Goal: Task Accomplishment & Management: Manage account settings

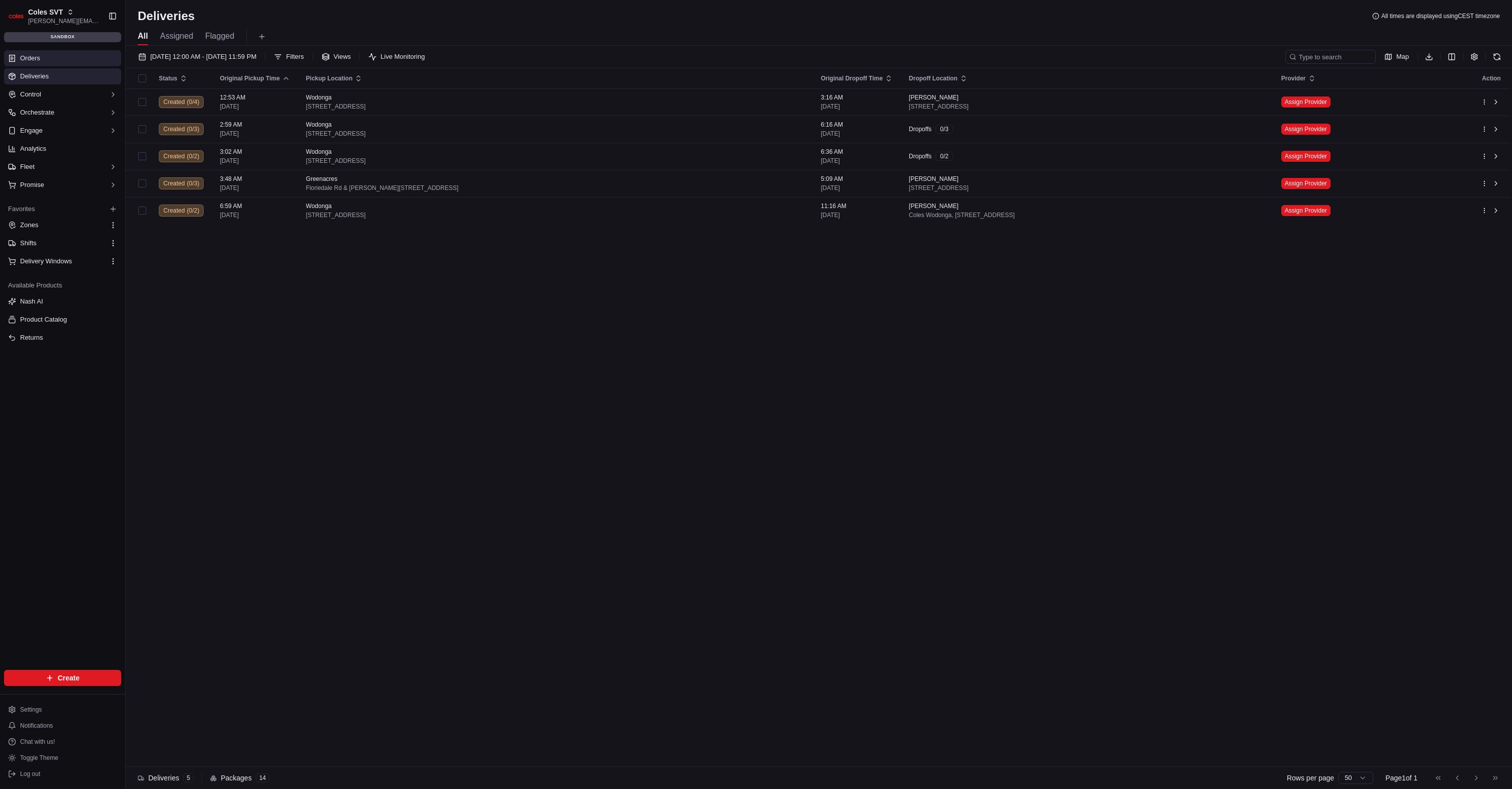
click at [56, 57] on link "Orders" at bounding box center [63, 58] width 117 height 16
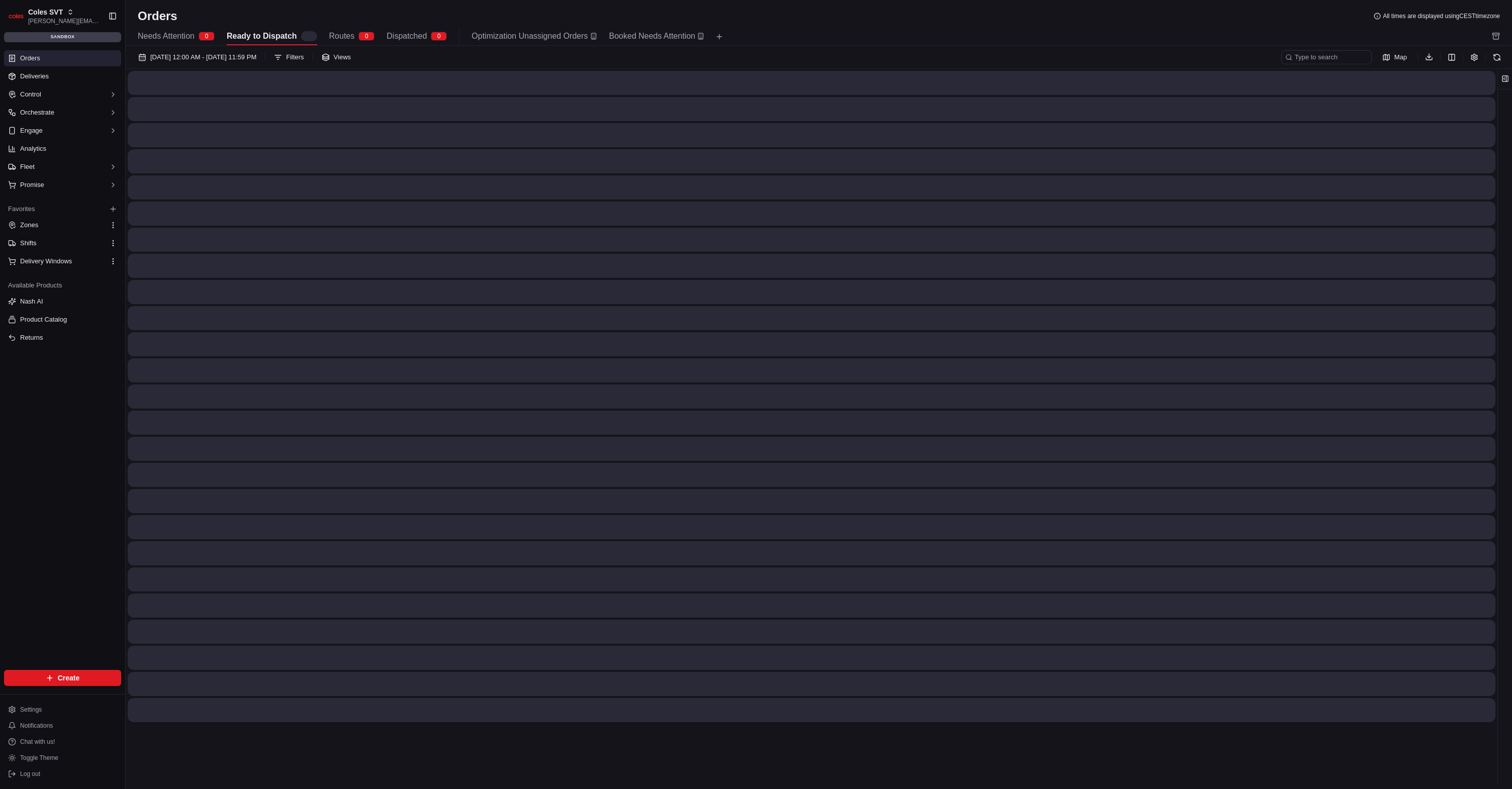
click at [349, 32] on span "Routes" at bounding box center [341, 36] width 25 height 12
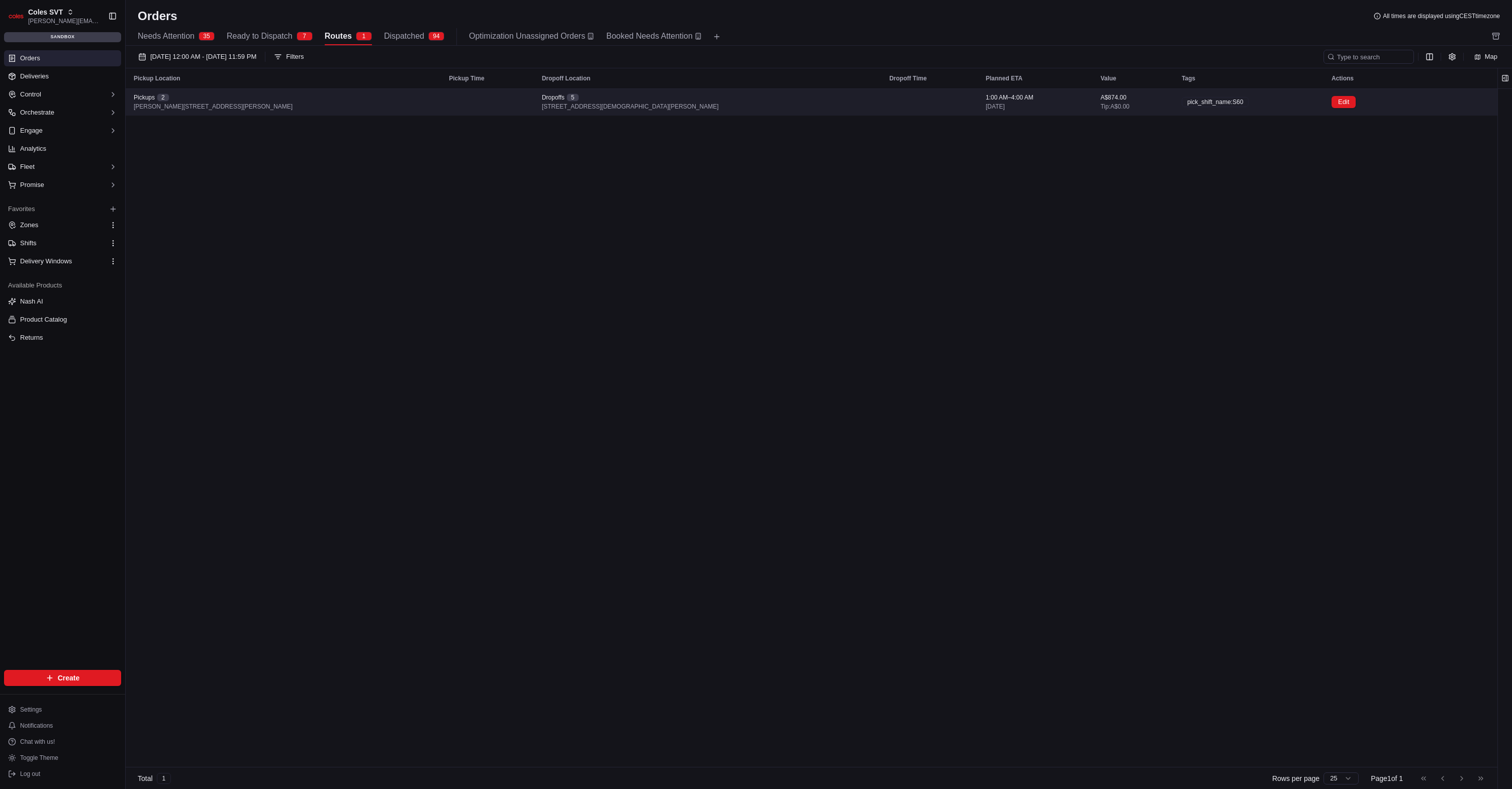
click at [471, 98] on td at bounding box center [488, 102] width 93 height 27
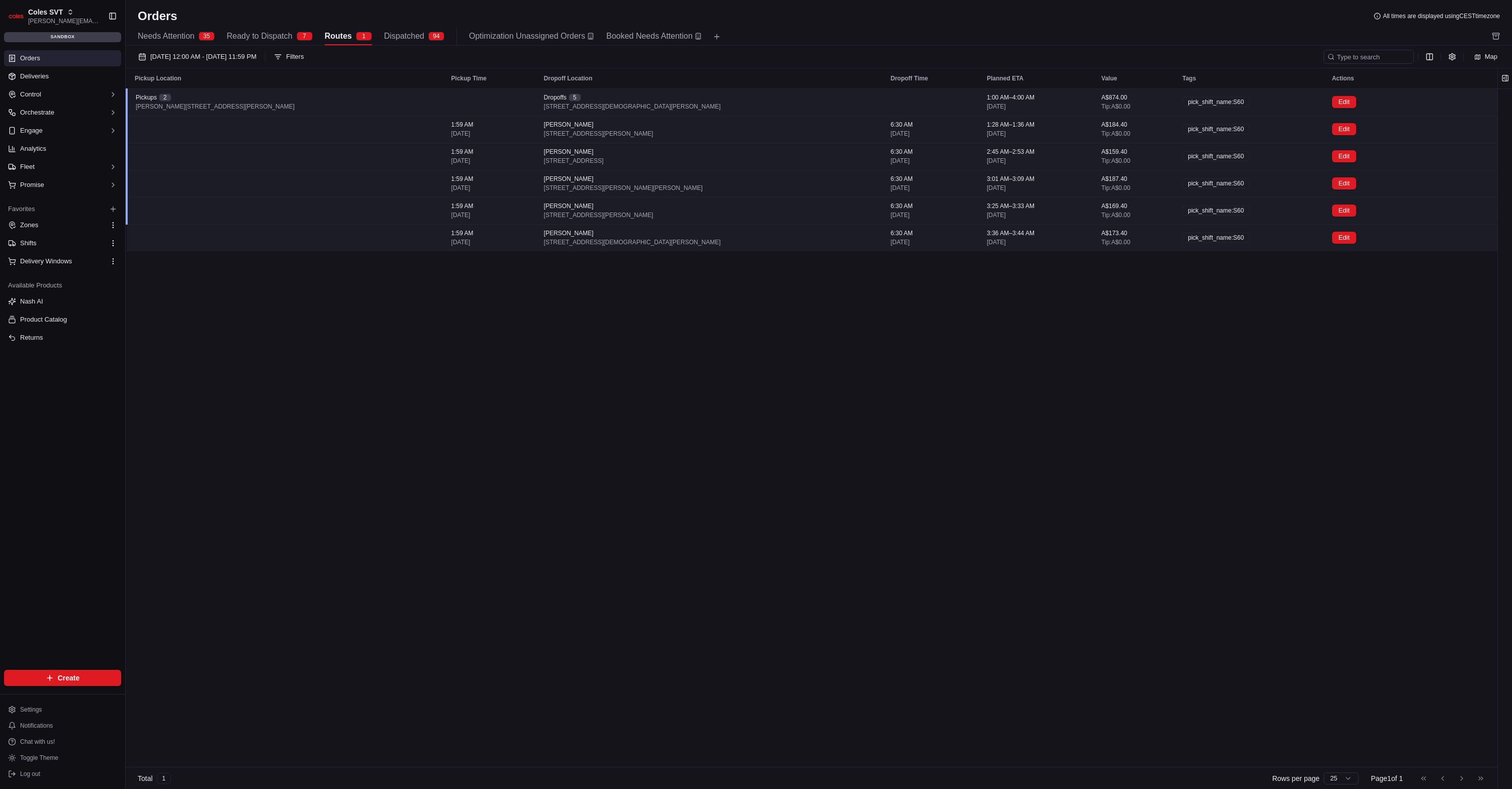
drag, startPoint x: 1345, startPoint y: 101, endPoint x: 1296, endPoint y: 97, distance: 49.2
click at [1345, 101] on div "Edit" at bounding box center [1372, 102] width 80 height 12
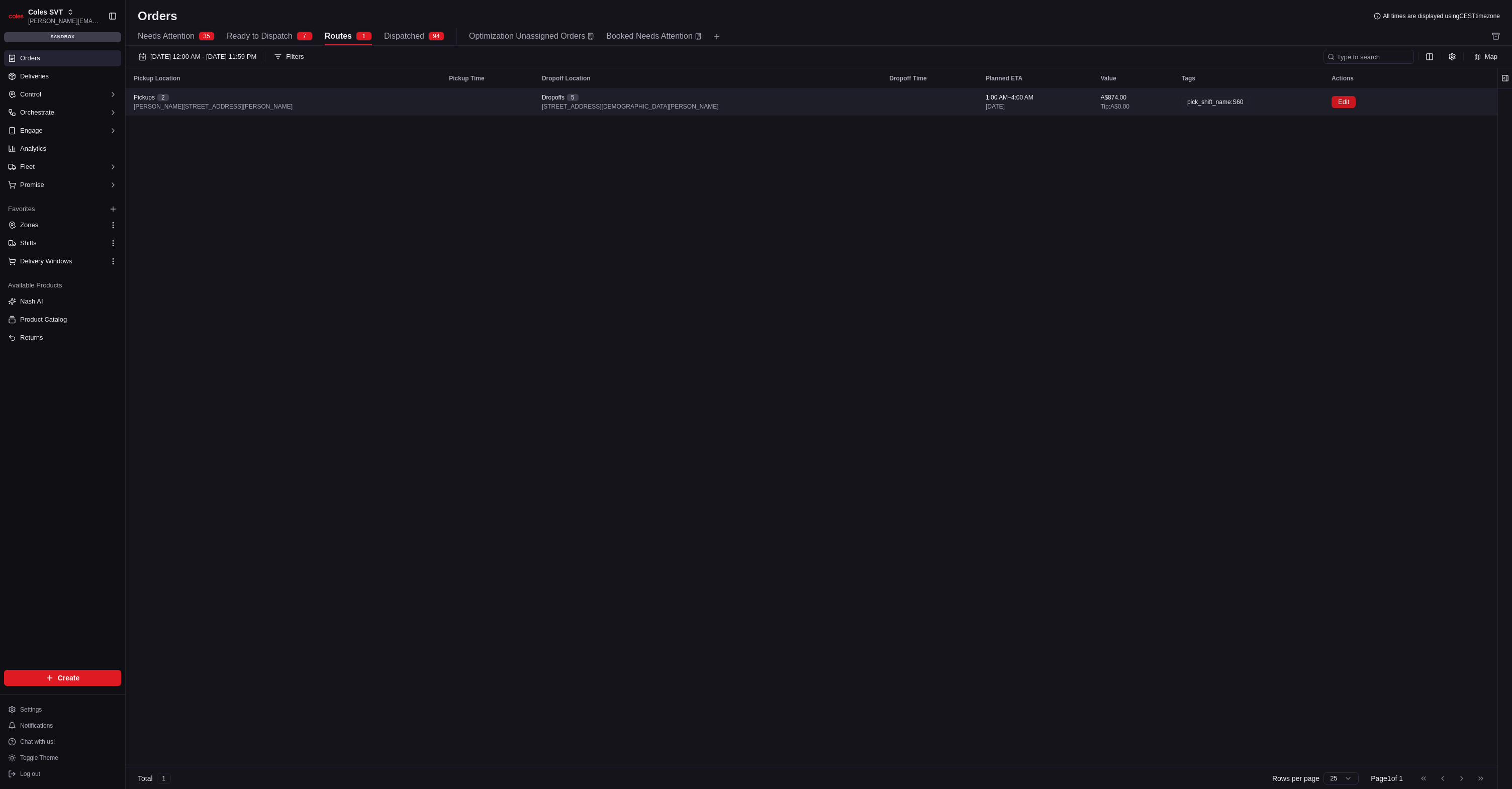
click at [1332, 104] on button "Edit" at bounding box center [1343, 102] width 24 height 12
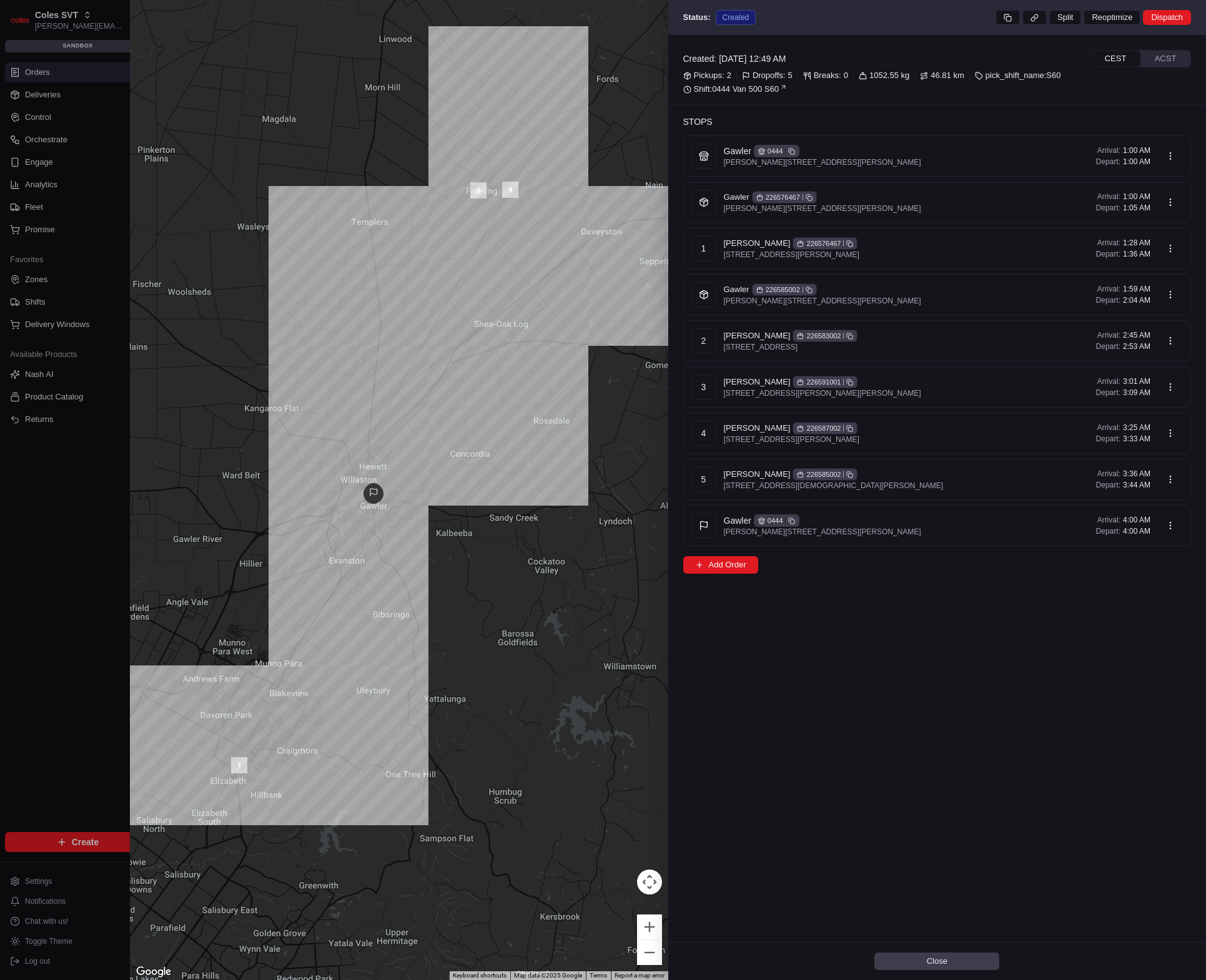
drag, startPoint x: 402, startPoint y: 452, endPoint x: 536, endPoint y: 439, distance: 134.6
click at [536, 439] on div at bounding box center [399, 490] width 539 height 980
click at [32, 512] on div at bounding box center [603, 490] width 1206 height 980
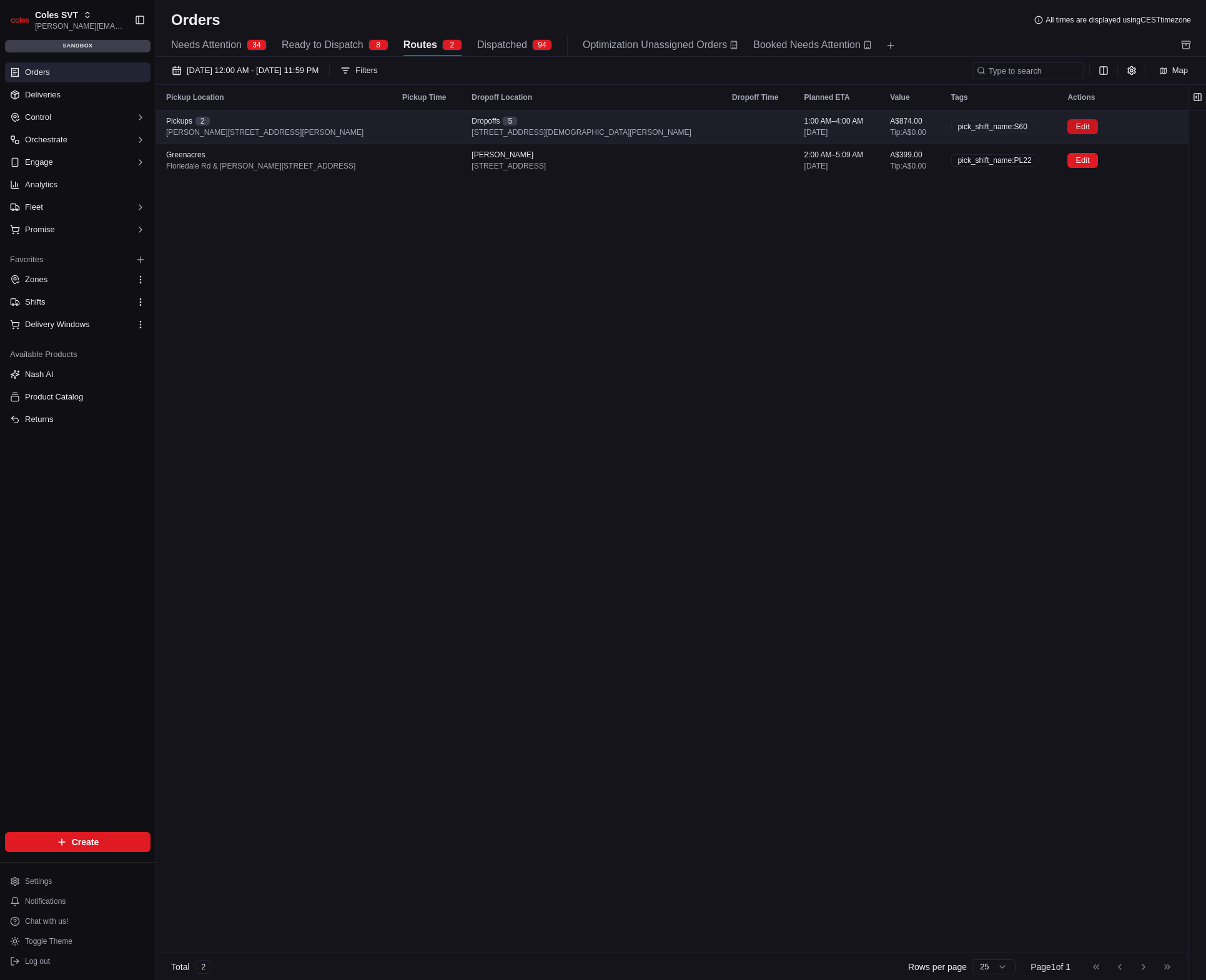
click at [1068, 125] on button "Edit" at bounding box center [1082, 127] width 30 height 15
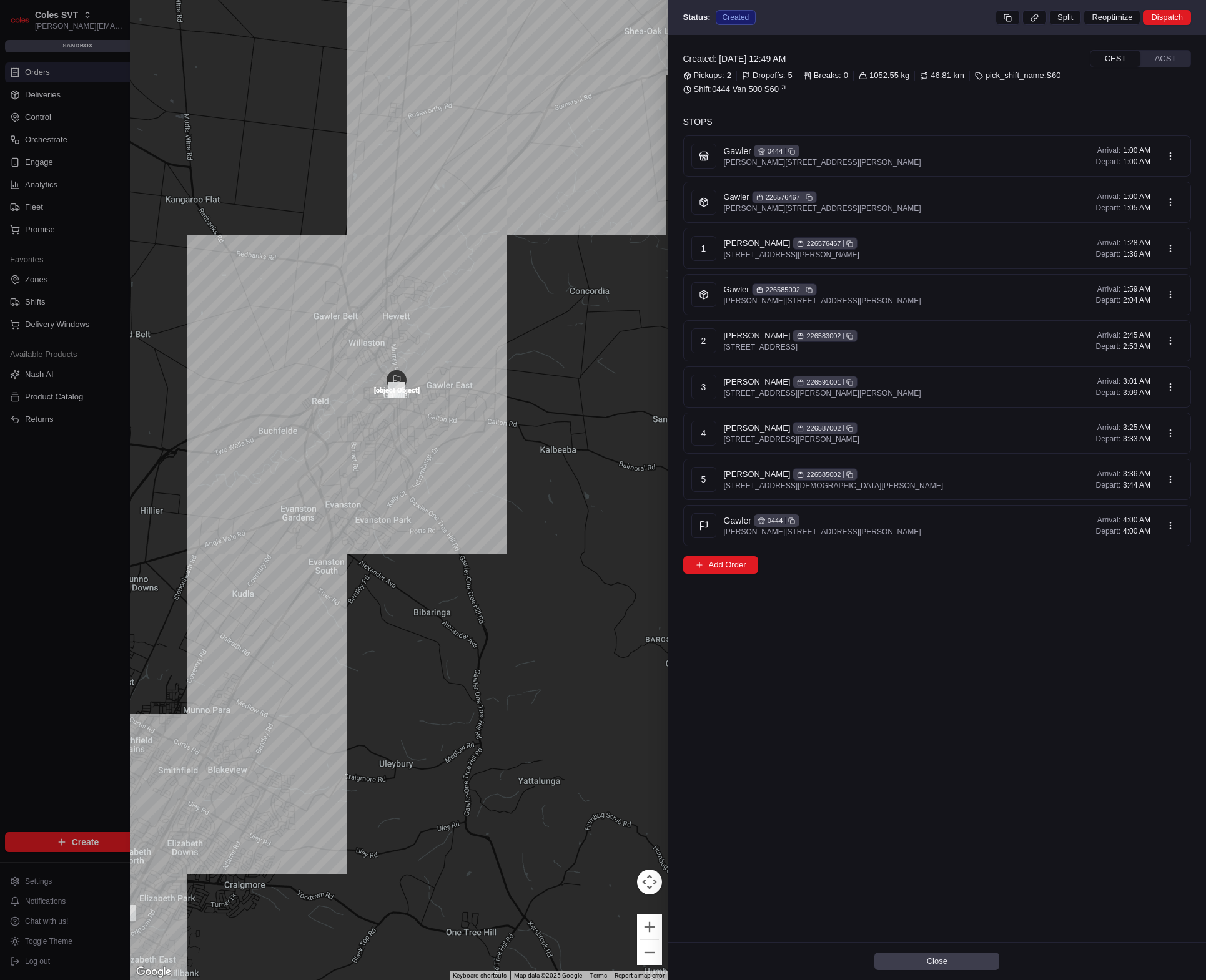
drag, startPoint x: 310, startPoint y: 463, endPoint x: 404, endPoint y: 441, distance: 96.5
click at [404, 441] on div at bounding box center [399, 490] width 539 height 980
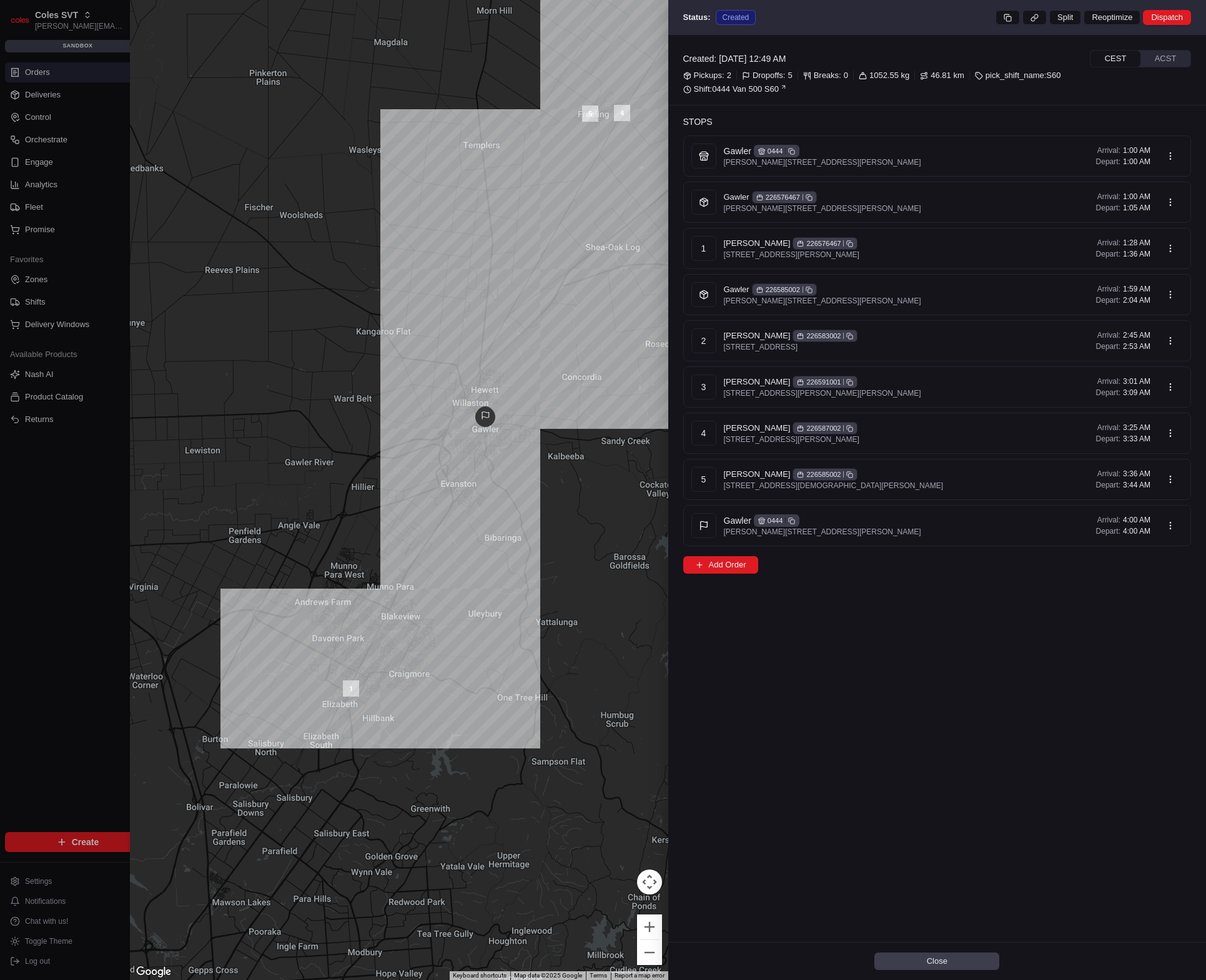
click at [40, 463] on div at bounding box center [603, 490] width 1206 height 980
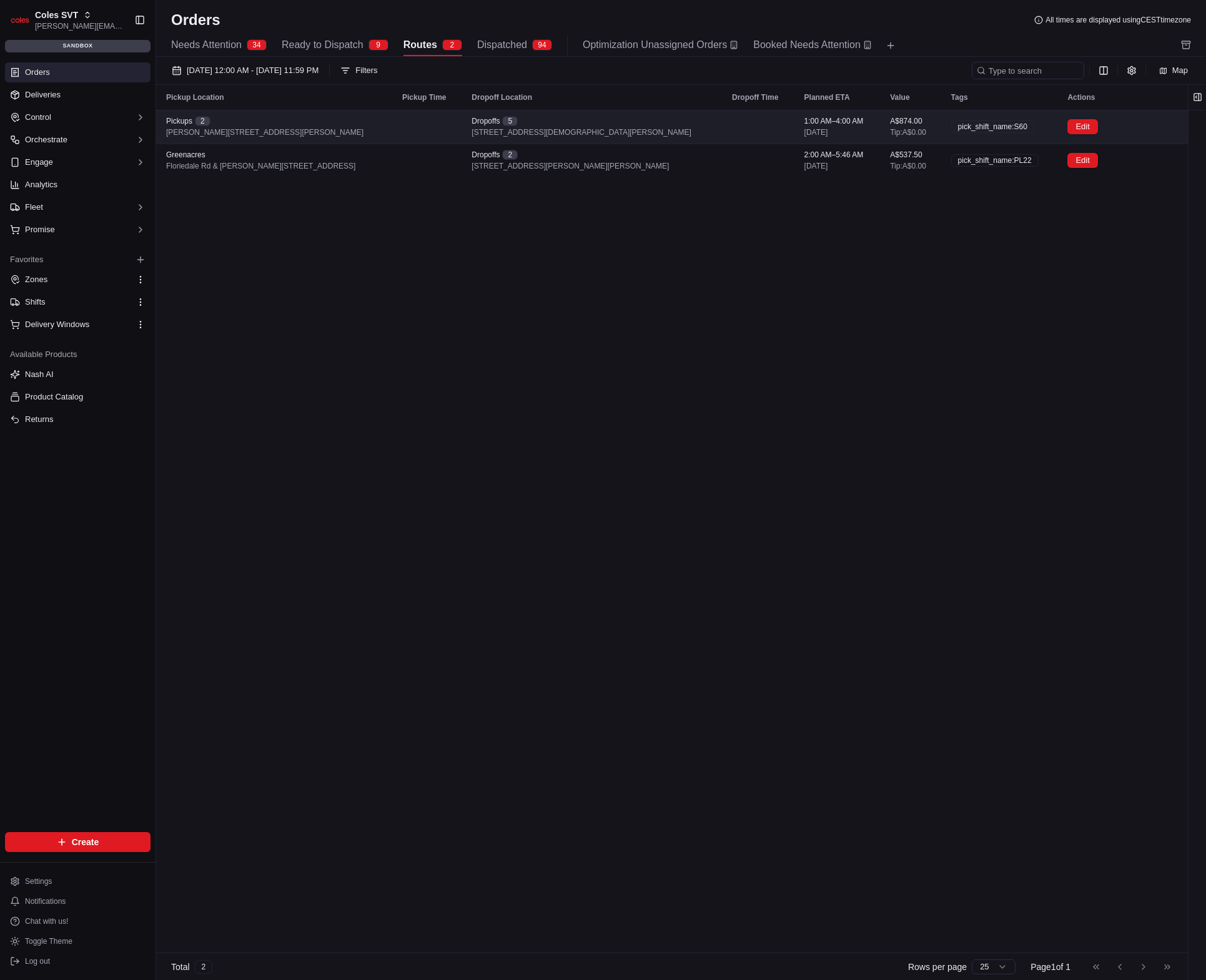
click at [1090, 123] on div "Edit" at bounding box center [1117, 127] width 100 height 15
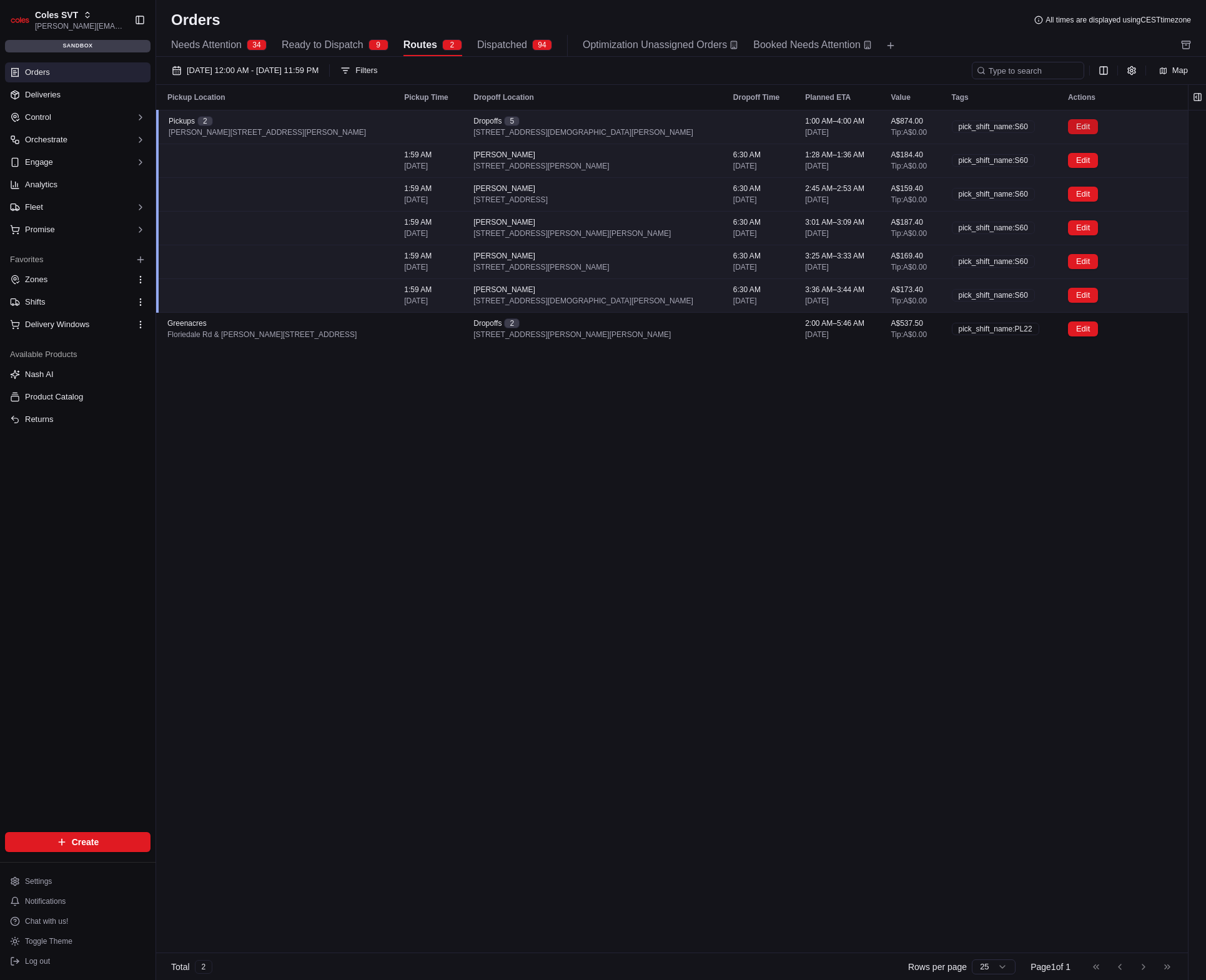
click at [1085, 125] on button "Edit" at bounding box center [1083, 127] width 30 height 15
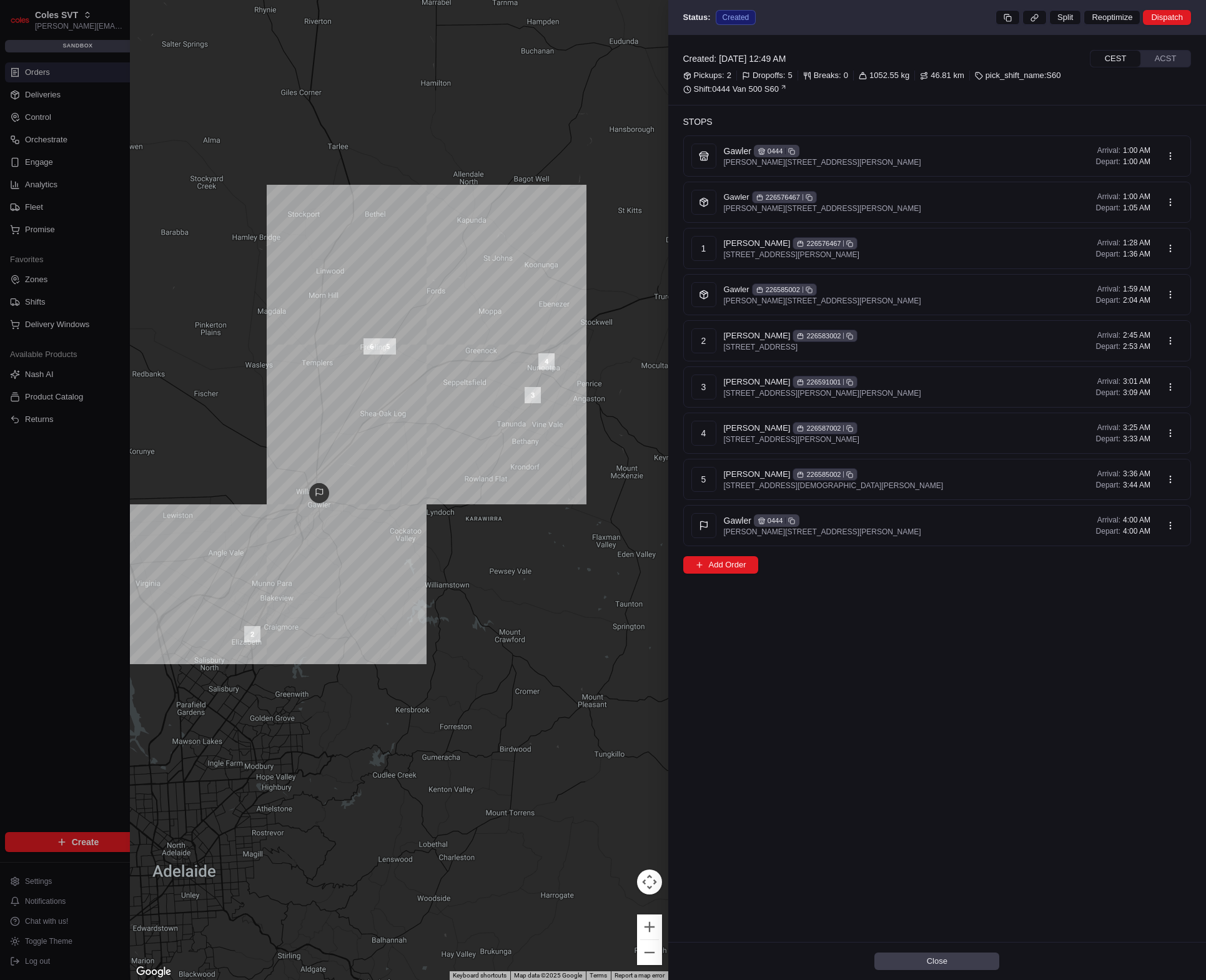
click at [1, 561] on div at bounding box center [603, 490] width 1206 height 980
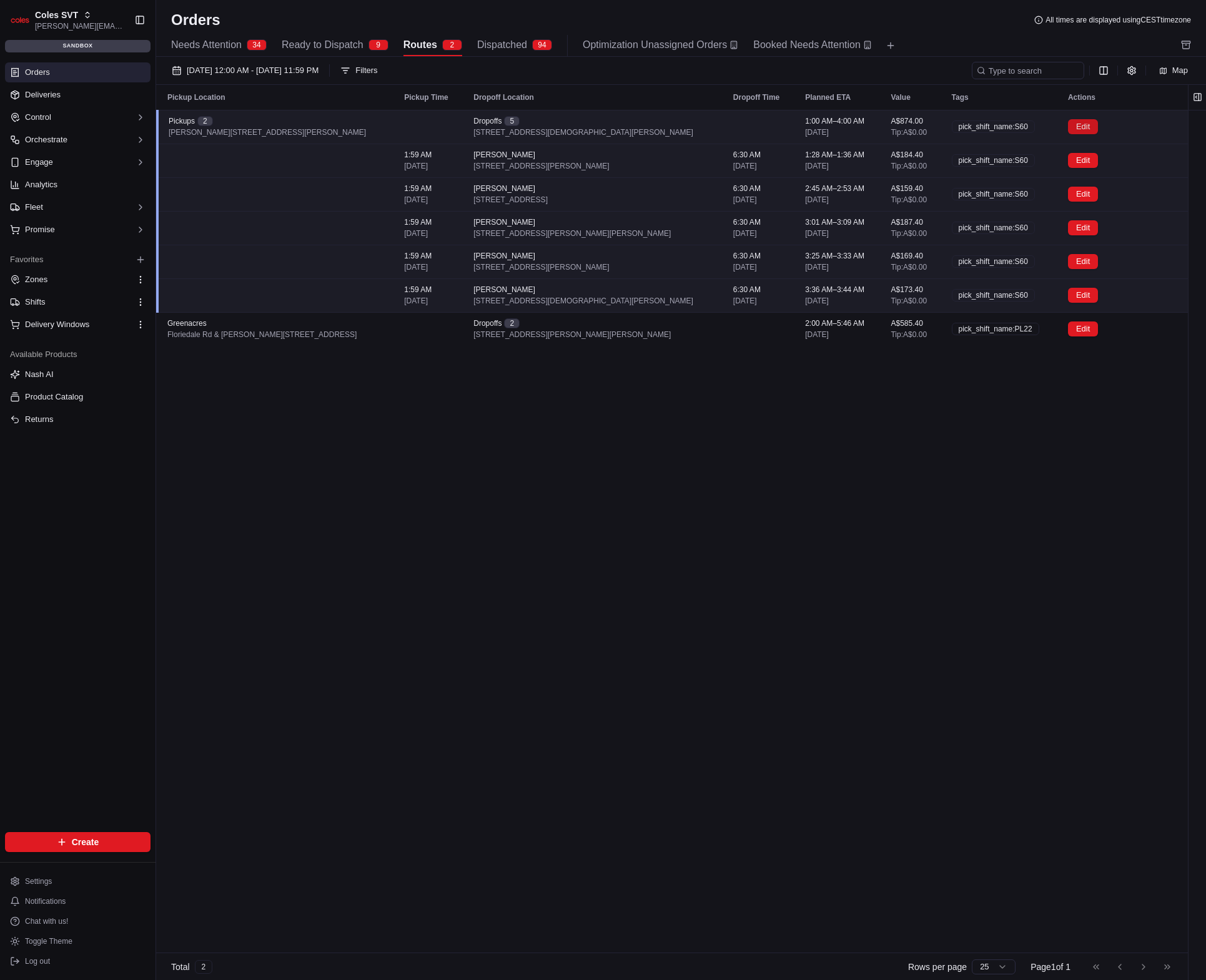
click at [1087, 125] on button "Edit" at bounding box center [1083, 127] width 30 height 15
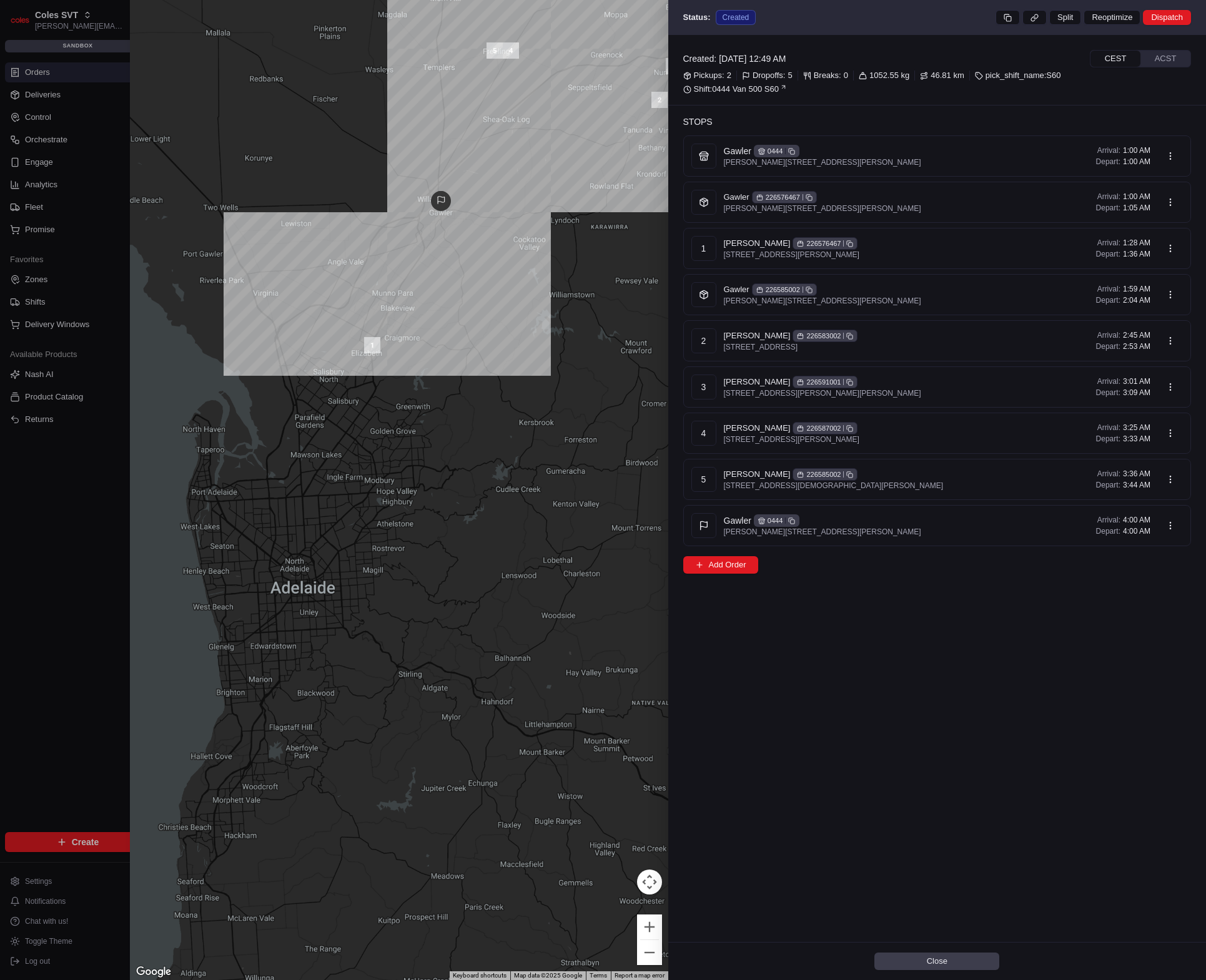
drag, startPoint x: 505, startPoint y: 142, endPoint x: 484, endPoint y: 245, distance: 105.1
click at [484, 245] on div at bounding box center [399, 490] width 539 height 980
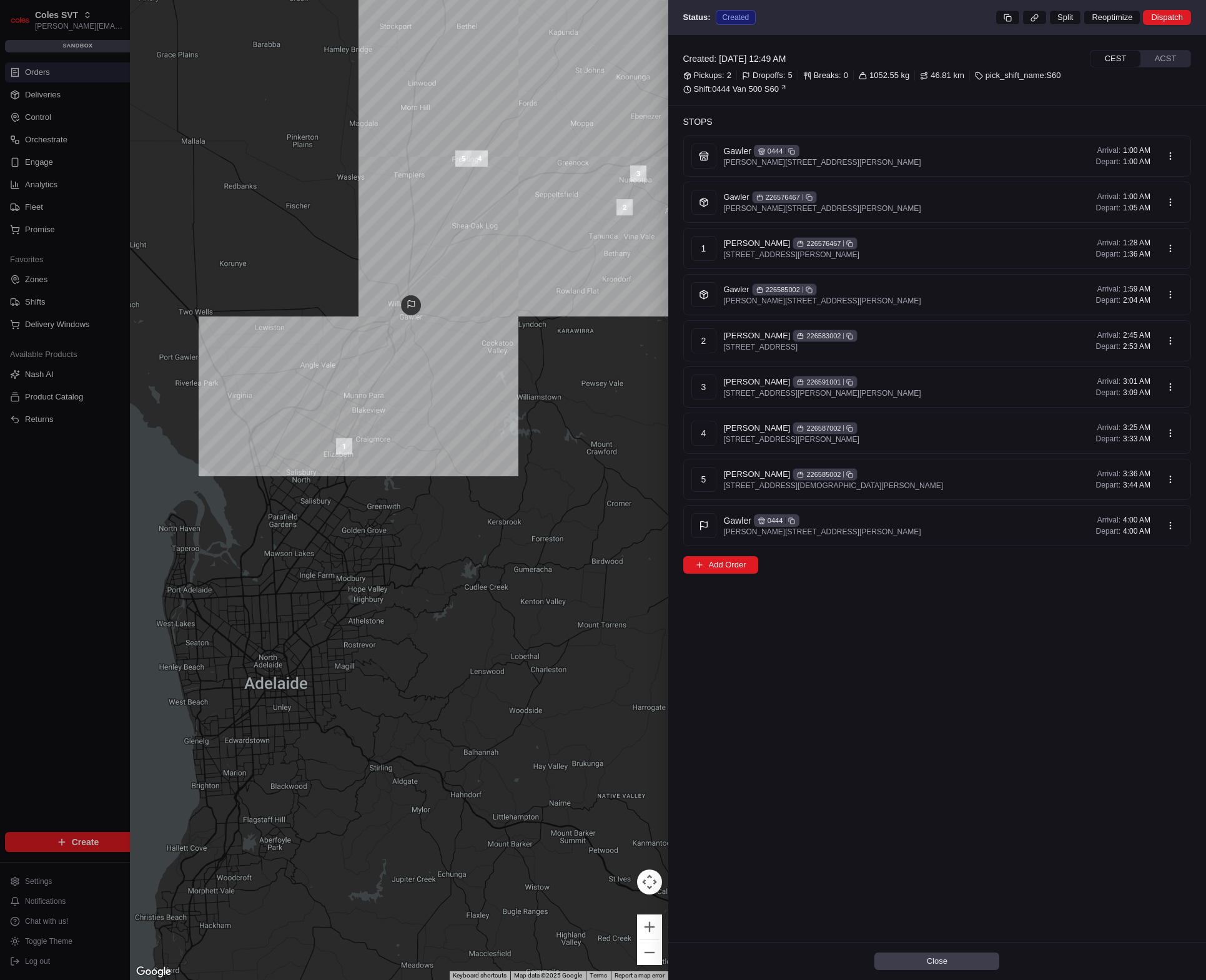
drag, startPoint x: 480, startPoint y: 245, endPoint x: 434, endPoint y: 250, distance: 46.3
click at [434, 250] on div at bounding box center [399, 490] width 539 height 980
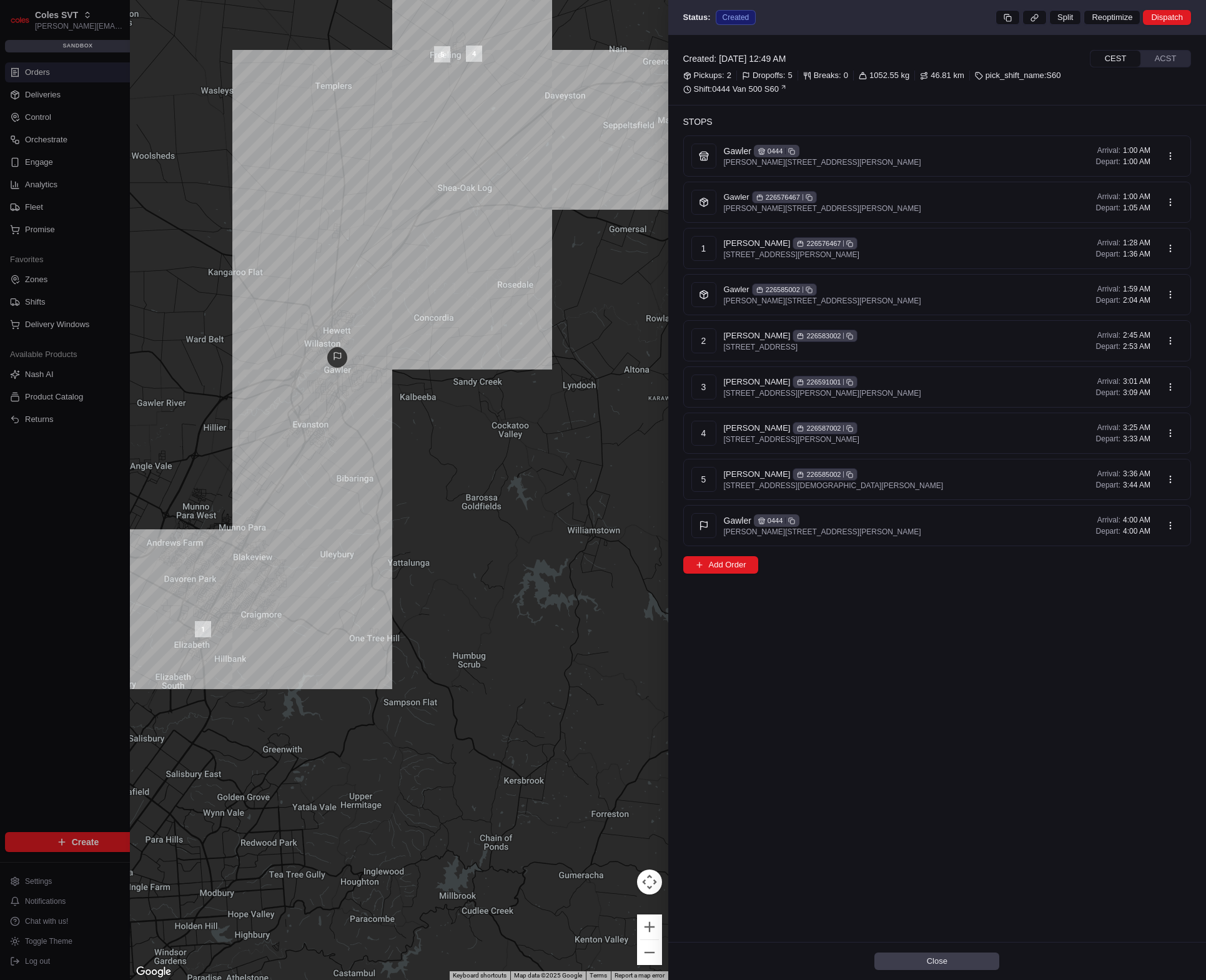
click at [43, 527] on div at bounding box center [603, 490] width 1206 height 980
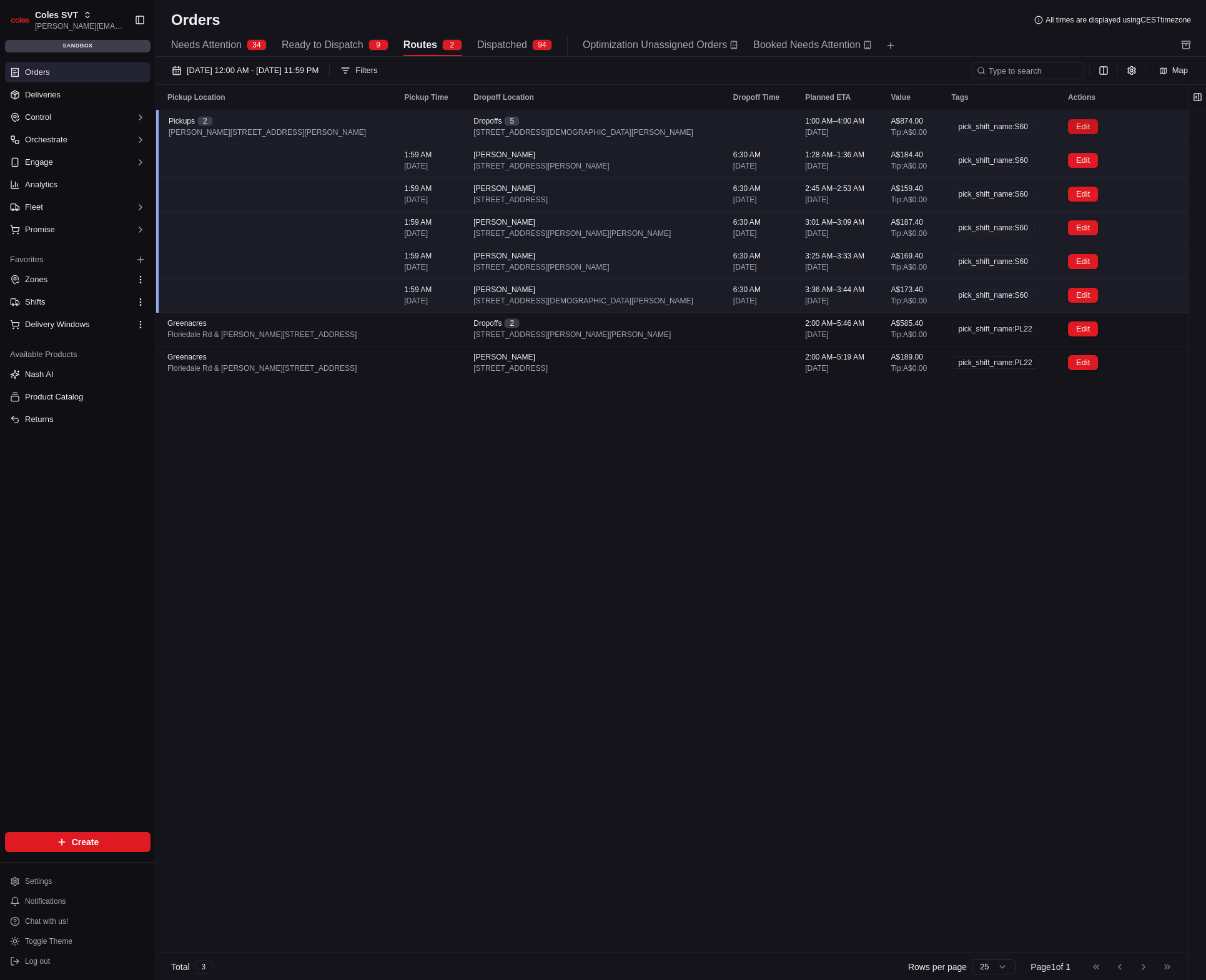
click at [1087, 126] on button "Edit" at bounding box center [1083, 127] width 30 height 15
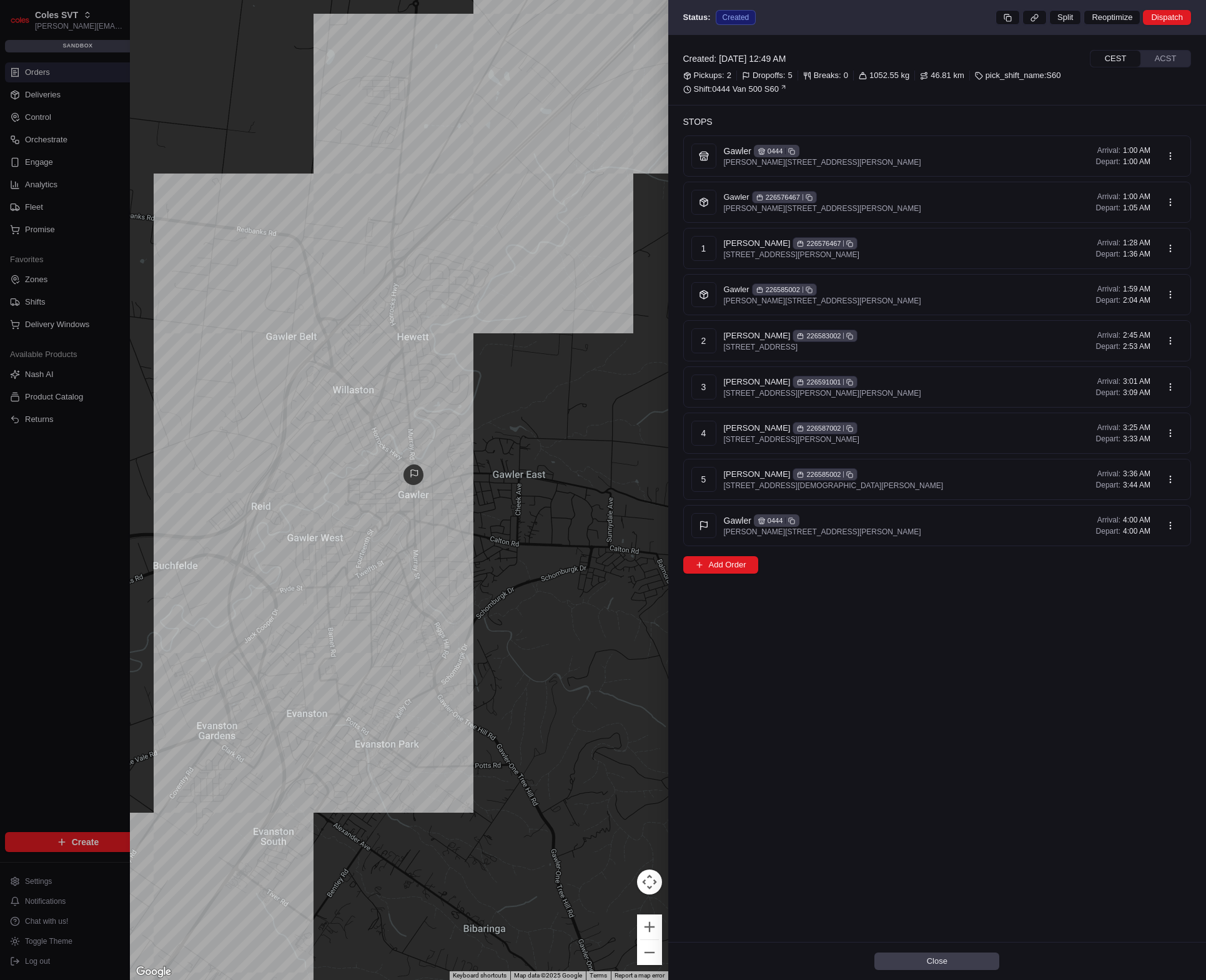
drag, startPoint x: 326, startPoint y: 584, endPoint x: 433, endPoint y: 508, distance: 131.2
click at [432, 510] on div at bounding box center [399, 490] width 539 height 980
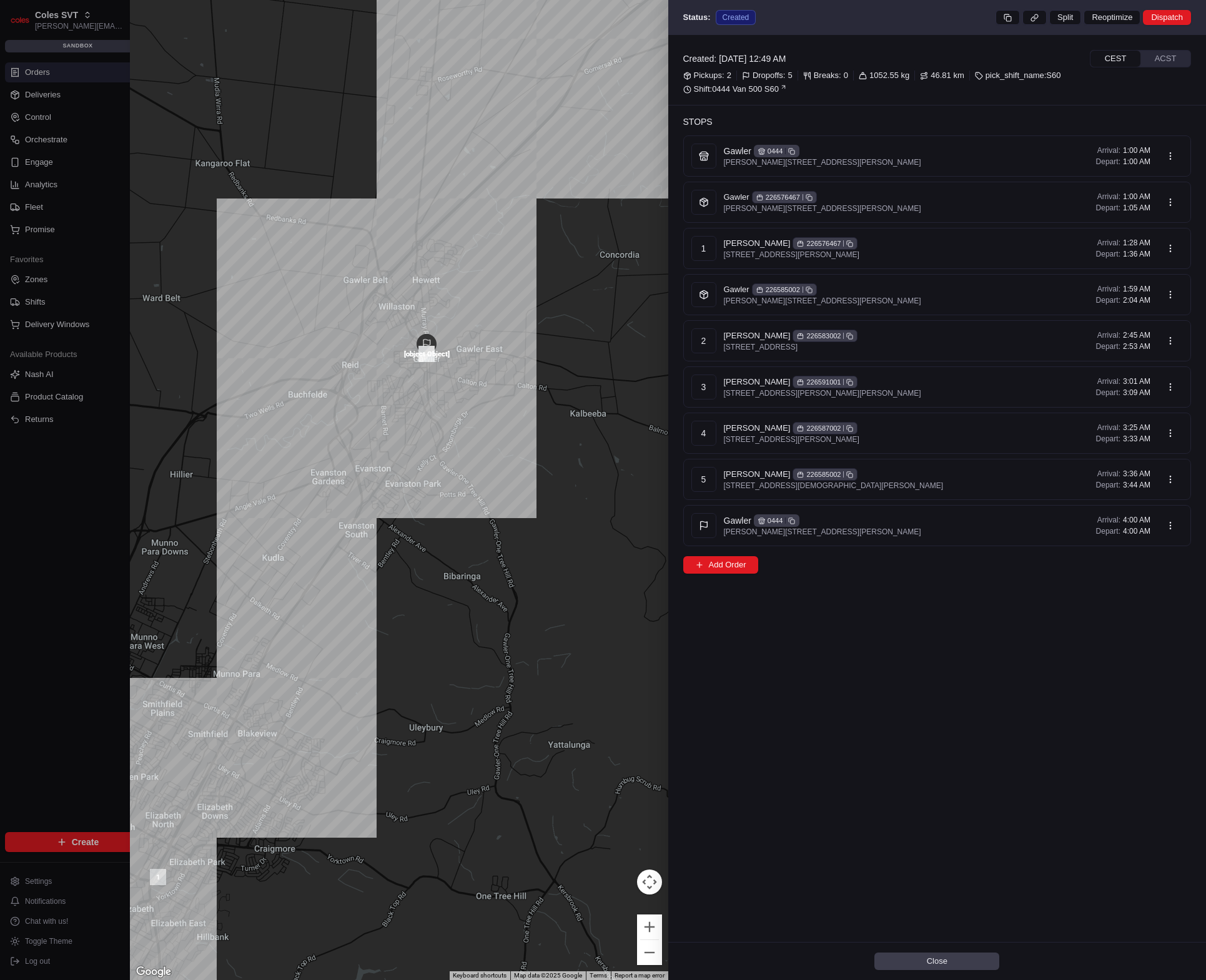
drag, startPoint x: 442, startPoint y: 472, endPoint x: 326, endPoint y: 442, distance: 119.8
click at [326, 442] on div at bounding box center [399, 490] width 539 height 980
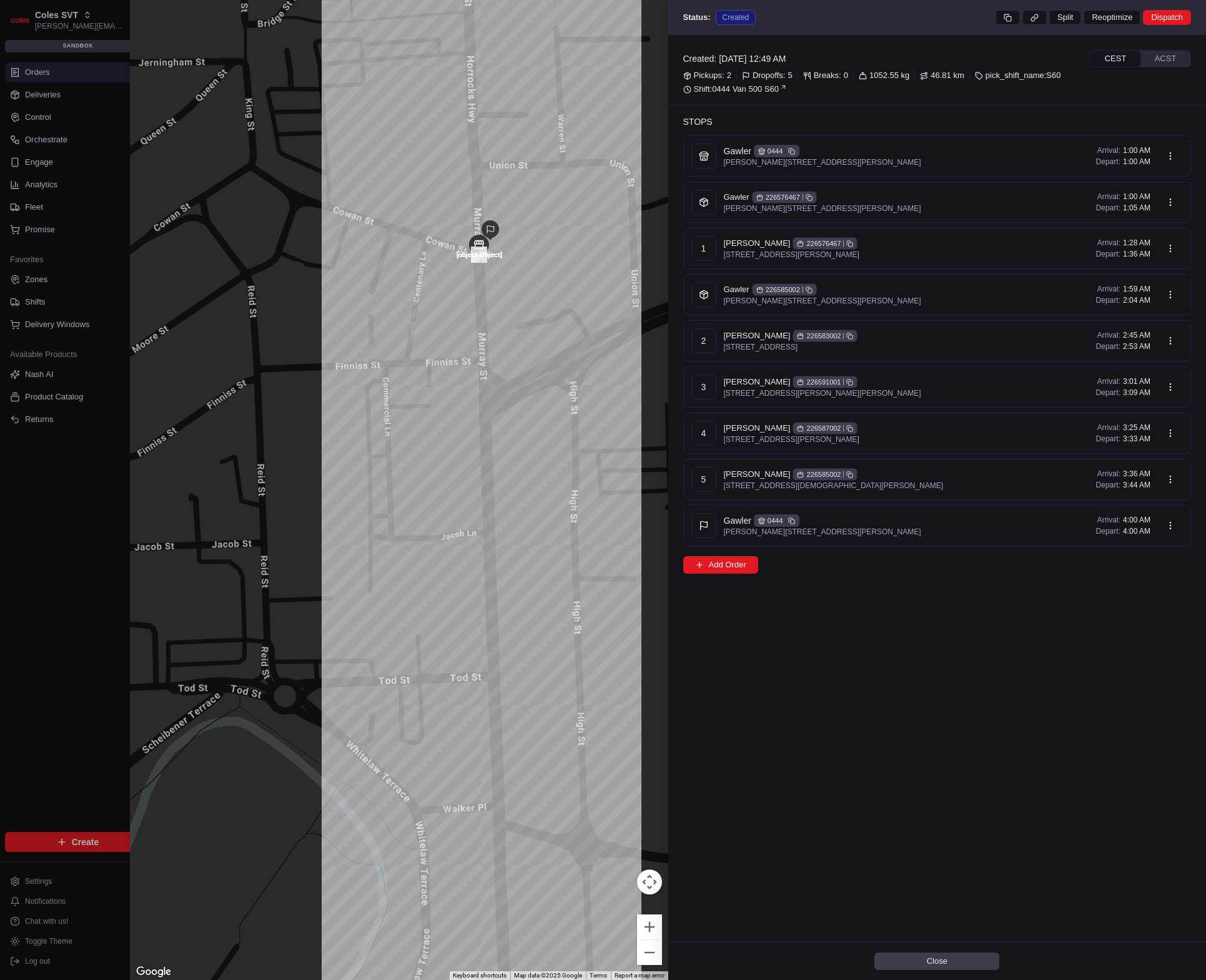
click at [889, 656] on div "Created: [DATE] 12:49 AM CEST ACST Pickups: 2 Dropoffs: 5 Breaks: 0 1052.55 kg …" at bounding box center [937, 489] width 539 height 907
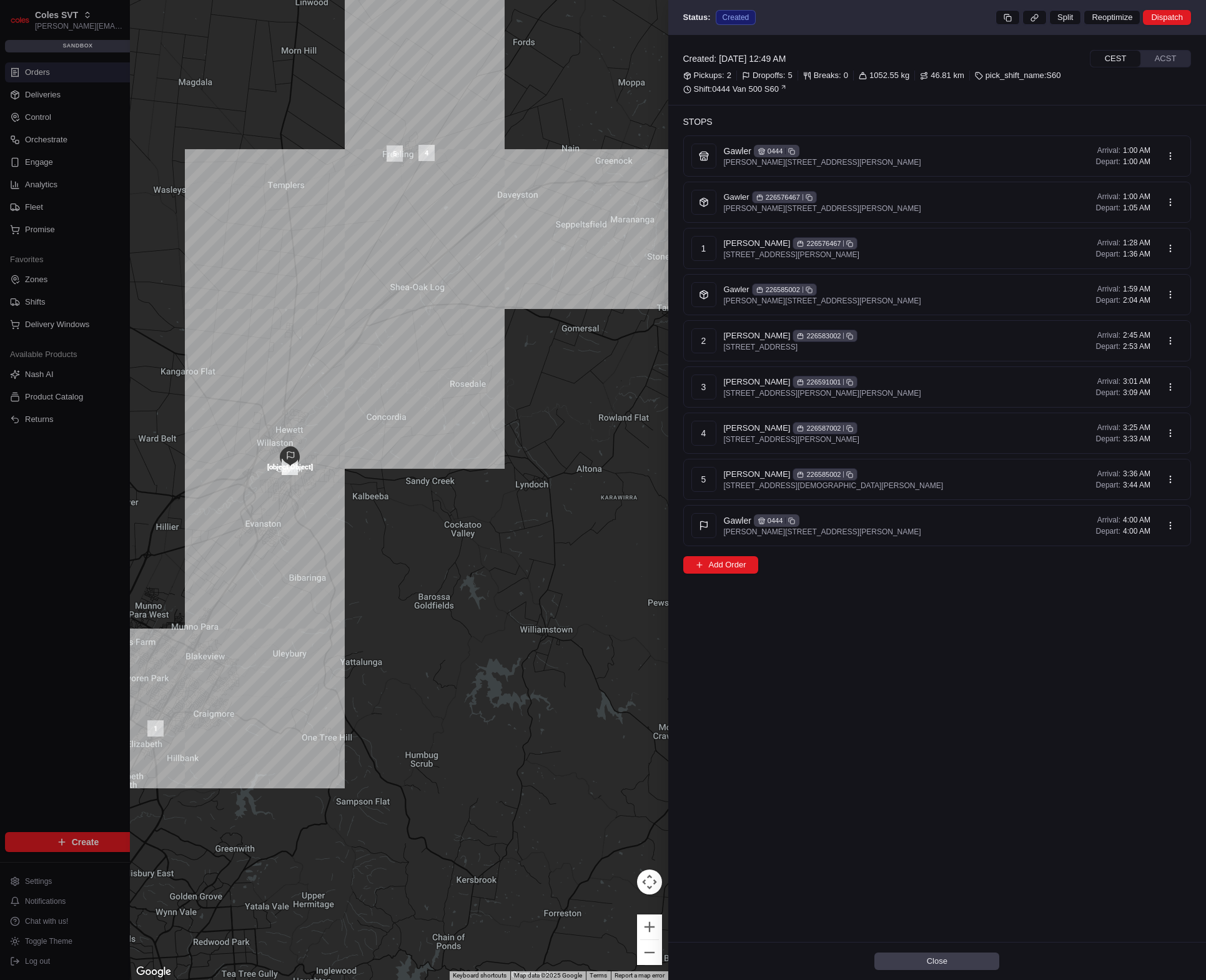
drag, startPoint x: 456, startPoint y: 466, endPoint x: 396, endPoint y: 450, distance: 62.1
click at [396, 450] on div at bounding box center [399, 490] width 539 height 980
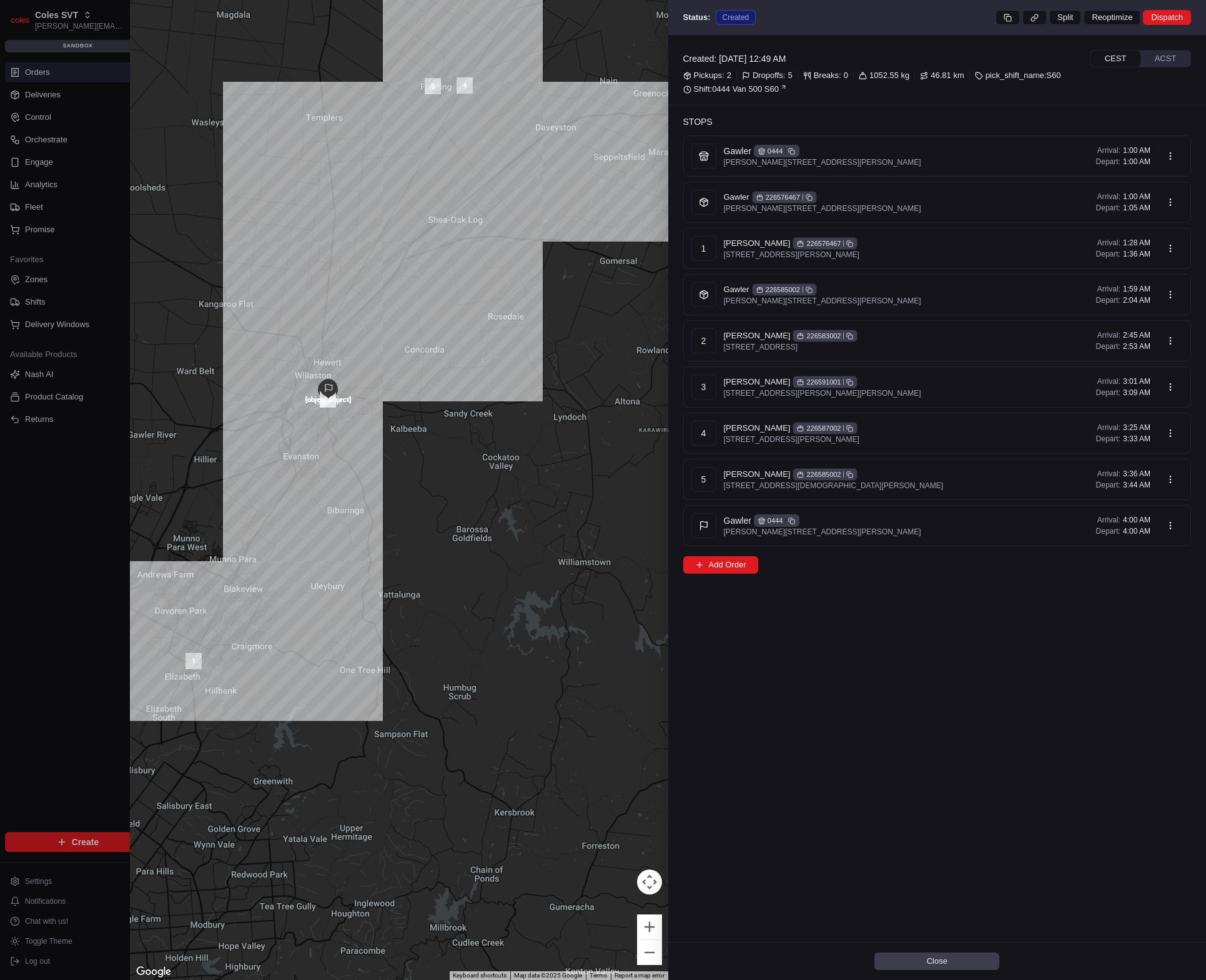
drag, startPoint x: 70, startPoint y: 442, endPoint x: 127, endPoint y: 393, distance: 75.2
click at [70, 442] on div at bounding box center [603, 490] width 1206 height 980
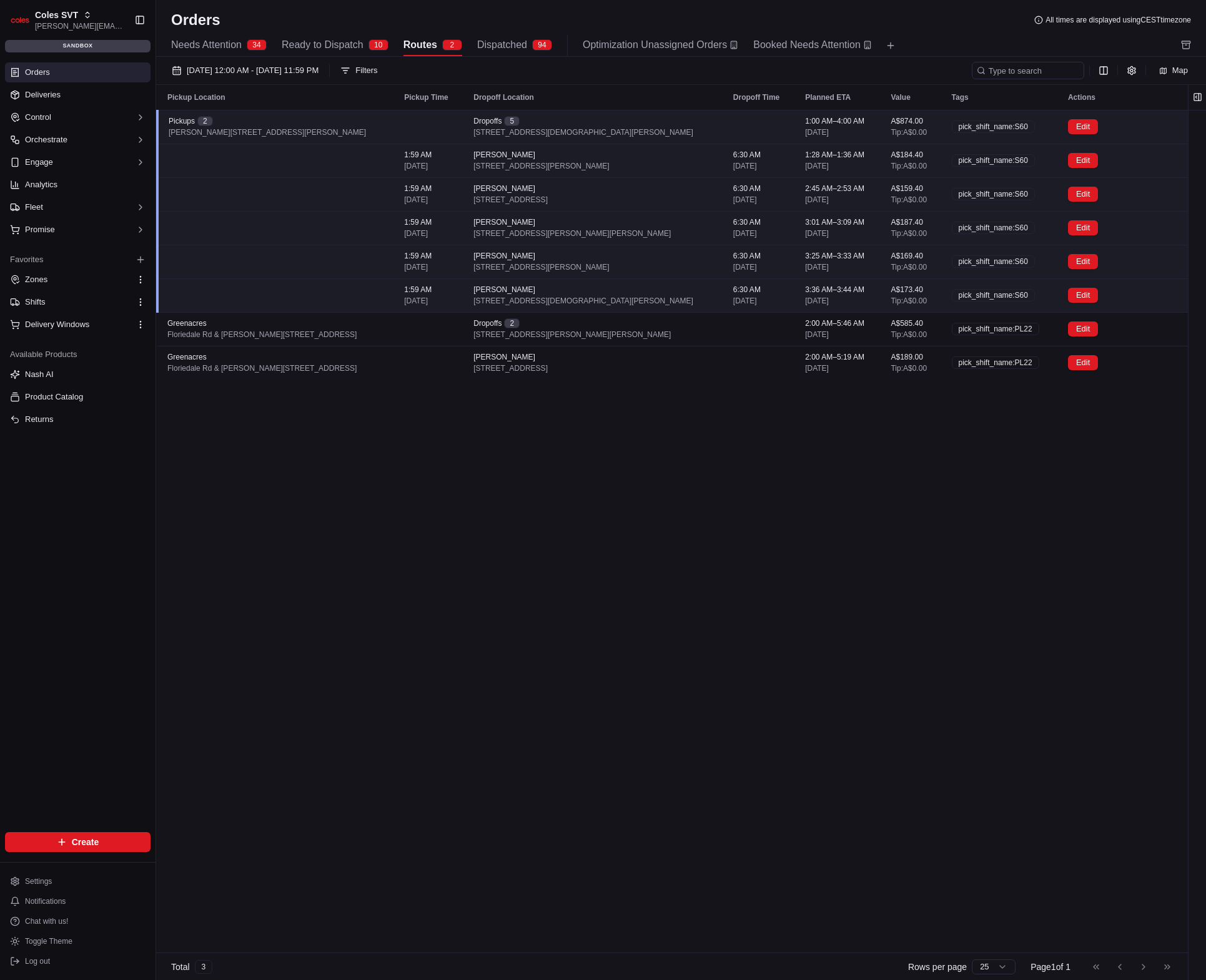
click at [1095, 125] on div "Edit" at bounding box center [1118, 127] width 100 height 15
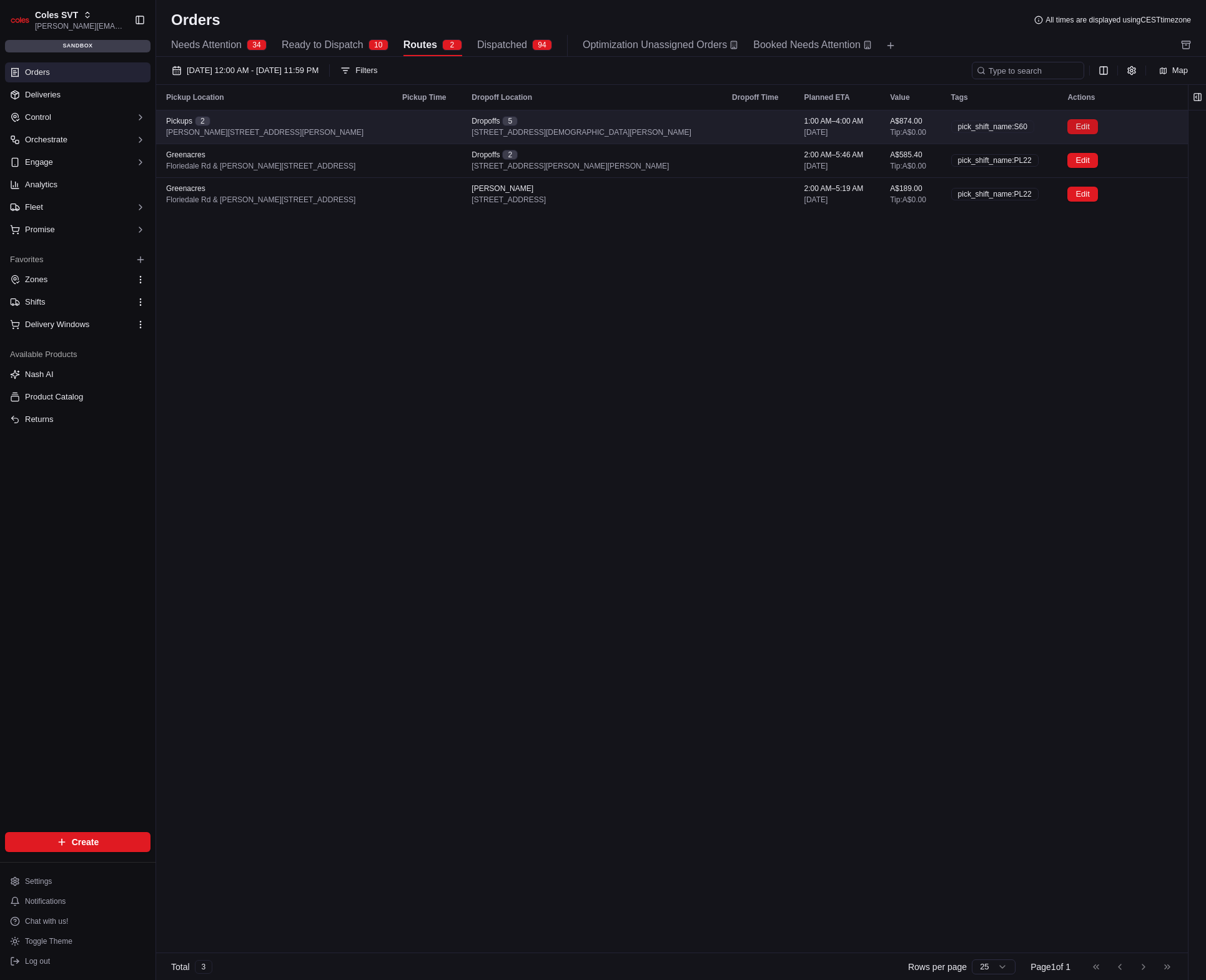
click at [1076, 124] on button "Edit" at bounding box center [1082, 127] width 30 height 15
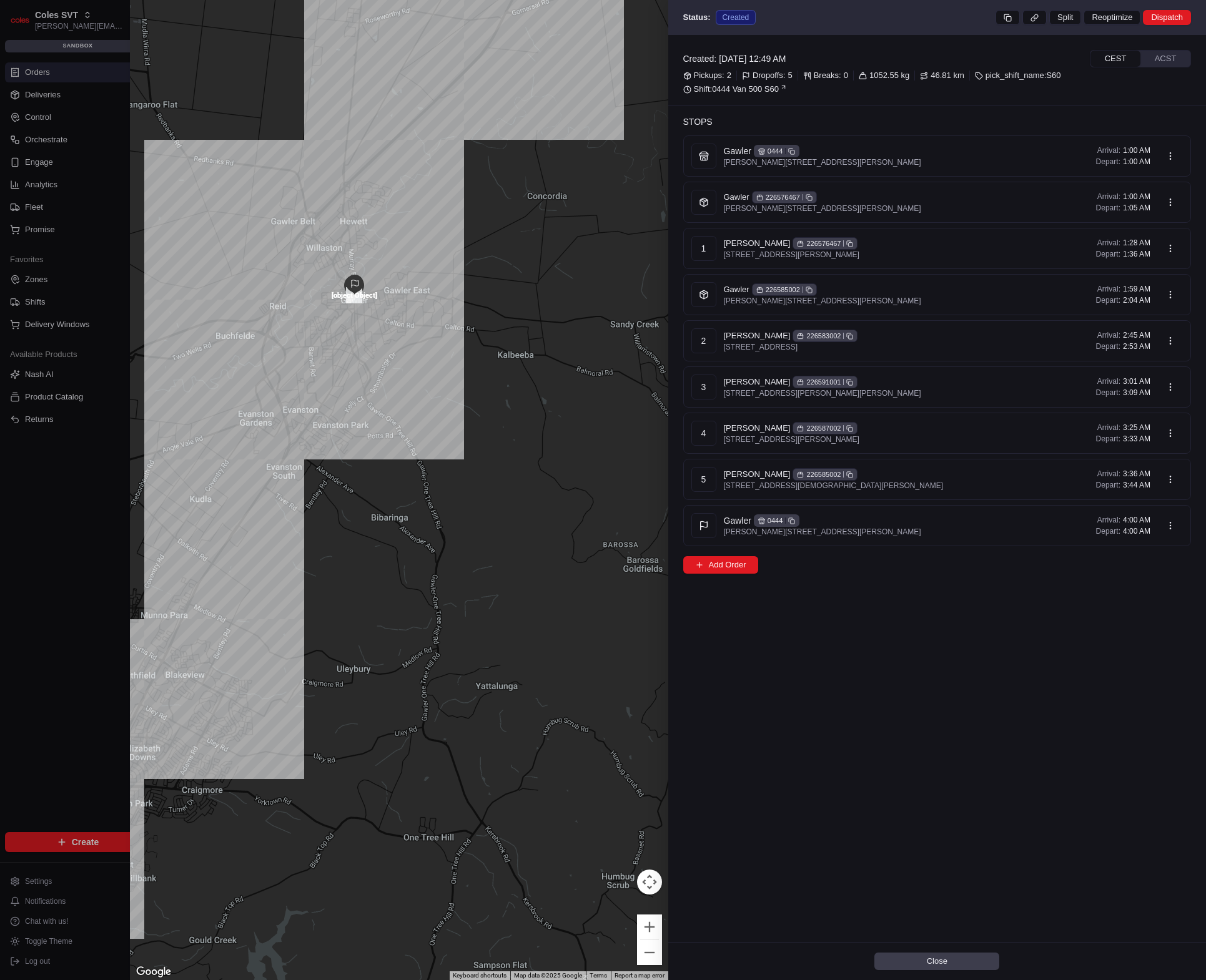
drag, startPoint x: 255, startPoint y: 325, endPoint x: 296, endPoint y: 348, distance: 47.0
click at [296, 348] on div at bounding box center [399, 490] width 539 height 980
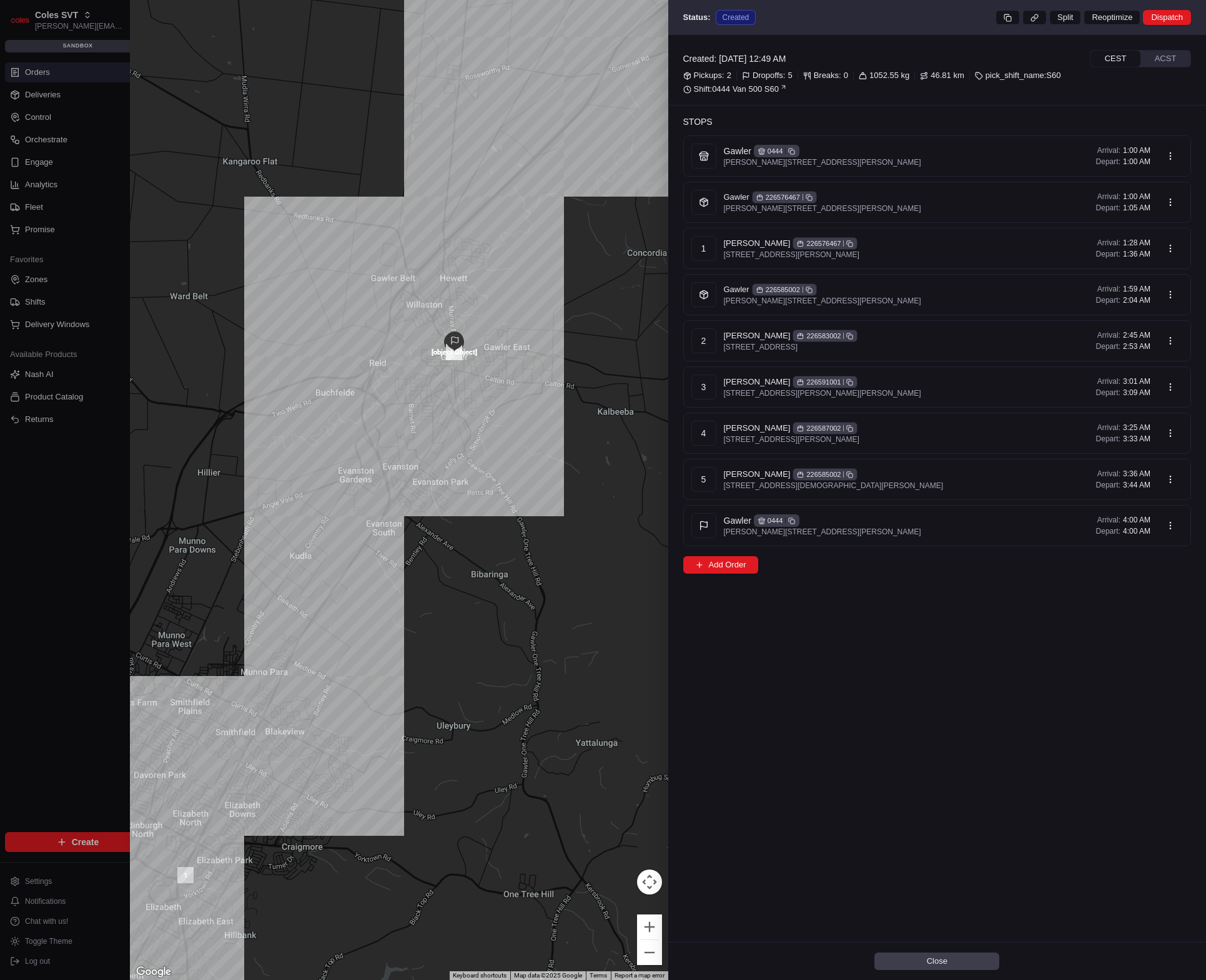
drag, startPoint x: 396, startPoint y: 246, endPoint x: 354, endPoint y: 315, distance: 80.8
click at [358, 310] on div at bounding box center [399, 490] width 539 height 980
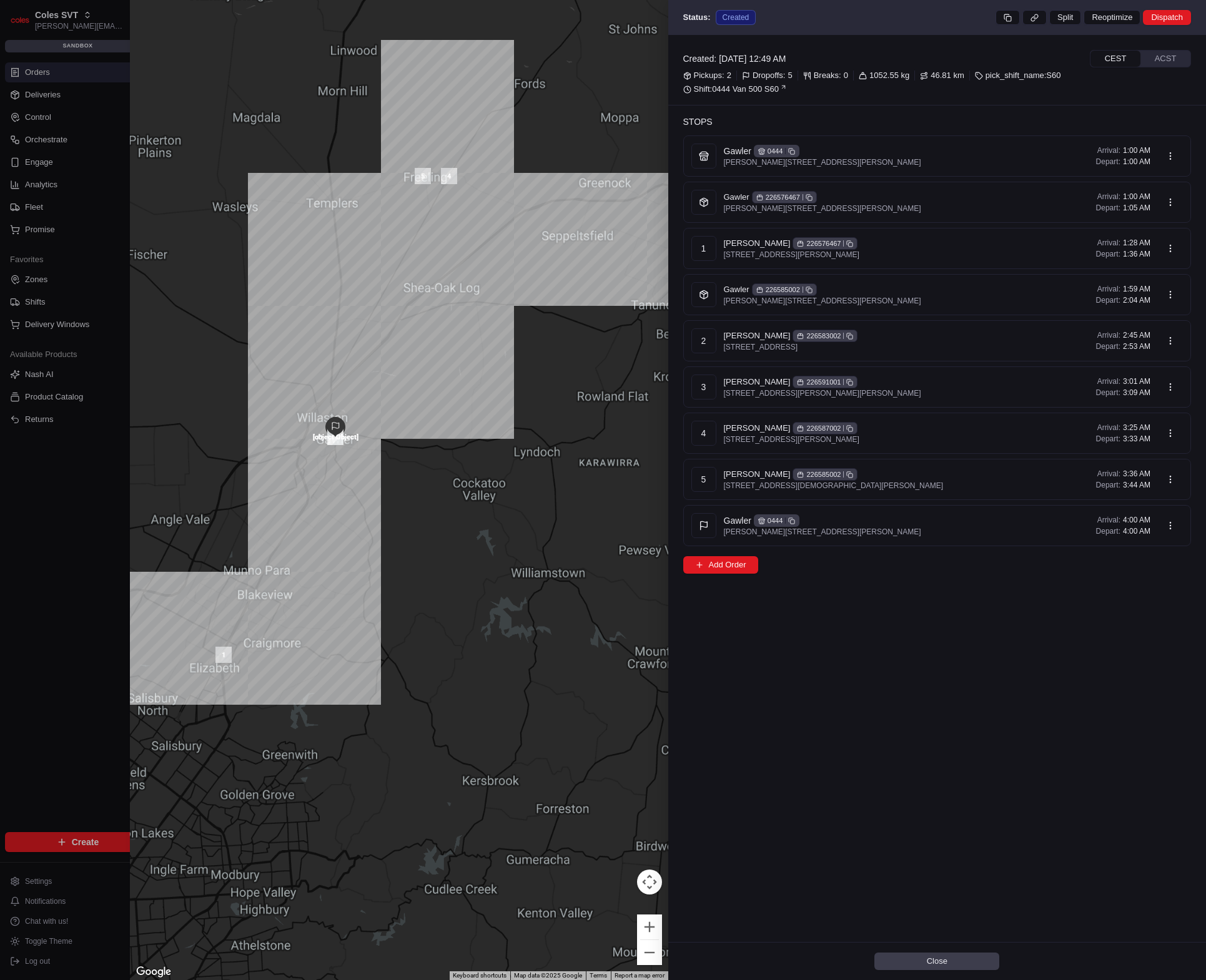
drag, startPoint x: 379, startPoint y: 367, endPoint x: 311, endPoint y: 478, distance: 130.2
click at [311, 478] on div at bounding box center [399, 490] width 539 height 980
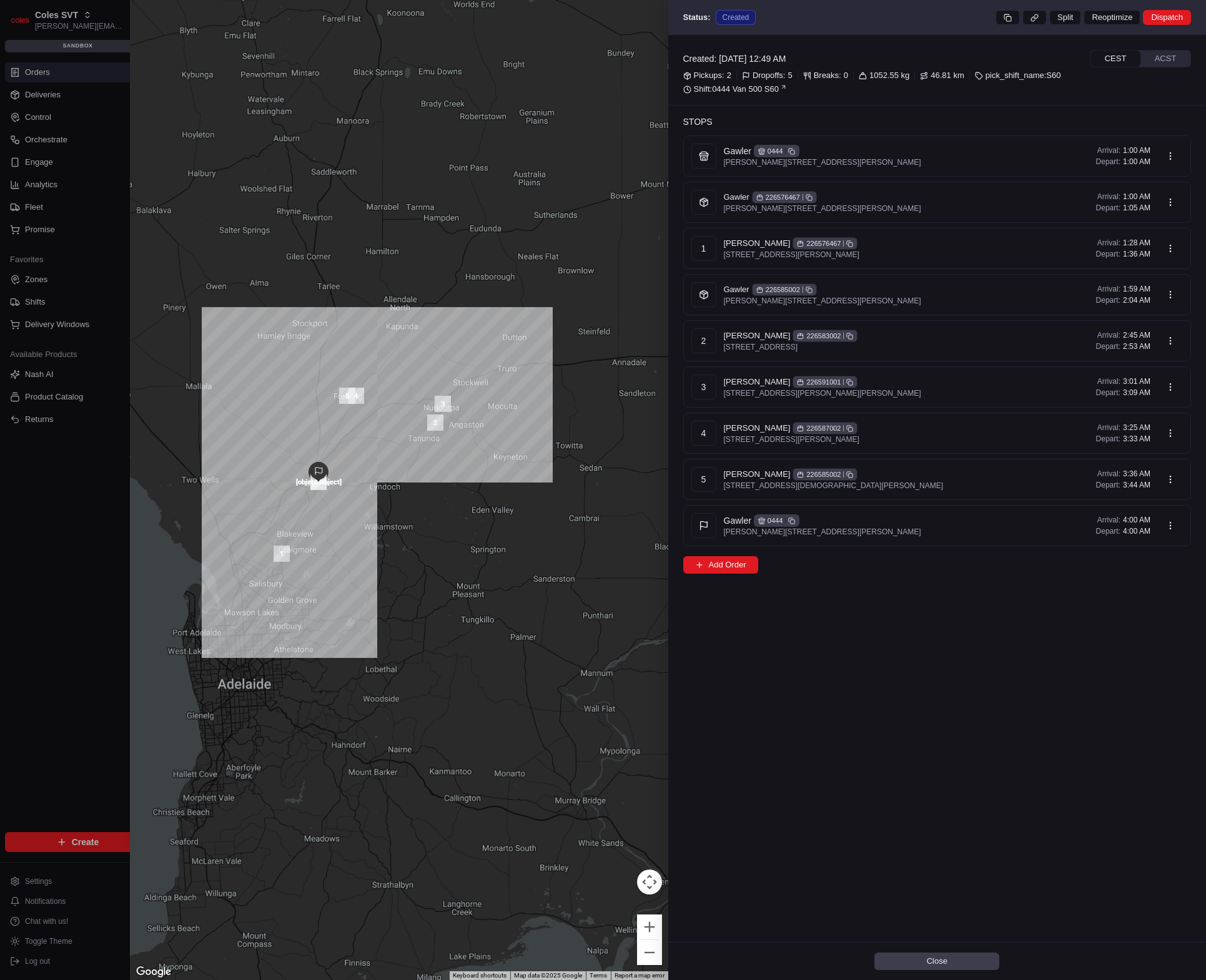
click at [314, 451] on div at bounding box center [399, 490] width 539 height 980
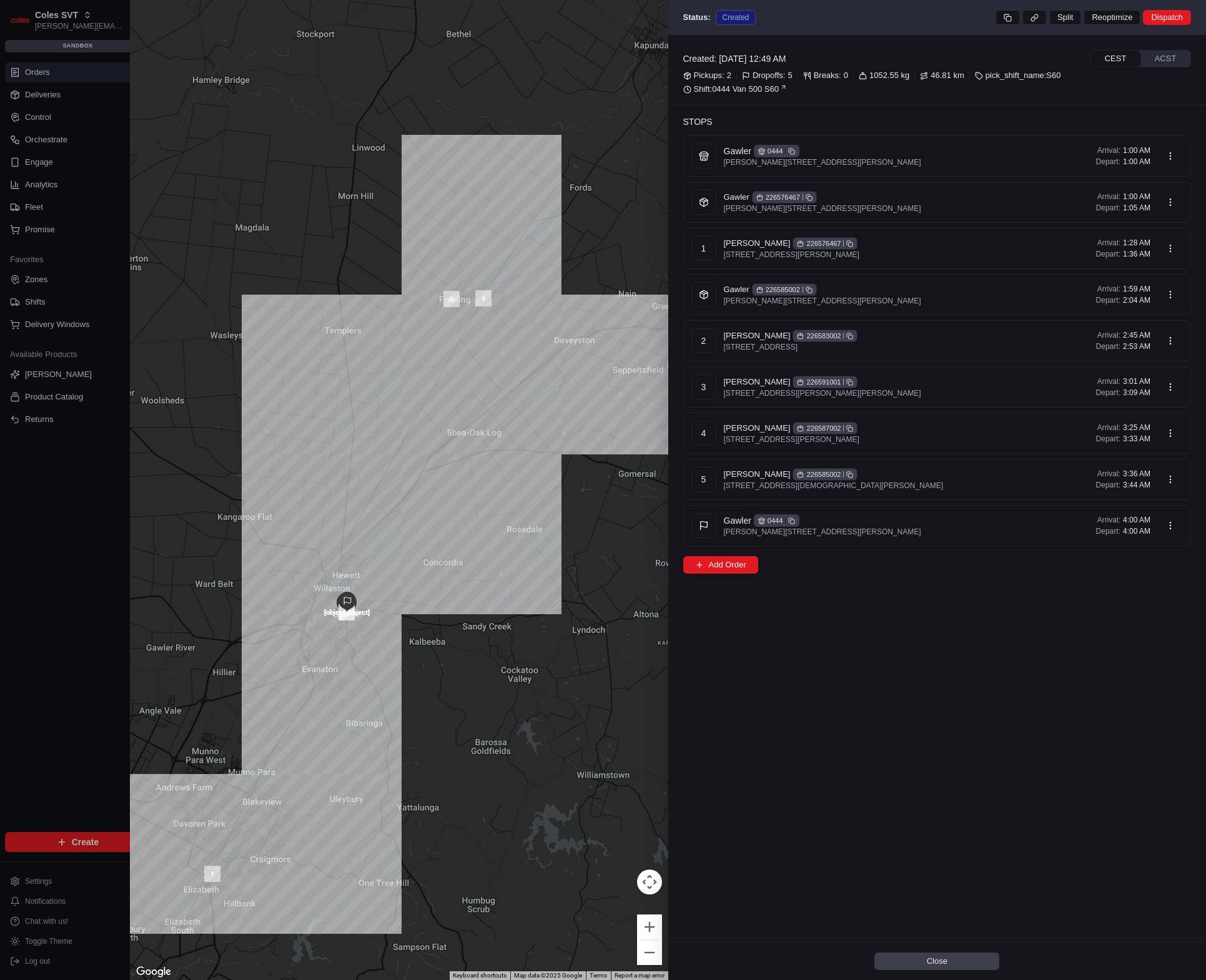
drag, startPoint x: 489, startPoint y: 424, endPoint x: 367, endPoint y: 421, distance: 122.0
click at [369, 421] on div at bounding box center [399, 490] width 539 height 980
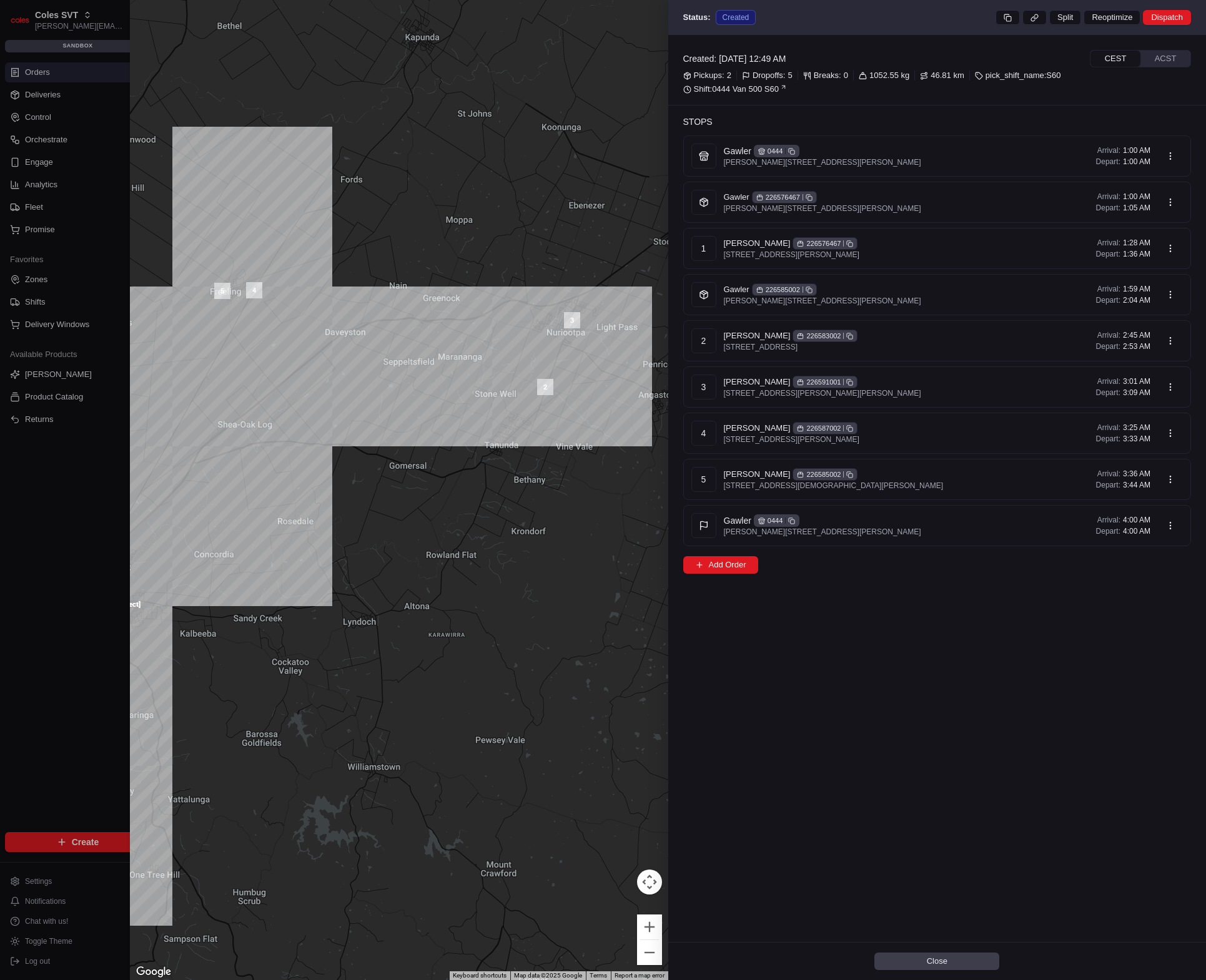
drag, startPoint x: 388, startPoint y: 497, endPoint x: 470, endPoint y: 393, distance: 132.4
click at [418, 458] on div at bounding box center [399, 490] width 539 height 980
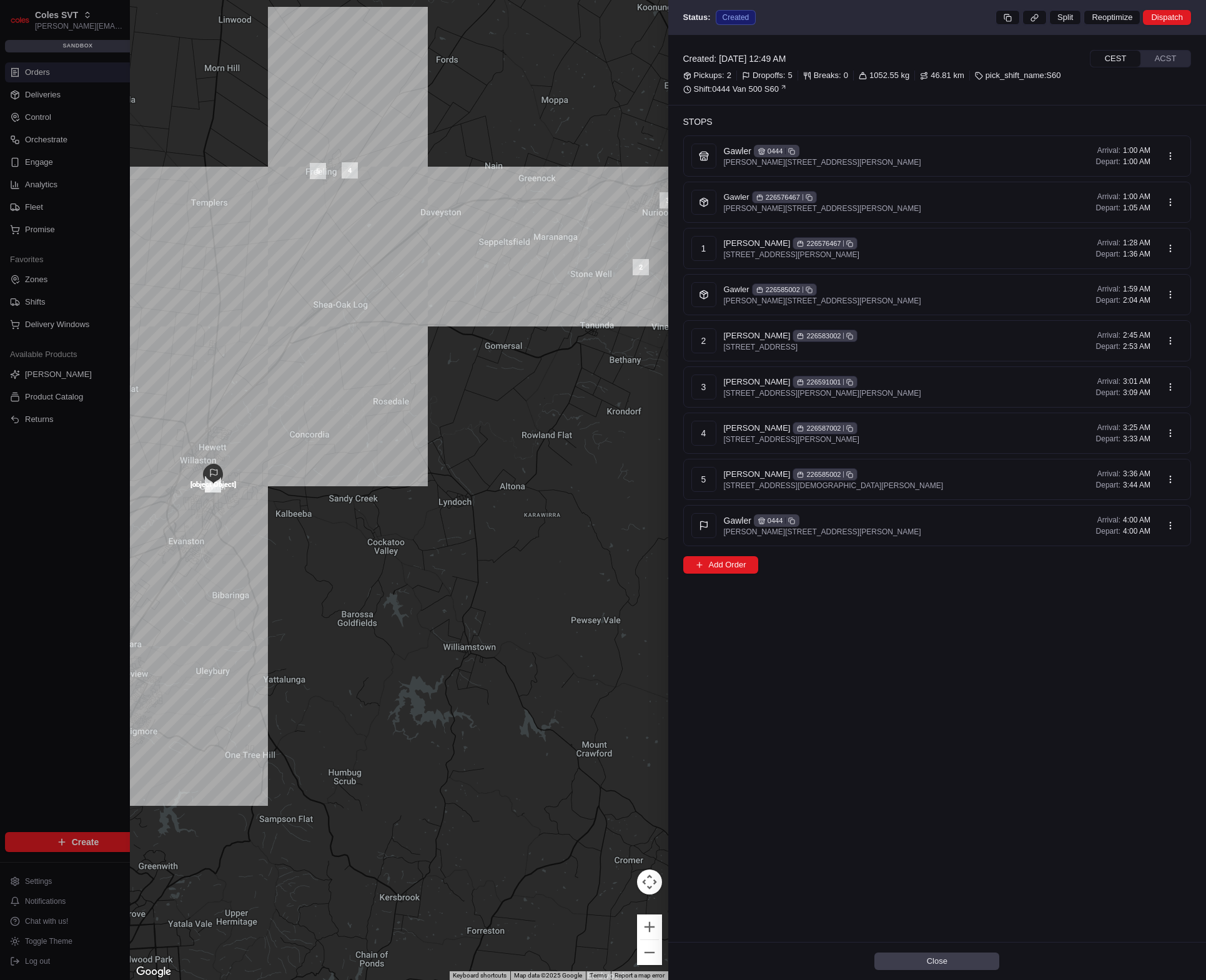
drag, startPoint x: 388, startPoint y: 481, endPoint x: 430, endPoint y: 439, distance: 59.4
click at [410, 457] on div at bounding box center [399, 490] width 539 height 980
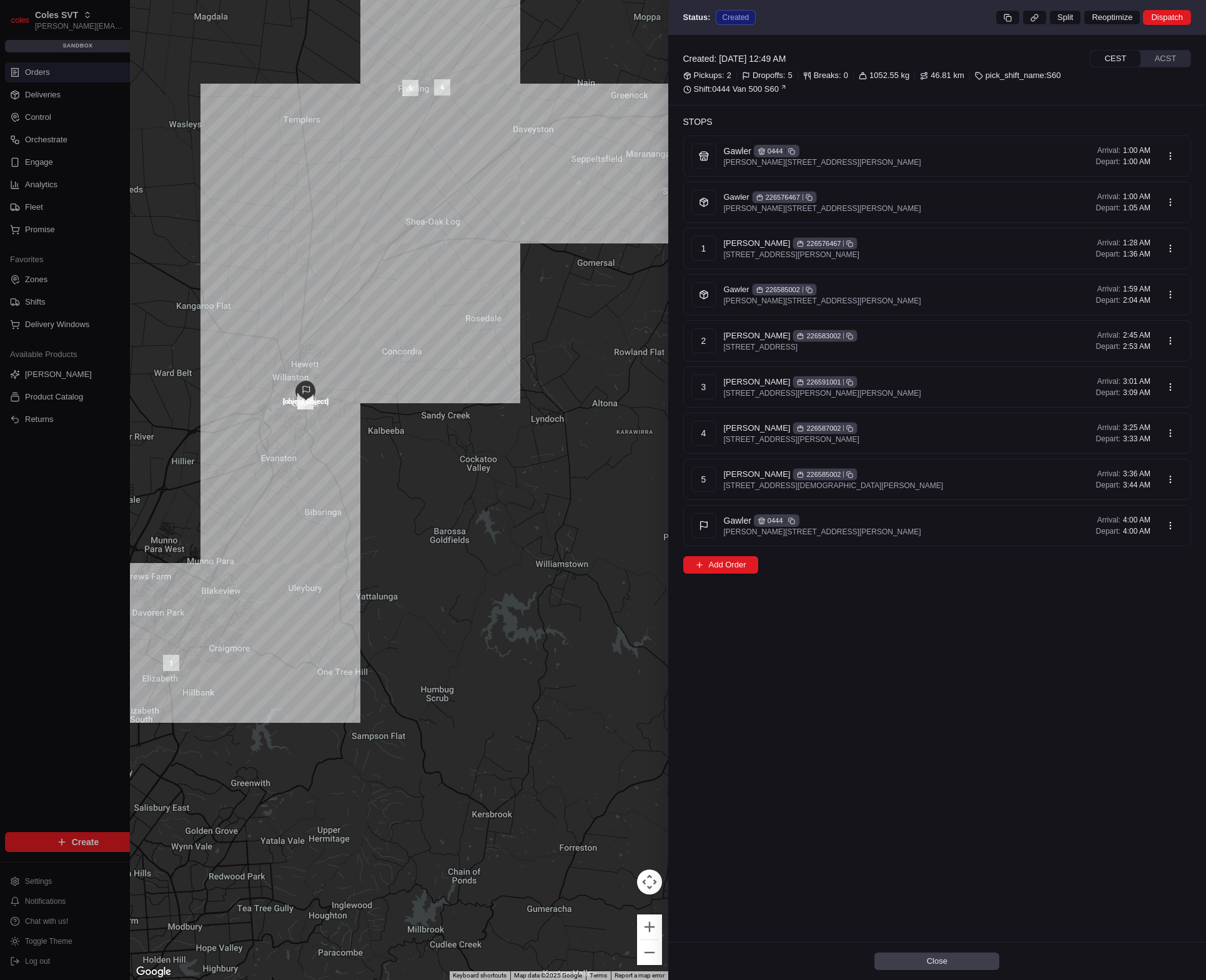
drag, startPoint x: 362, startPoint y: 494, endPoint x: 382, endPoint y: 505, distance: 22.8
click at [393, 485] on div at bounding box center [399, 490] width 539 height 980
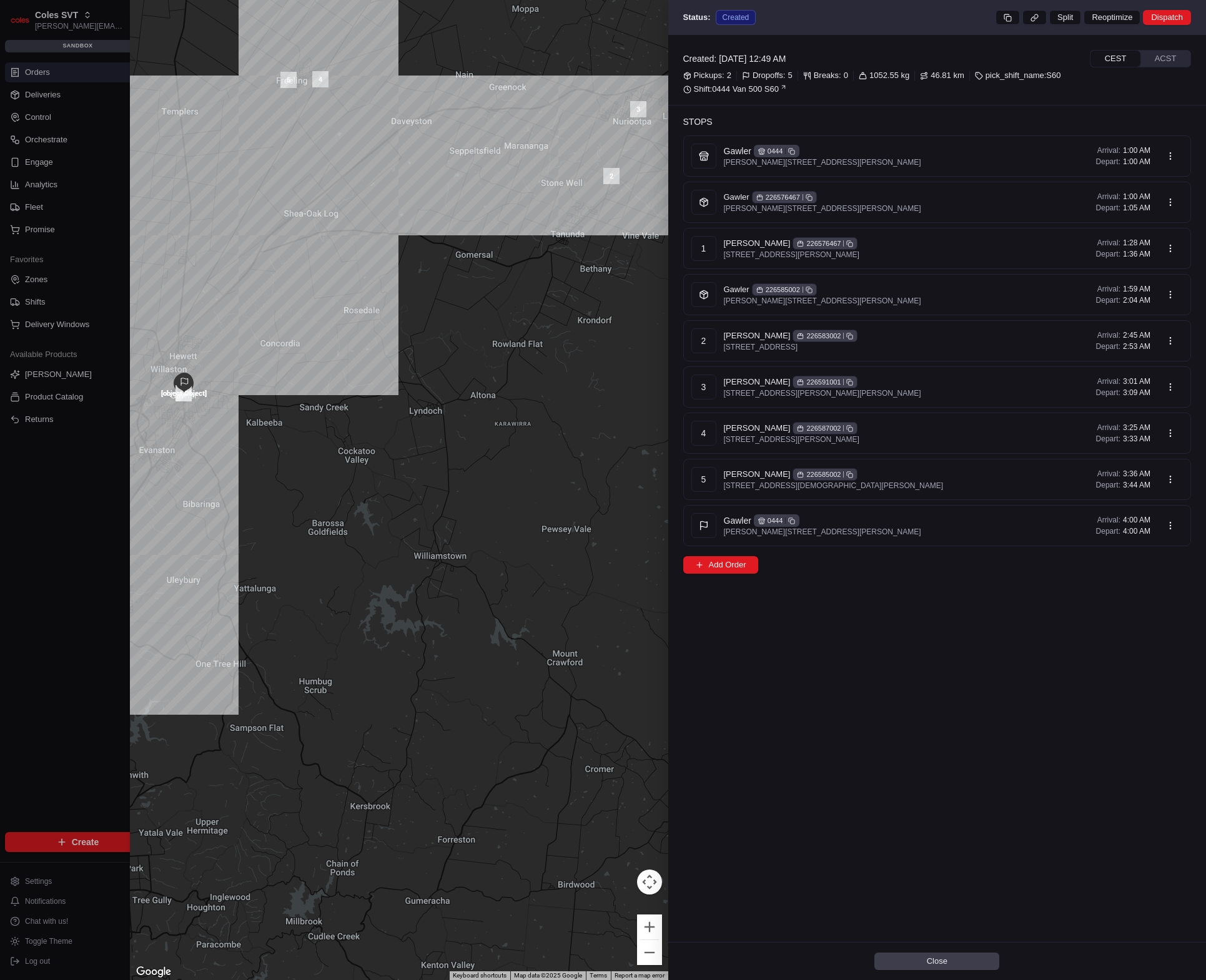
drag, startPoint x: 502, startPoint y: 412, endPoint x: 260, endPoint y: 442, distance: 243.9
click at [260, 442] on div at bounding box center [399, 490] width 539 height 980
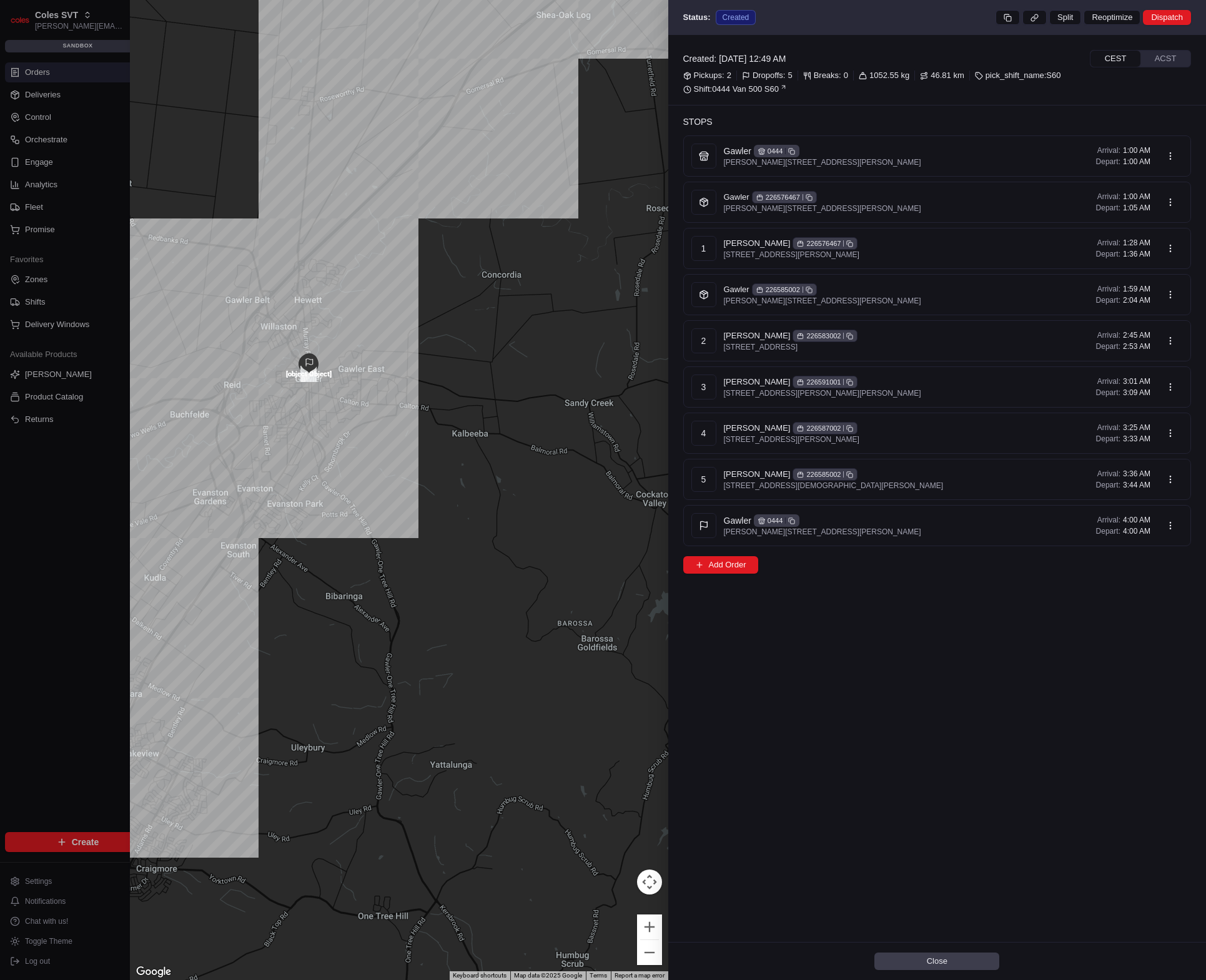
drag, startPoint x: 388, startPoint y: 337, endPoint x: 519, endPoint y: 333, distance: 131.1
click at [519, 333] on div at bounding box center [399, 490] width 539 height 980
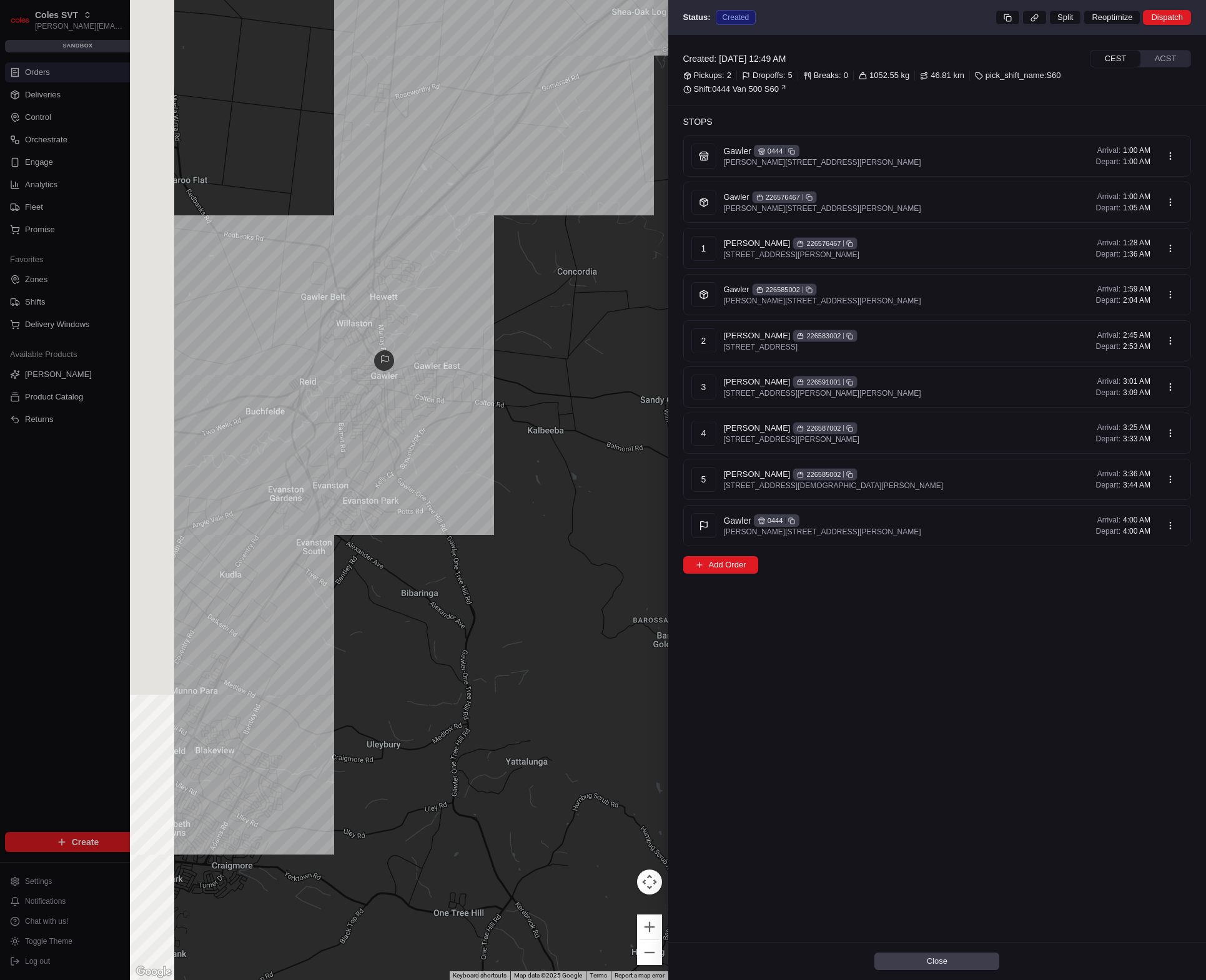
drag, startPoint x: 391, startPoint y: 379, endPoint x: 482, endPoint y: 376, distance: 91.0
click at [482, 376] on div at bounding box center [399, 490] width 539 height 980
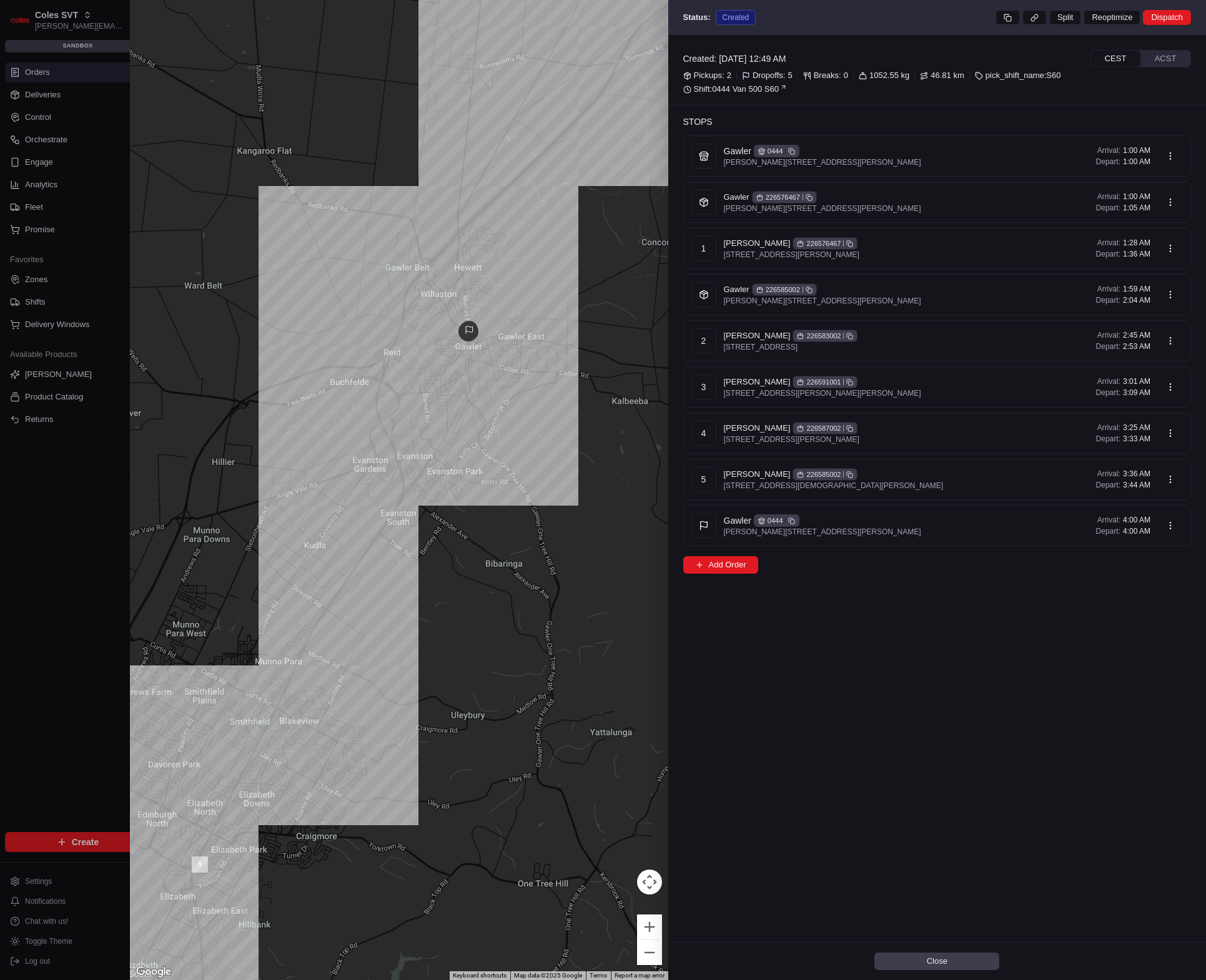
drag, startPoint x: 462, startPoint y: 413, endPoint x: 500, endPoint y: 395, distance: 42.0
click at [500, 396] on div at bounding box center [399, 490] width 539 height 980
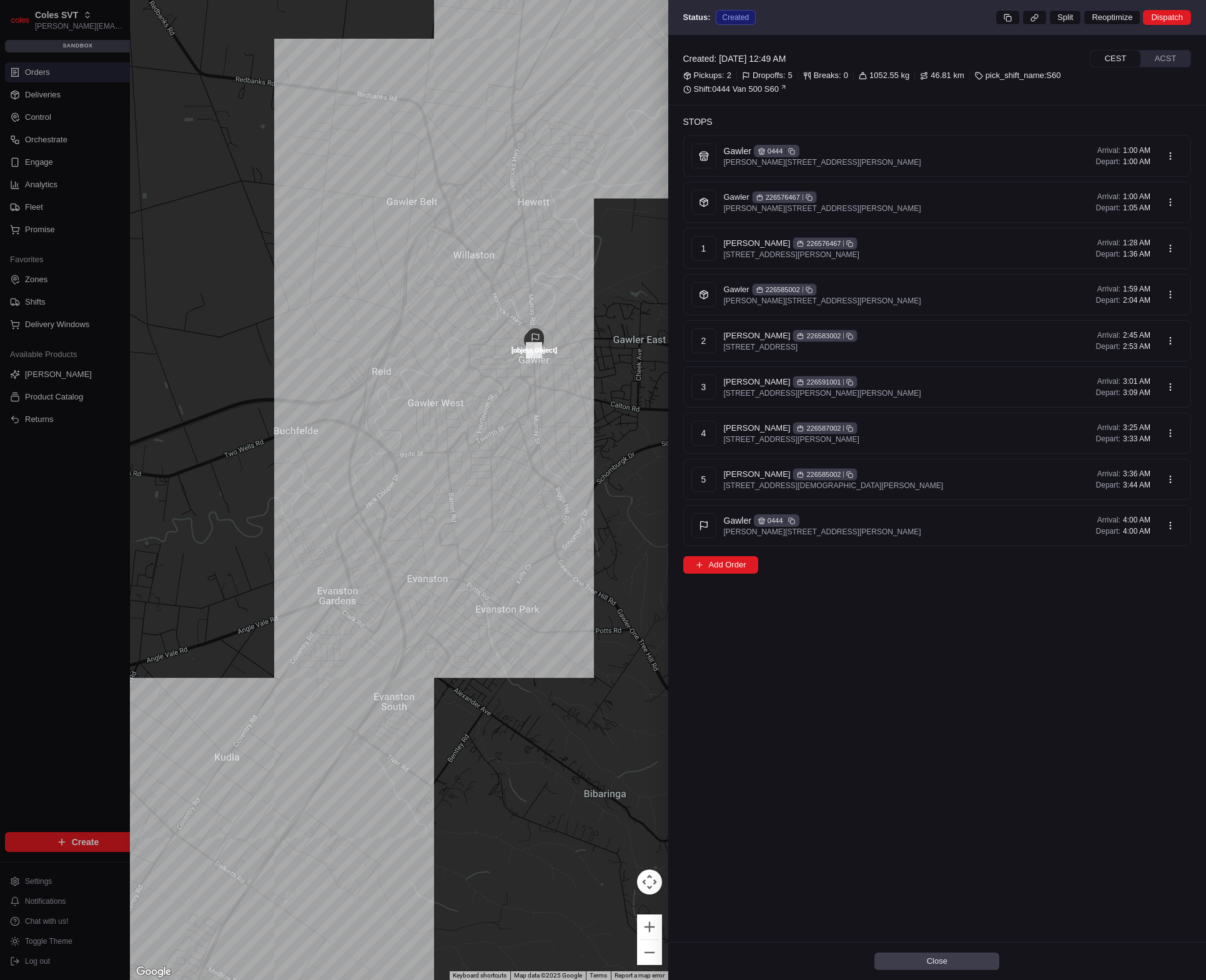
click at [0, 315] on div at bounding box center [603, 490] width 1206 height 980
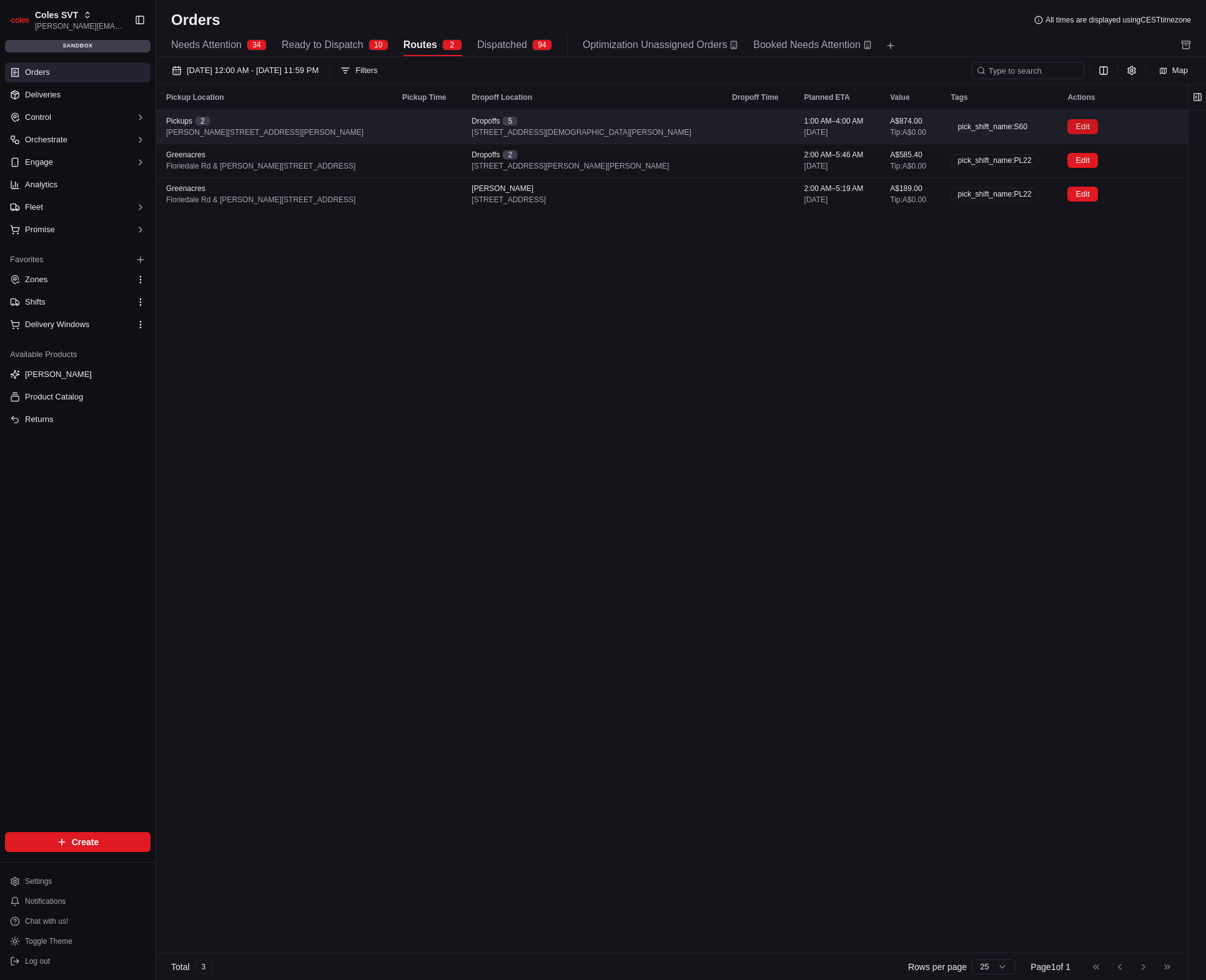
click at [1081, 125] on button "Edit" at bounding box center [1082, 127] width 30 height 15
click at [1072, 125] on button "Edit" at bounding box center [1082, 127] width 30 height 15
click at [1081, 127] on button "Edit" at bounding box center [1082, 127] width 30 height 15
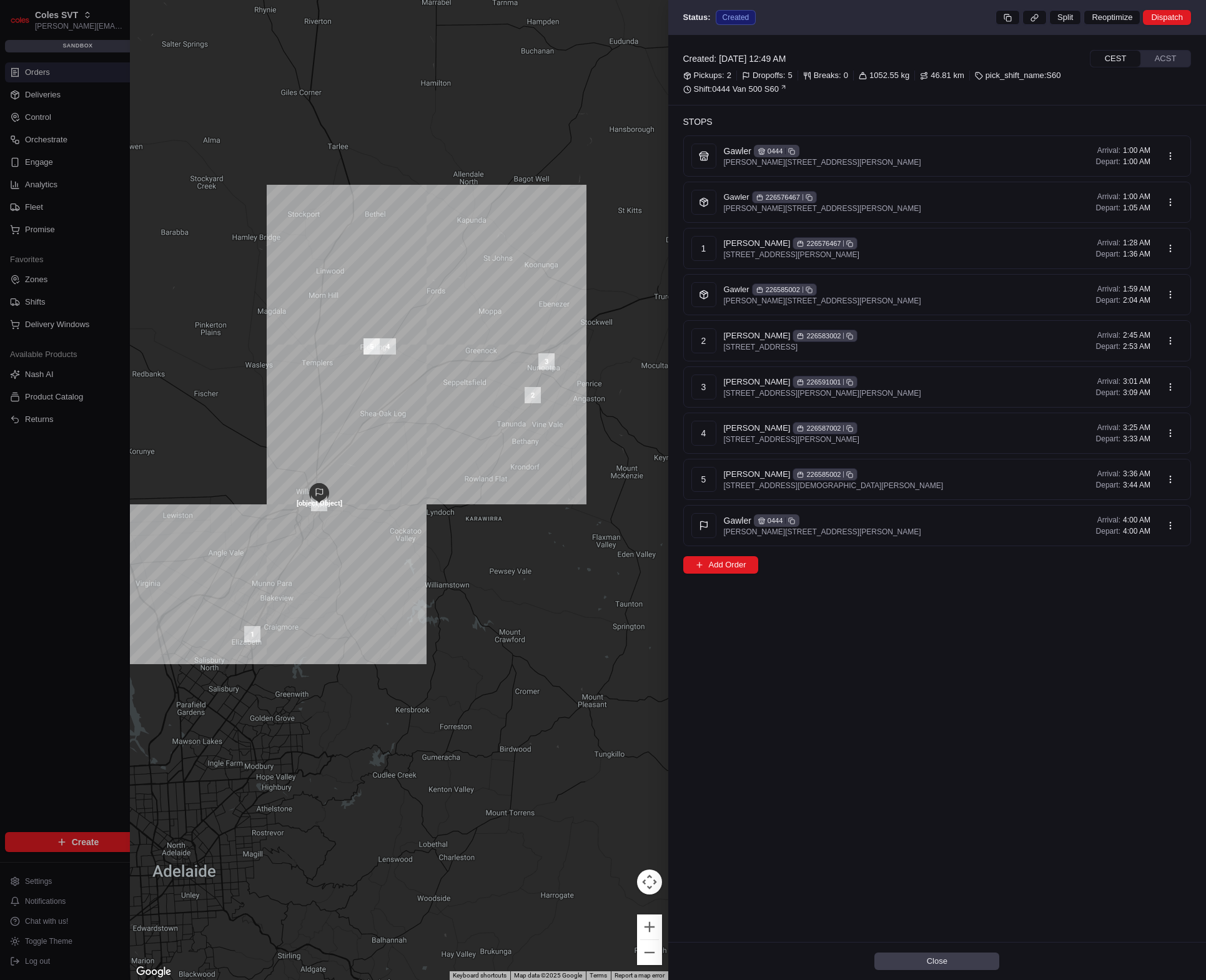
click at [938, 951] on div "Close" at bounding box center [937, 961] width 539 height 38
click at [947, 957] on button "Close" at bounding box center [937, 962] width 125 height 18
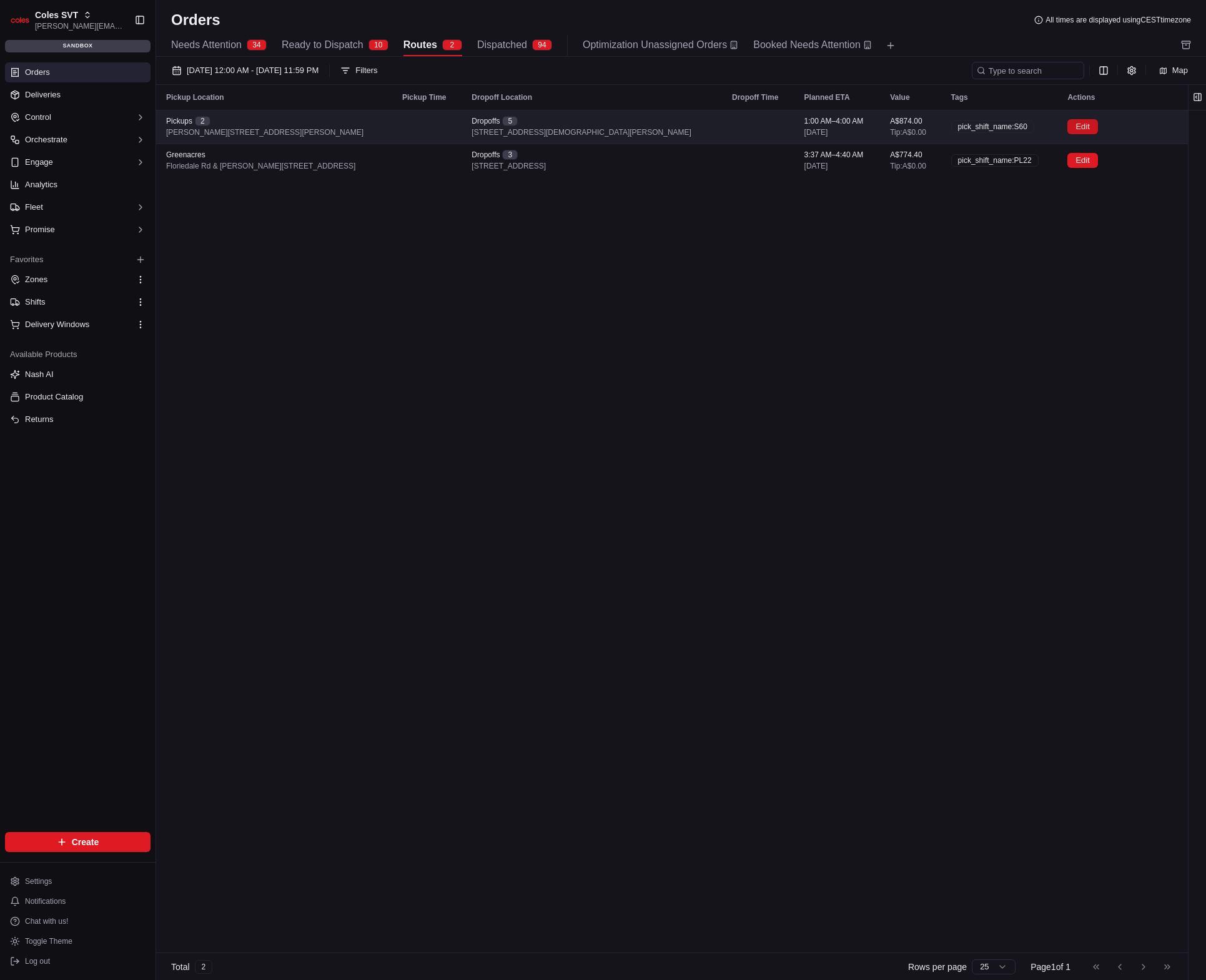
click at [1074, 124] on button "Edit" at bounding box center [1082, 127] width 30 height 15
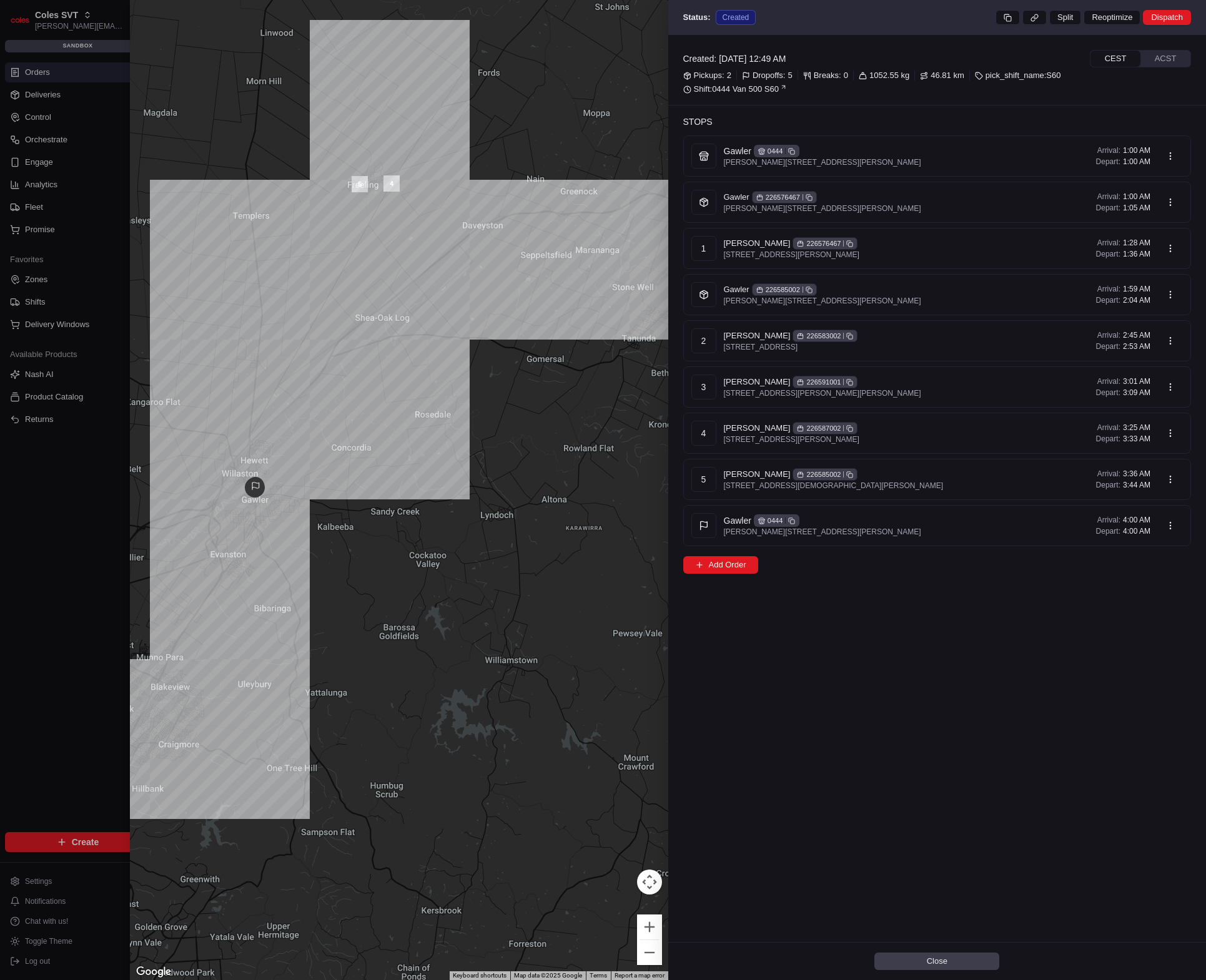
drag, startPoint x: 481, startPoint y: 455, endPoint x: 386, endPoint y: 450, distance: 95.1
click at [386, 450] on div at bounding box center [399, 490] width 539 height 980
drag, startPoint x: 352, startPoint y: 456, endPoint x: 426, endPoint y: 448, distance: 74.4
click at [426, 448] on div at bounding box center [399, 490] width 539 height 980
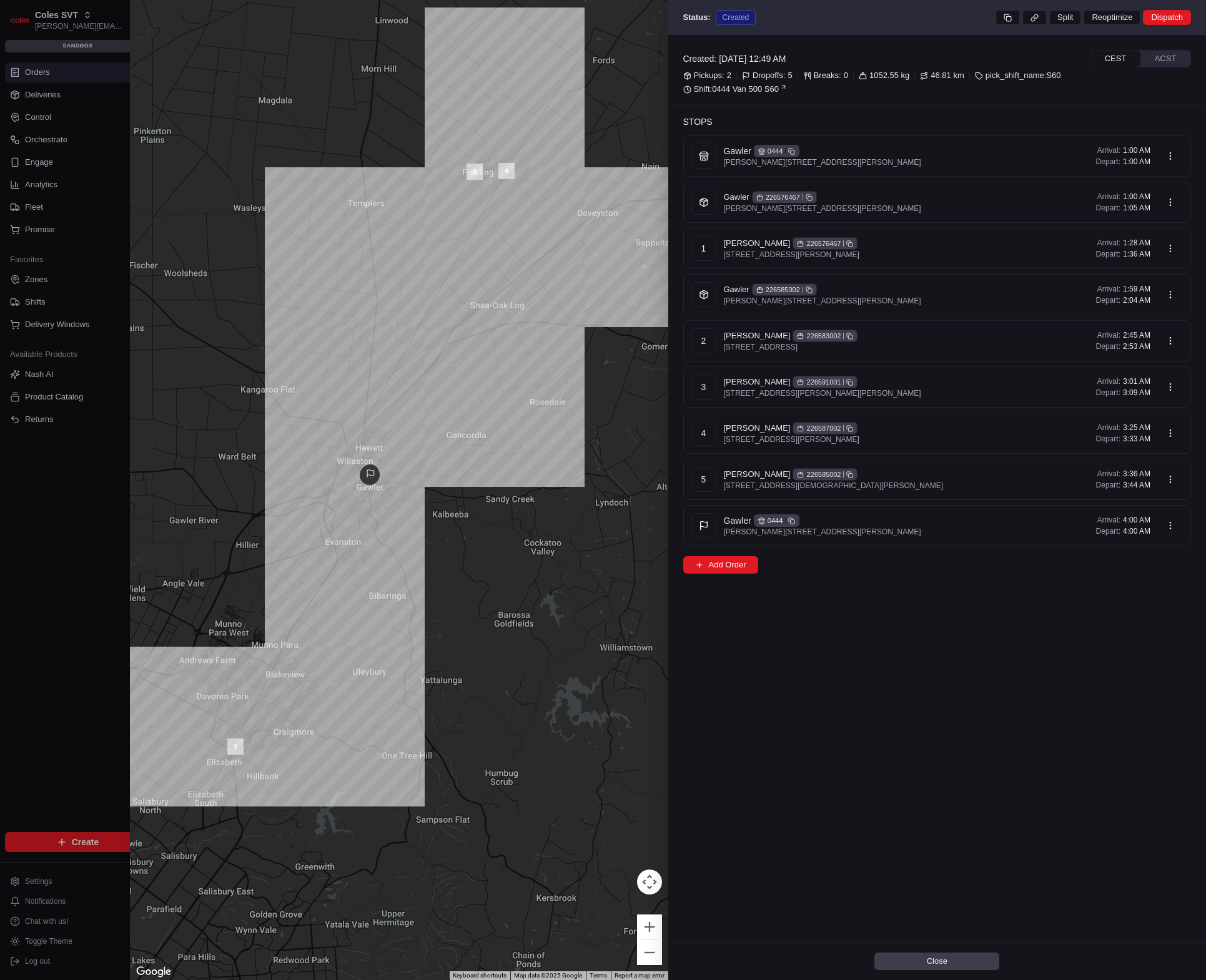
click at [75, 545] on div at bounding box center [603, 490] width 1206 height 980
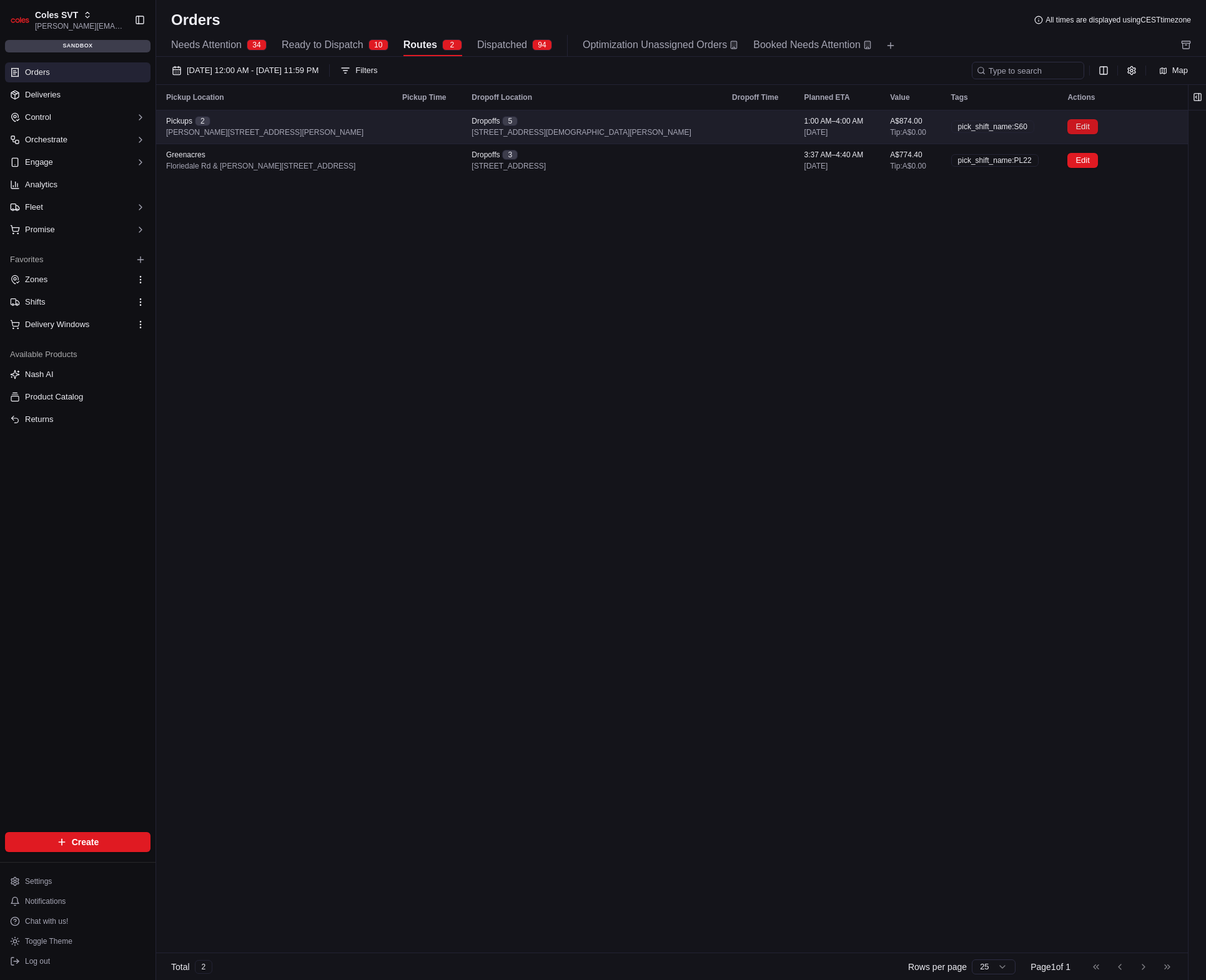
click at [1073, 131] on button "Edit" at bounding box center [1082, 127] width 30 height 15
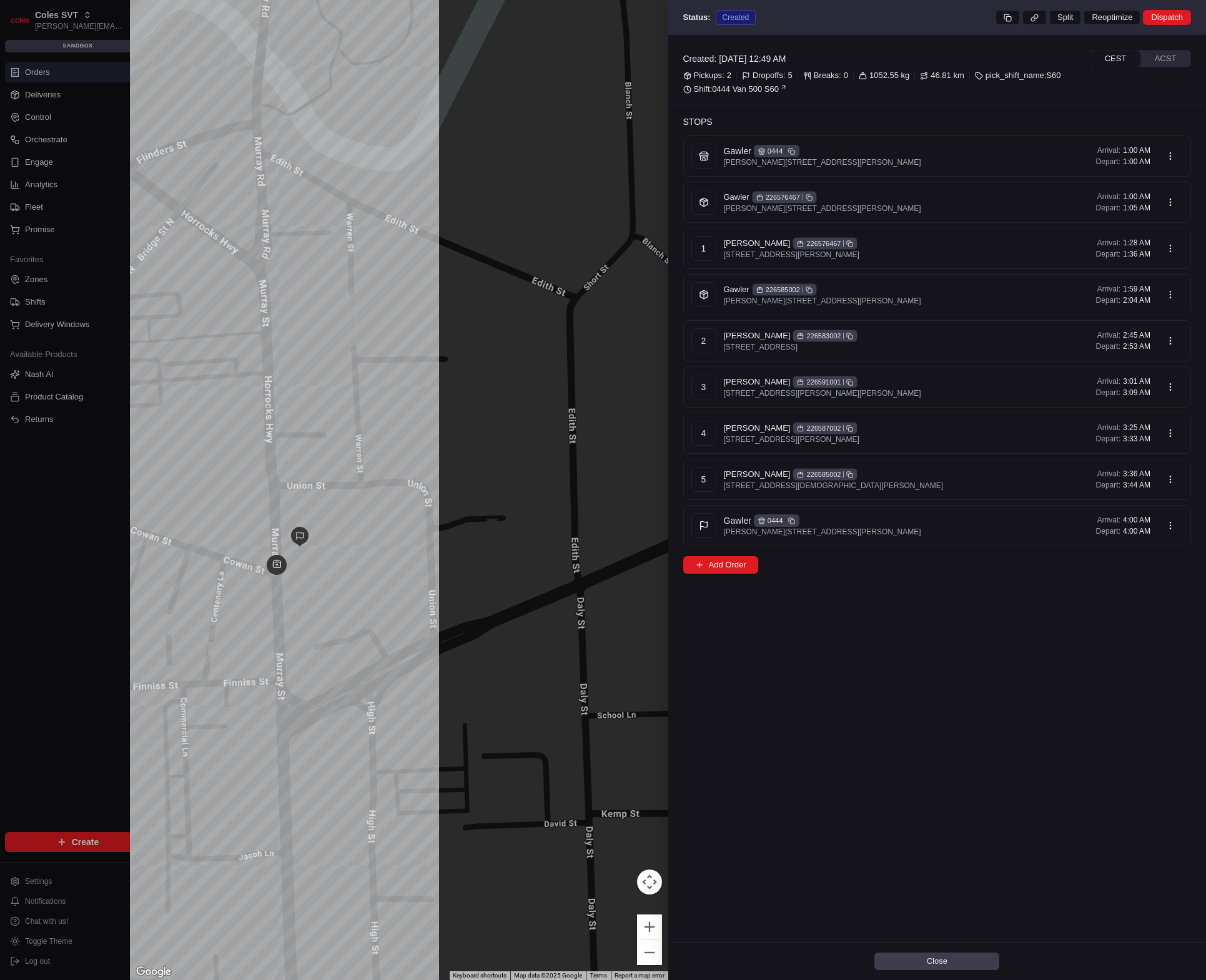
drag, startPoint x: 311, startPoint y: 568, endPoint x: 393, endPoint y: 568, distance: 82.0
click at [393, 568] on div at bounding box center [399, 490] width 539 height 980
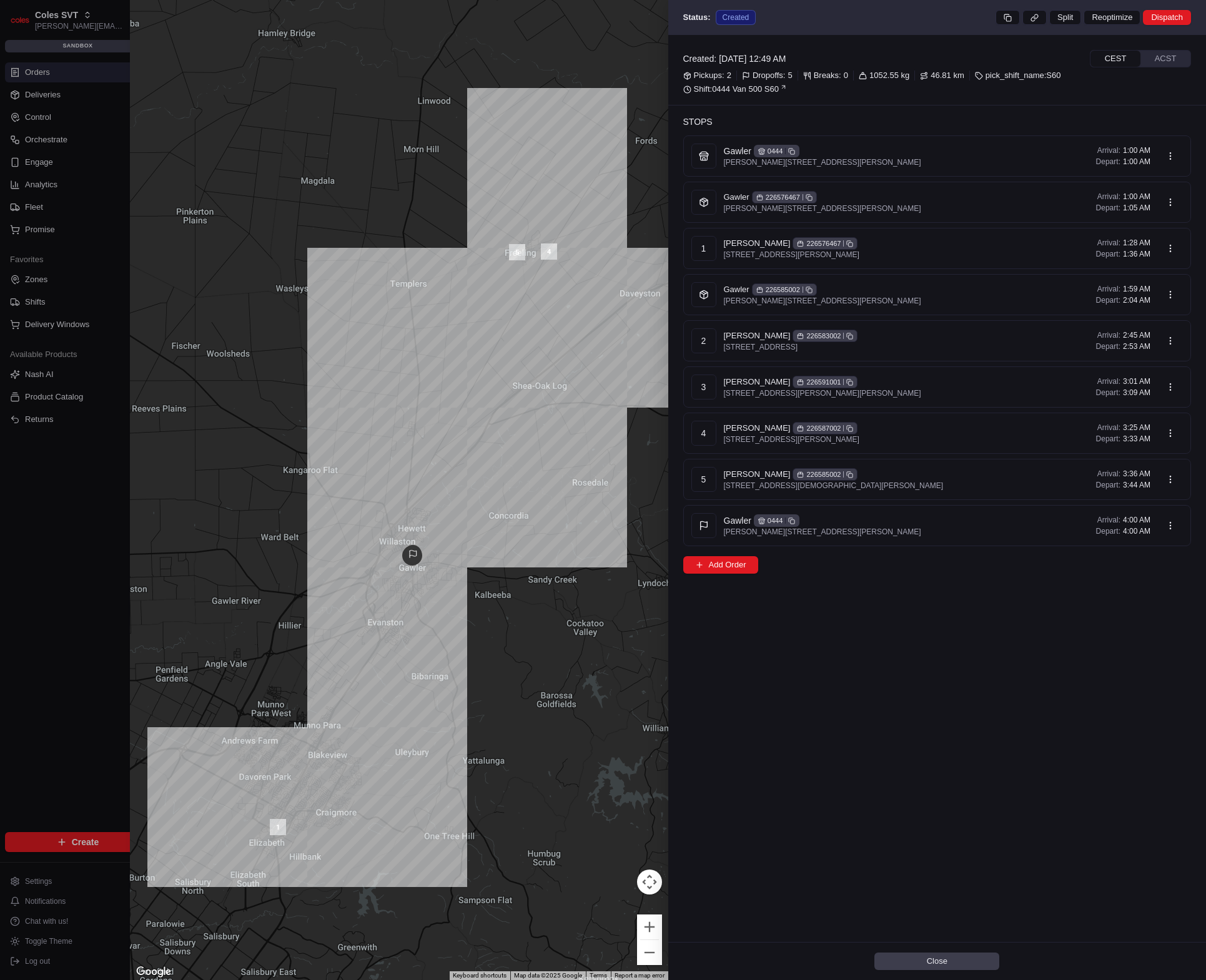
drag, startPoint x: 443, startPoint y: 561, endPoint x: 366, endPoint y: 561, distance: 77.0
click at [366, 561] on div at bounding box center [399, 490] width 539 height 980
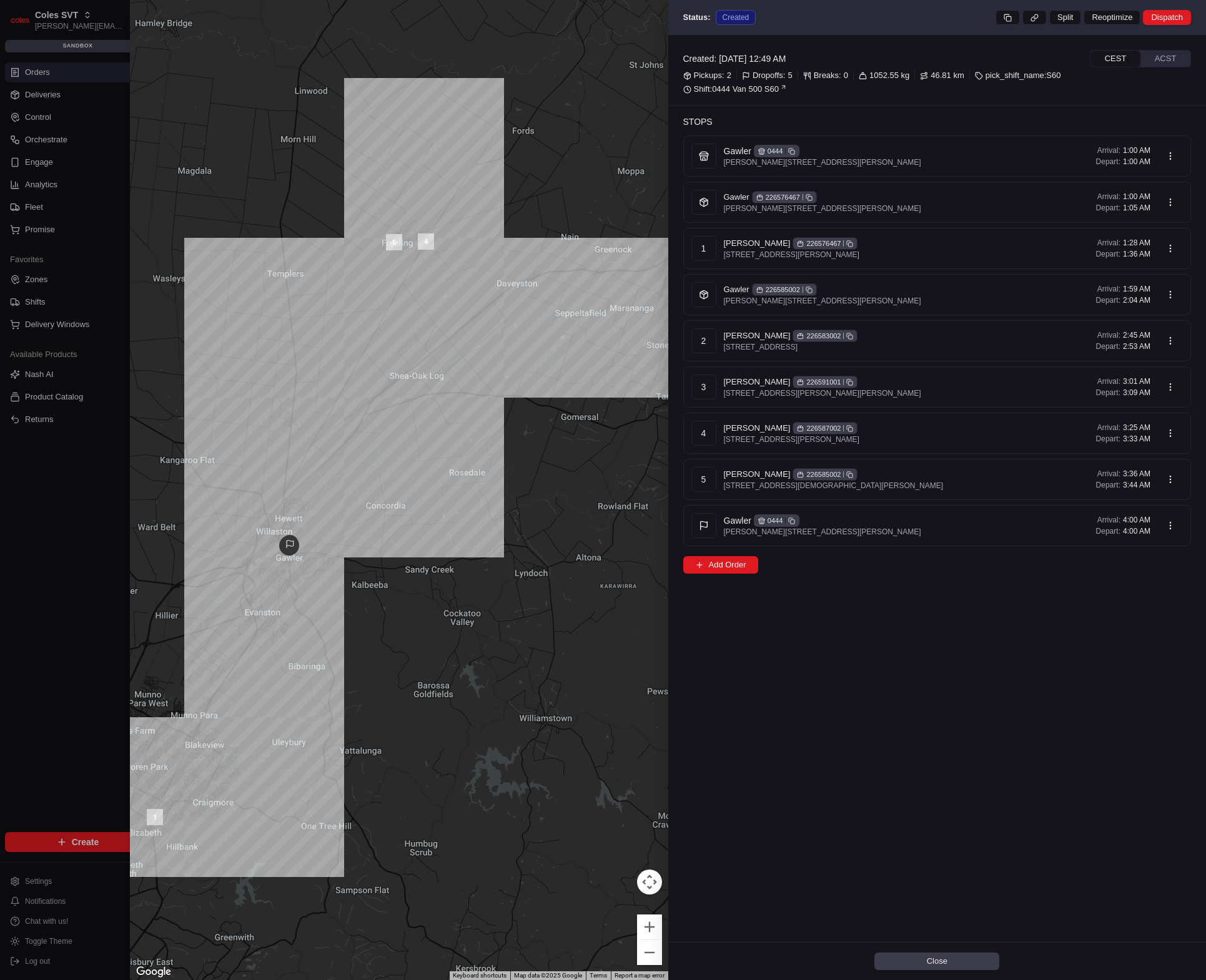
drag, startPoint x: 443, startPoint y: 526, endPoint x: 478, endPoint y: 518, distance: 35.9
click at [476, 519] on div at bounding box center [399, 490] width 539 height 980
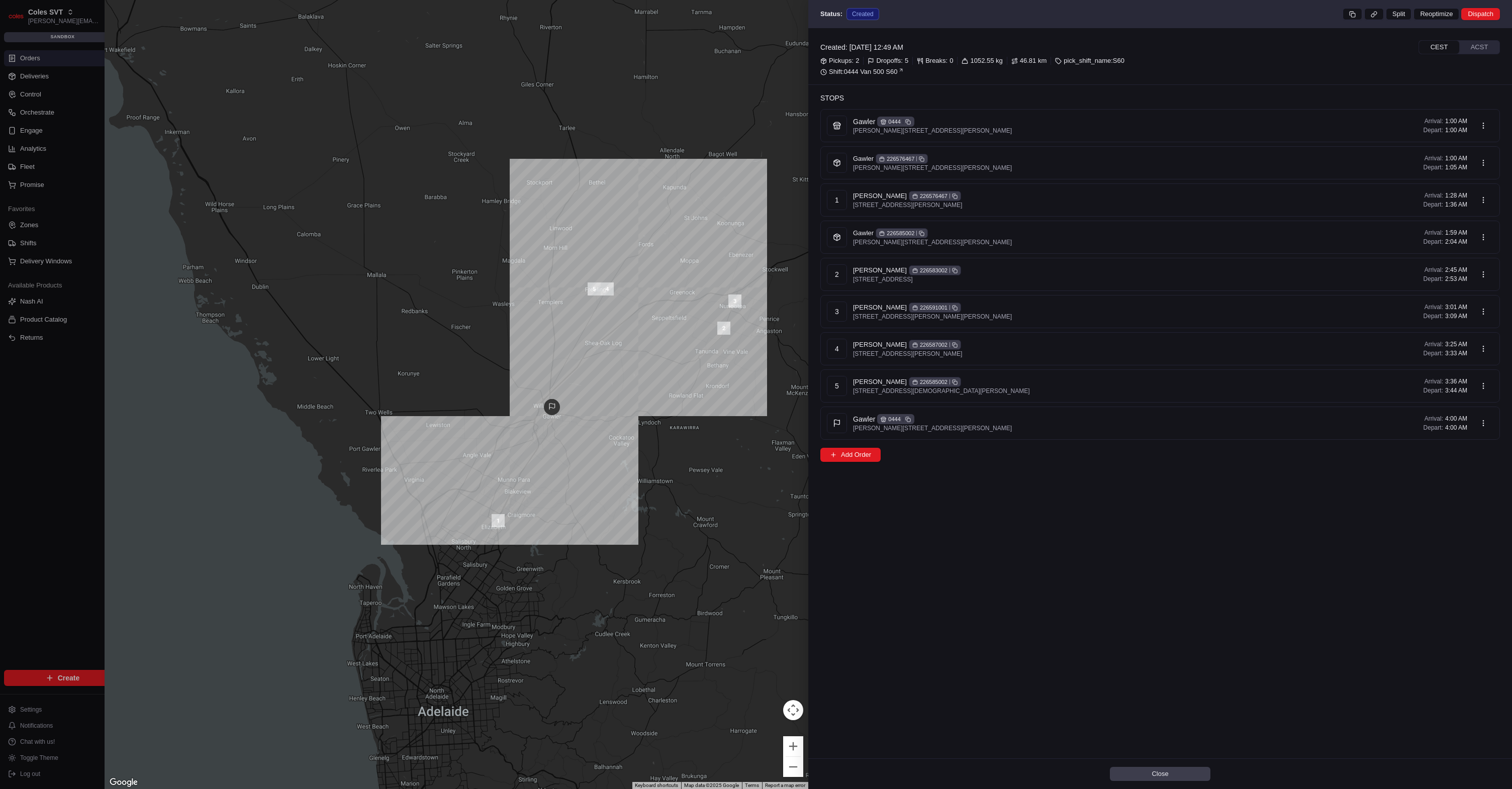
click at [957, 543] on div "Created: 02/09/2025 12:49 AM CEST ACST Pickups: 2 Dropoffs: 5 Breaks: 0 1052.55…" at bounding box center [1161, 393] width 704 height 731
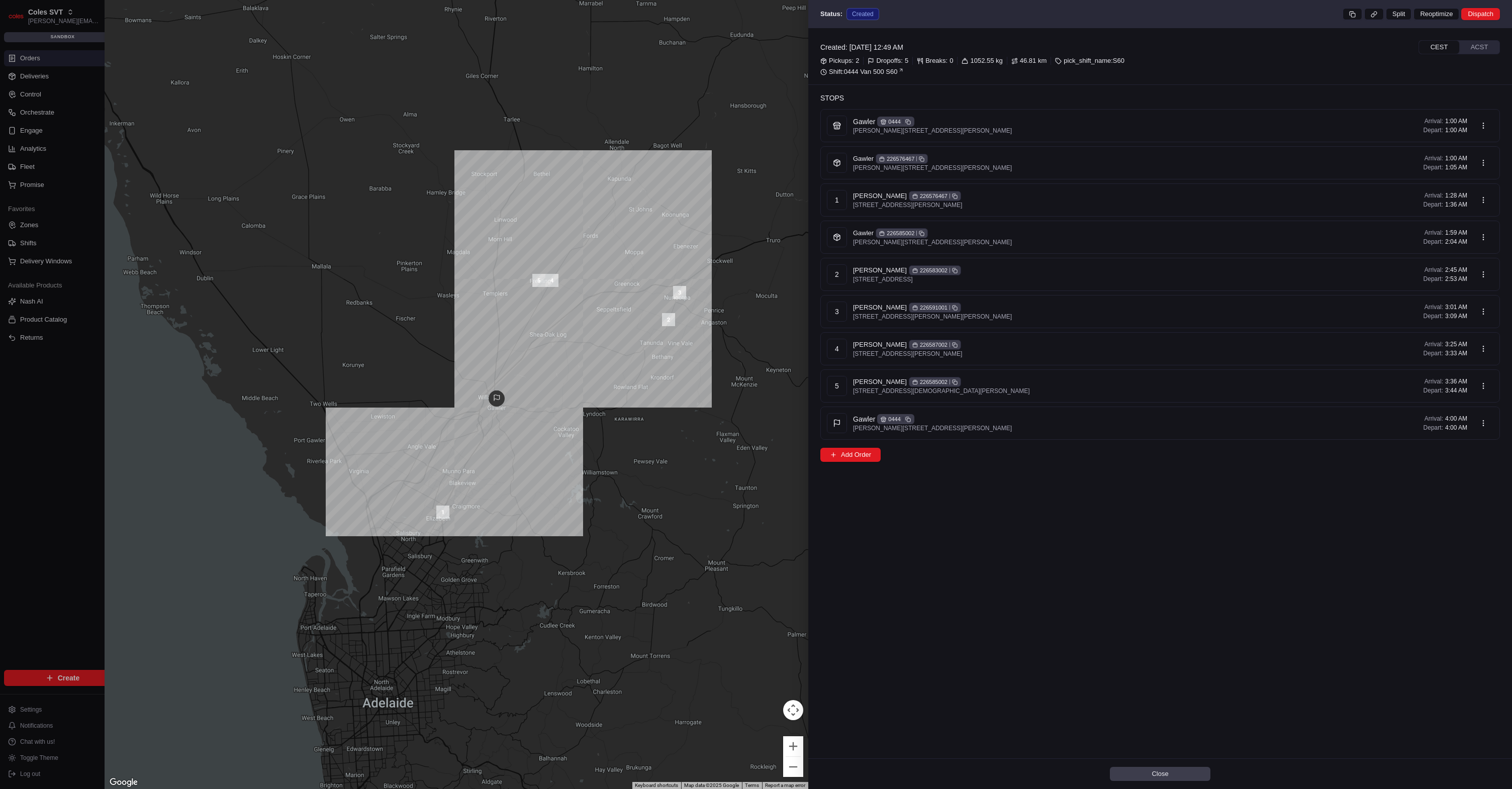
drag, startPoint x: 504, startPoint y: 383, endPoint x: 448, endPoint y: 373, distance: 56.9
click at [448, 373] on div at bounding box center [456, 394] width 704 height 789
click at [21, 397] on div at bounding box center [756, 394] width 1512 height 789
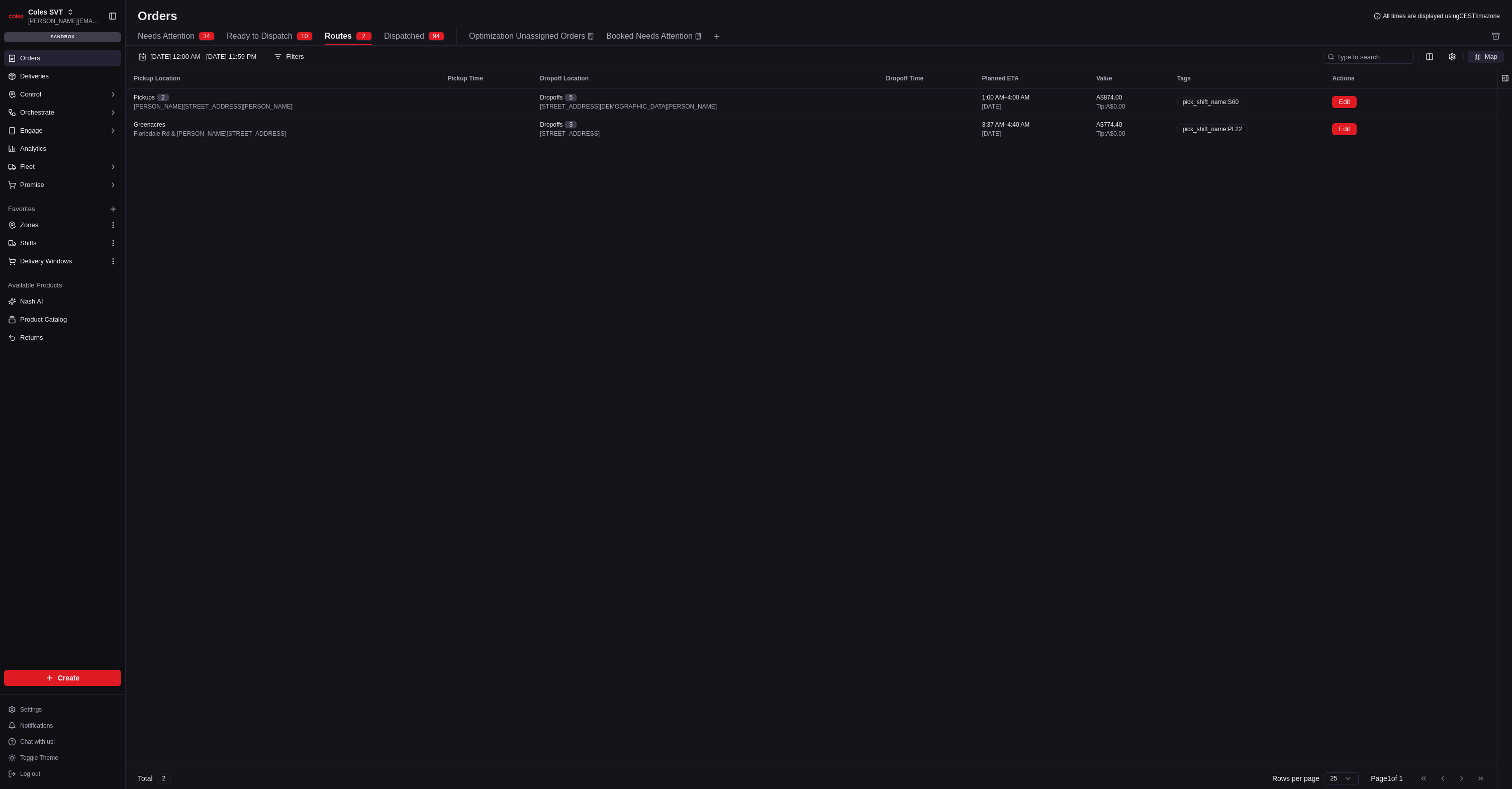
click at [970, 51] on button "Map" at bounding box center [1485, 57] width 36 height 12
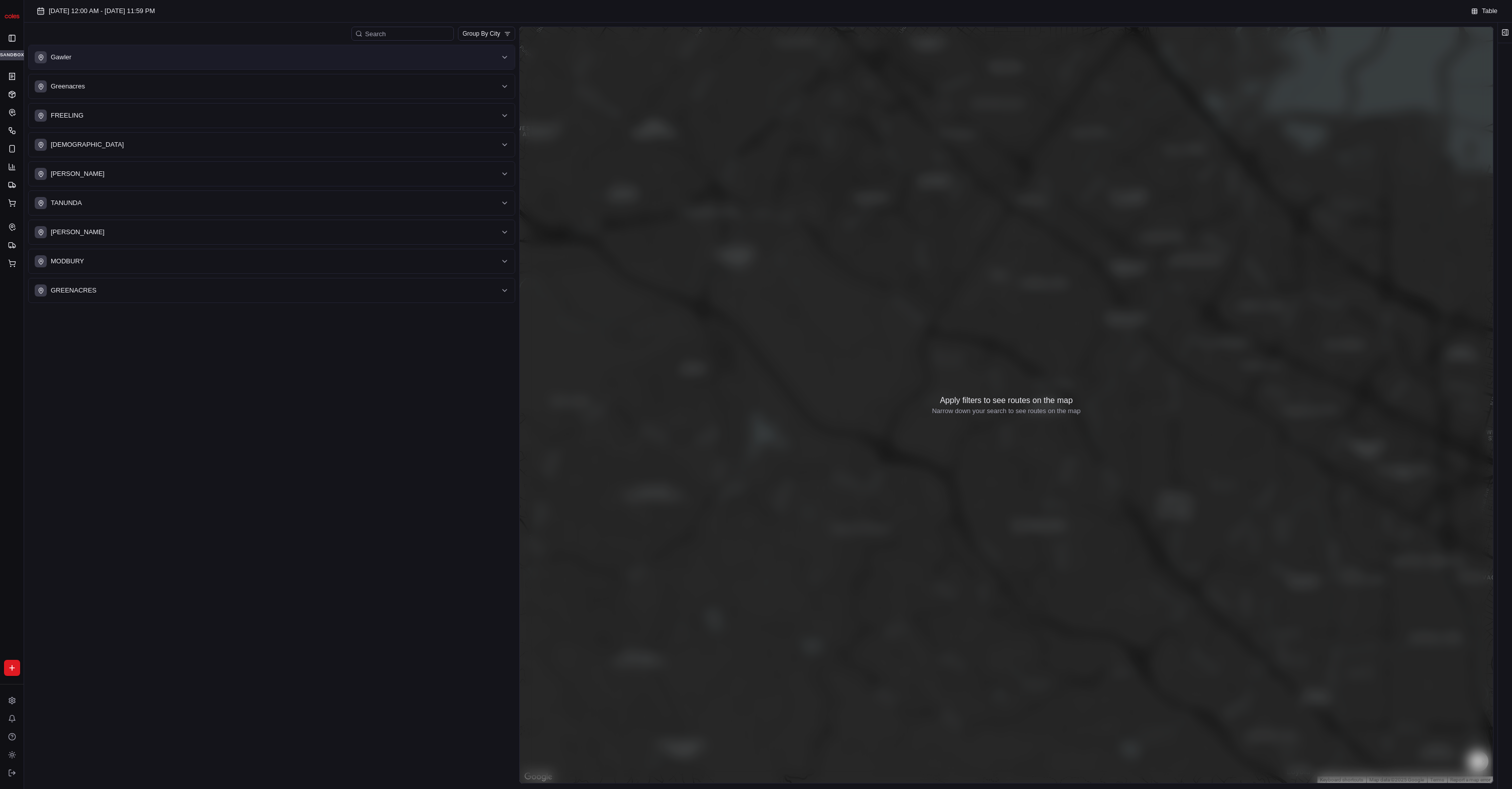
click at [213, 53] on div "Gawler" at bounding box center [265, 57] width 462 height 12
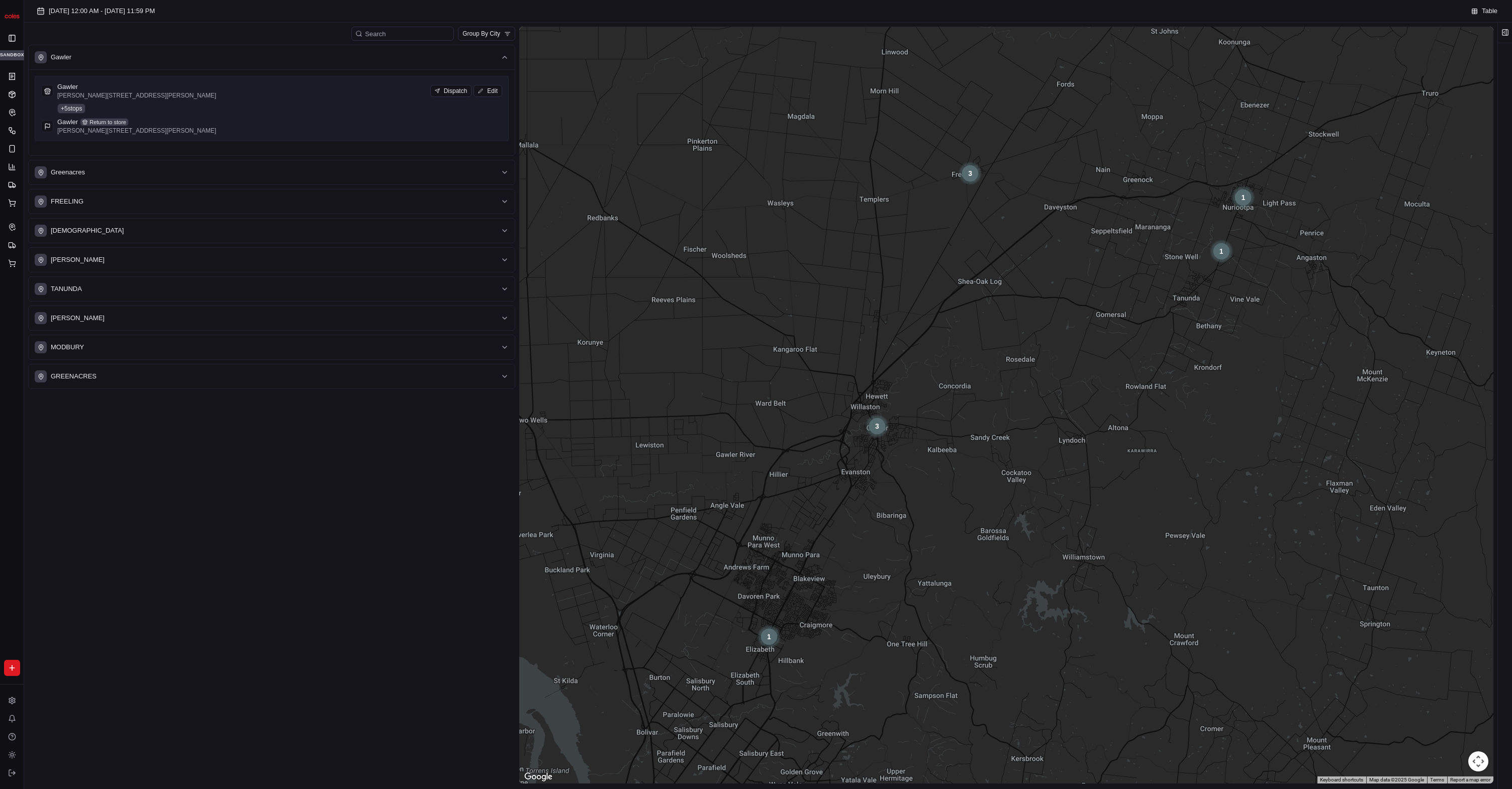
click at [235, 105] on div "Gawler Cowan St & Murray St, Gawler SA 5118, Australia Dispatch Edit + 5 stops …" at bounding box center [272, 109] width 461 height 52
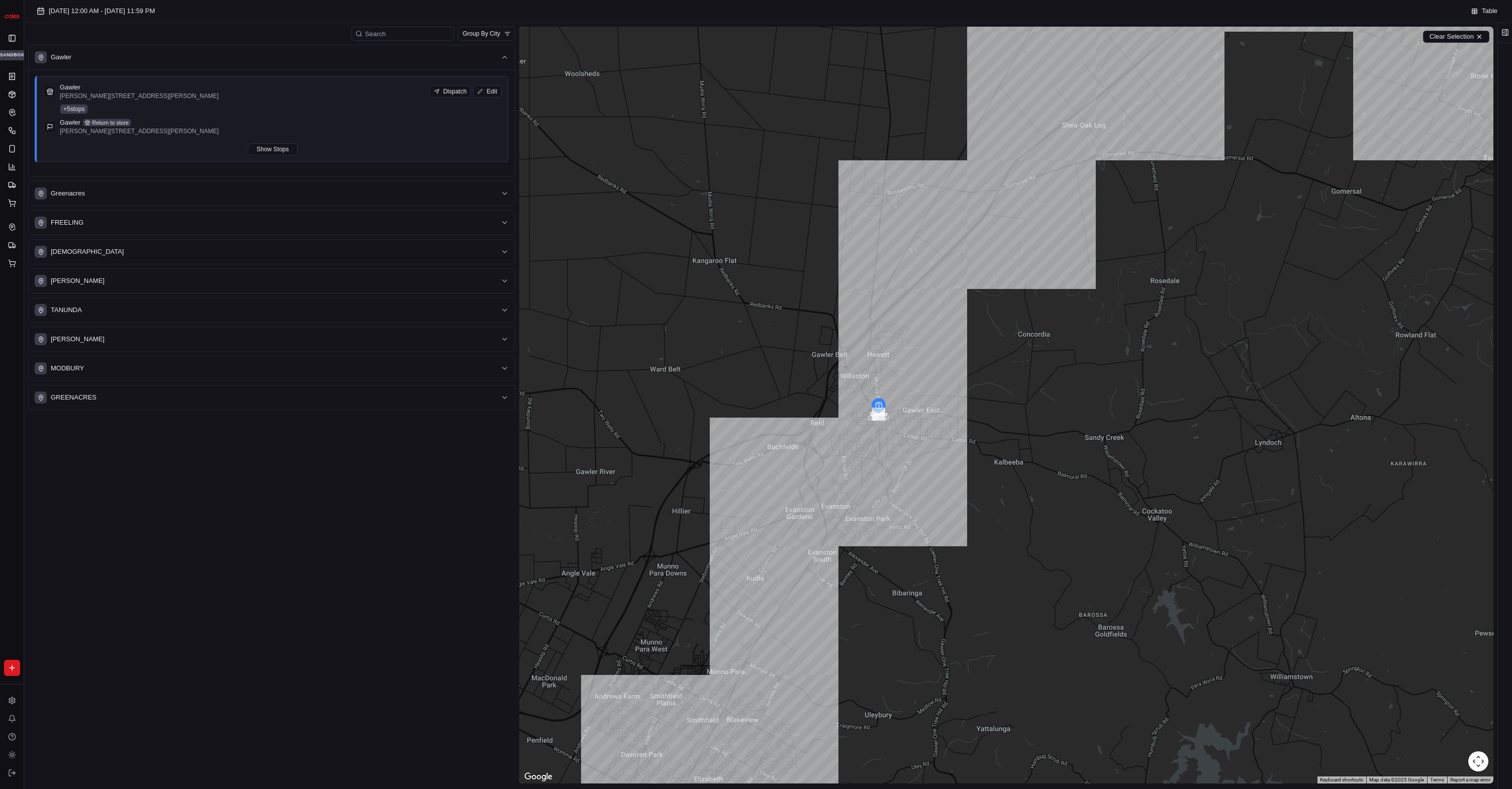
drag, startPoint x: 906, startPoint y: 442, endPoint x: 913, endPoint y: 424, distance: 19.3
click at [912, 425] on div at bounding box center [1007, 405] width 974 height 757
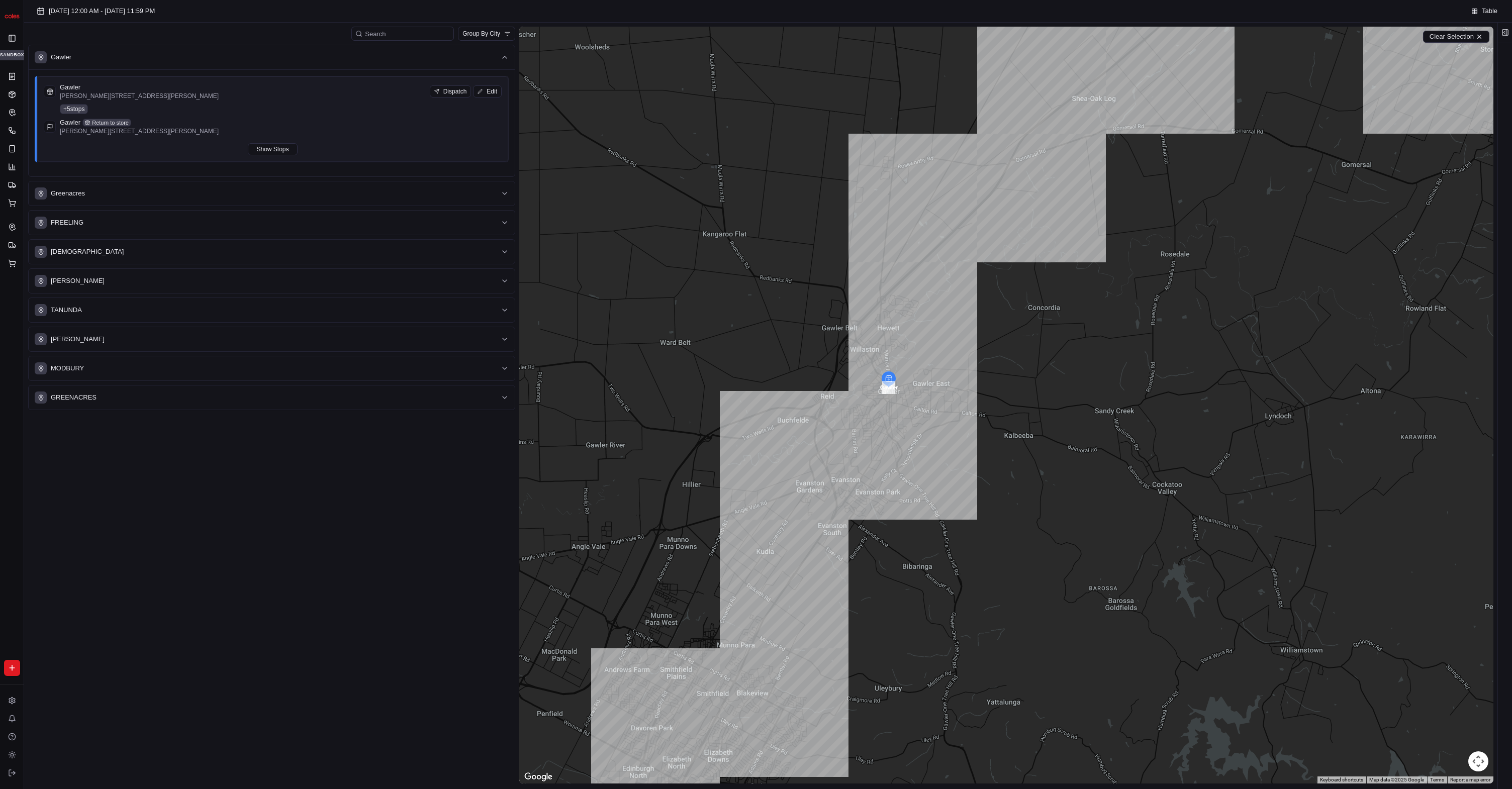
drag, startPoint x: 912, startPoint y: 445, endPoint x: 923, endPoint y: 410, distance: 36.7
click at [922, 415] on div at bounding box center [1007, 405] width 974 height 757
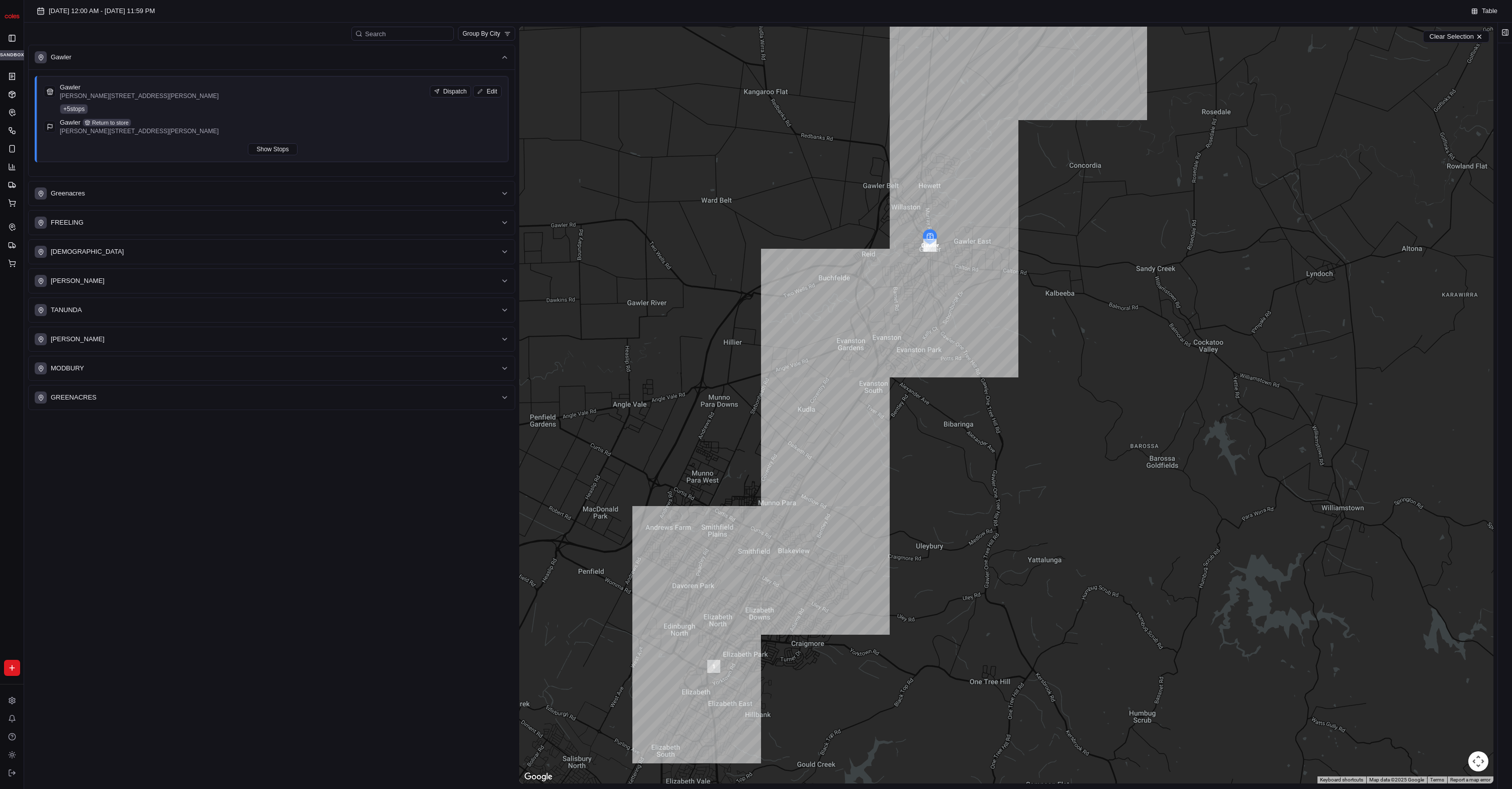
drag, startPoint x: 899, startPoint y: 459, endPoint x: 890, endPoint y: 475, distance: 18.4
click at [897, 463] on div at bounding box center [1007, 405] width 974 height 757
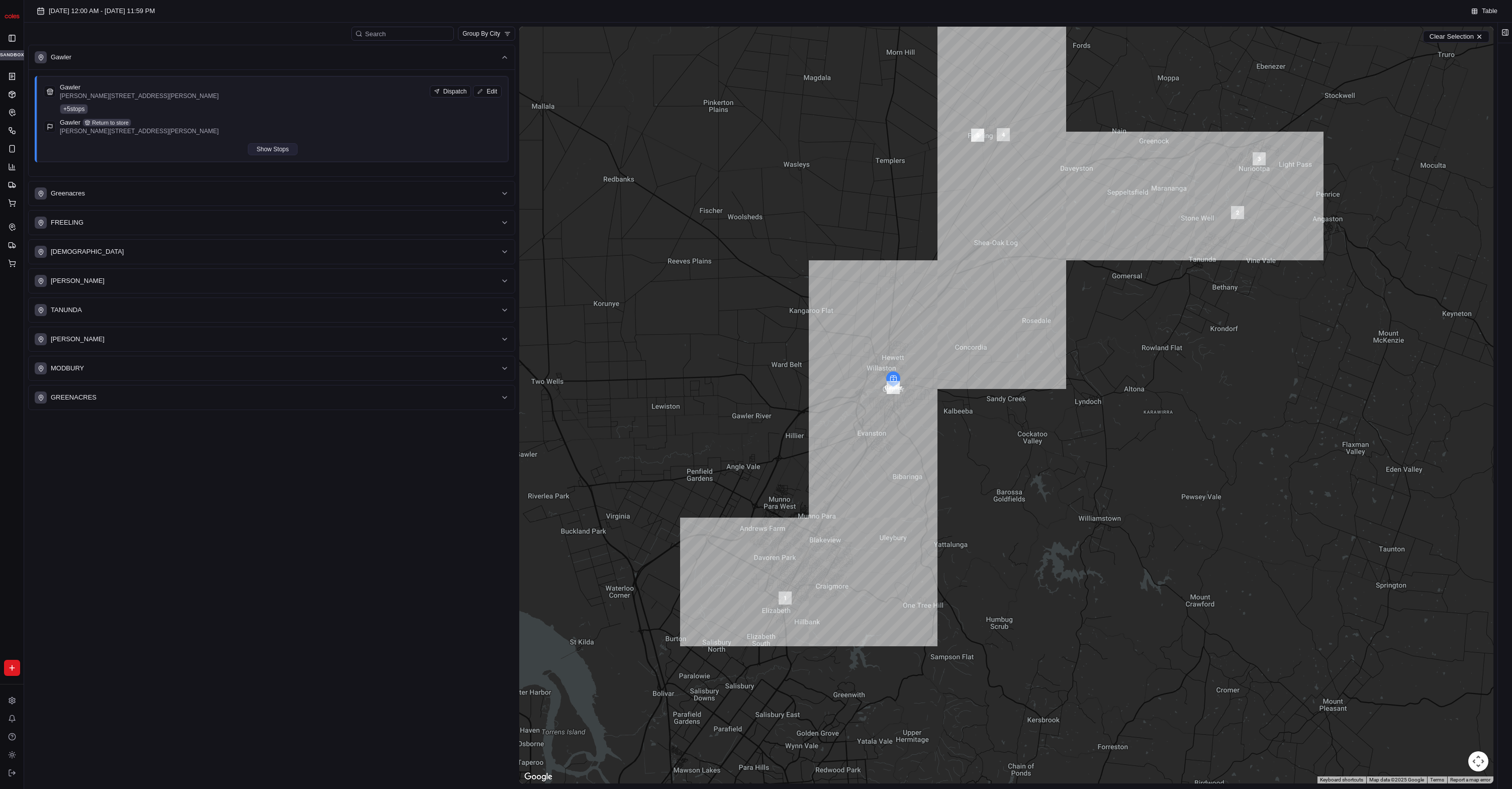
click at [291, 151] on button "Show Stops" at bounding box center [272, 149] width 50 height 12
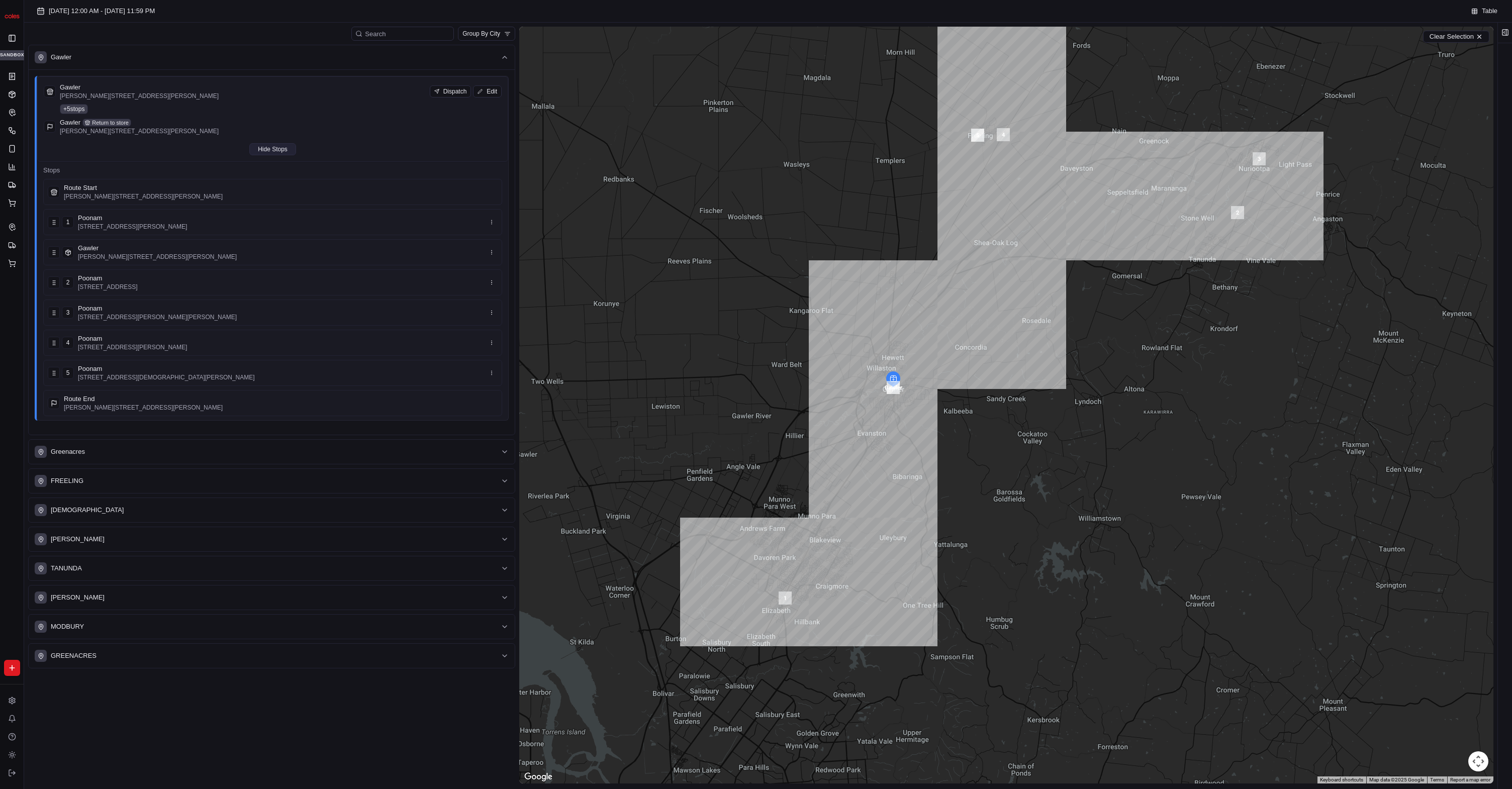
click at [291, 149] on button "Hide Stops" at bounding box center [272, 149] width 47 height 12
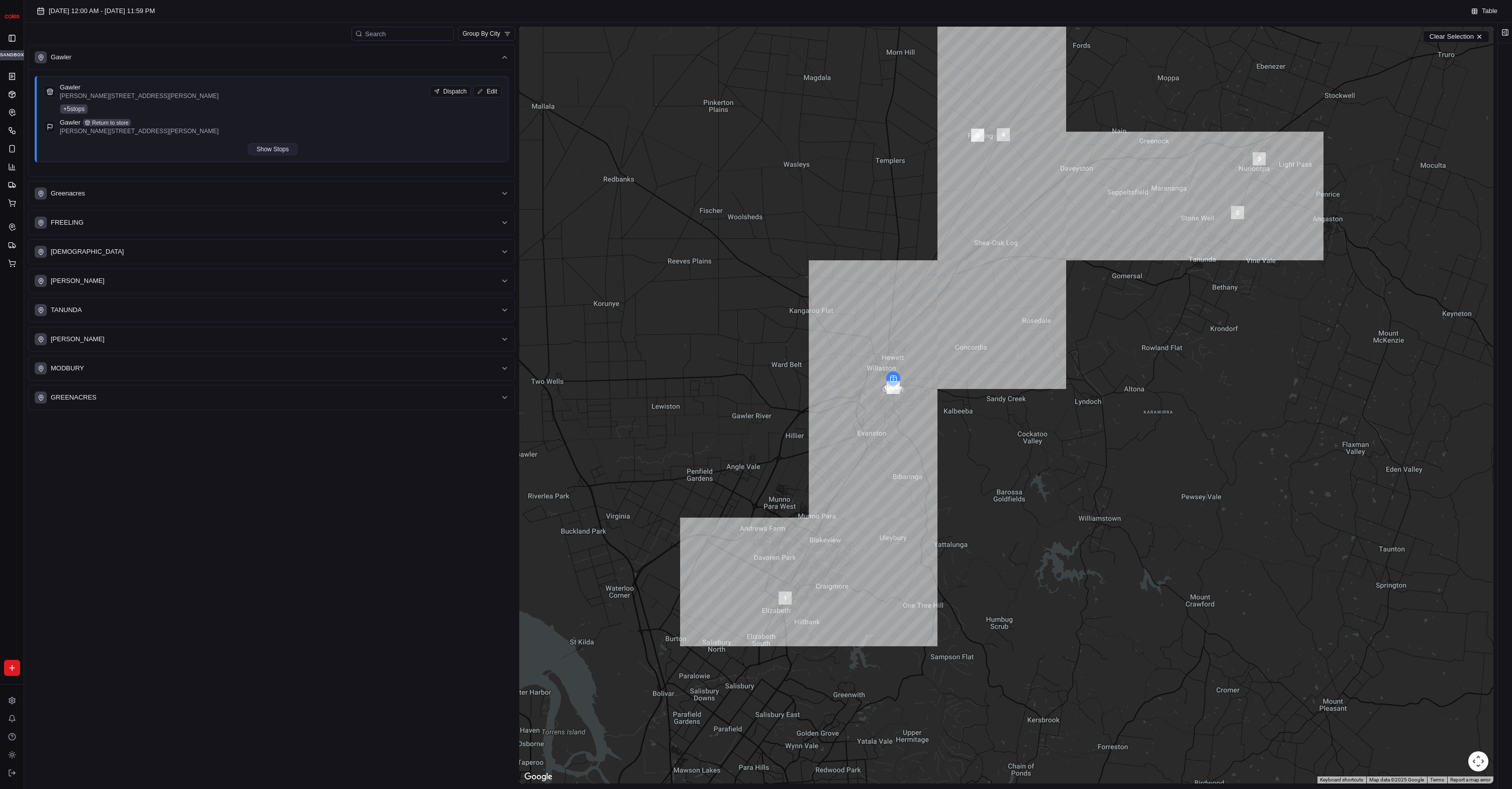
click at [291, 149] on button "Show Stops" at bounding box center [272, 149] width 50 height 12
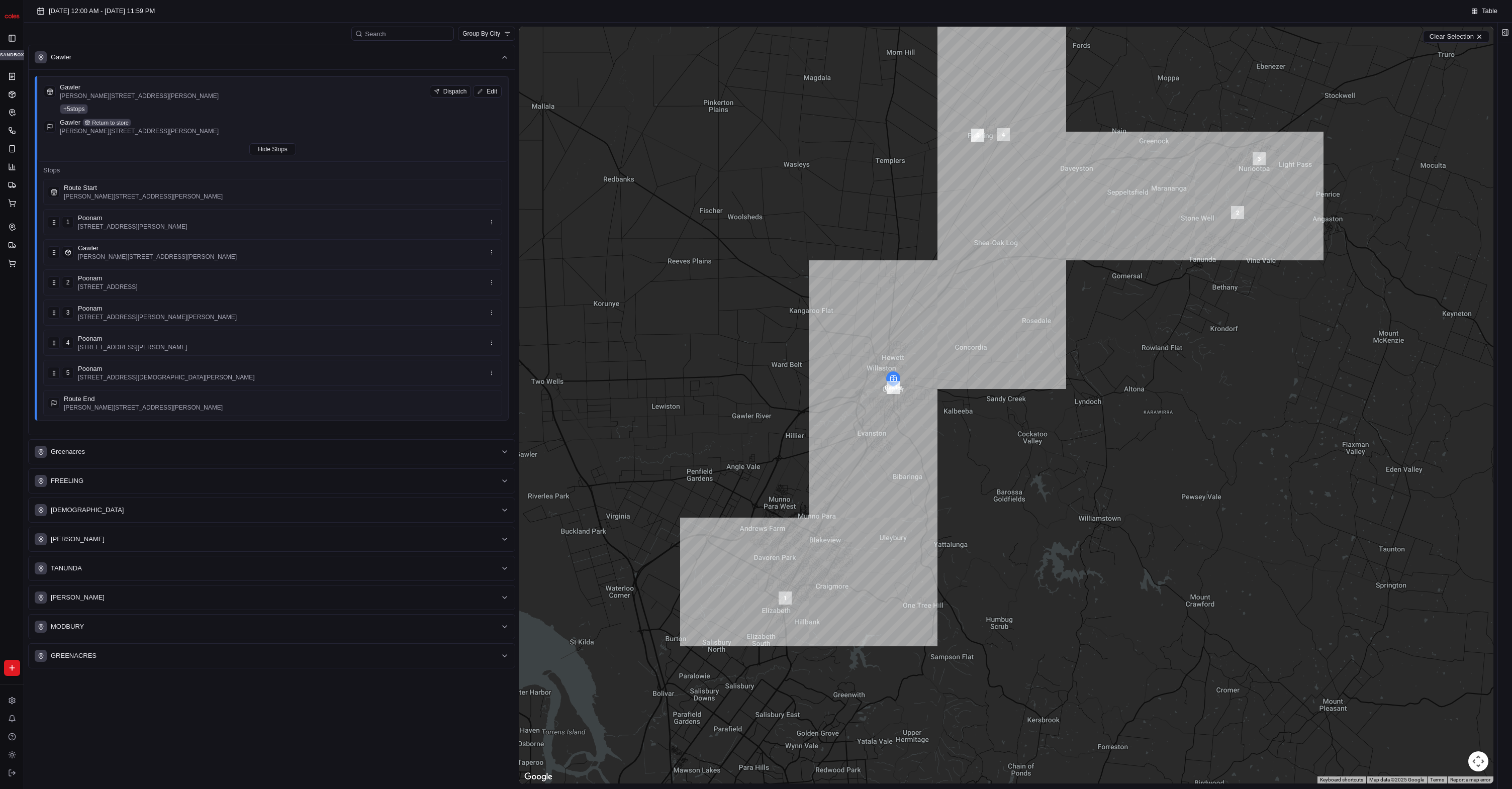
click at [530, 11] on div "01/09/2025 12:00 AM - 30/09/2025 11:59 PM" at bounding box center [749, 11] width 1433 height 14
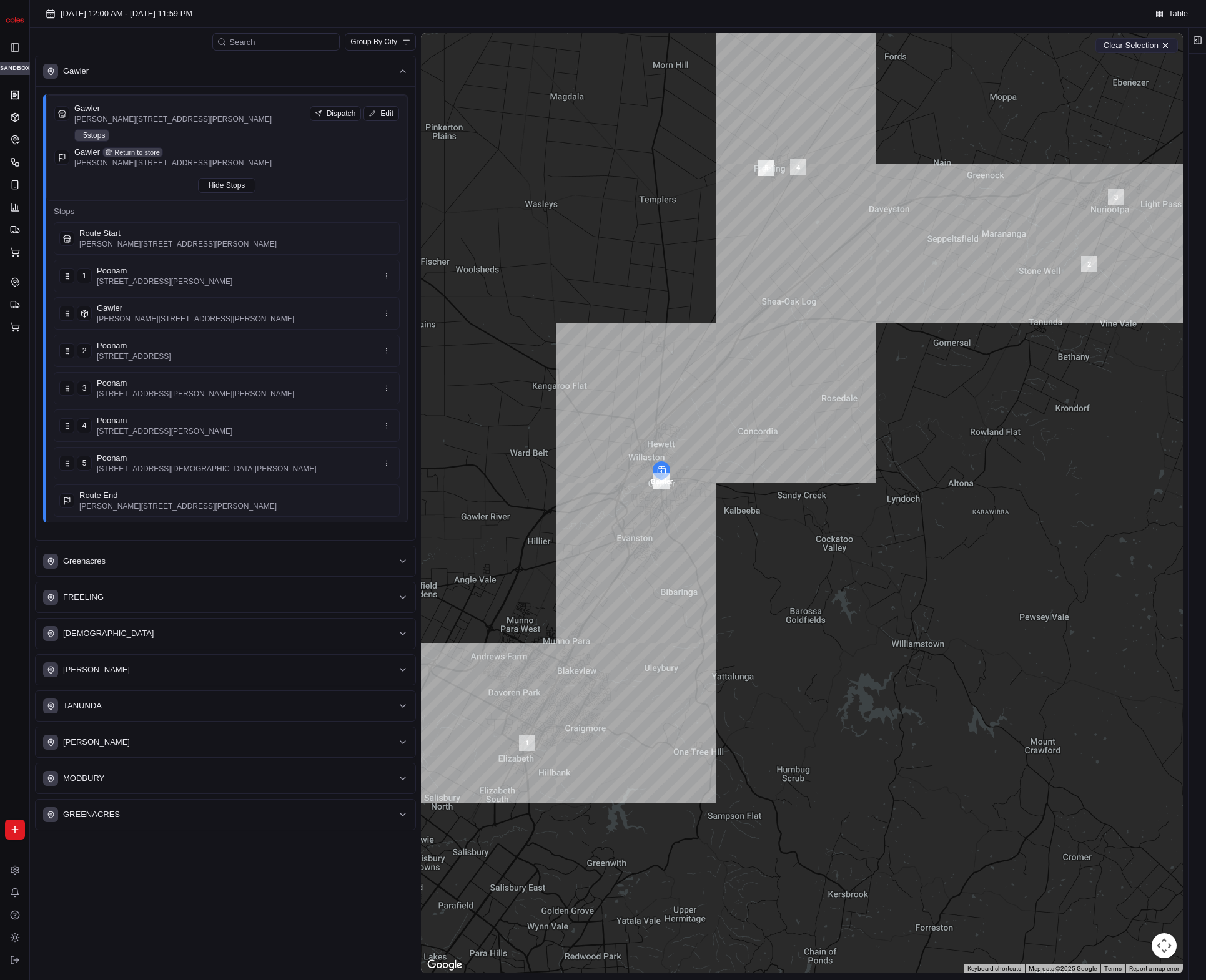
click at [1132, 48] on button "Clear Selection" at bounding box center [1136, 45] width 83 height 15
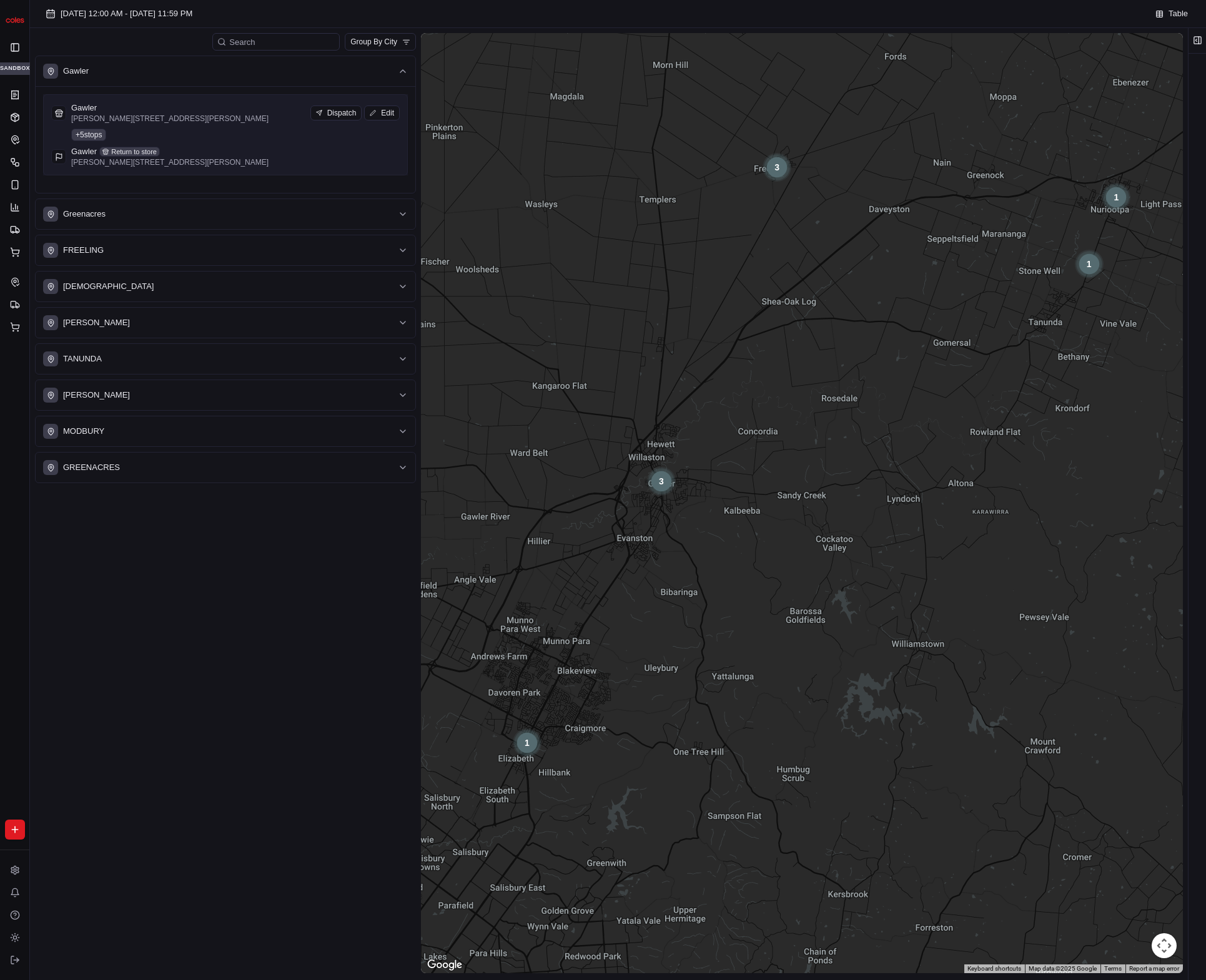
click at [235, 125] on div "Gawler Cowan St & Murray St, Gawler SA 5118, Australia Dispatch Edit + 5 stops …" at bounding box center [226, 135] width 349 height 65
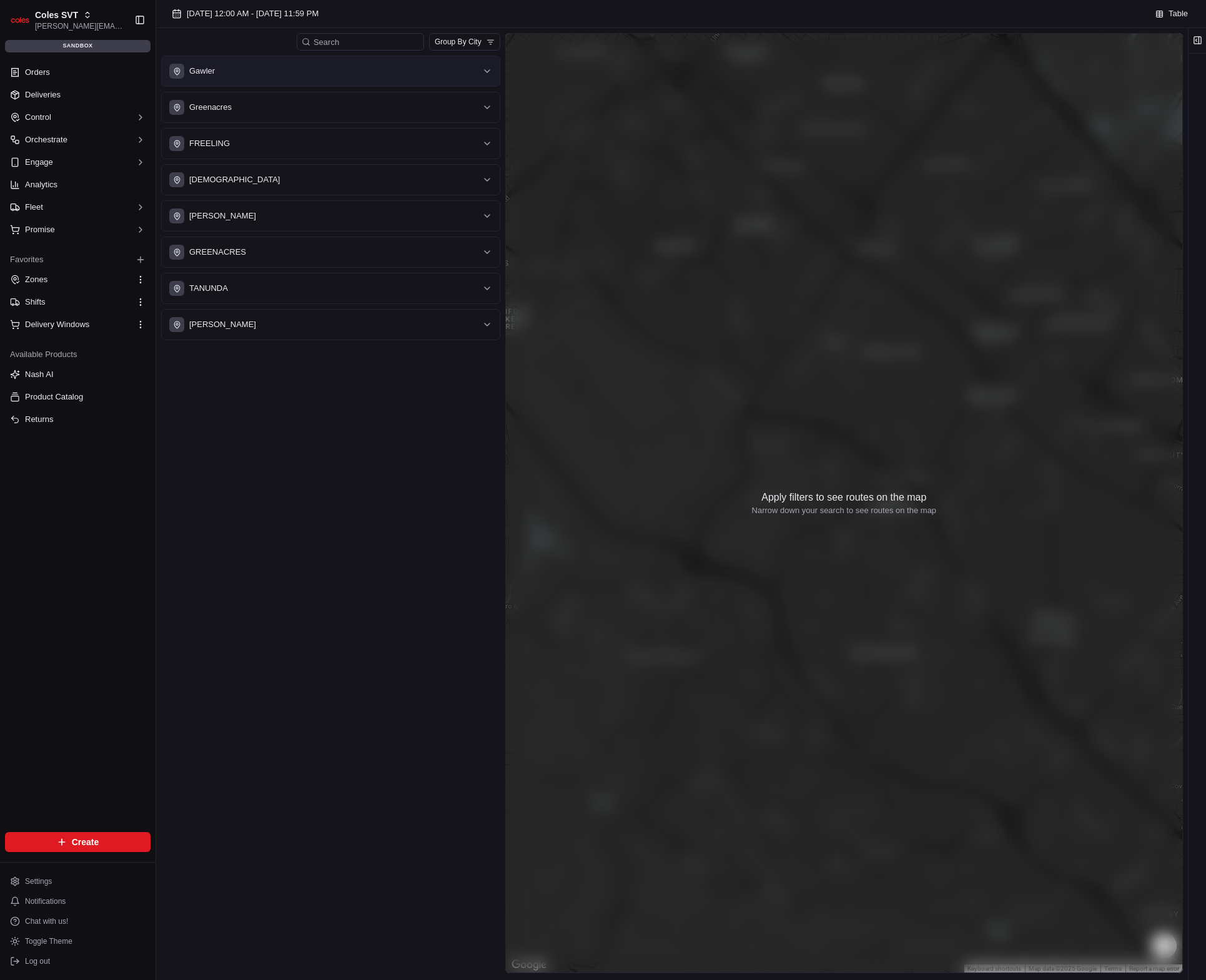
click at [260, 72] on div "Gawler" at bounding box center [323, 71] width 308 height 15
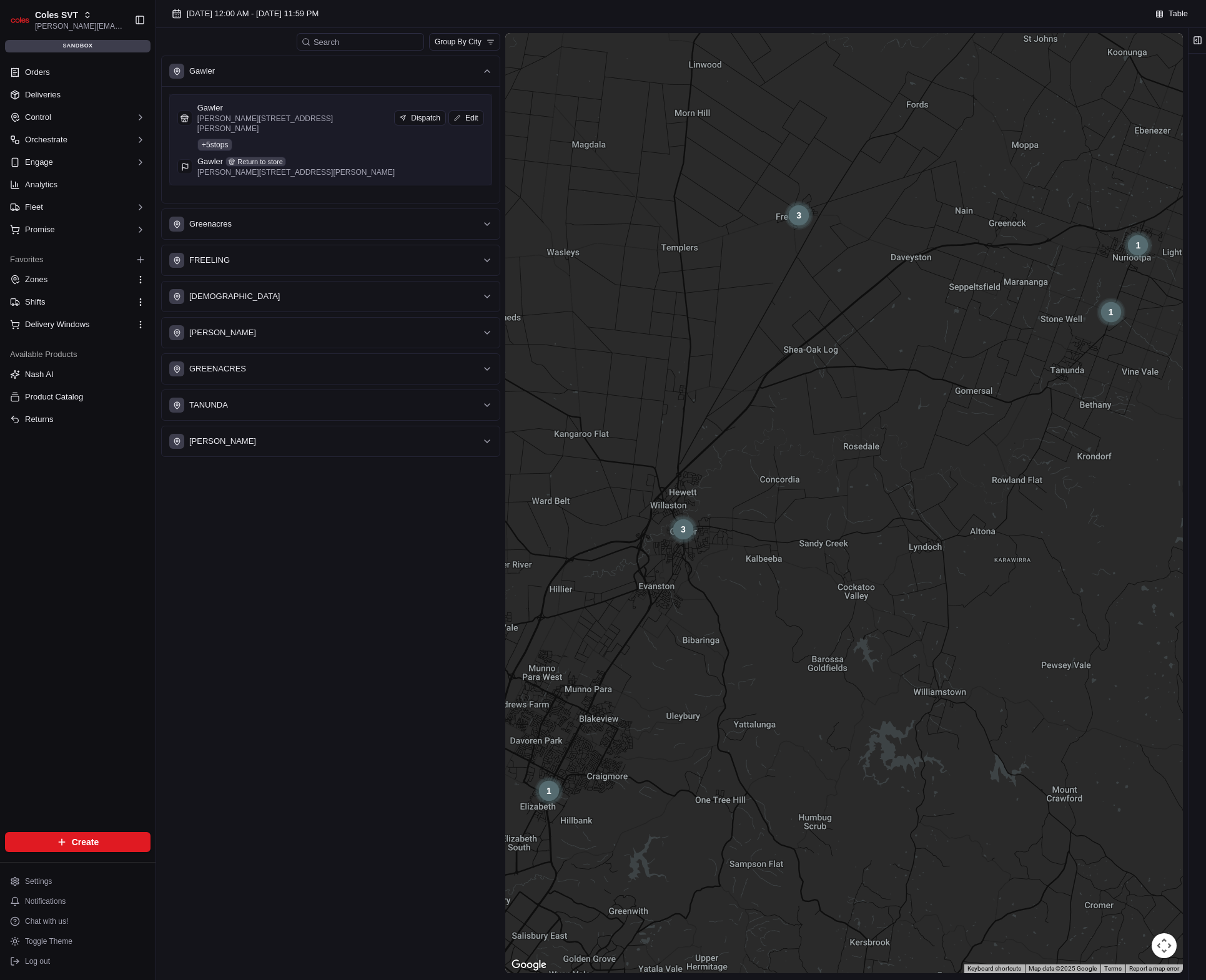
click at [295, 144] on div "Gawler [PERSON_NAME] [GEOGRAPHIC_DATA][PERSON_NAME] SA 5118, [GEOGRAPHIC_DATA] …" at bounding box center [330, 140] width 307 height 75
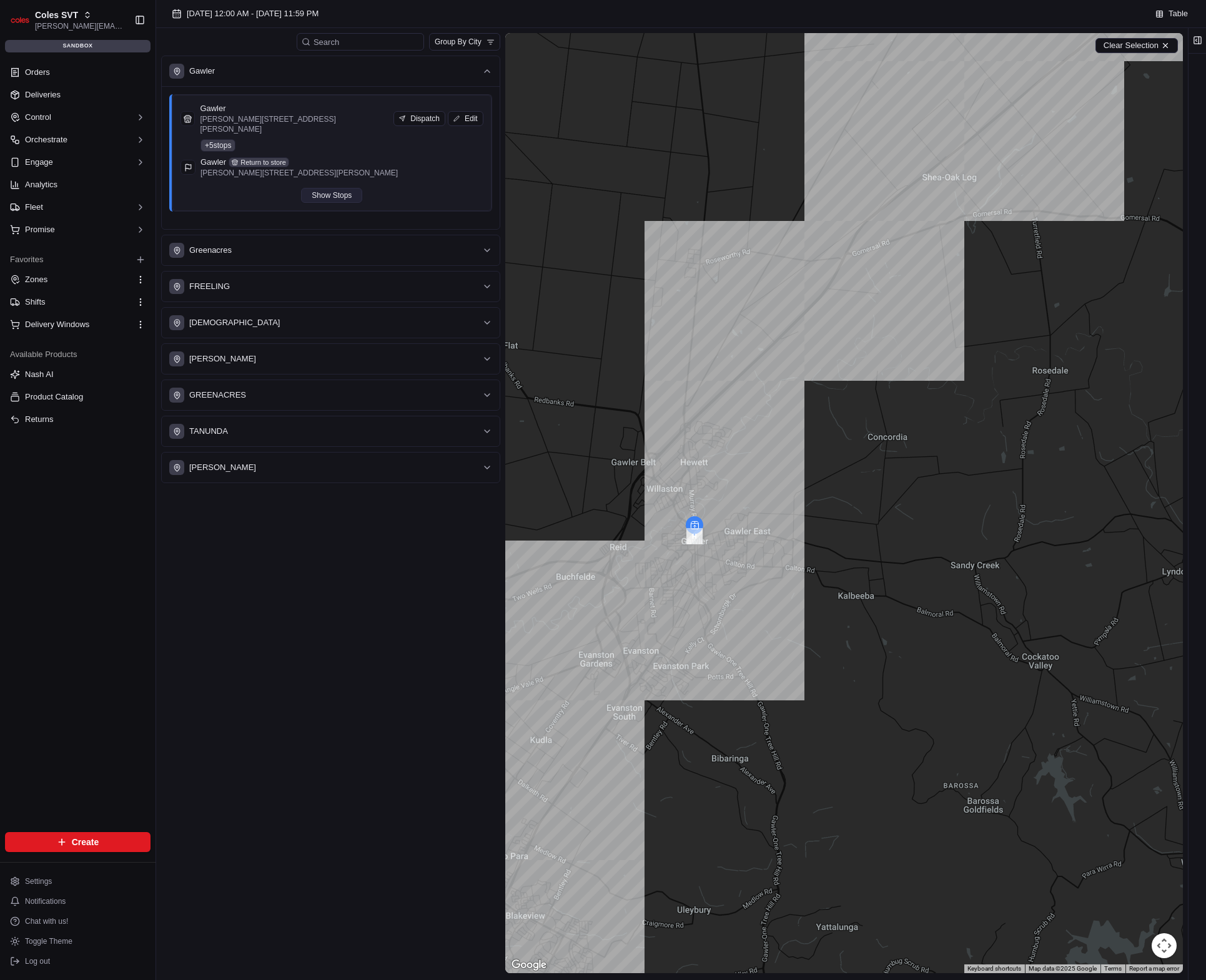
click at [337, 188] on button "Show Stops" at bounding box center [332, 196] width 62 height 15
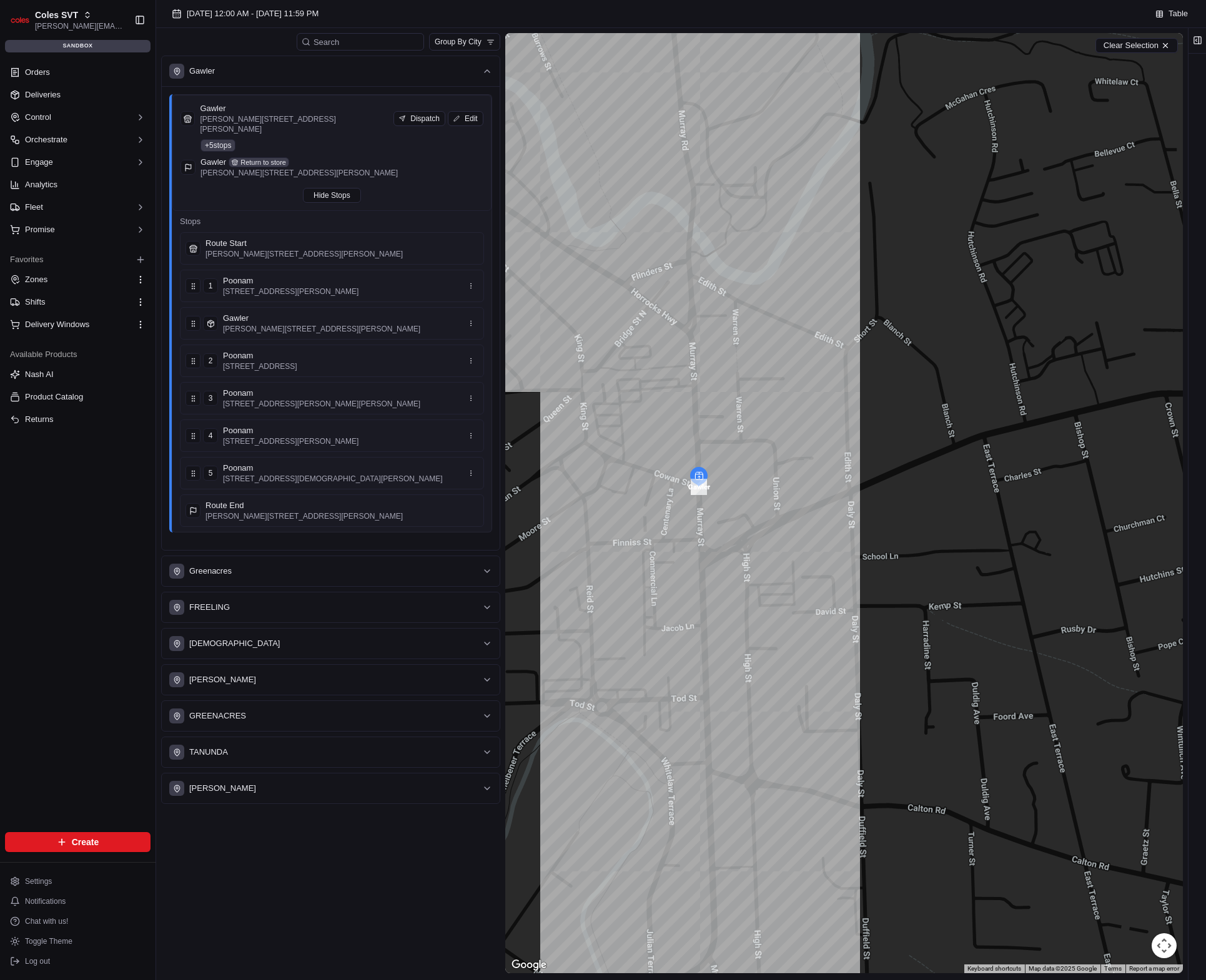
drag, startPoint x: 1166, startPoint y: 43, endPoint x: 1168, endPoint y: 30, distance: 13.2
click at [1166, 42] on button "Clear Selection" at bounding box center [1136, 45] width 83 height 15
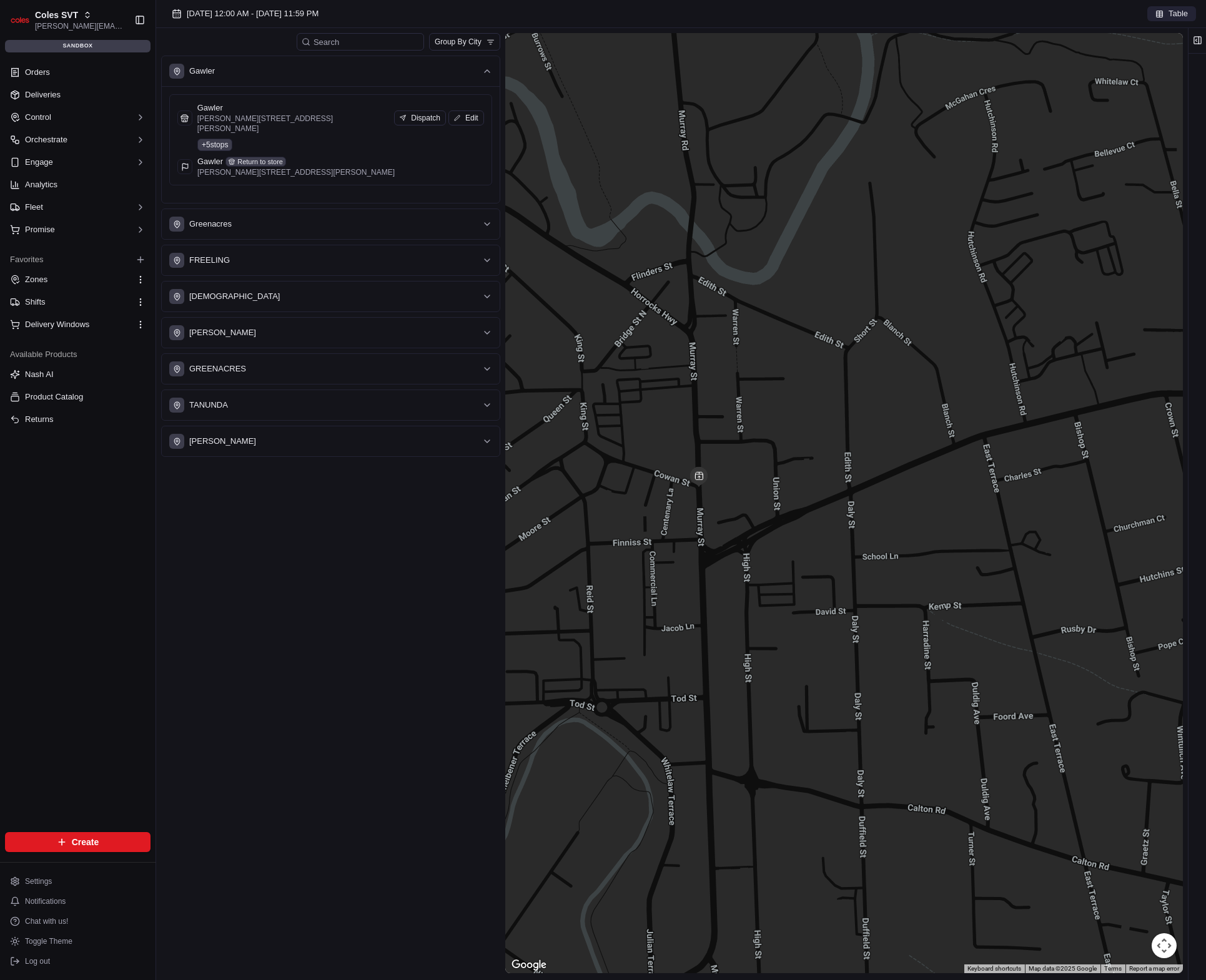
click at [1175, 15] on span "Table" at bounding box center [1178, 13] width 19 height 11
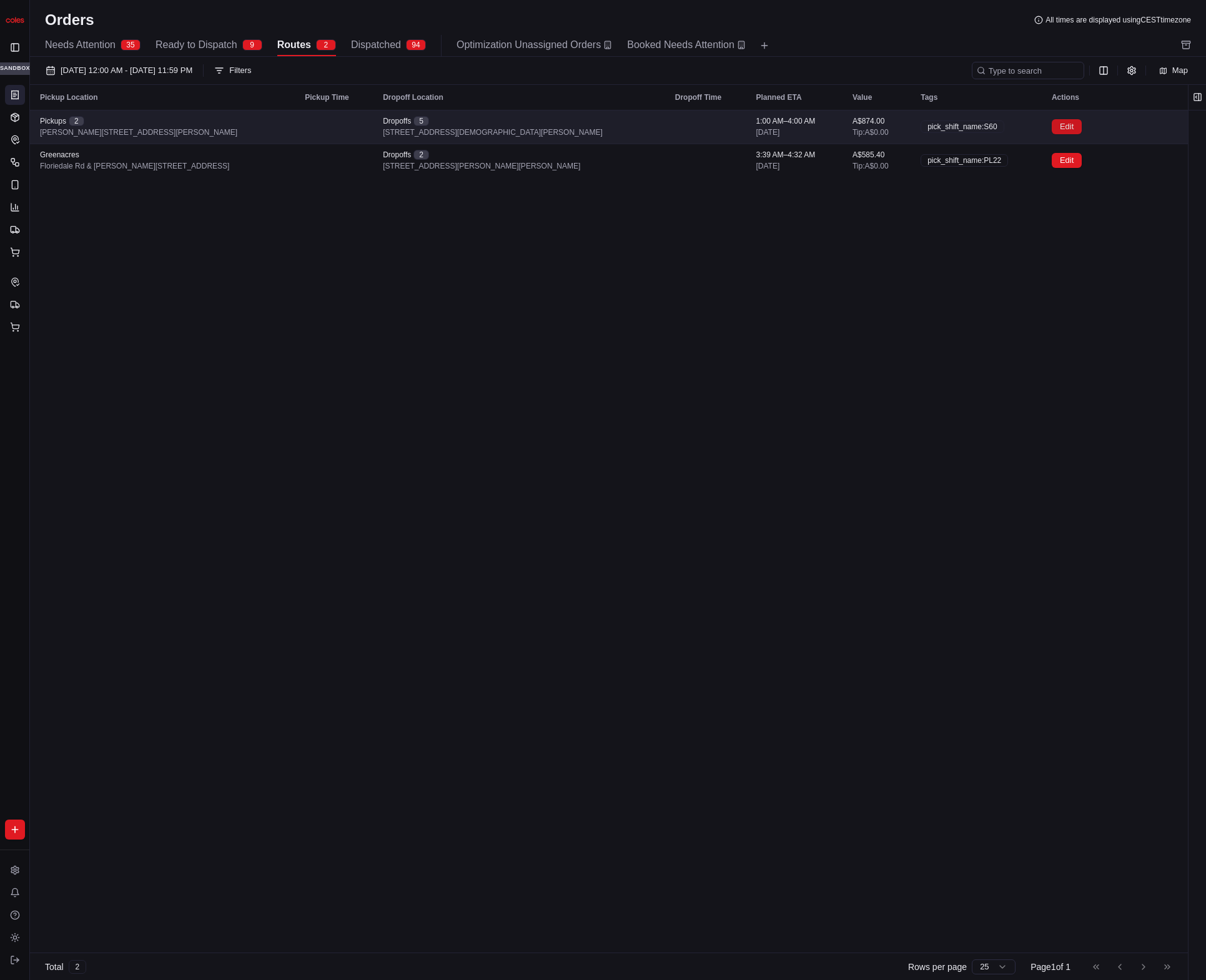
click at [1061, 129] on button "Edit" at bounding box center [1067, 127] width 30 height 15
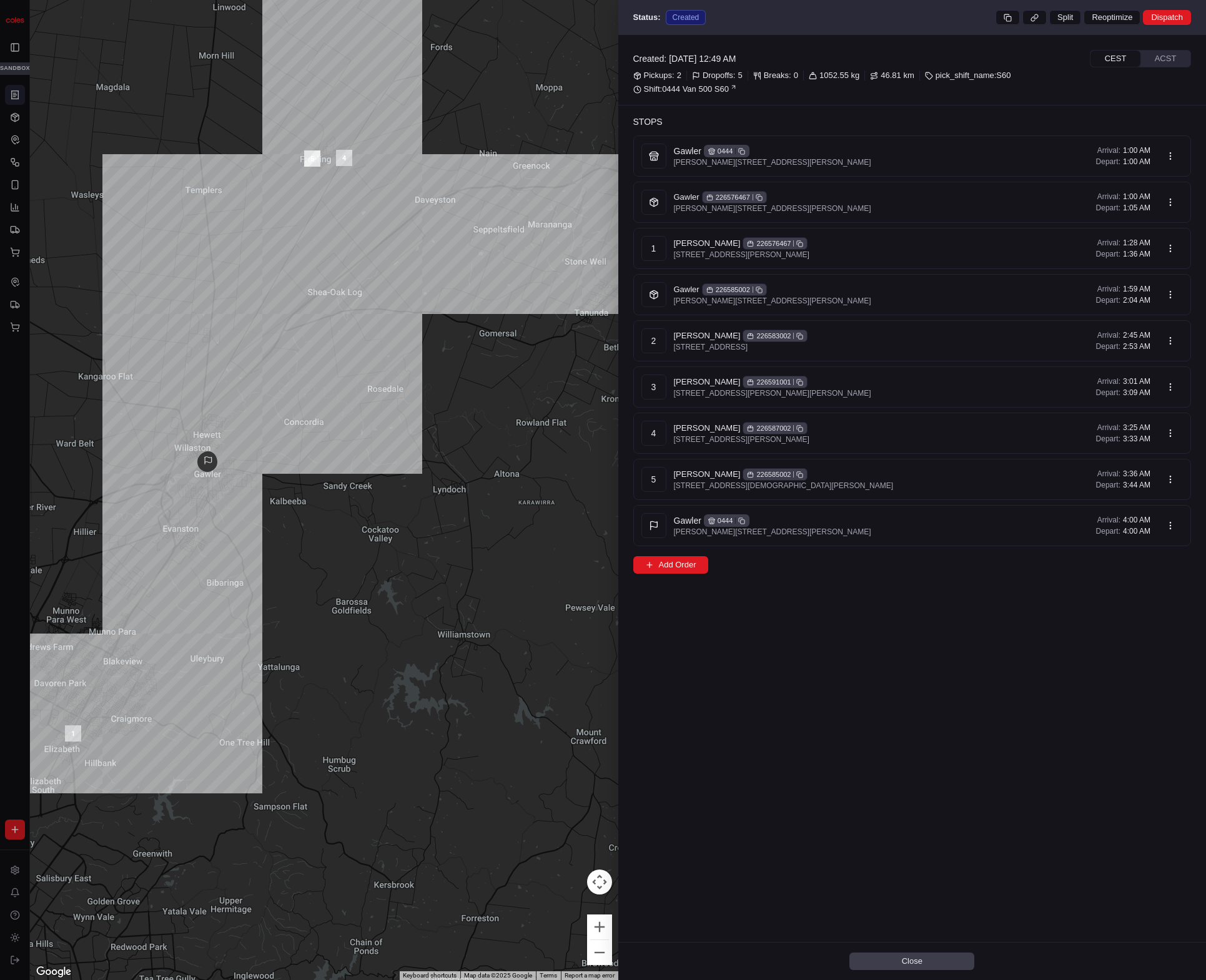
drag, startPoint x: 420, startPoint y: 417, endPoint x: 348, endPoint y: 376, distance: 82.9
click at [348, 376] on div at bounding box center [324, 490] width 588 height 980
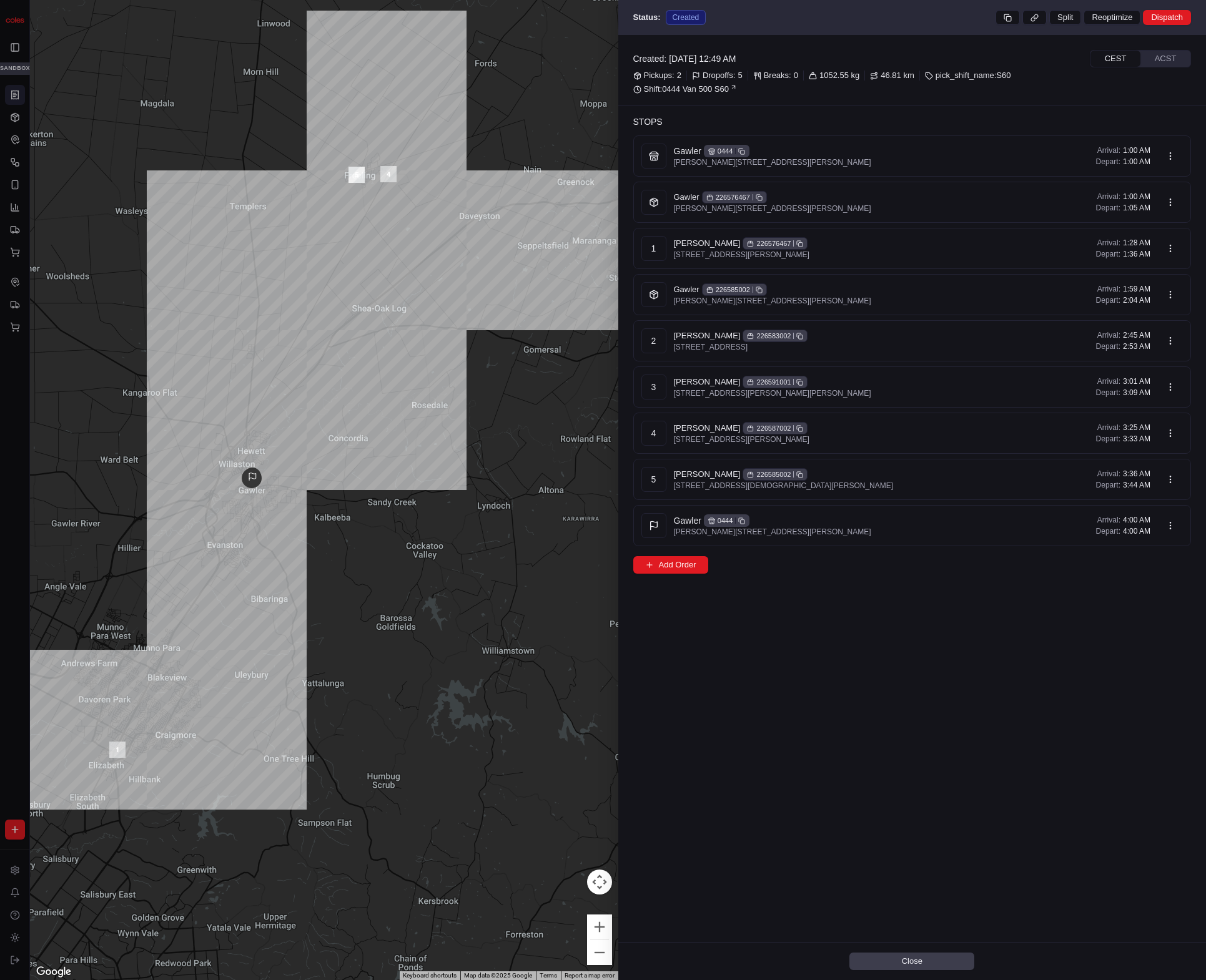
drag, startPoint x: 359, startPoint y: 374, endPoint x: 403, endPoint y: 391, distance: 47.2
click at [403, 391] on div at bounding box center [324, 490] width 588 height 980
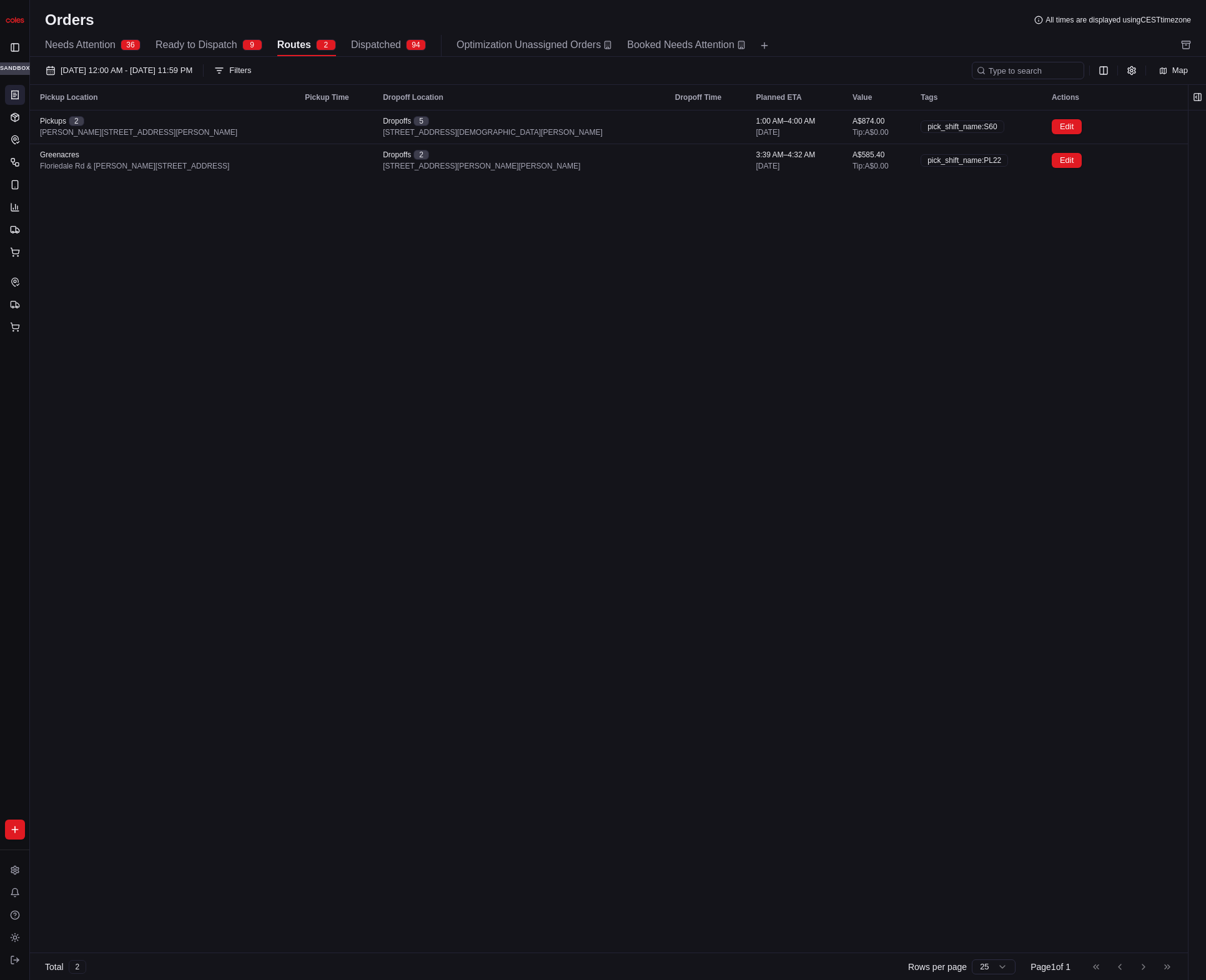
click at [457, 392] on div "Pickup Location Pickup Time Dropoff Location Dropoff Time Planned ETA Value Tag…" at bounding box center [609, 519] width 1158 height 868
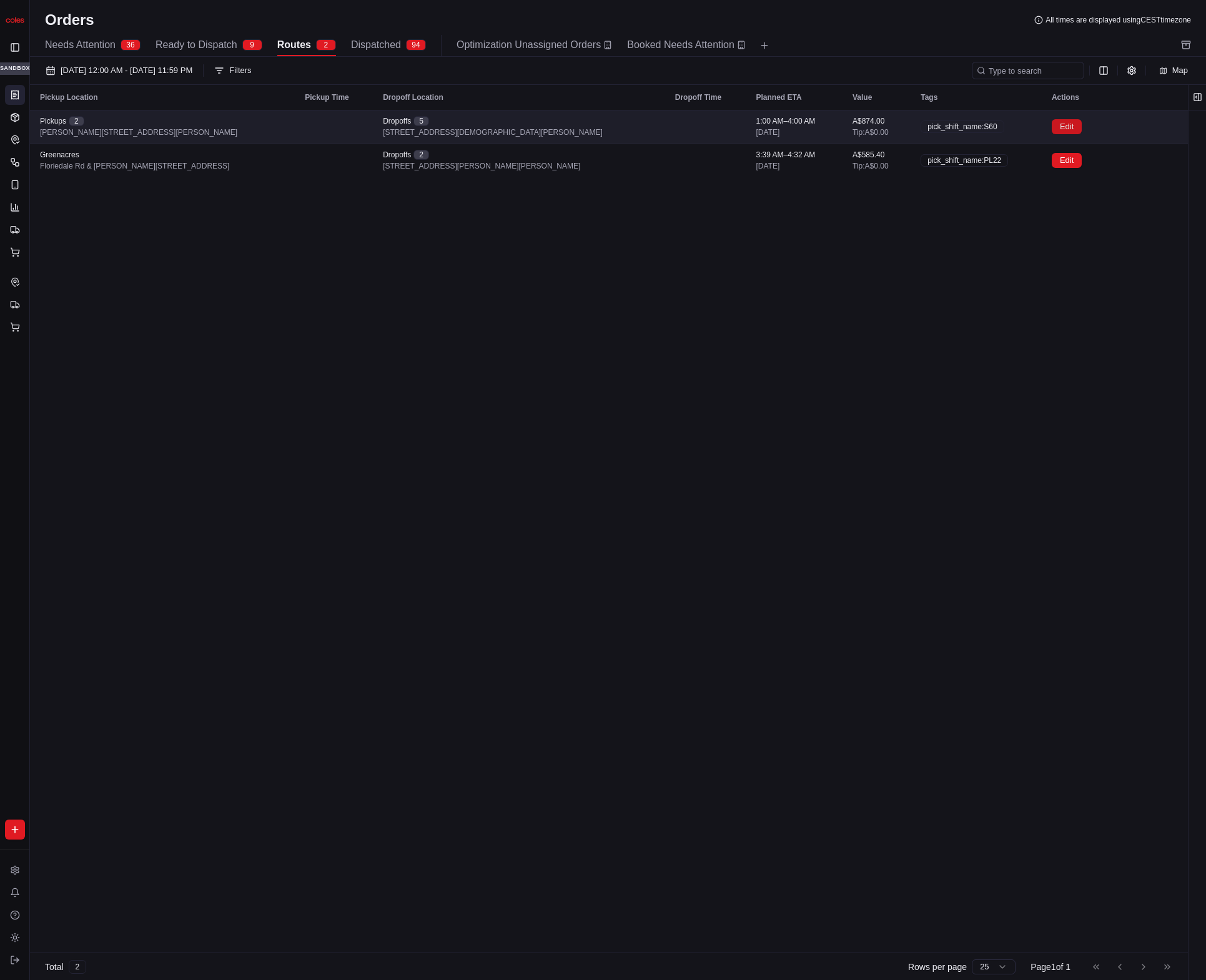
click at [1052, 124] on button "Edit" at bounding box center [1067, 127] width 30 height 15
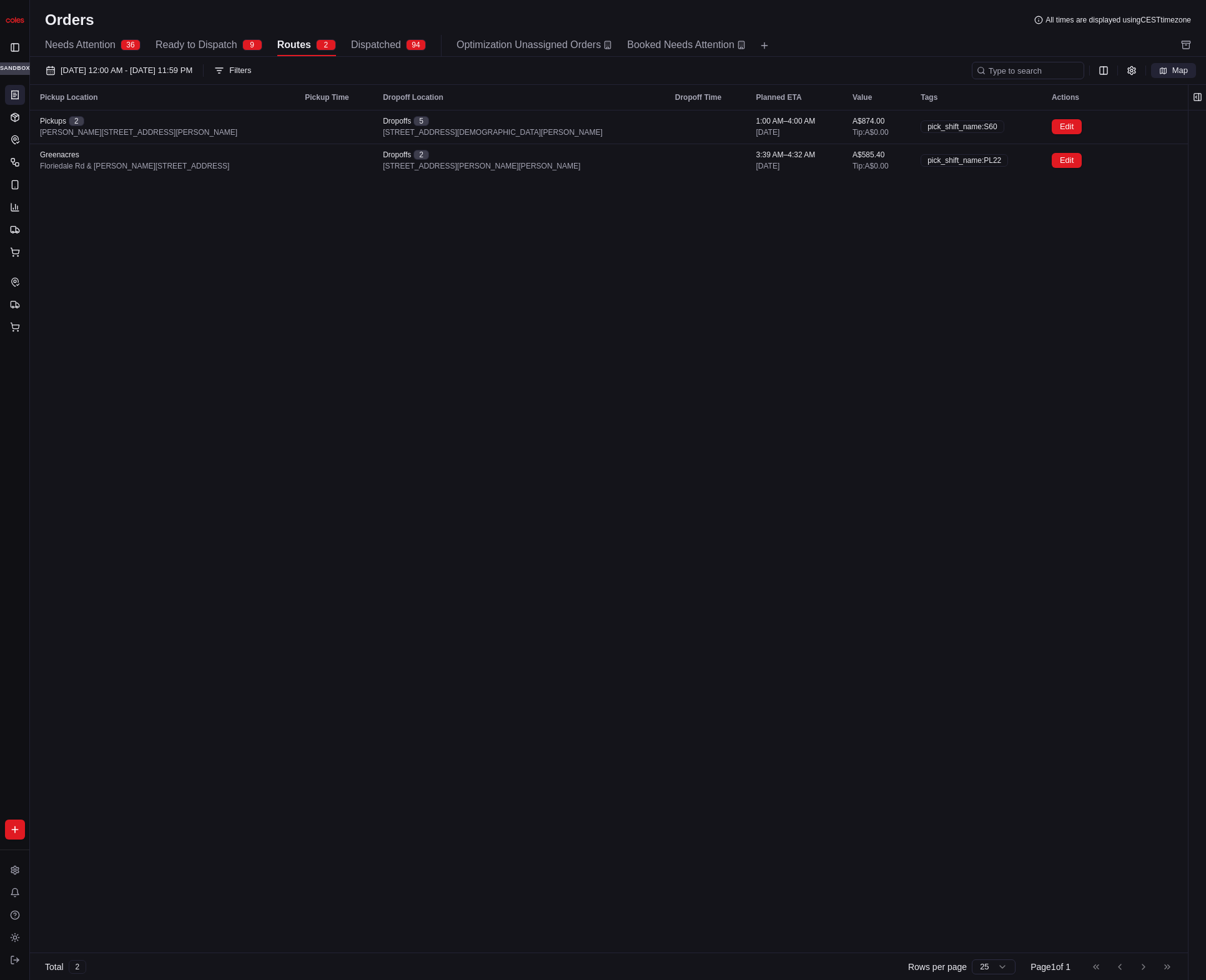
click at [1186, 75] on span "Map" at bounding box center [1180, 70] width 15 height 11
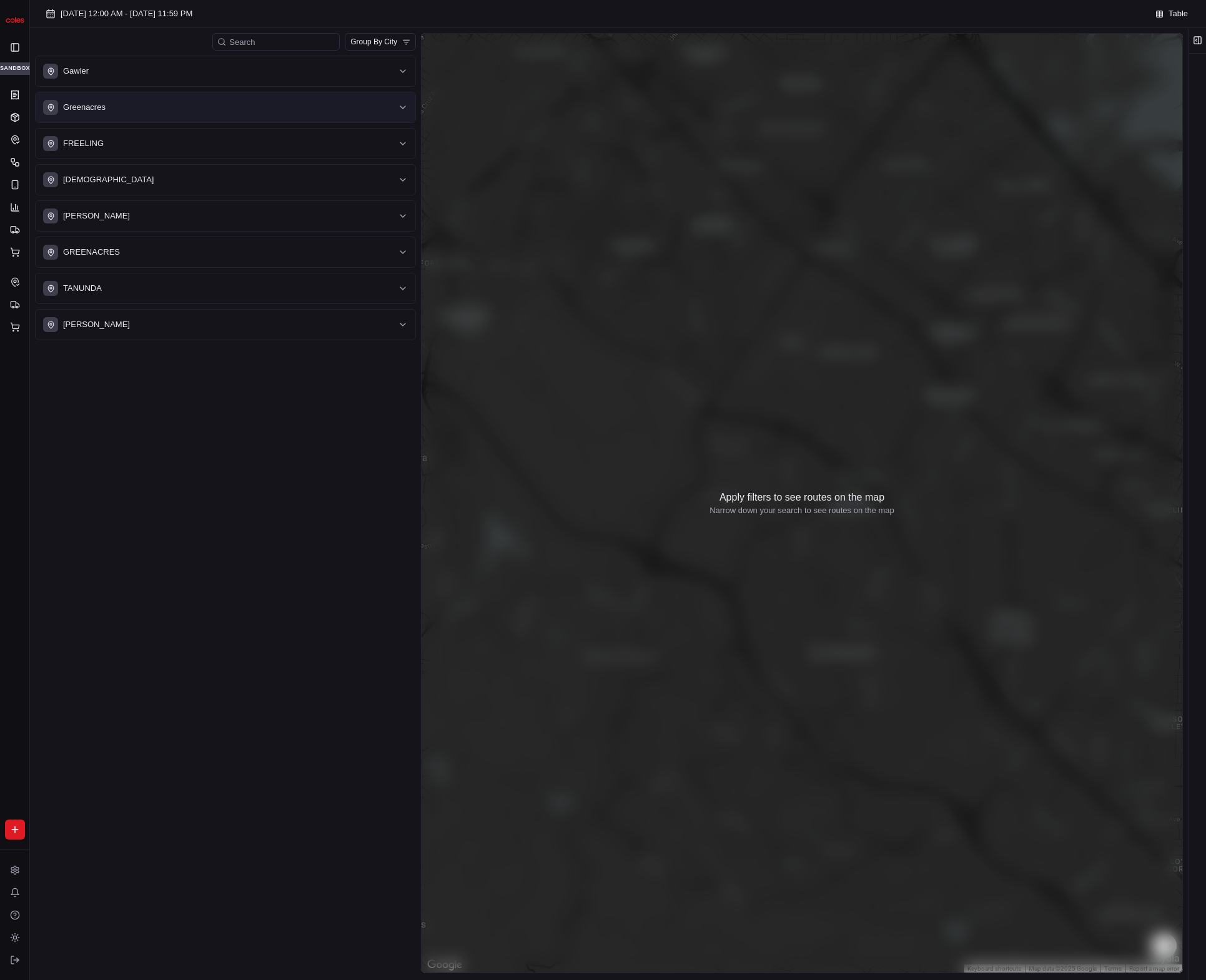
click at [207, 114] on div "Greenacres" at bounding box center [218, 107] width 349 height 15
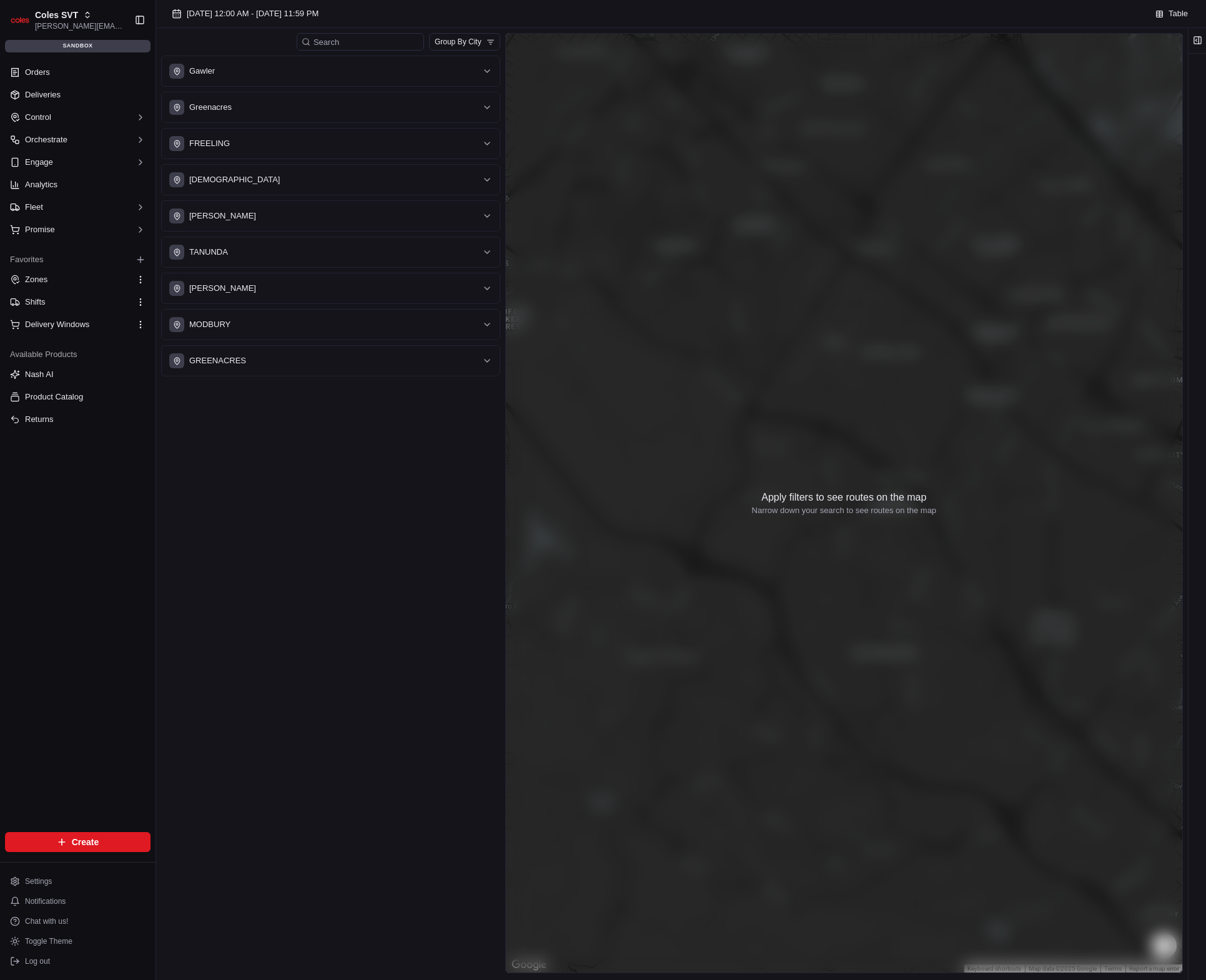
click at [348, 122] on div "Gawler Greenacres FREELING NURIOOTPA Elizabeth Park TANUNDA WYNN VALE MODBURY G…" at bounding box center [330, 216] width 339 height 321
click at [349, 119] on button "Greenacres" at bounding box center [330, 107] width 338 height 30
click at [312, 100] on div "Greenacres" at bounding box center [323, 107] width 308 height 15
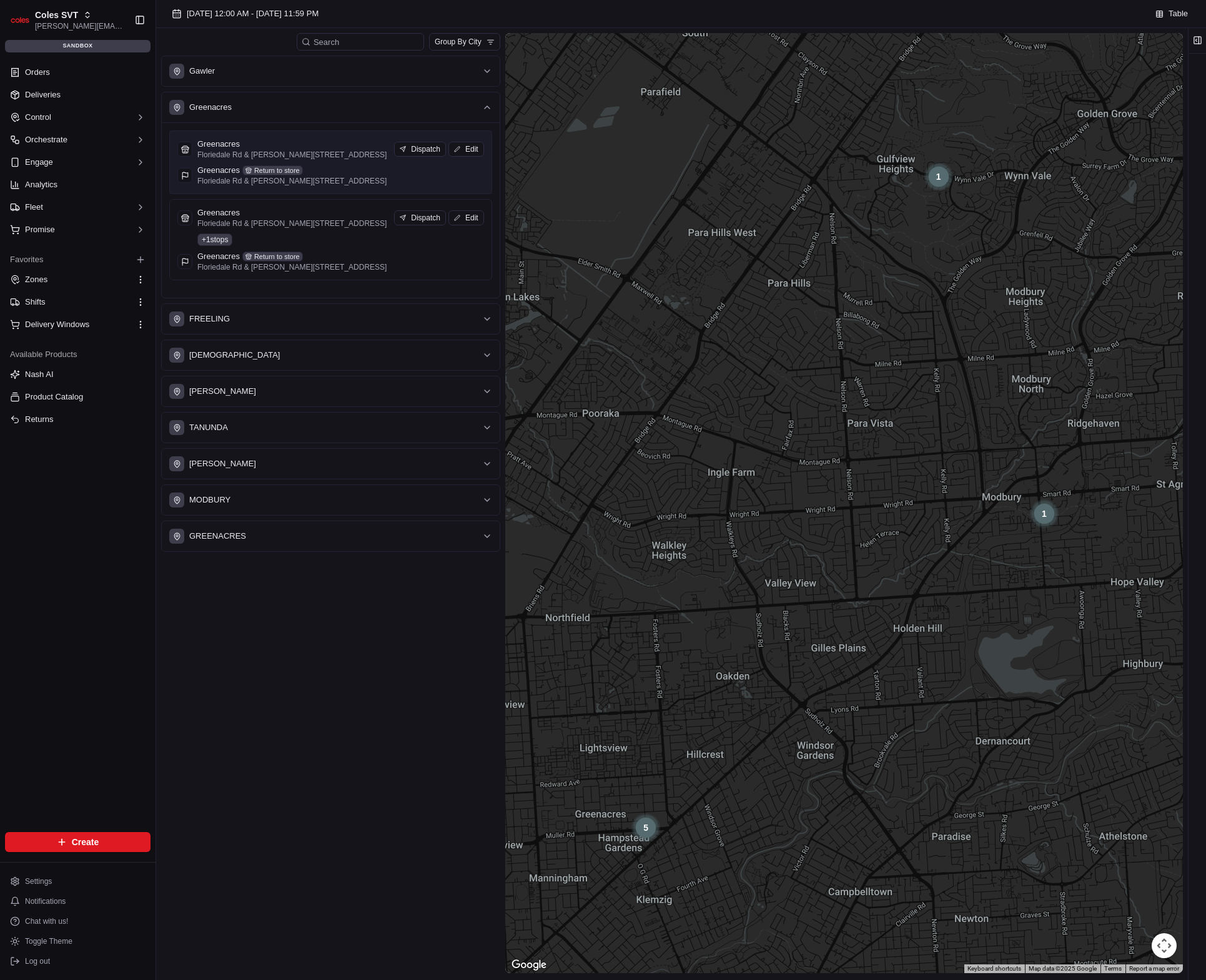
click at [341, 176] on div "Greenacres Return to store" at bounding box center [292, 170] width 189 height 11
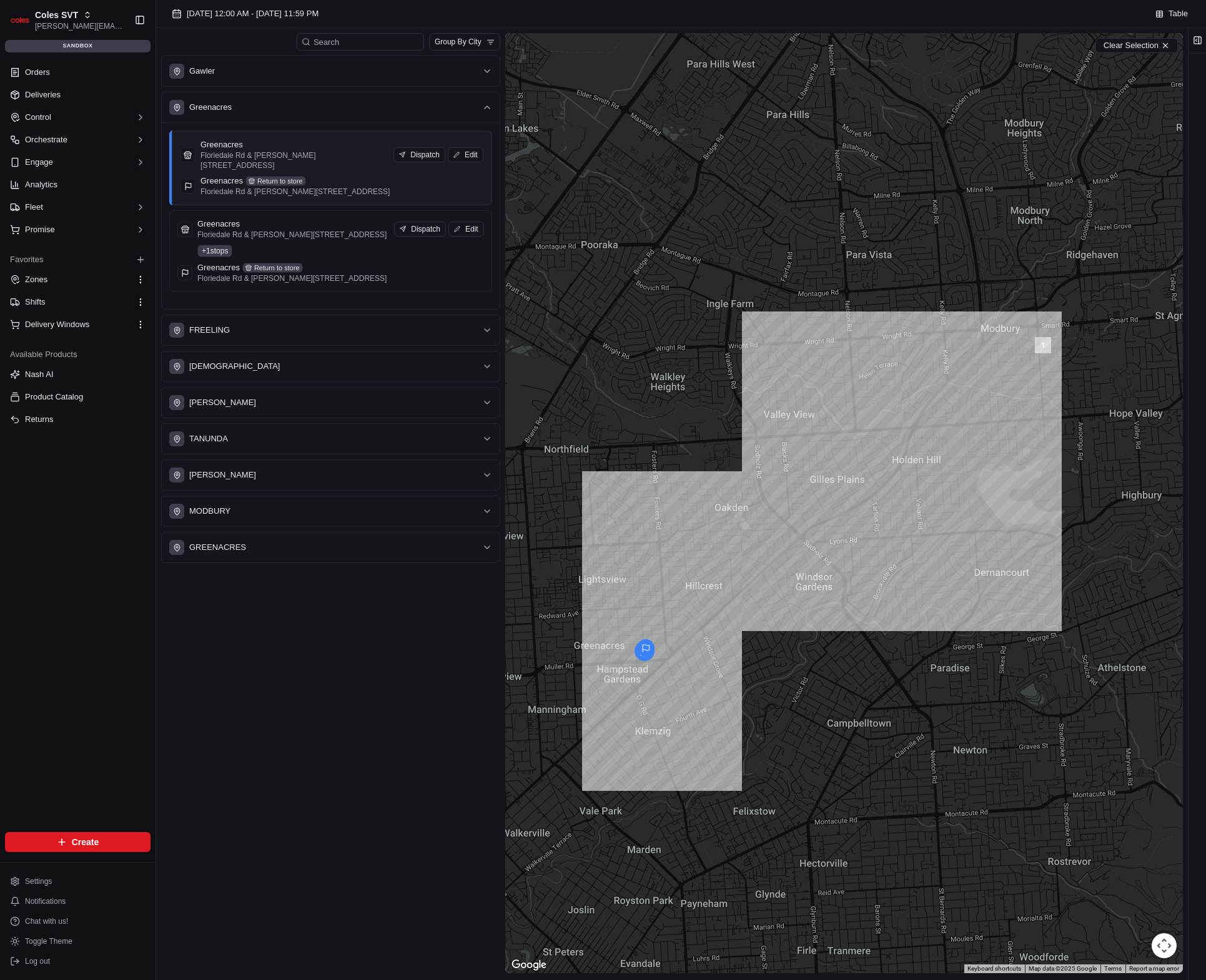
click at [341, 177] on div "Greenacres Return to store" at bounding box center [295, 181] width 189 height 11
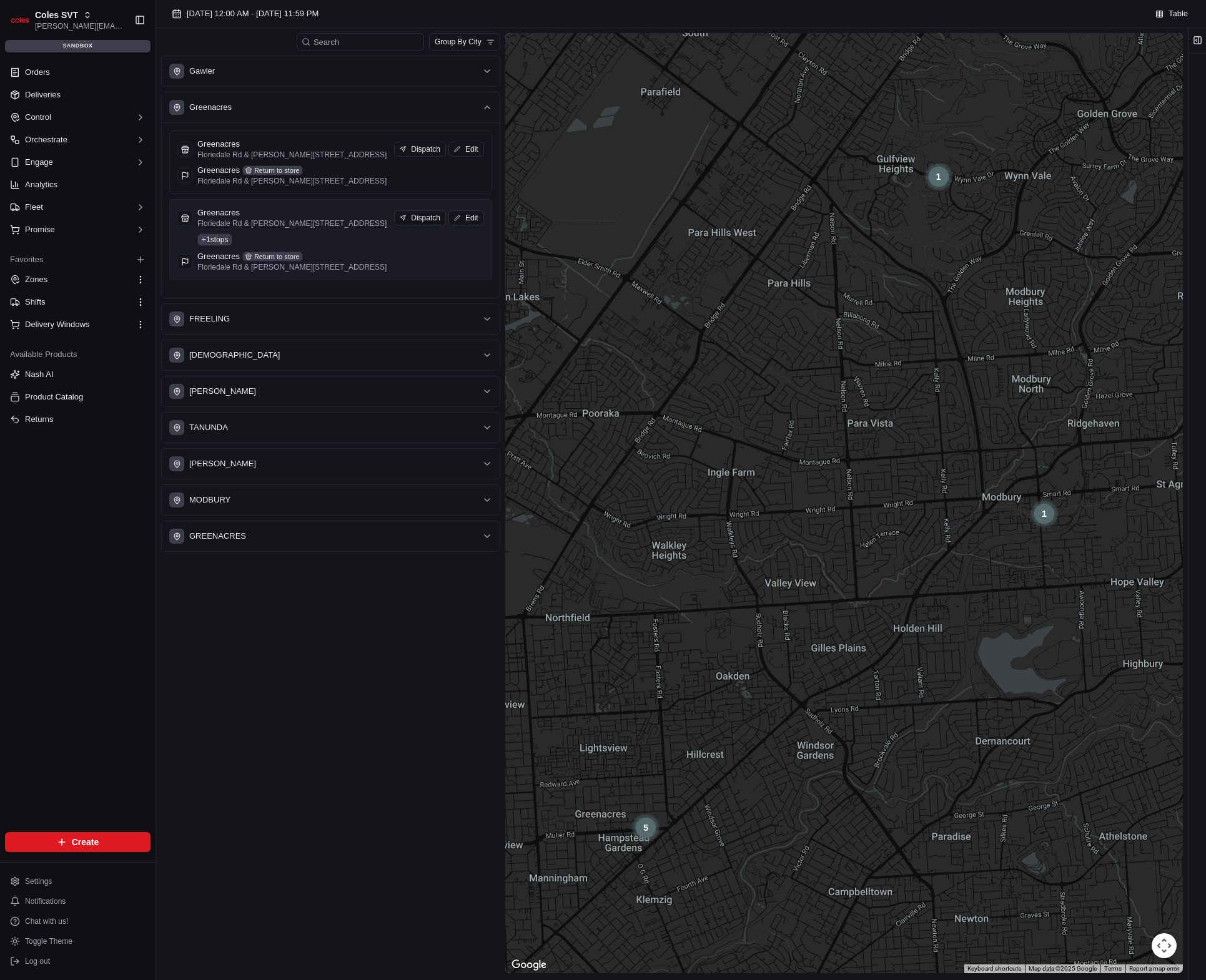
click at [314, 264] on div "Greenacres Floriedale Rd & Muller Rd, Greenacres SA 5086, Australia Dispatch Ed…" at bounding box center [330, 240] width 307 height 65
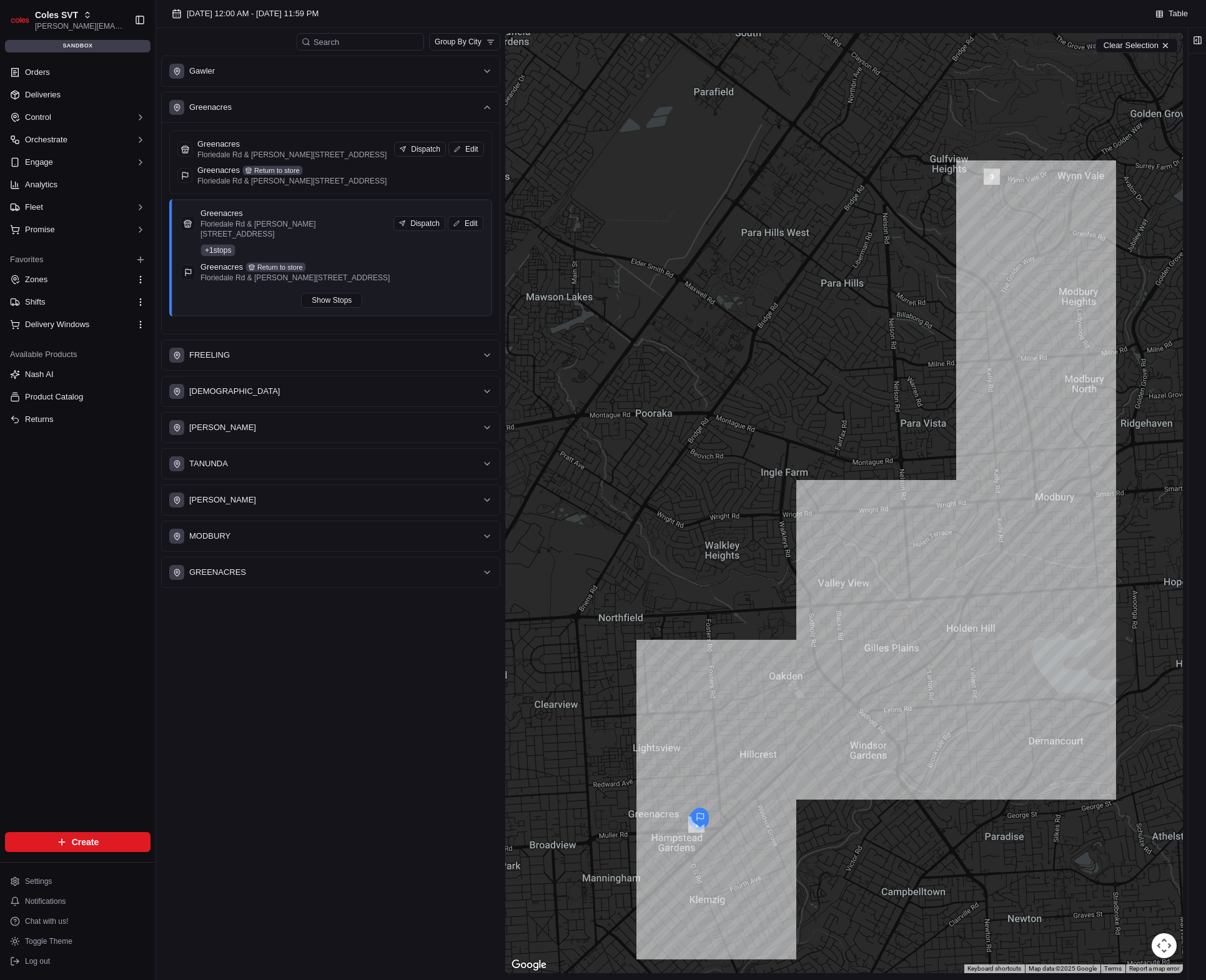
click at [313, 251] on div "Greenacres Floriedale Rd & Muller Rd, Greenacres SA 5086, Australia Dispatch Ed…" at bounding box center [331, 258] width 303 height 100
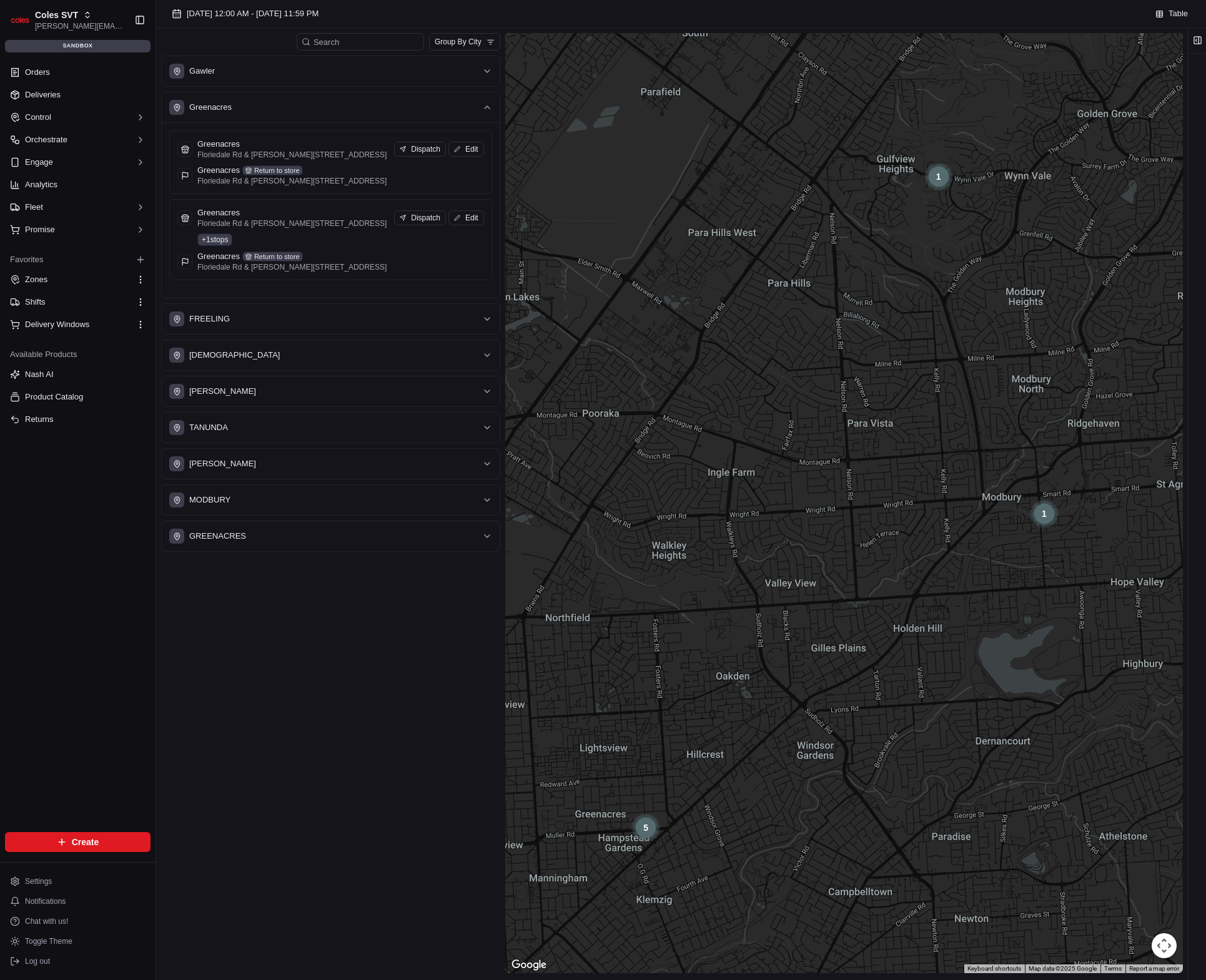
click at [313, 251] on div "Greenacres Floriedale Rd & Muller Rd, Greenacres SA 5086, Australia Dispatch Ed…" at bounding box center [330, 240] width 307 height 65
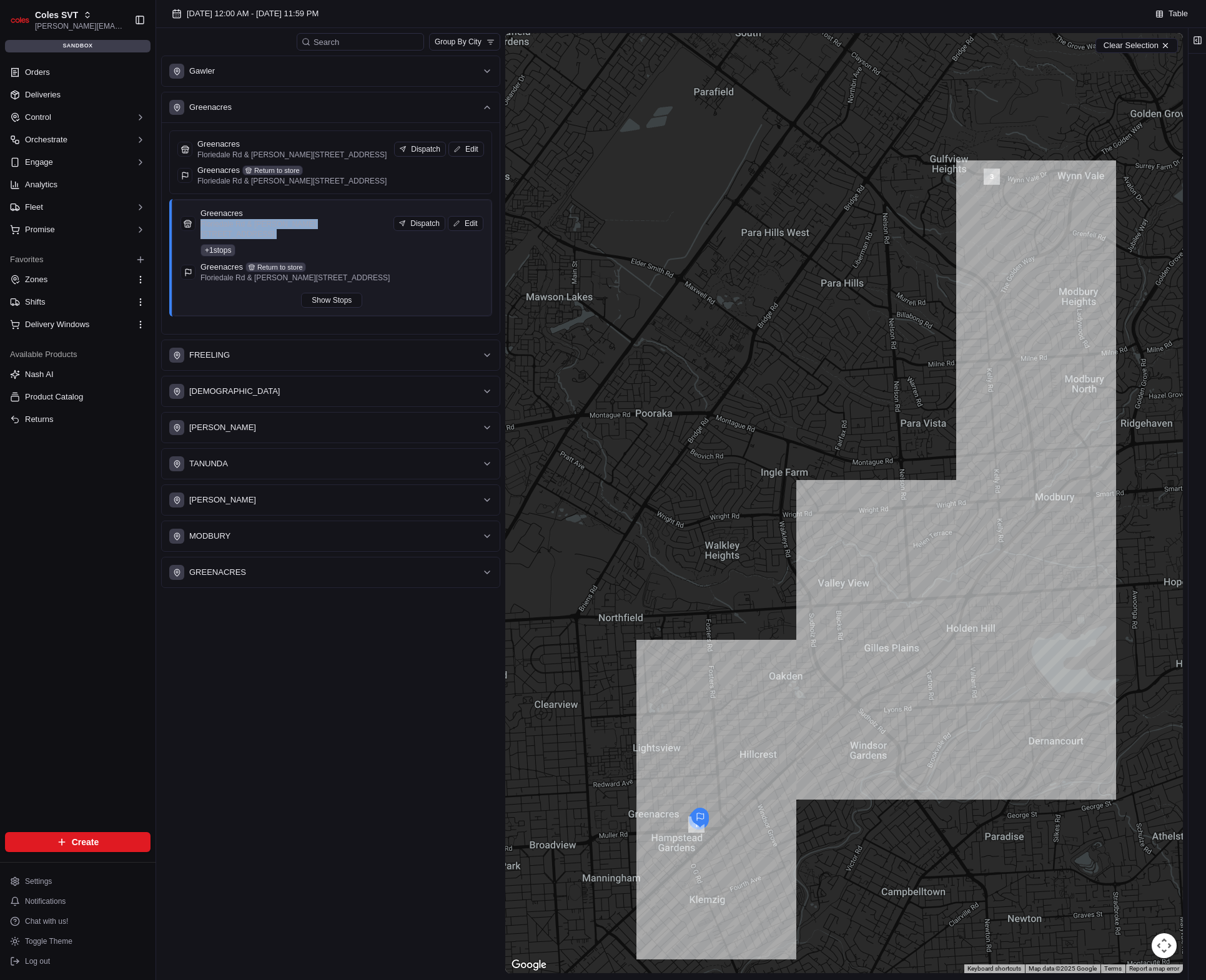
click at [313, 251] on div "Greenacres Floriedale Rd & Muller Rd, Greenacres SA 5086, Australia Dispatch Ed…" at bounding box center [331, 258] width 303 height 100
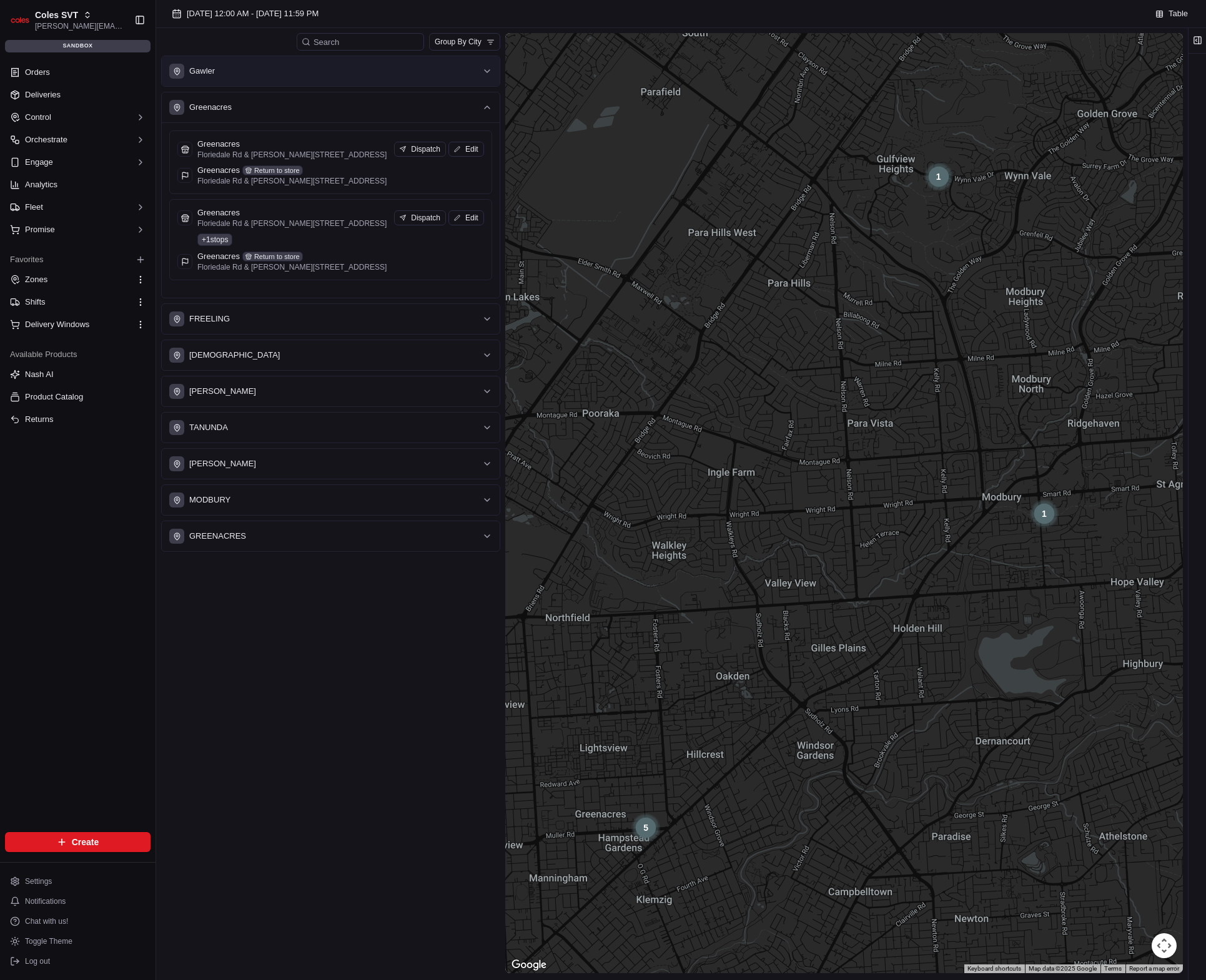
click at [295, 79] on button "Gawler" at bounding box center [330, 71] width 338 height 30
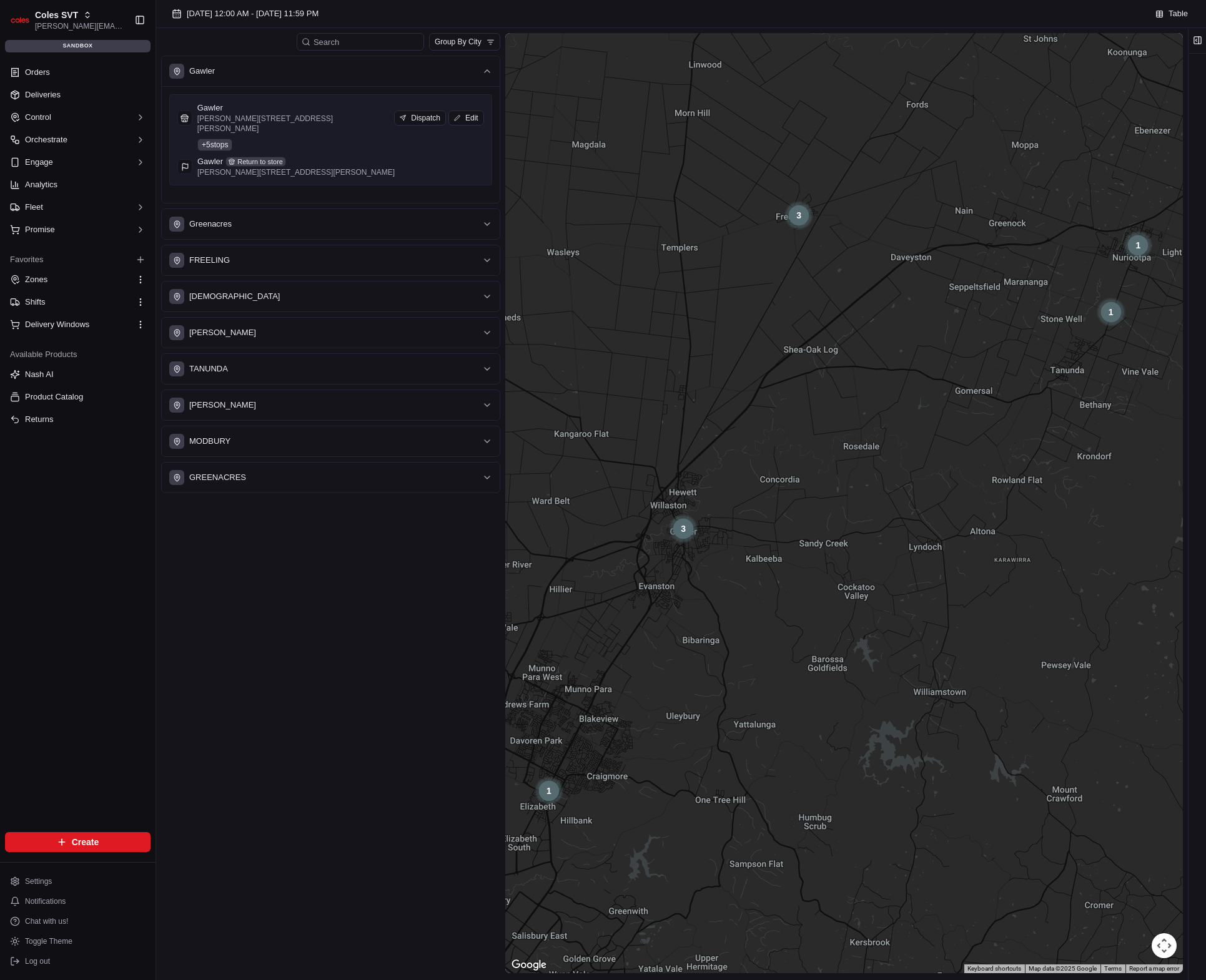
click at [303, 131] on div "Gawler [PERSON_NAME] [GEOGRAPHIC_DATA][PERSON_NAME] SA 5118, [GEOGRAPHIC_DATA] …" at bounding box center [330, 140] width 307 height 75
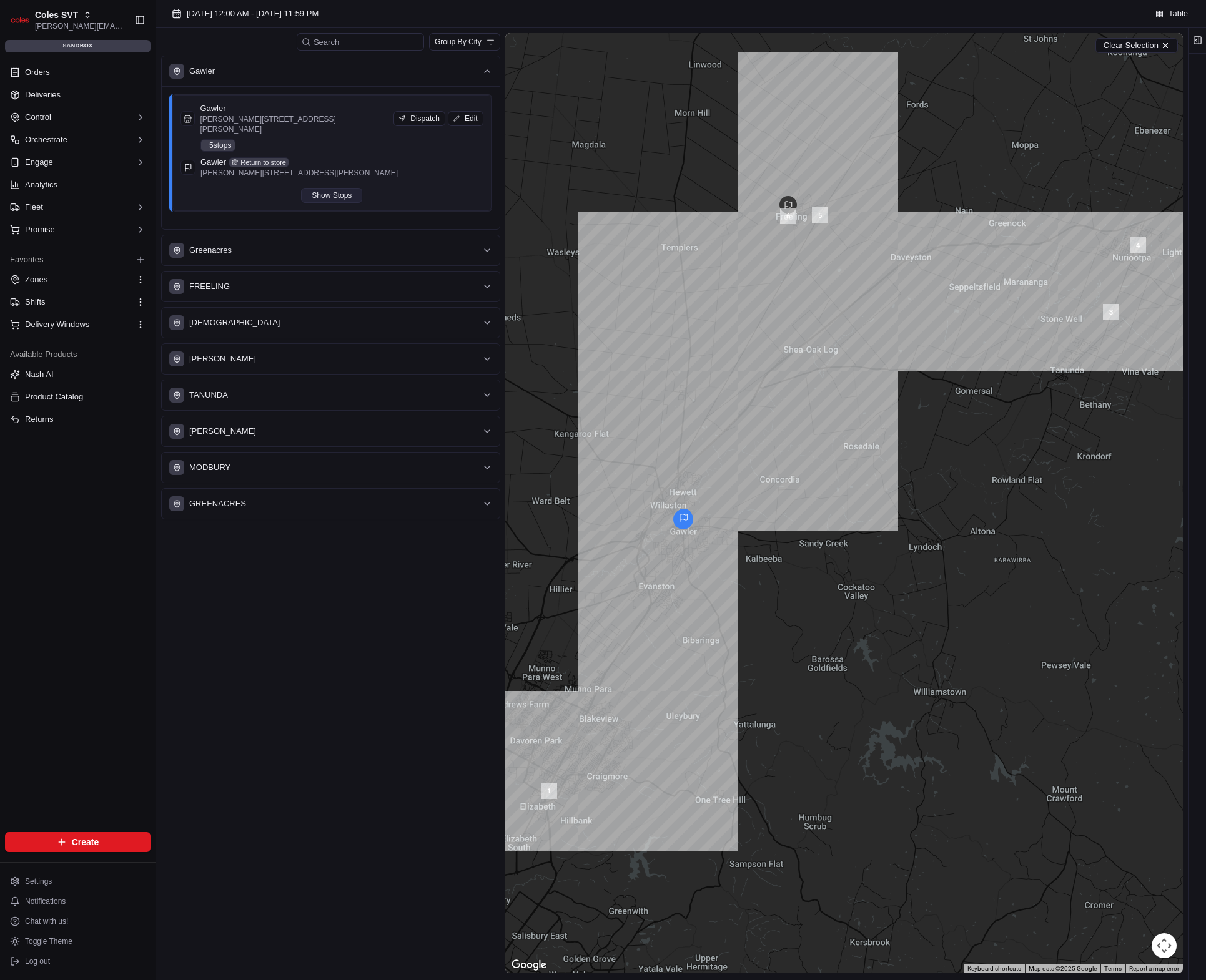
click at [347, 188] on button "Show Stops" at bounding box center [332, 196] width 62 height 15
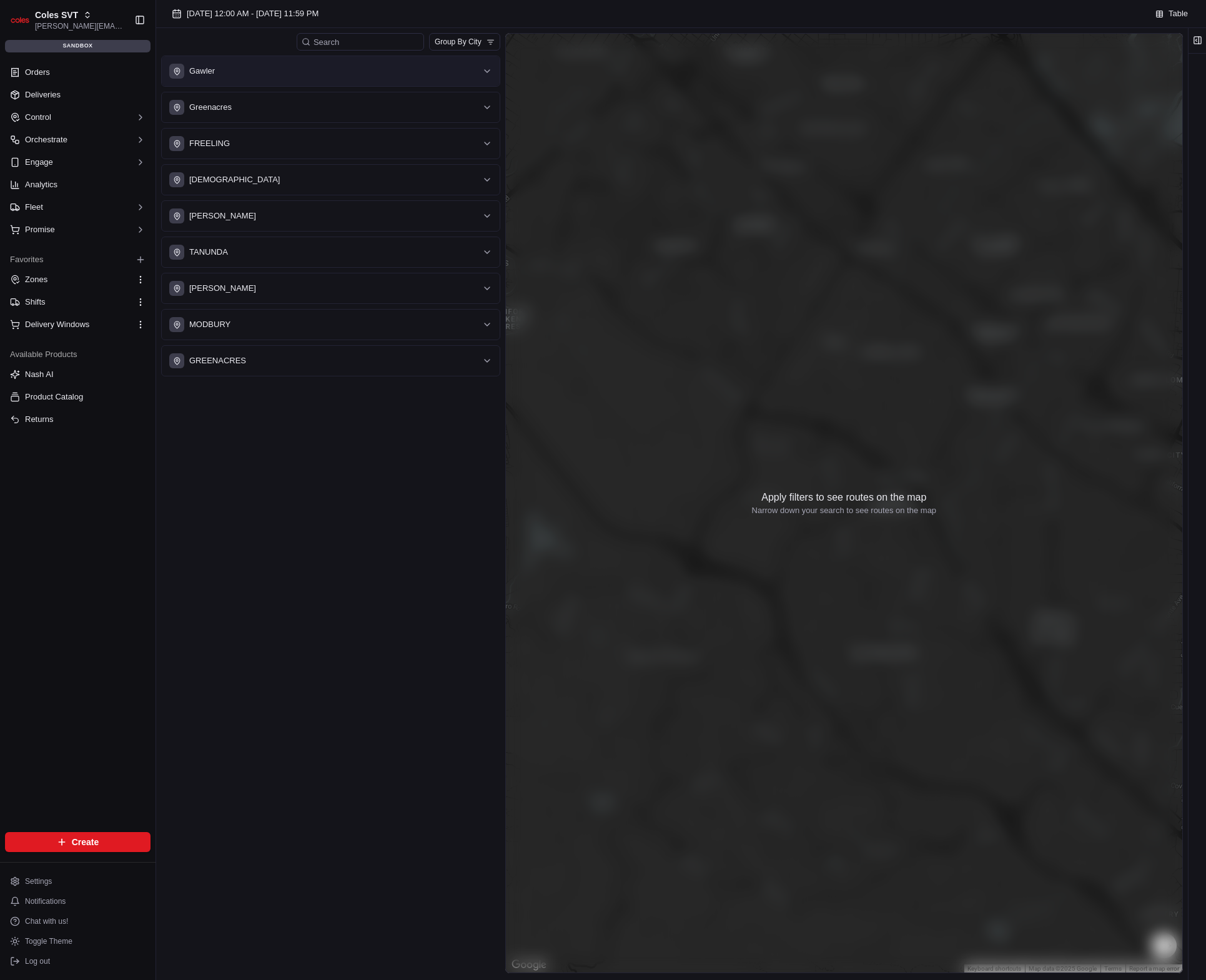
click at [288, 78] on button "Gawler" at bounding box center [330, 71] width 338 height 30
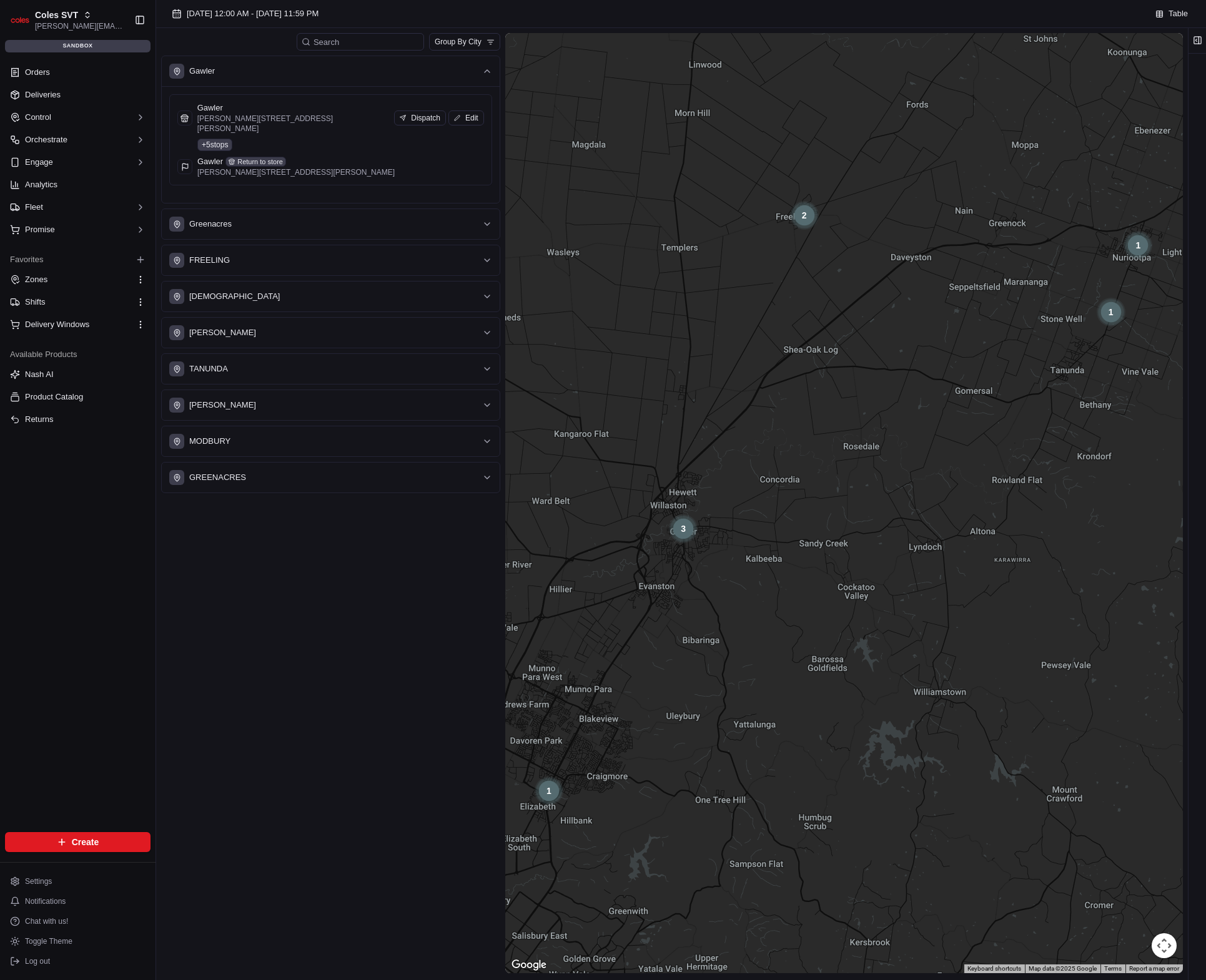
click at [311, 116] on p "[PERSON_NAME][STREET_ADDRESS][PERSON_NAME]" at bounding box center [293, 123] width 193 height 20
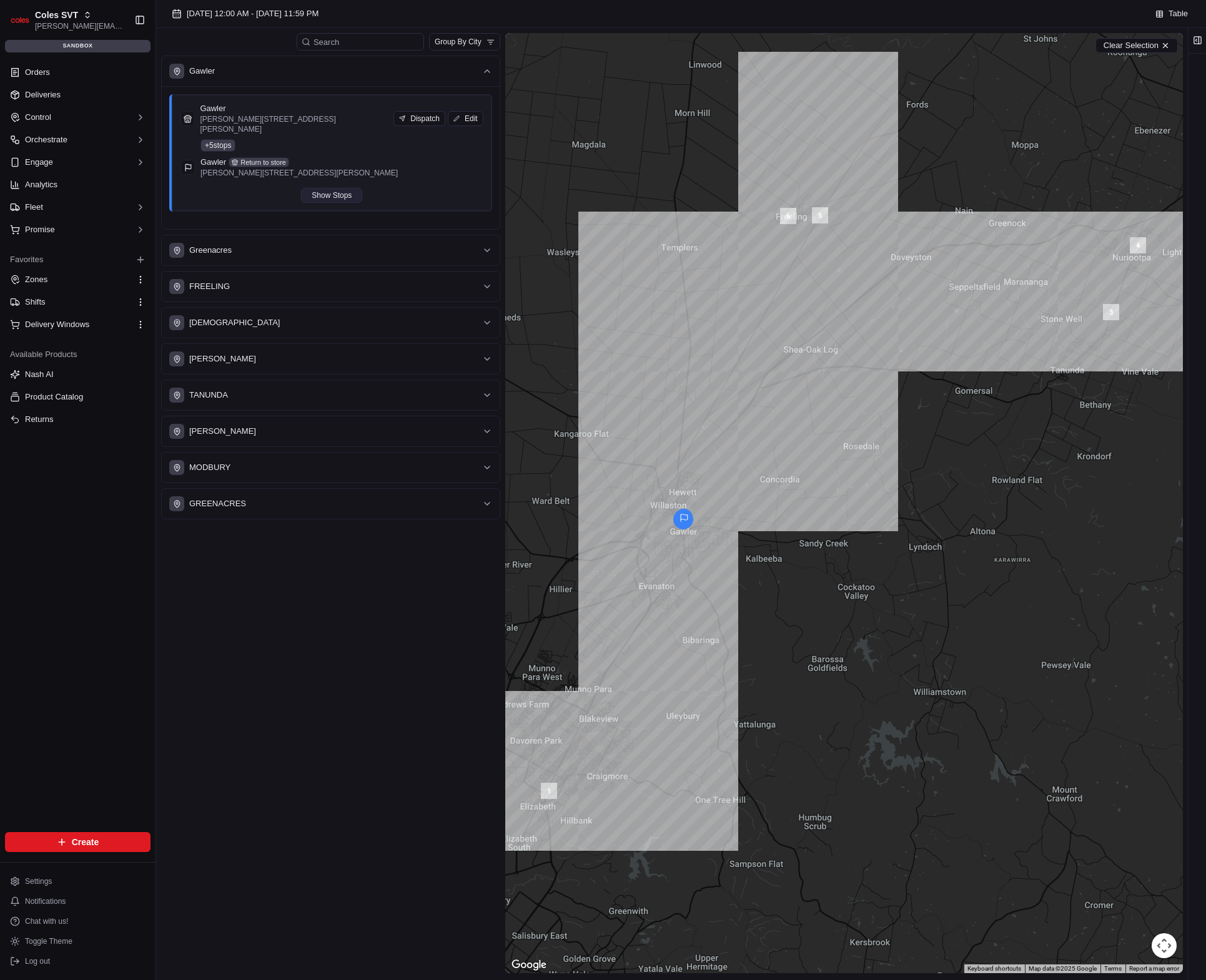
click at [329, 188] on button "Show Stops" at bounding box center [332, 196] width 62 height 15
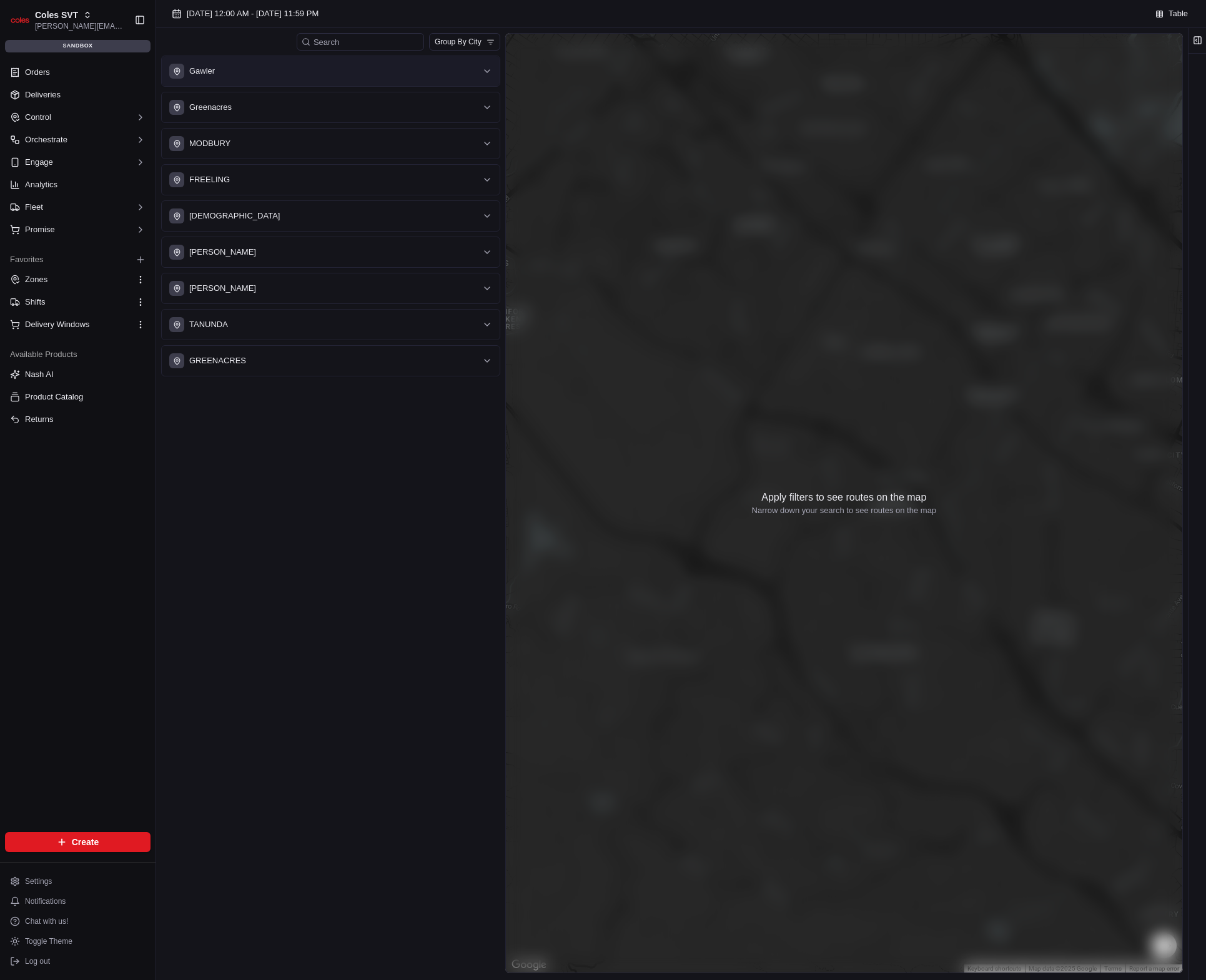
click at [308, 75] on div "Gawler" at bounding box center [323, 71] width 308 height 15
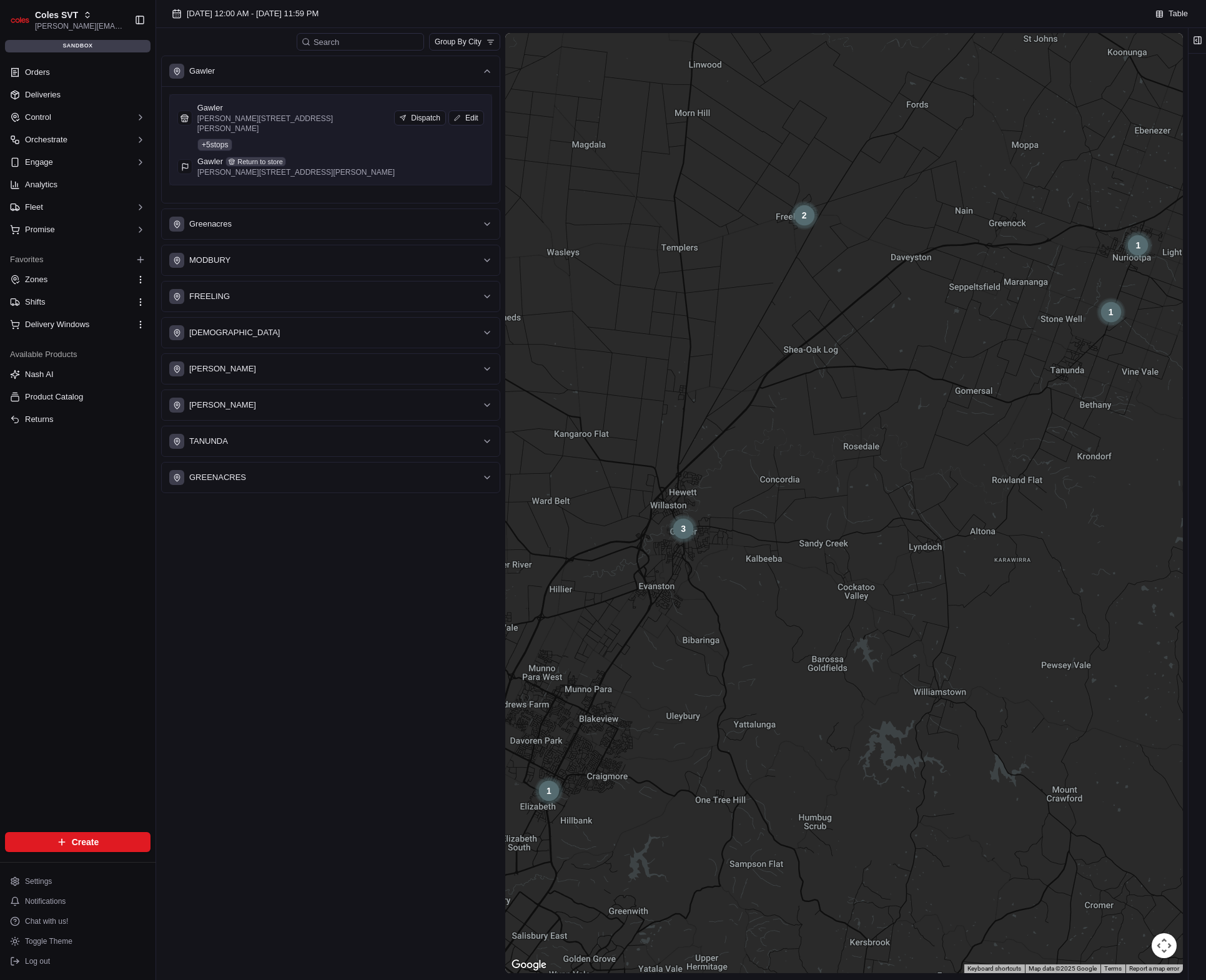
click at [336, 127] on div "Gawler [PERSON_NAME] [GEOGRAPHIC_DATA][PERSON_NAME] SA 5118, [GEOGRAPHIC_DATA] …" at bounding box center [330, 140] width 307 height 75
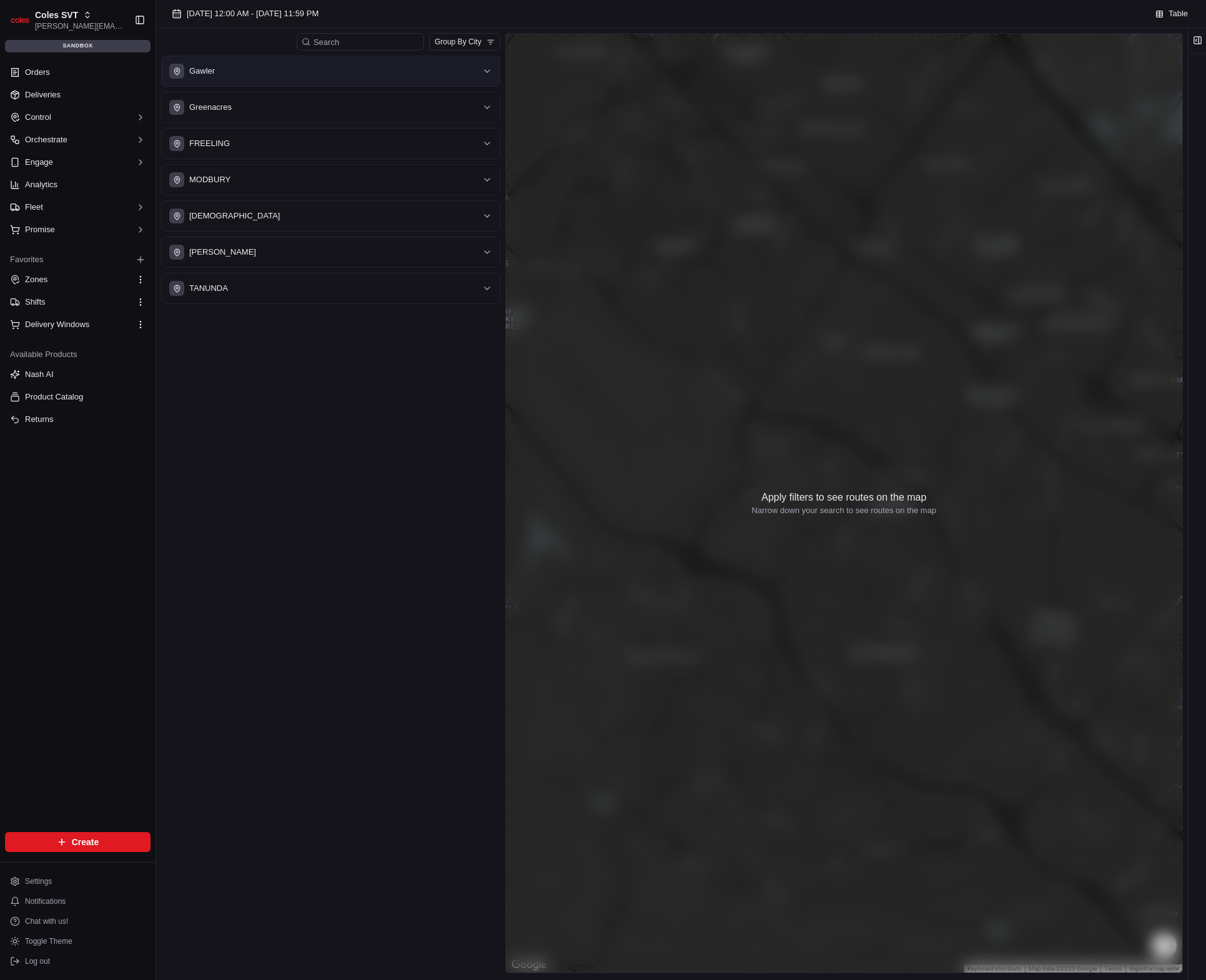
click at [347, 83] on button "Gawler" at bounding box center [330, 71] width 338 height 30
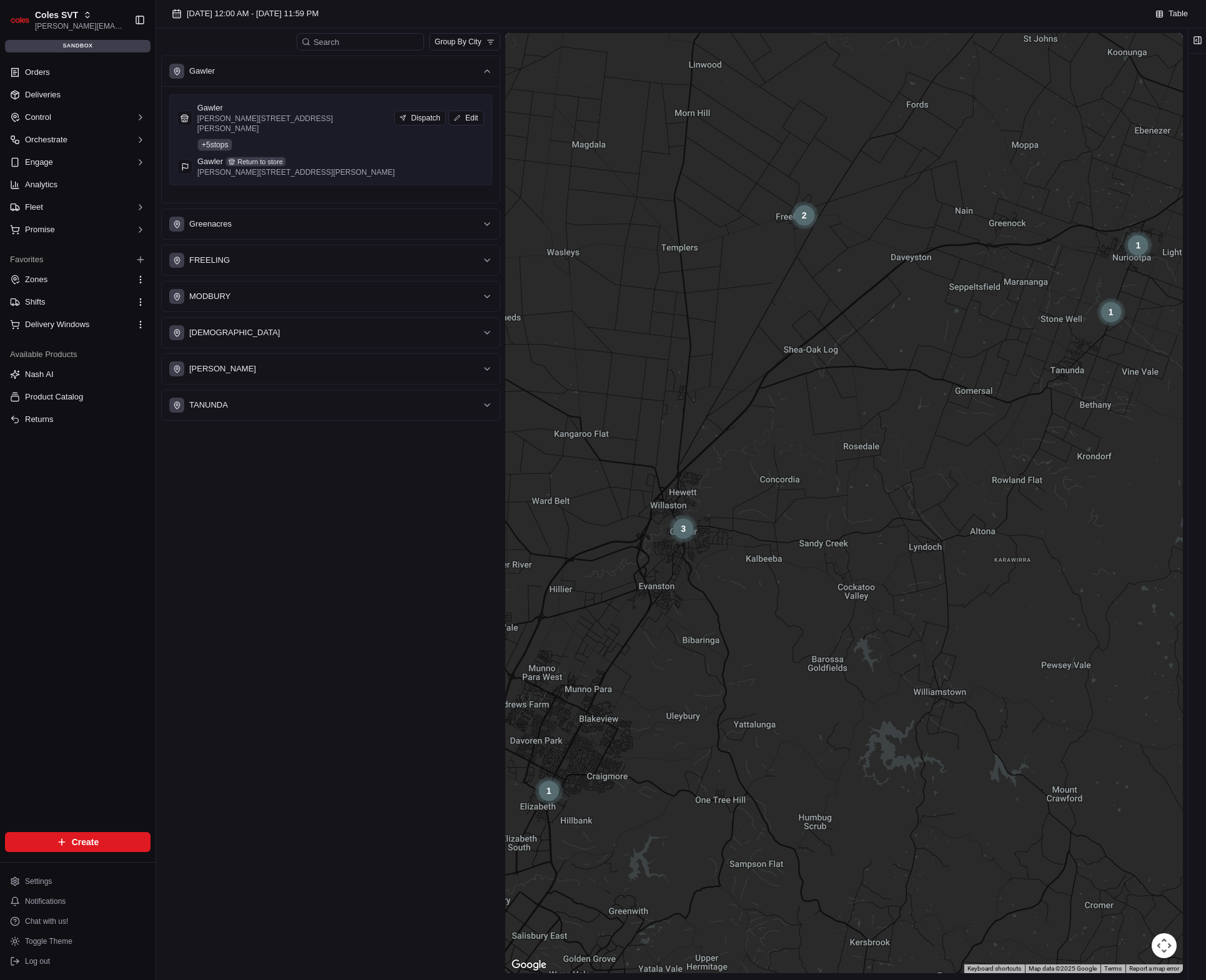
click at [358, 126] on div "Gawler [PERSON_NAME] [GEOGRAPHIC_DATA][PERSON_NAME] SA 5118, [GEOGRAPHIC_DATA] …" at bounding box center [330, 140] width 307 height 75
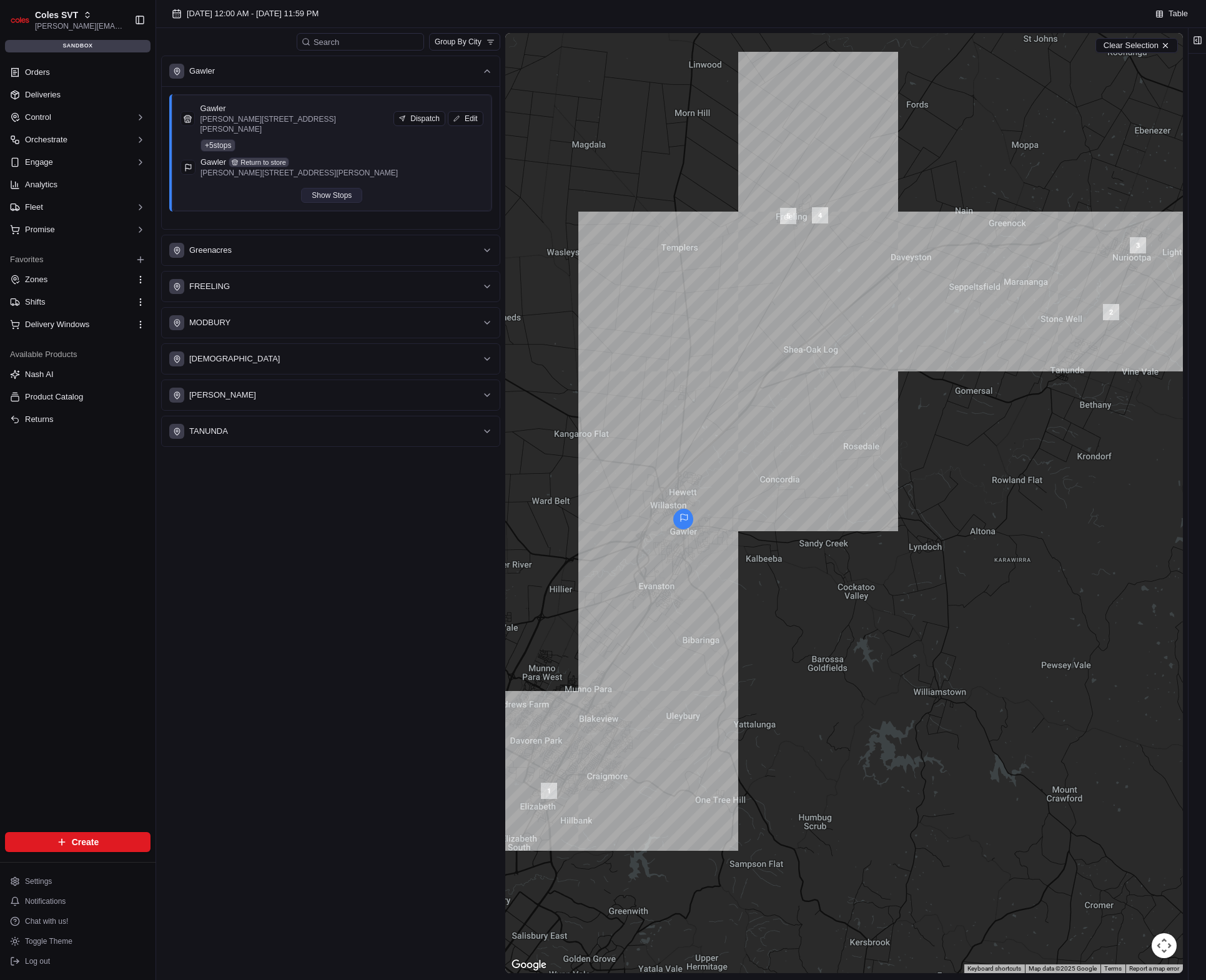
click at [341, 188] on button "Show Stops" at bounding box center [332, 196] width 62 height 15
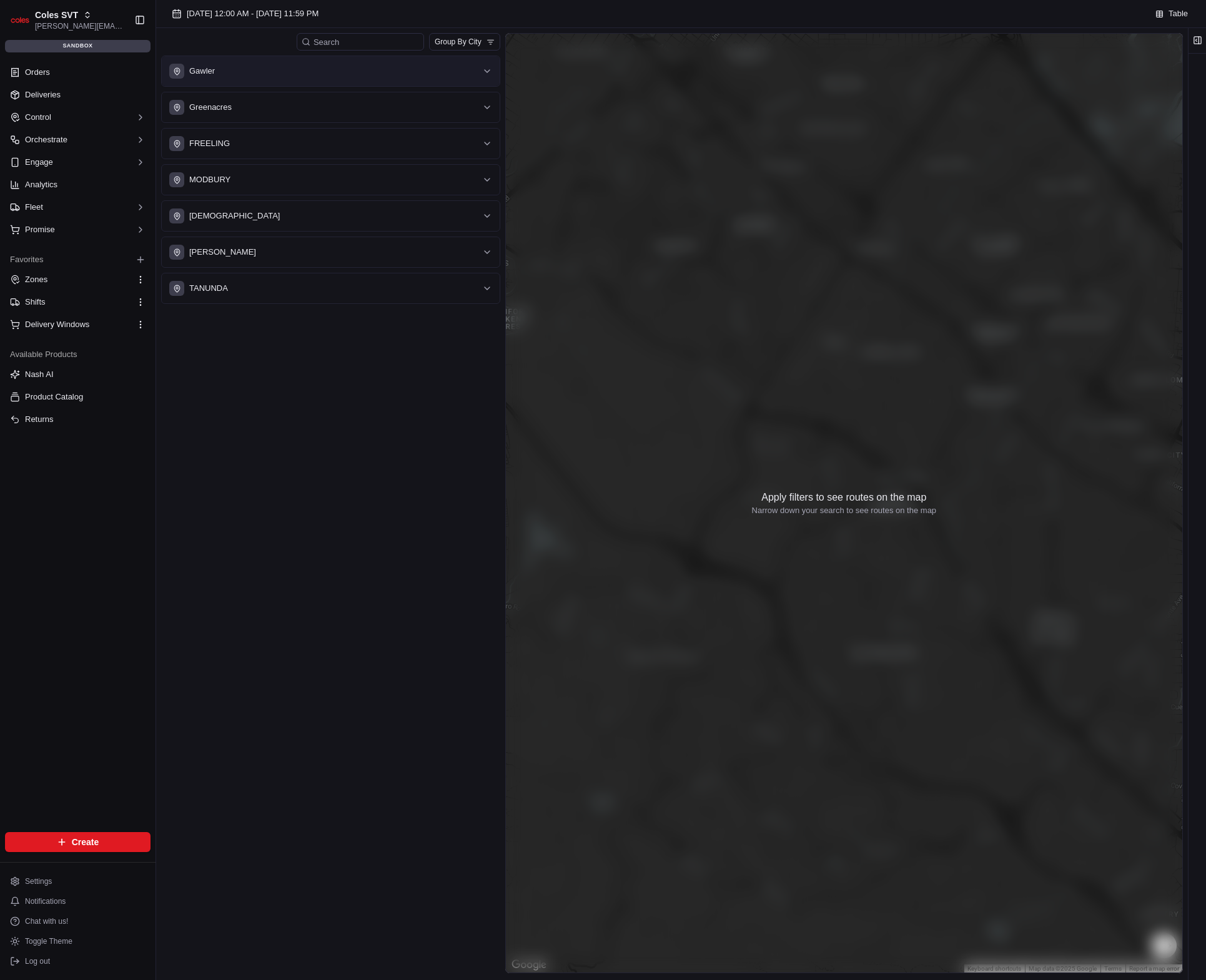
click at [279, 73] on div "Gawler" at bounding box center [323, 71] width 308 height 15
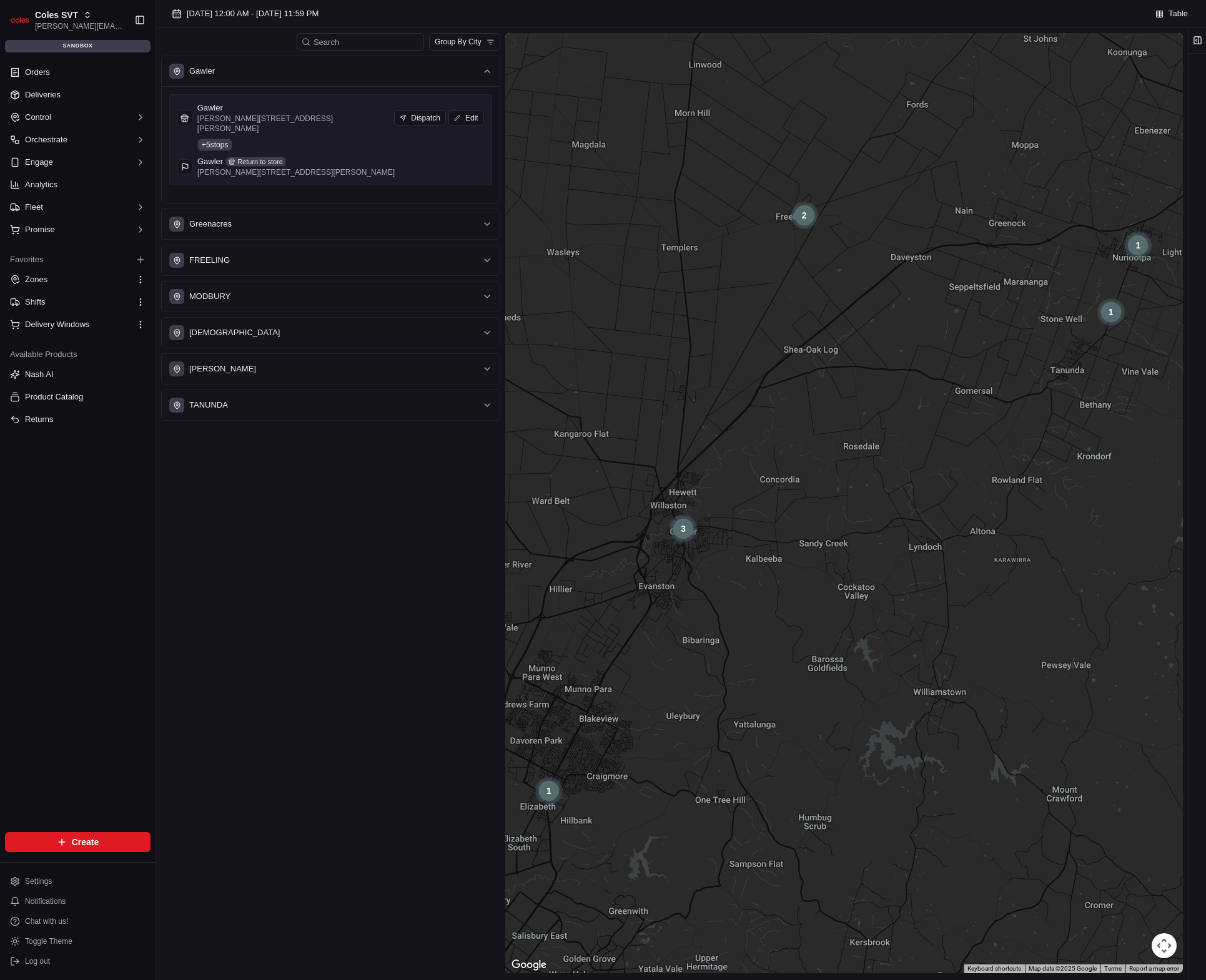
click at [327, 128] on div "Gawler [PERSON_NAME] [GEOGRAPHIC_DATA][PERSON_NAME] SA 5118, [GEOGRAPHIC_DATA] …" at bounding box center [330, 140] width 307 height 75
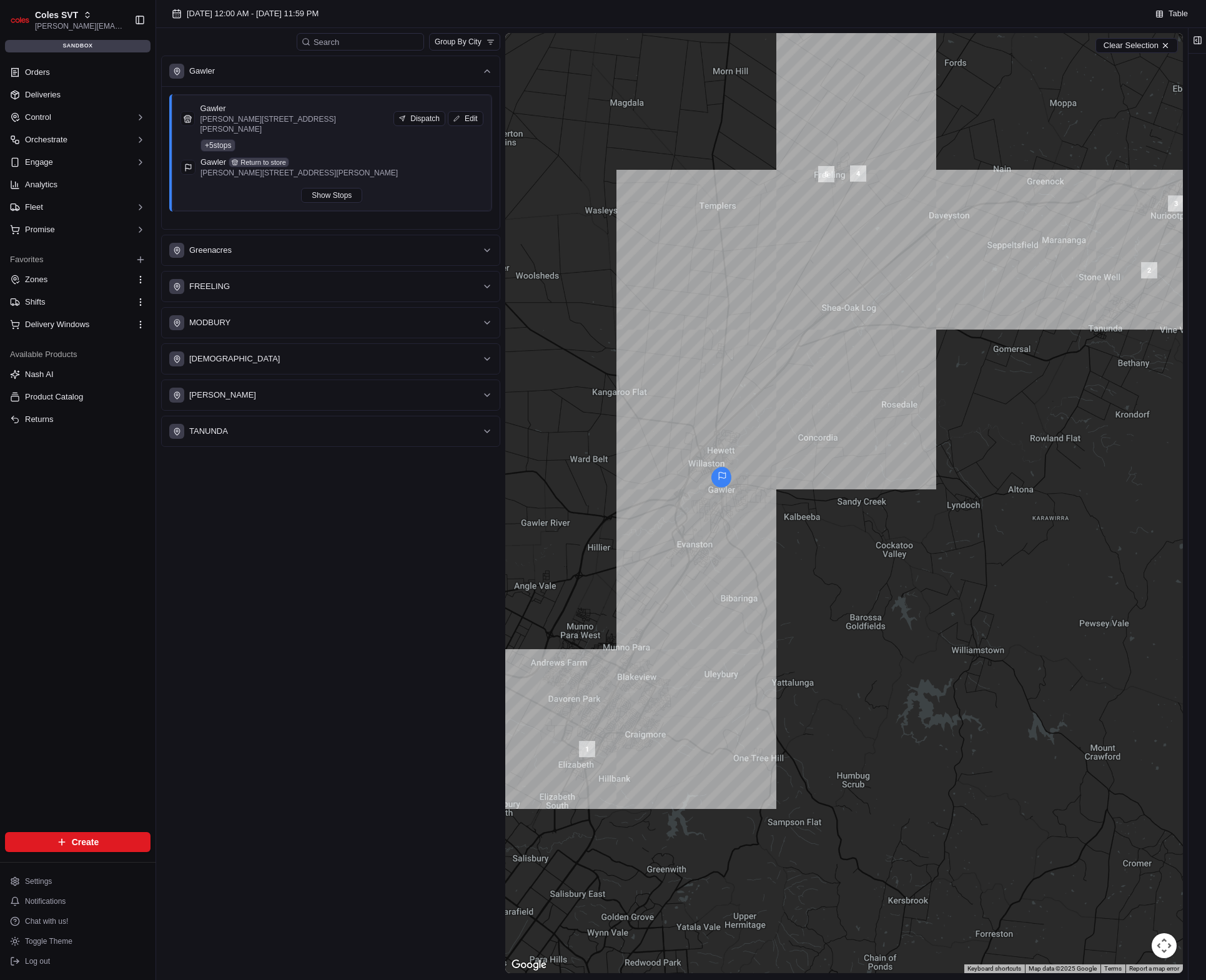
click at [318, 536] on div "Gawler Gawler Cowan St & Murray St, Gawler SA 5118, Australia Dispatch Edit + 5…" at bounding box center [330, 516] width 339 height 921
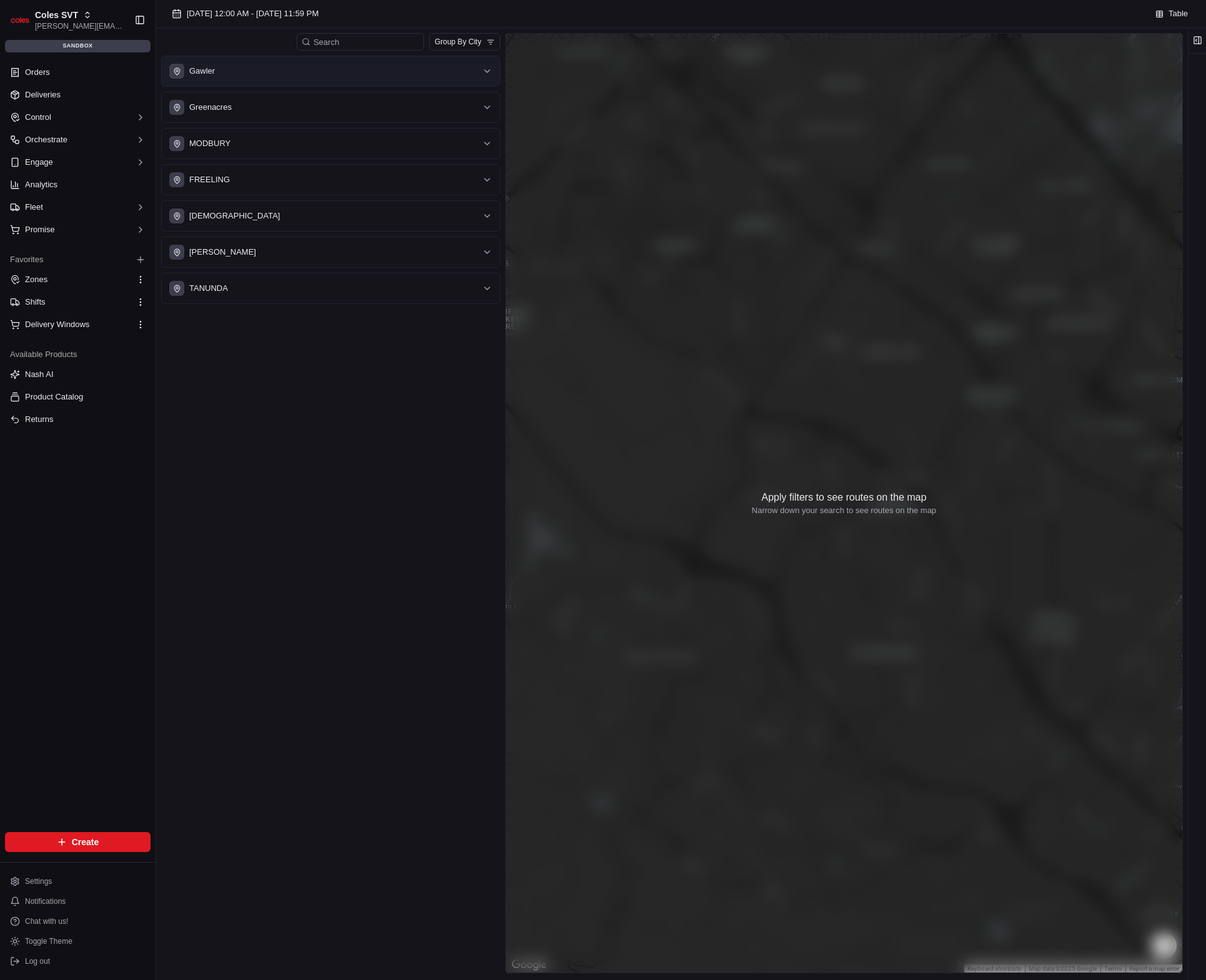
click at [318, 75] on div "Gawler" at bounding box center [323, 71] width 308 height 15
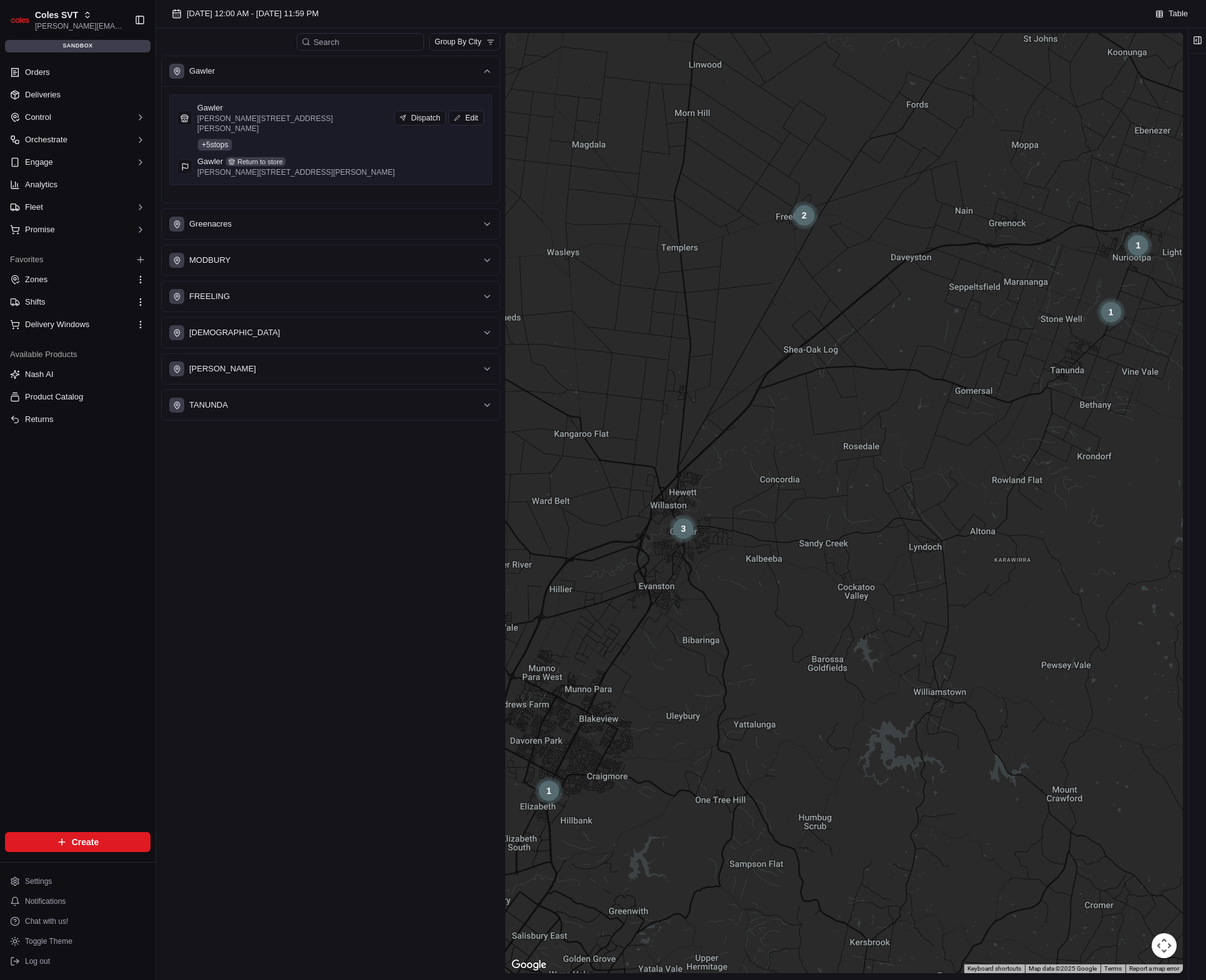
click at [327, 125] on div "Gawler [PERSON_NAME] [GEOGRAPHIC_DATA][PERSON_NAME] SA 5118, [GEOGRAPHIC_DATA] …" at bounding box center [330, 140] width 307 height 75
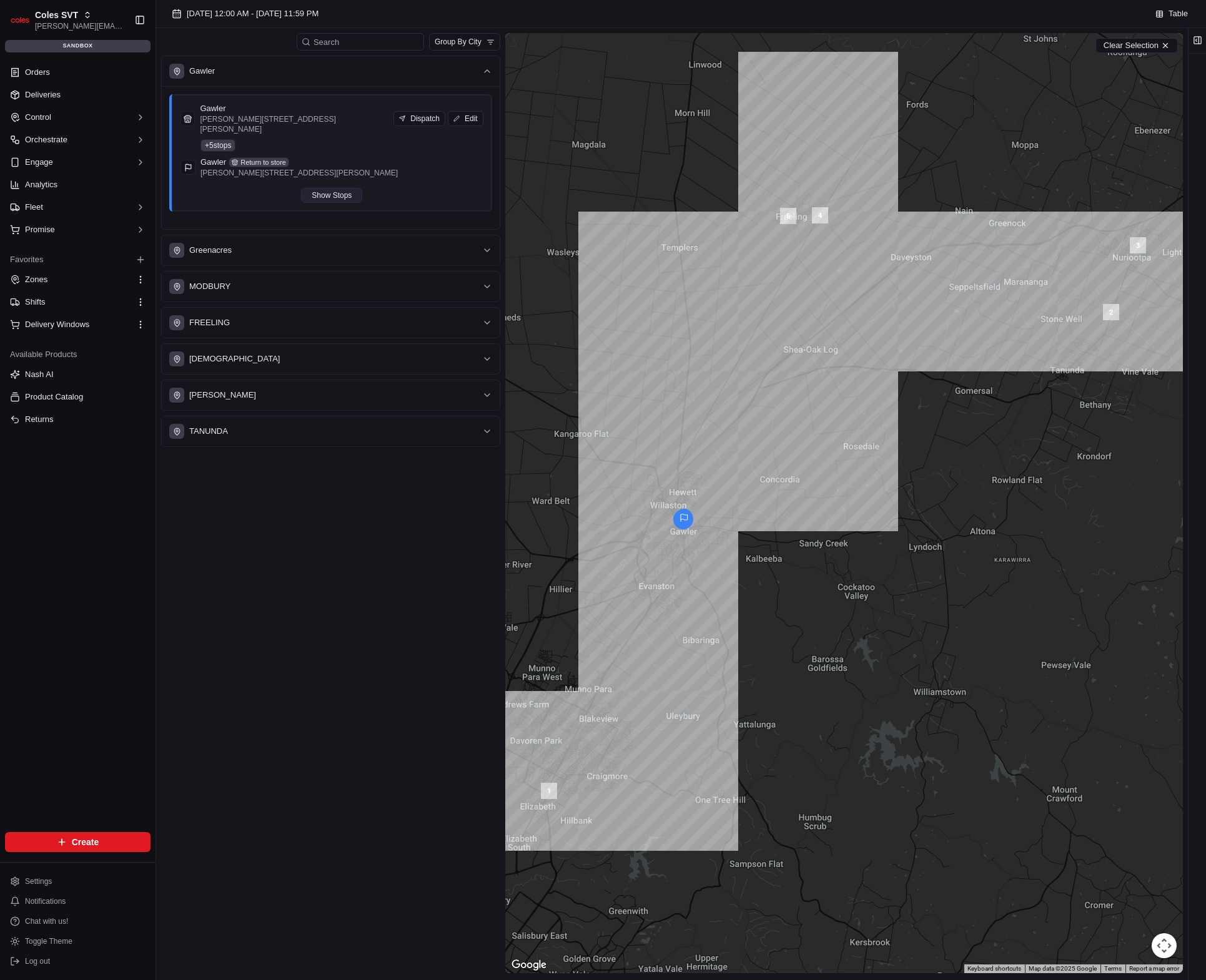
click at [336, 188] on button "Show Stops" at bounding box center [332, 196] width 62 height 15
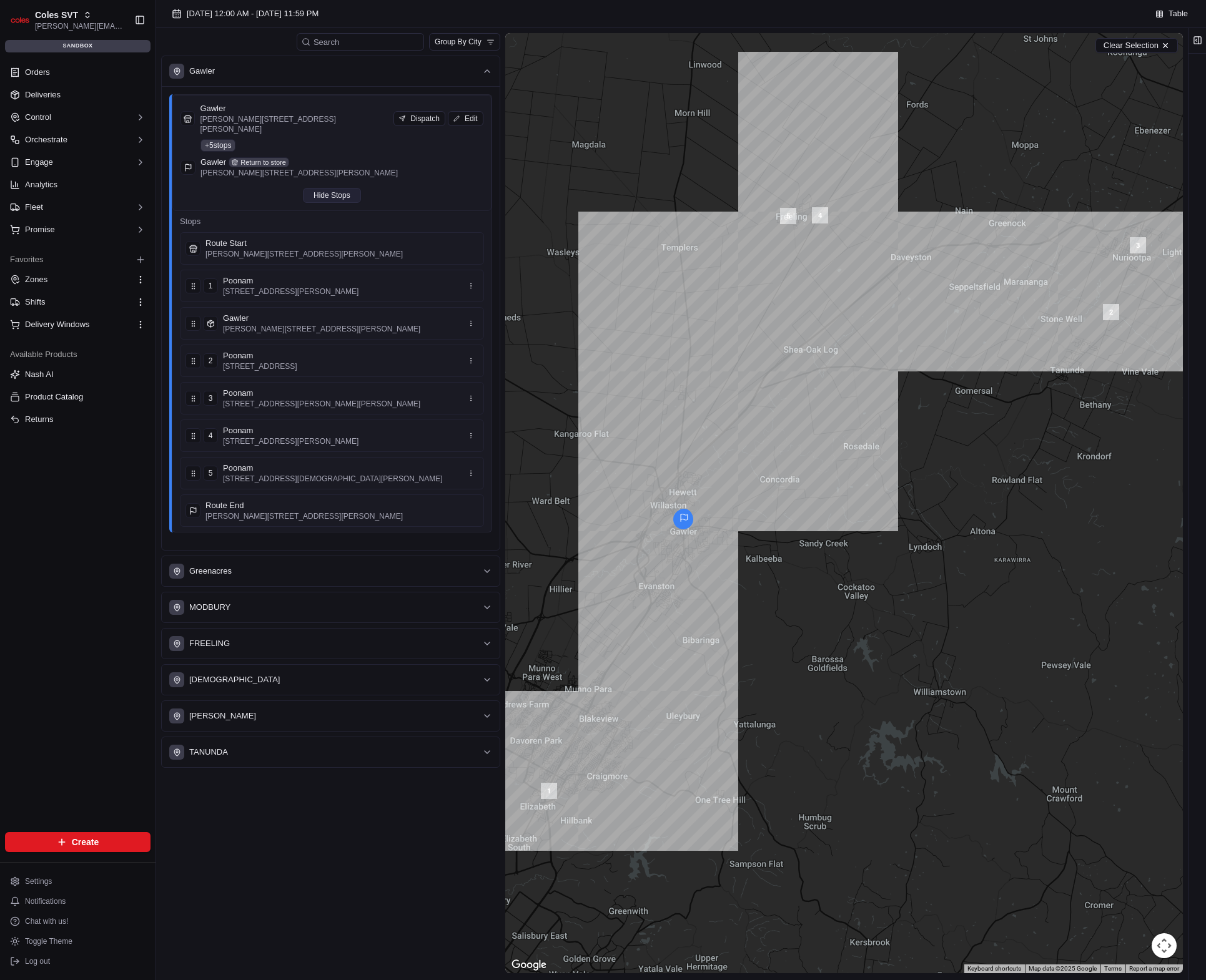
click at [347, 188] on button "Hide Stops" at bounding box center [331, 196] width 58 height 15
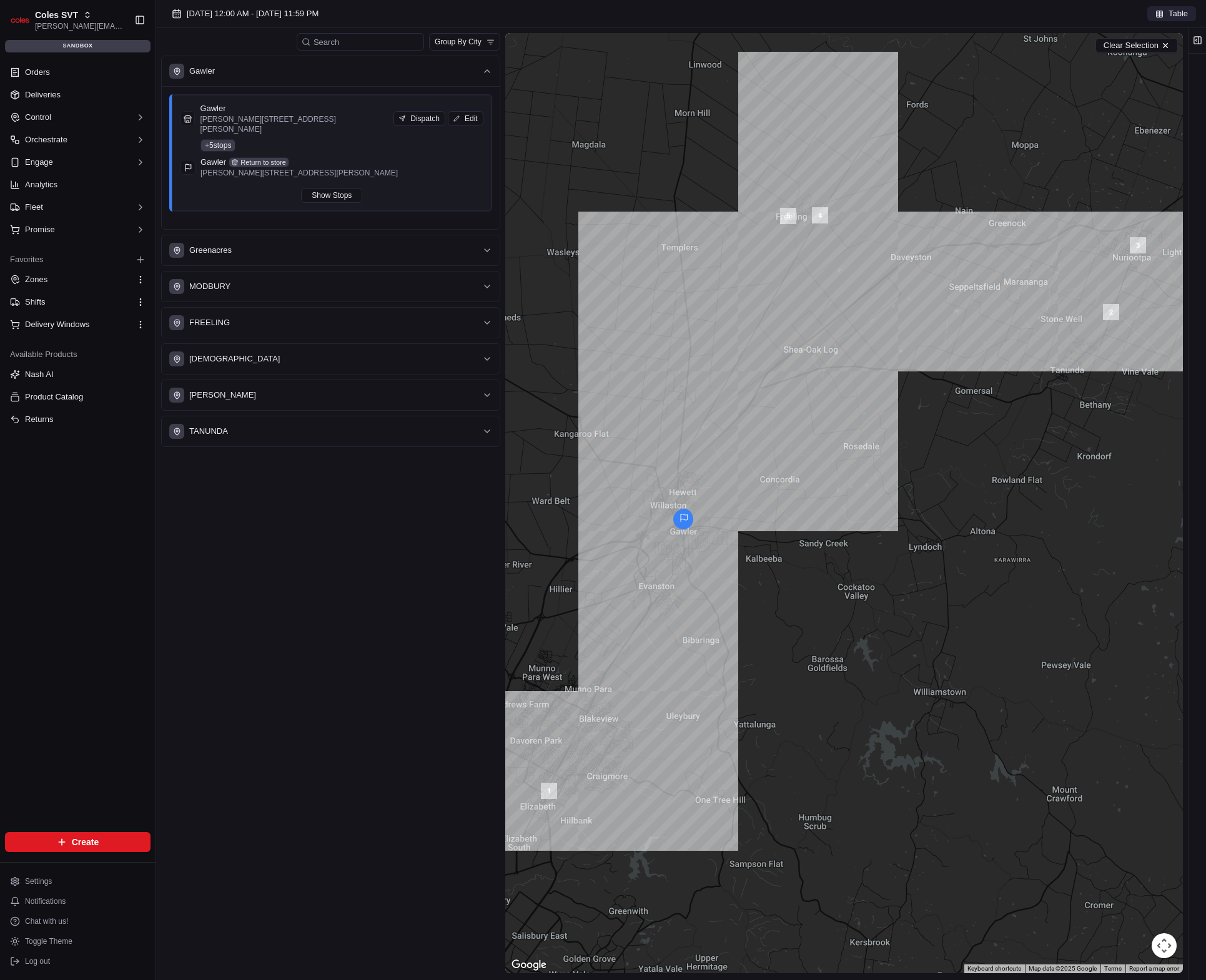
click at [1180, 17] on span "Table" at bounding box center [1178, 13] width 19 height 11
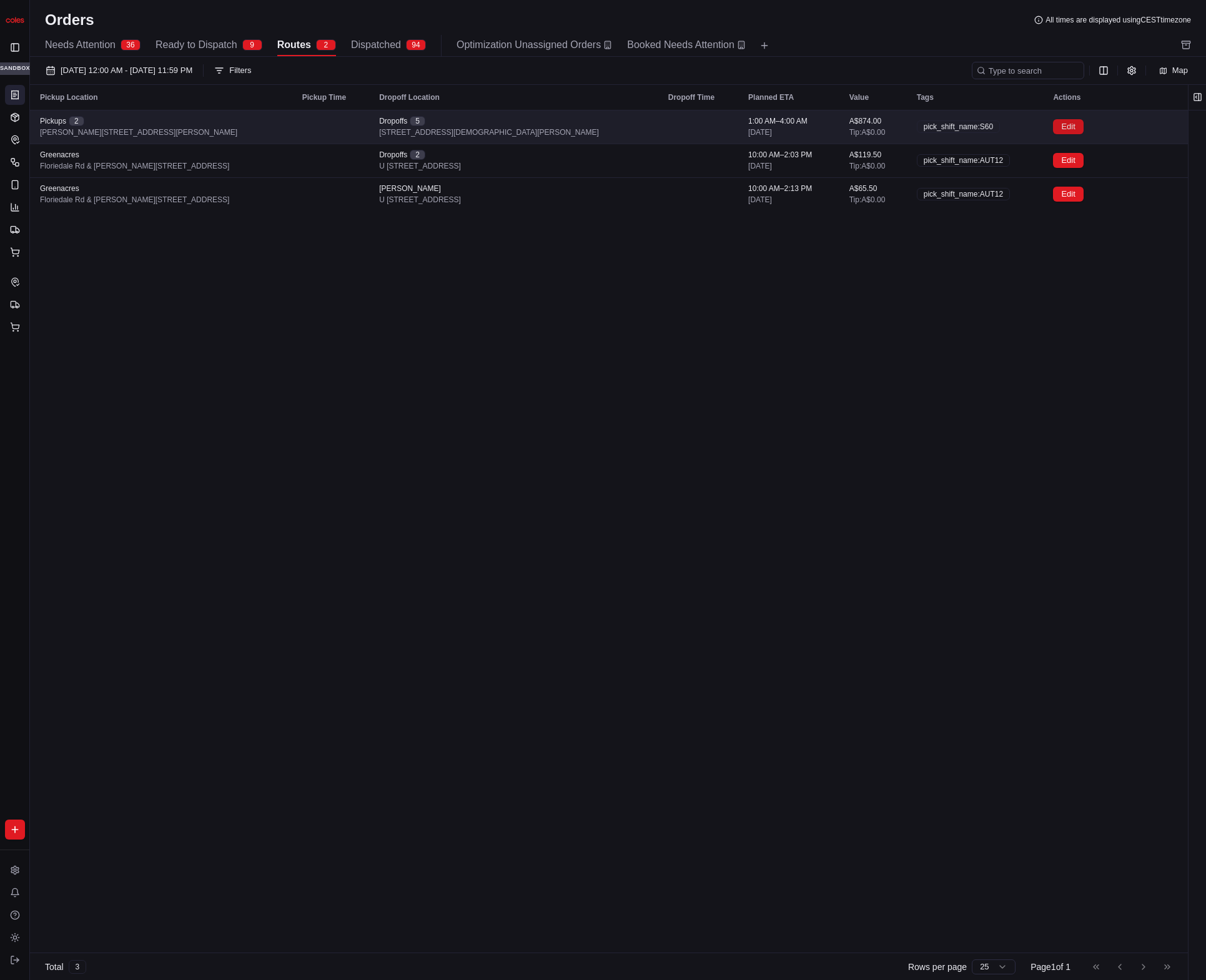
click at [1057, 129] on button "Edit" at bounding box center [1068, 127] width 30 height 15
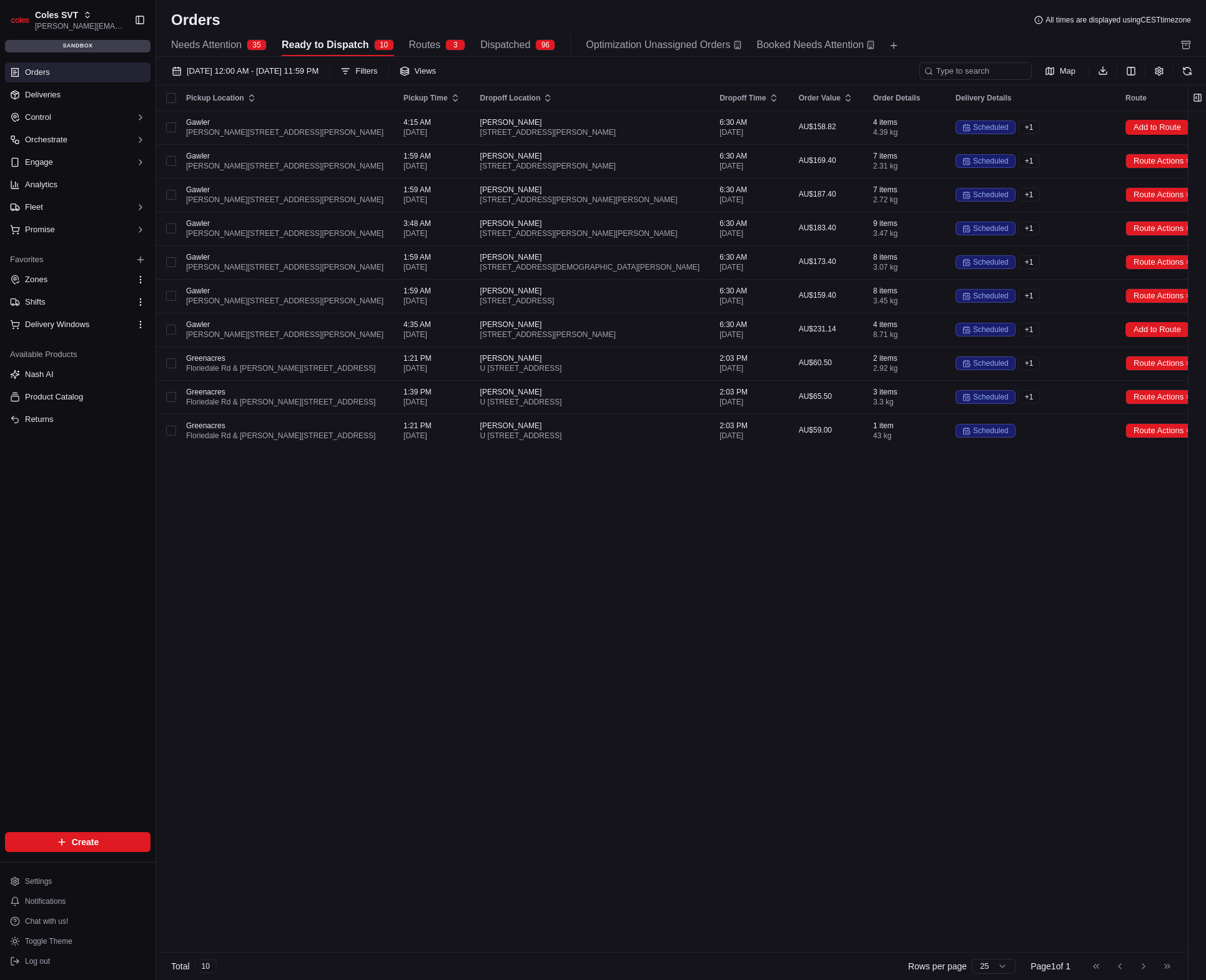
click at [440, 46] on span "Routes" at bounding box center [424, 45] width 32 height 15
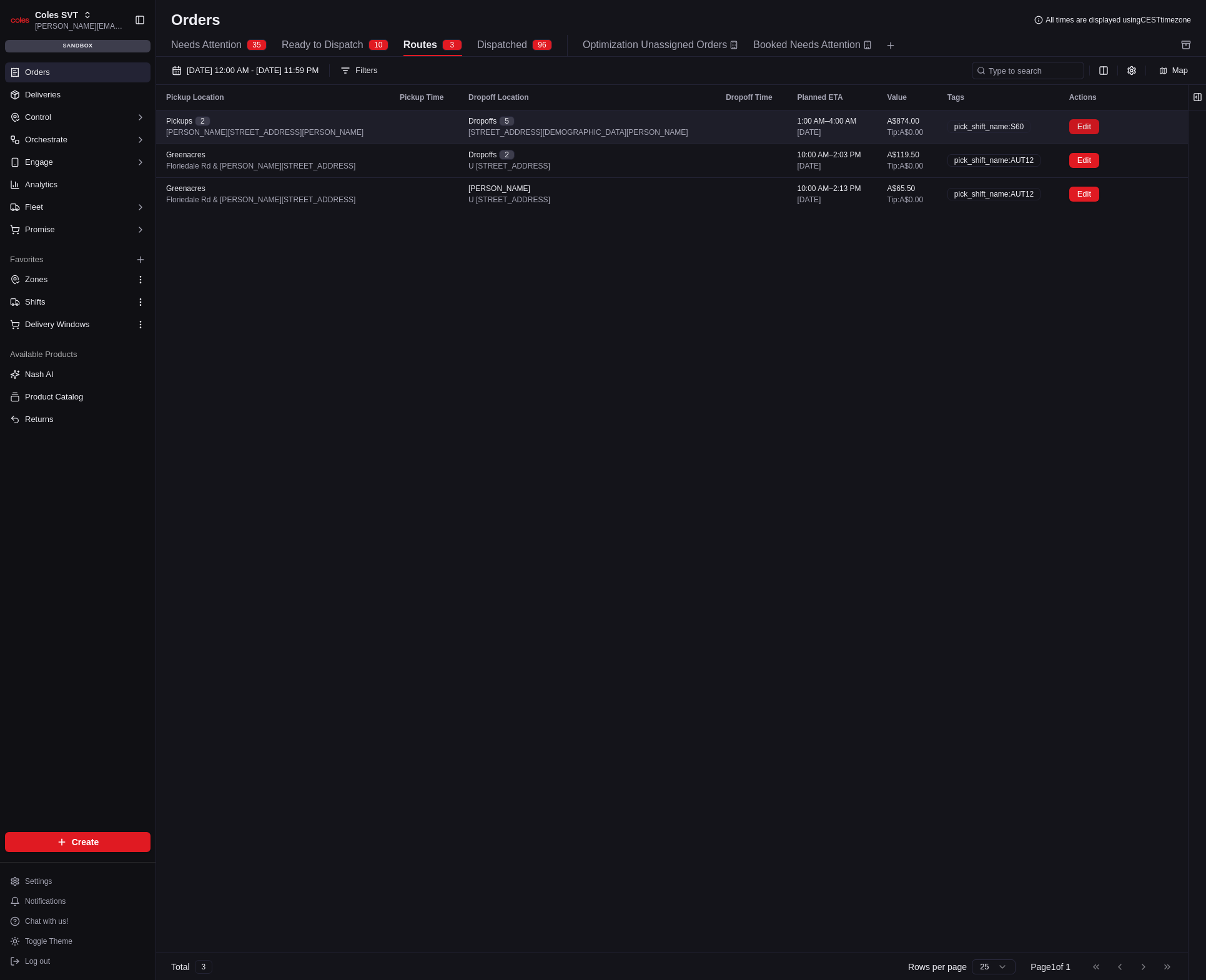
click at [1070, 125] on button "Edit" at bounding box center [1084, 127] width 30 height 15
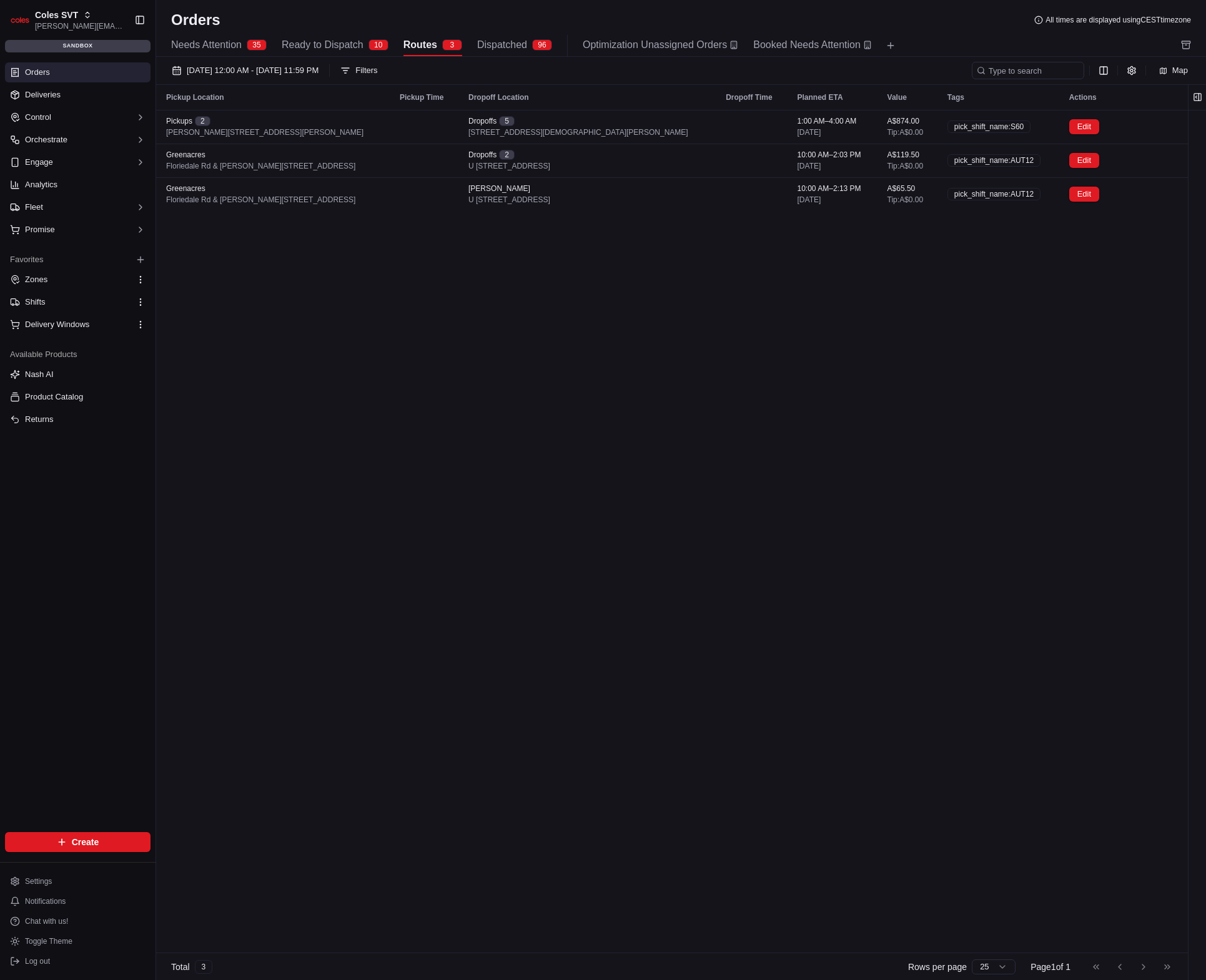
click at [660, 482] on div "Pickup Location Pickup Time Dropoff Location Dropoff Time Planned ETA Value Tag…" at bounding box center [672, 519] width 1032 height 868
click at [1183, 70] on span "Map" at bounding box center [1180, 70] width 15 height 11
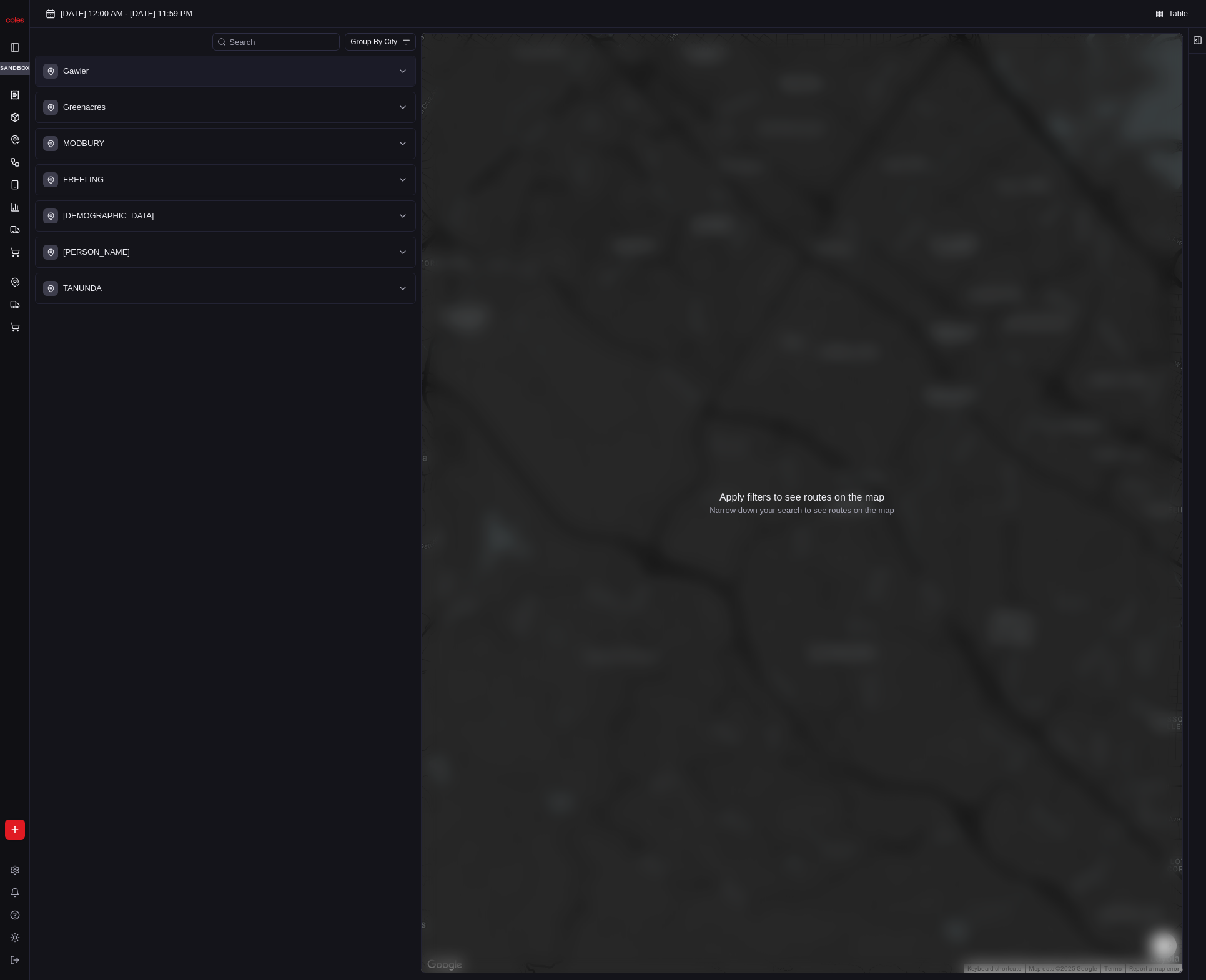
click at [329, 83] on button "Gawler" at bounding box center [226, 71] width 380 height 30
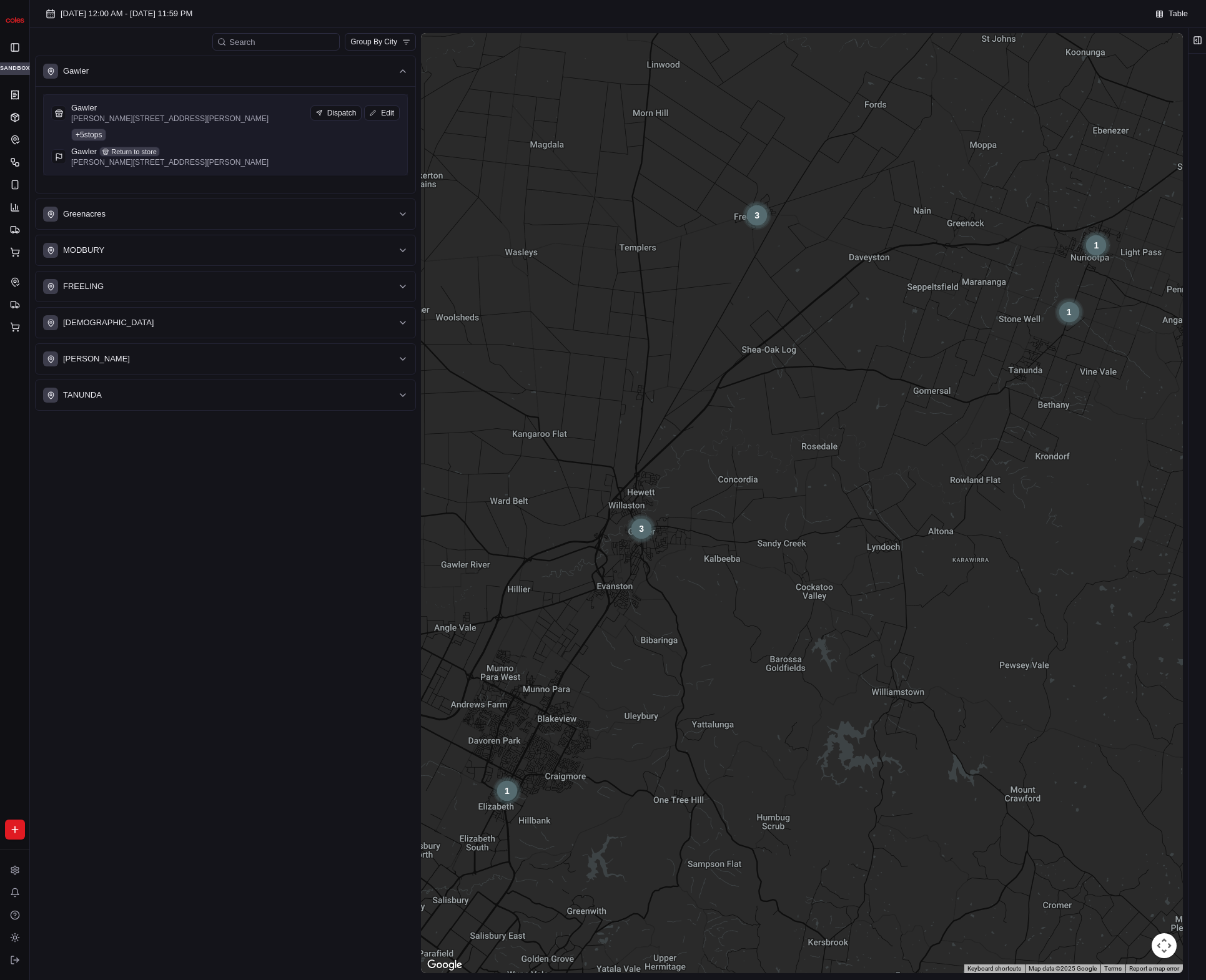
click at [190, 136] on div "Gawler [PERSON_NAME] [GEOGRAPHIC_DATA][PERSON_NAME] SA 5118, [GEOGRAPHIC_DATA] …" at bounding box center [226, 135] width 349 height 65
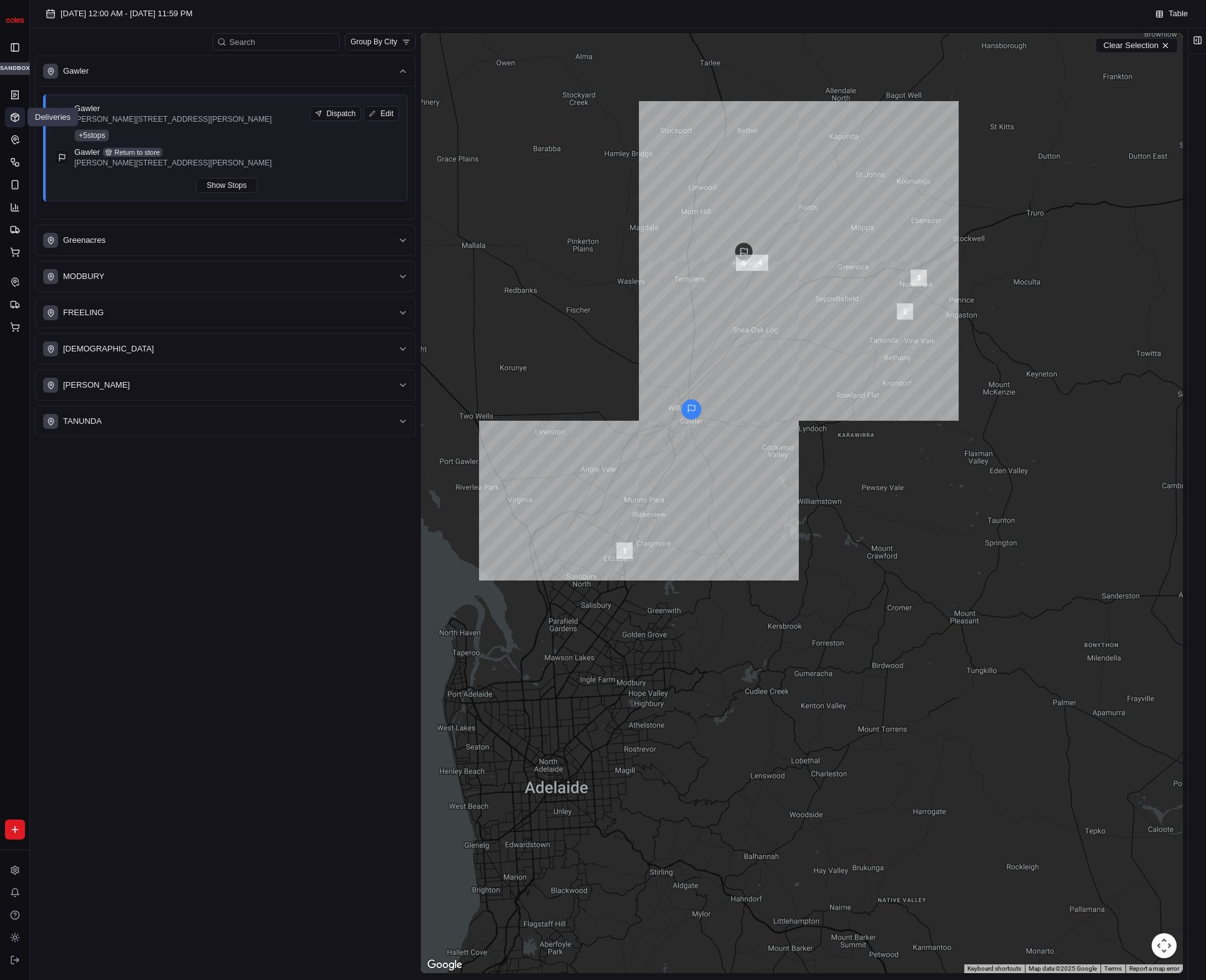
click at [19, 118] on icon at bounding box center [15, 116] width 7 height 8
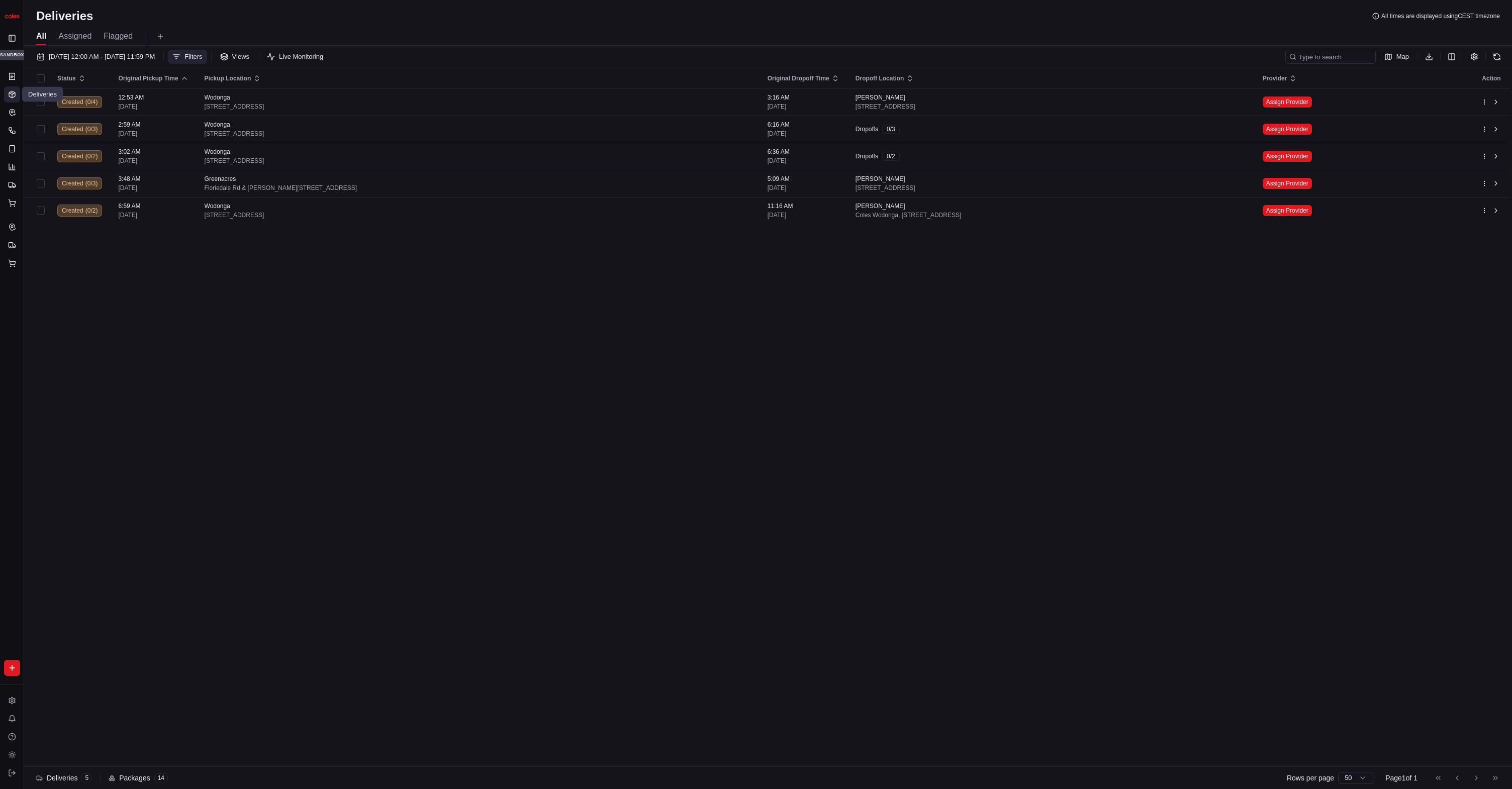
click at [206, 51] on button "Filters" at bounding box center [188, 57] width 39 height 14
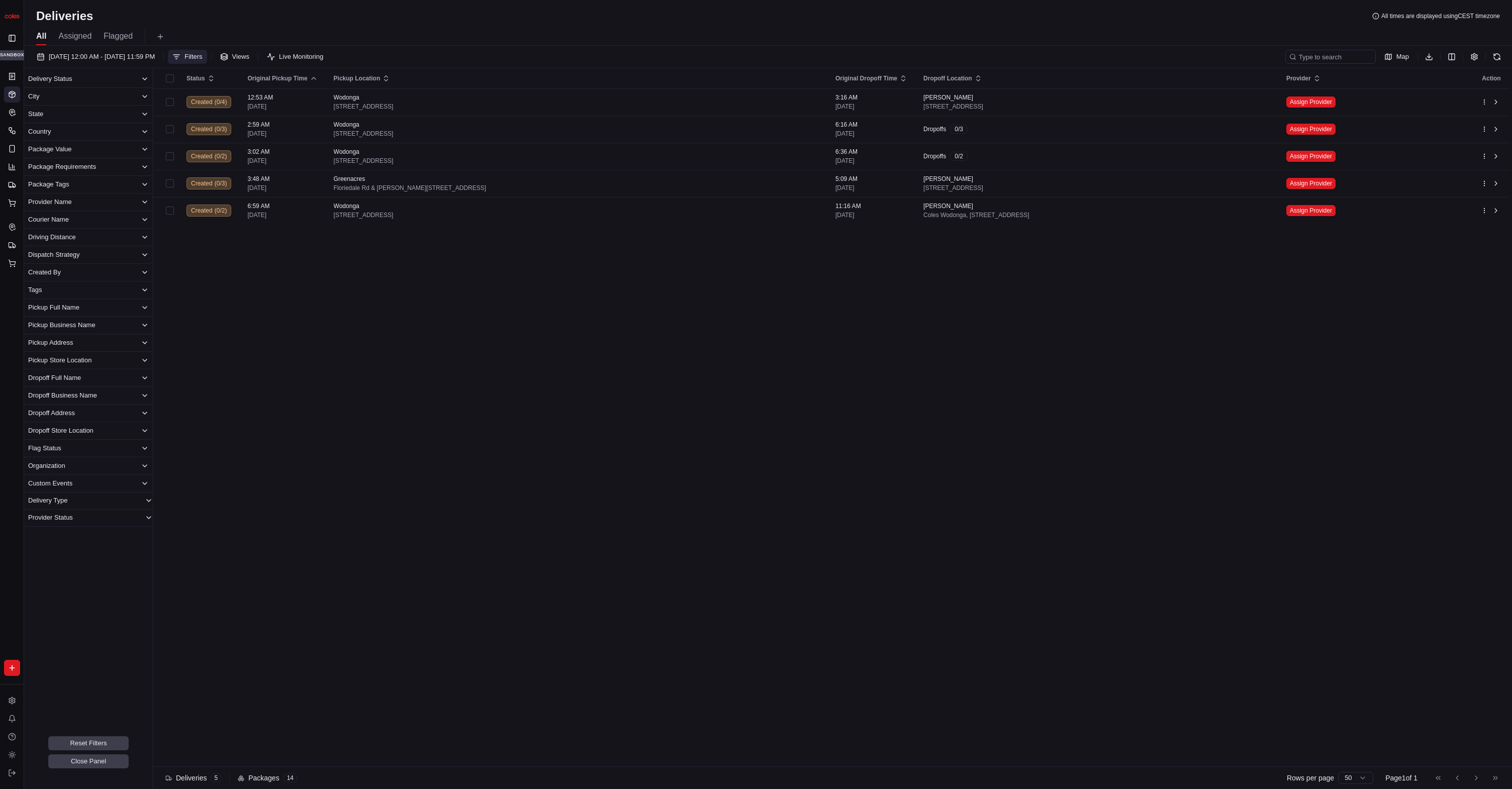
click at [202, 55] on span "Filters" at bounding box center [193, 57] width 18 height 9
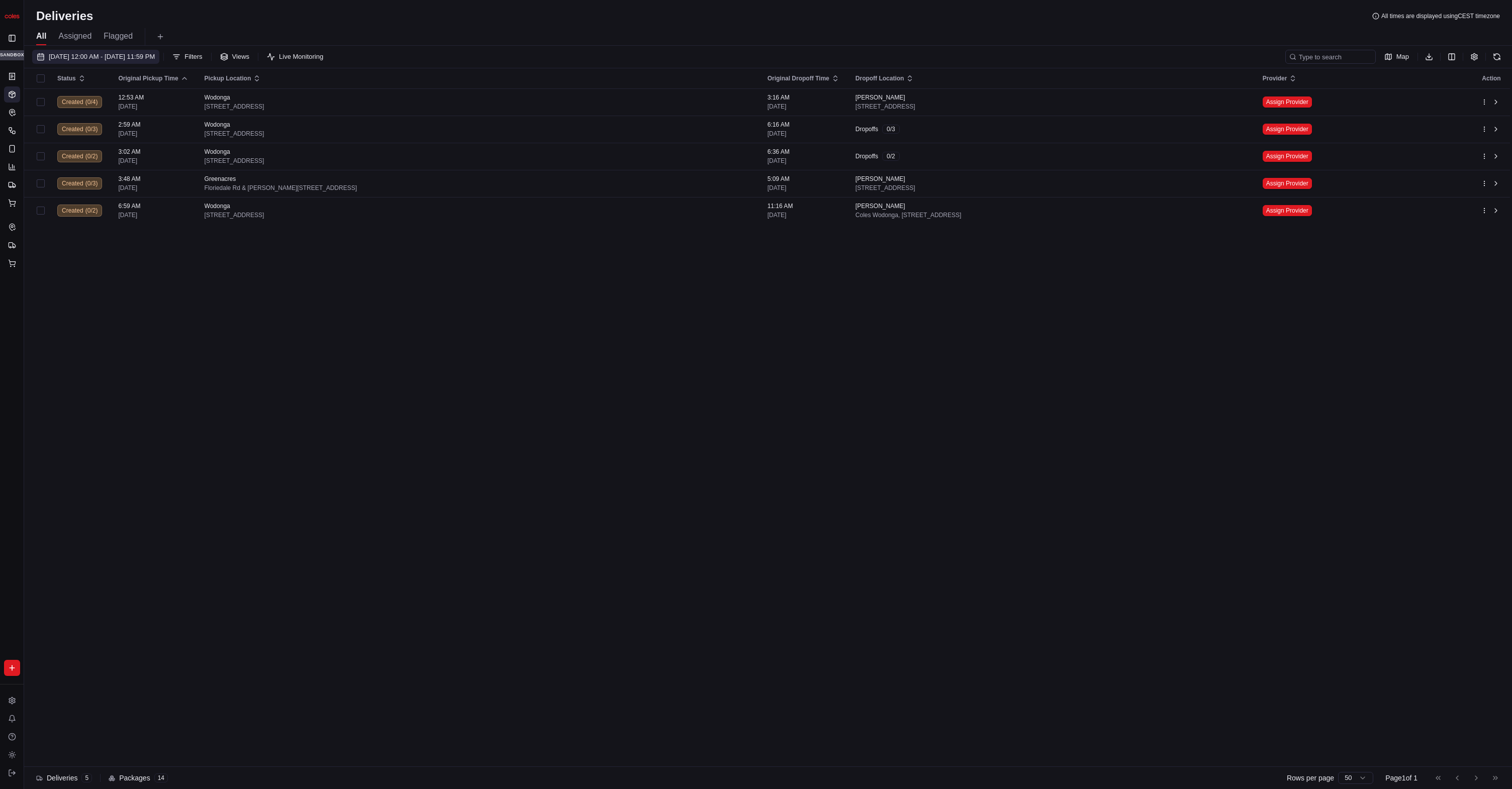
click at [155, 58] on span "[DATE] 12:00 AM - [DATE] 11:59 PM" at bounding box center [102, 57] width 106 height 9
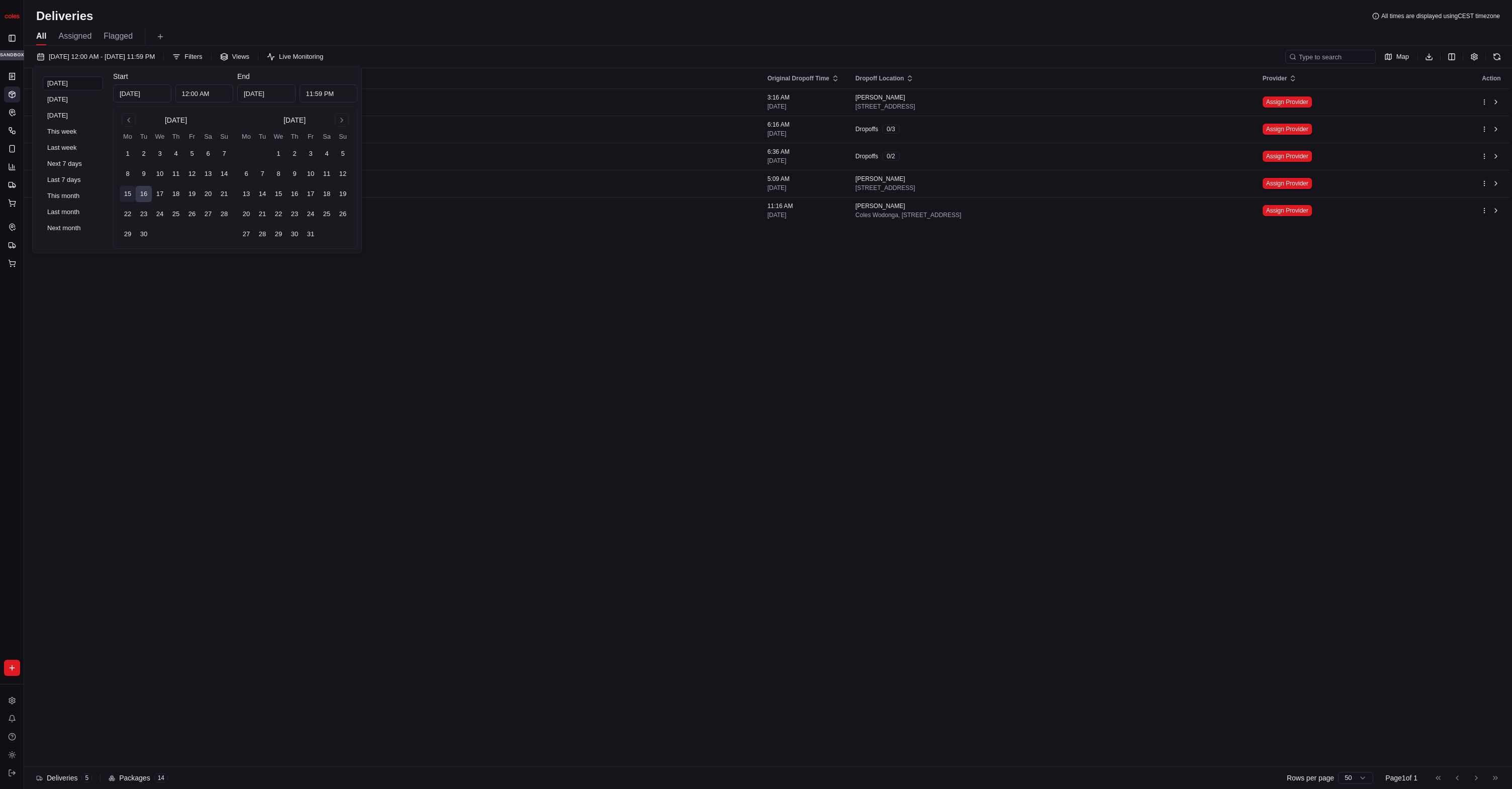
click at [132, 191] on button "15" at bounding box center [127, 193] width 16 height 16
type input "[DATE]"
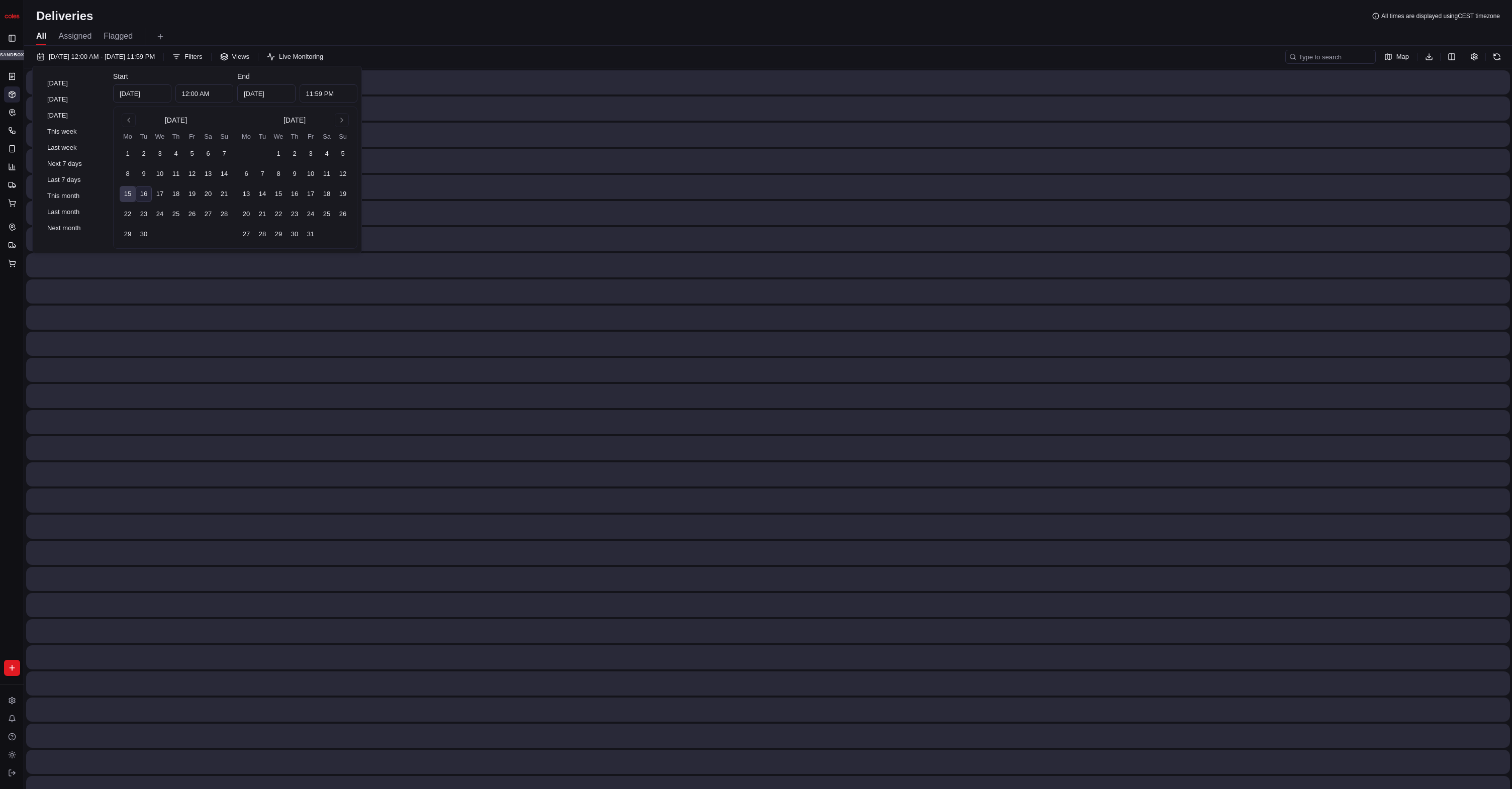
click at [145, 194] on button "16" at bounding box center [143, 193] width 16 height 16
type input "[DATE]"
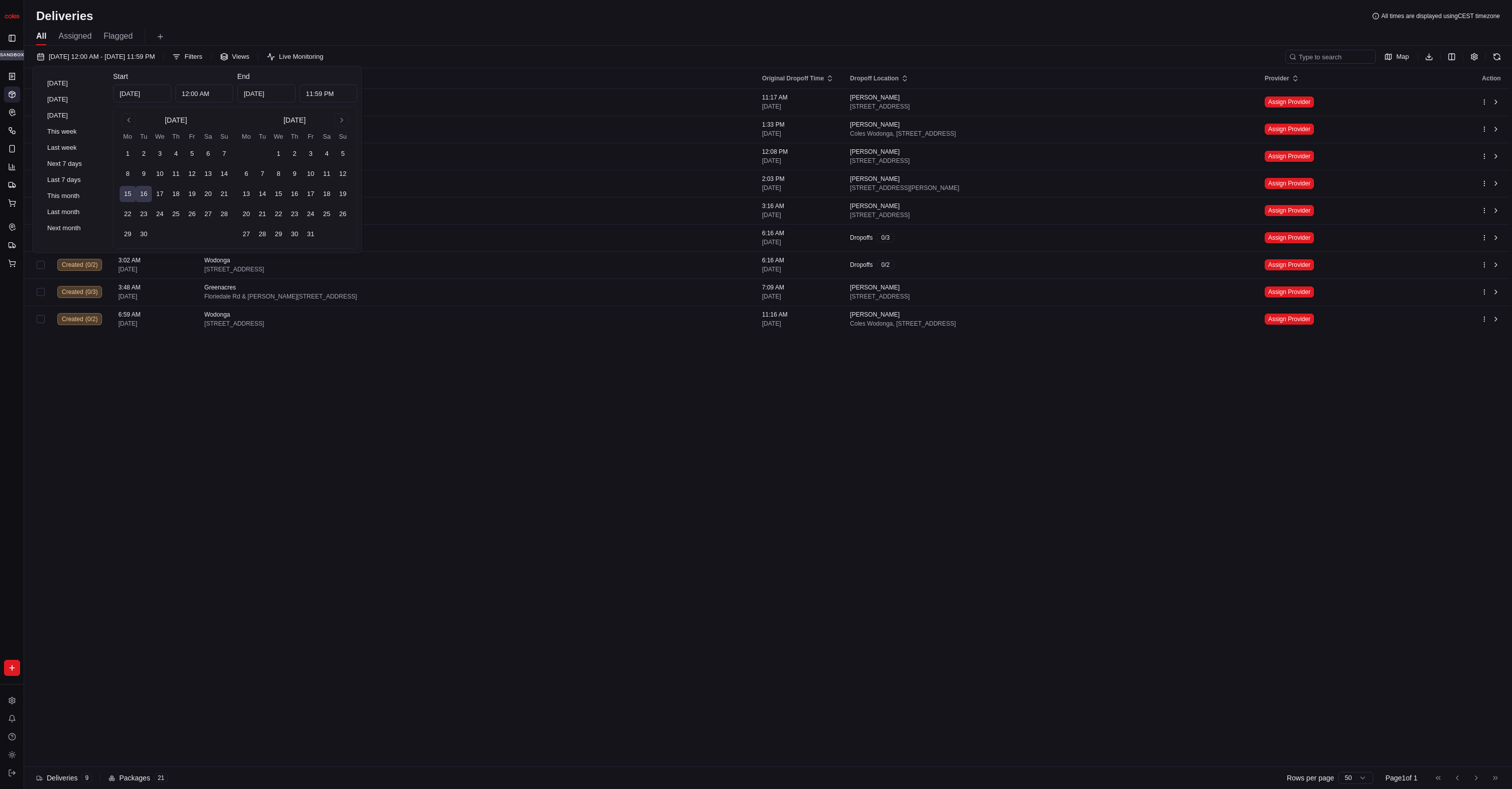
click at [329, 21] on div "Deliveries All times are displayed using CEST timezone" at bounding box center [768, 16] width 1488 height 16
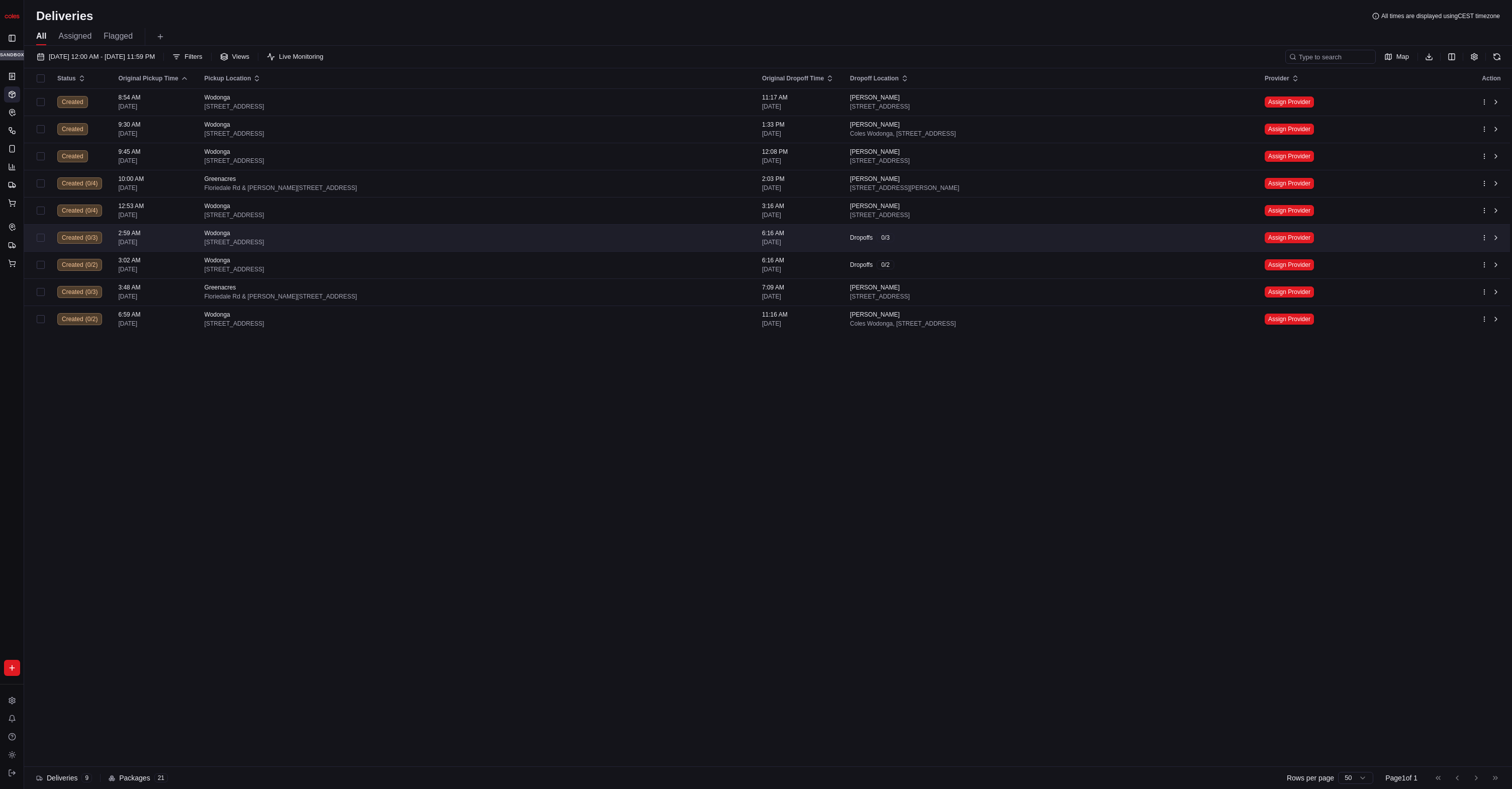
click at [361, 246] on td "Wodonga [STREET_ADDRESS]" at bounding box center [475, 238] width 557 height 27
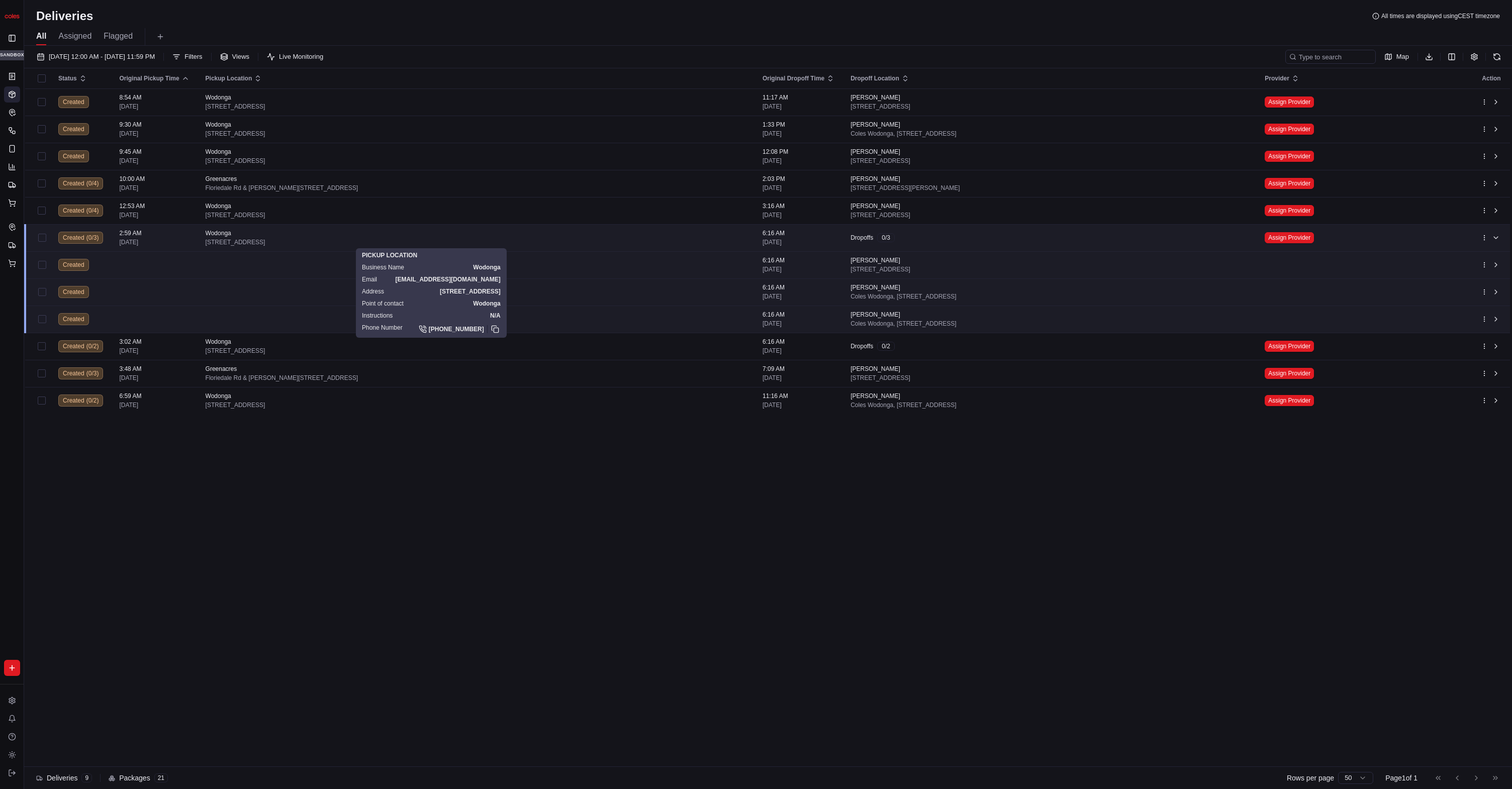
click at [361, 243] on span "[STREET_ADDRESS]" at bounding box center [476, 242] width 541 height 8
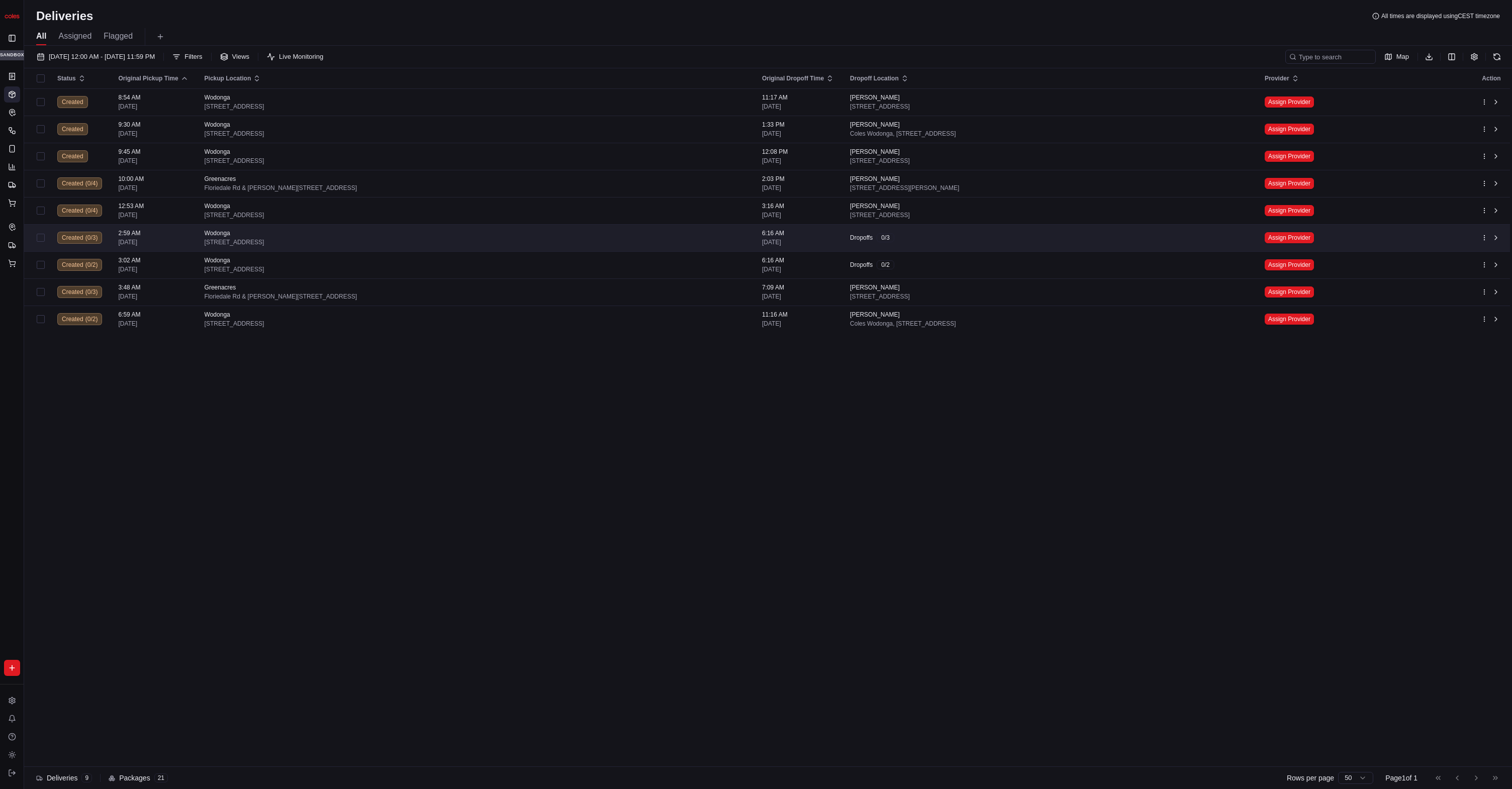
click at [970, 237] on div "Dropoffs 0 / 3" at bounding box center [1050, 238] width 399 height 9
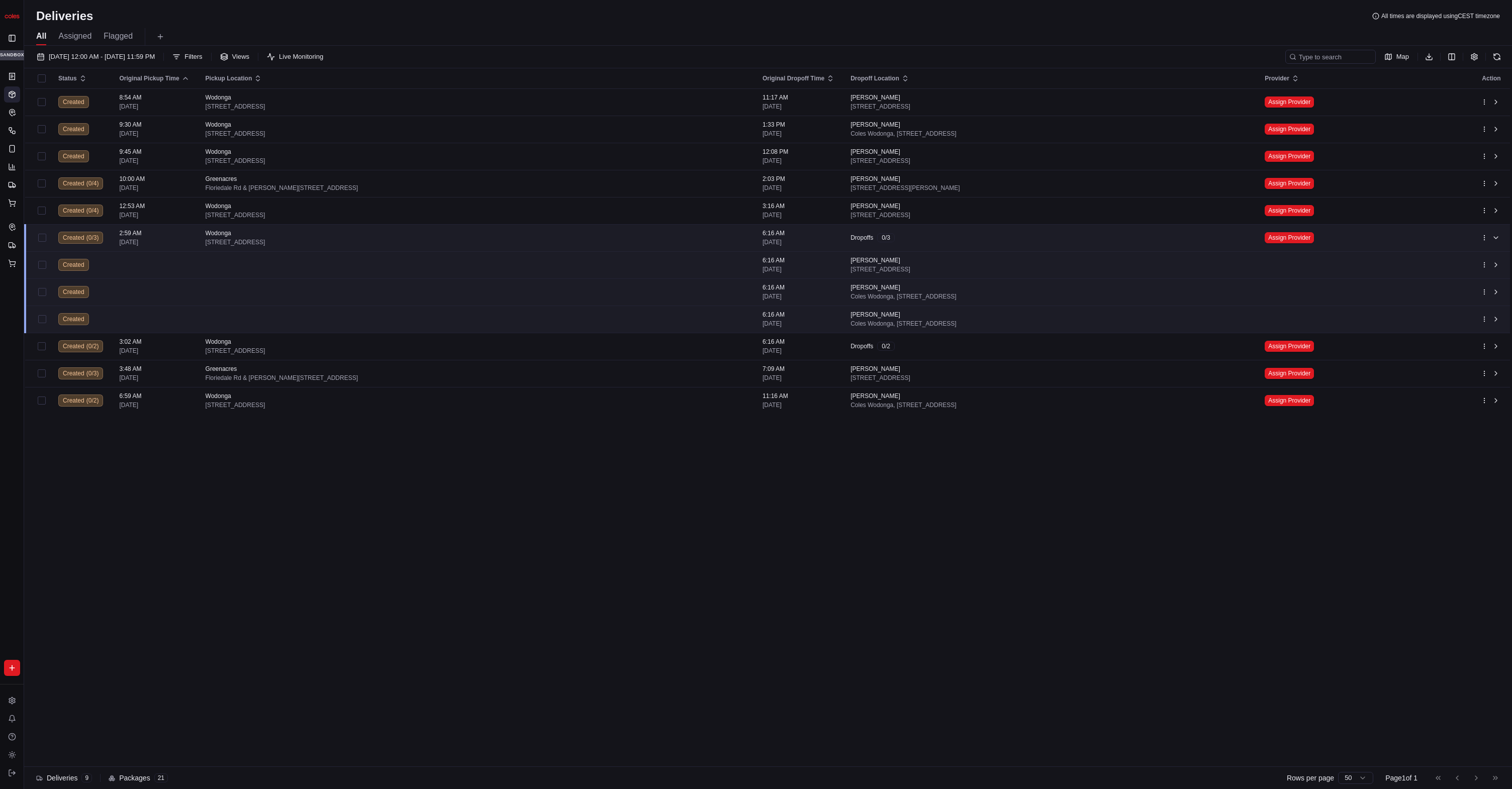
click at [970, 237] on div "Dropoffs 0 / 3" at bounding box center [1049, 238] width 398 height 9
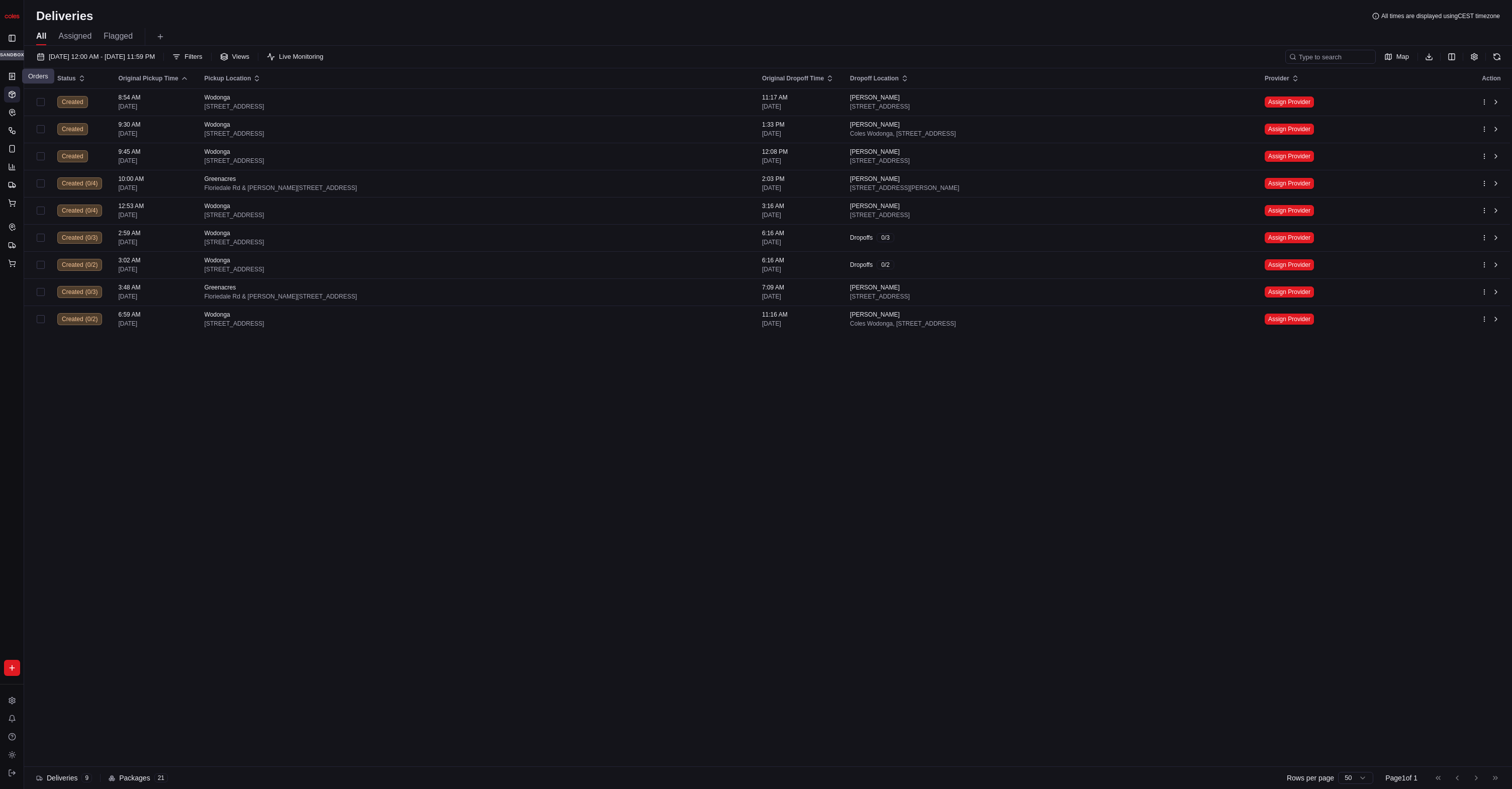
click at [9, 75] on icon at bounding box center [12, 76] width 5 height 6
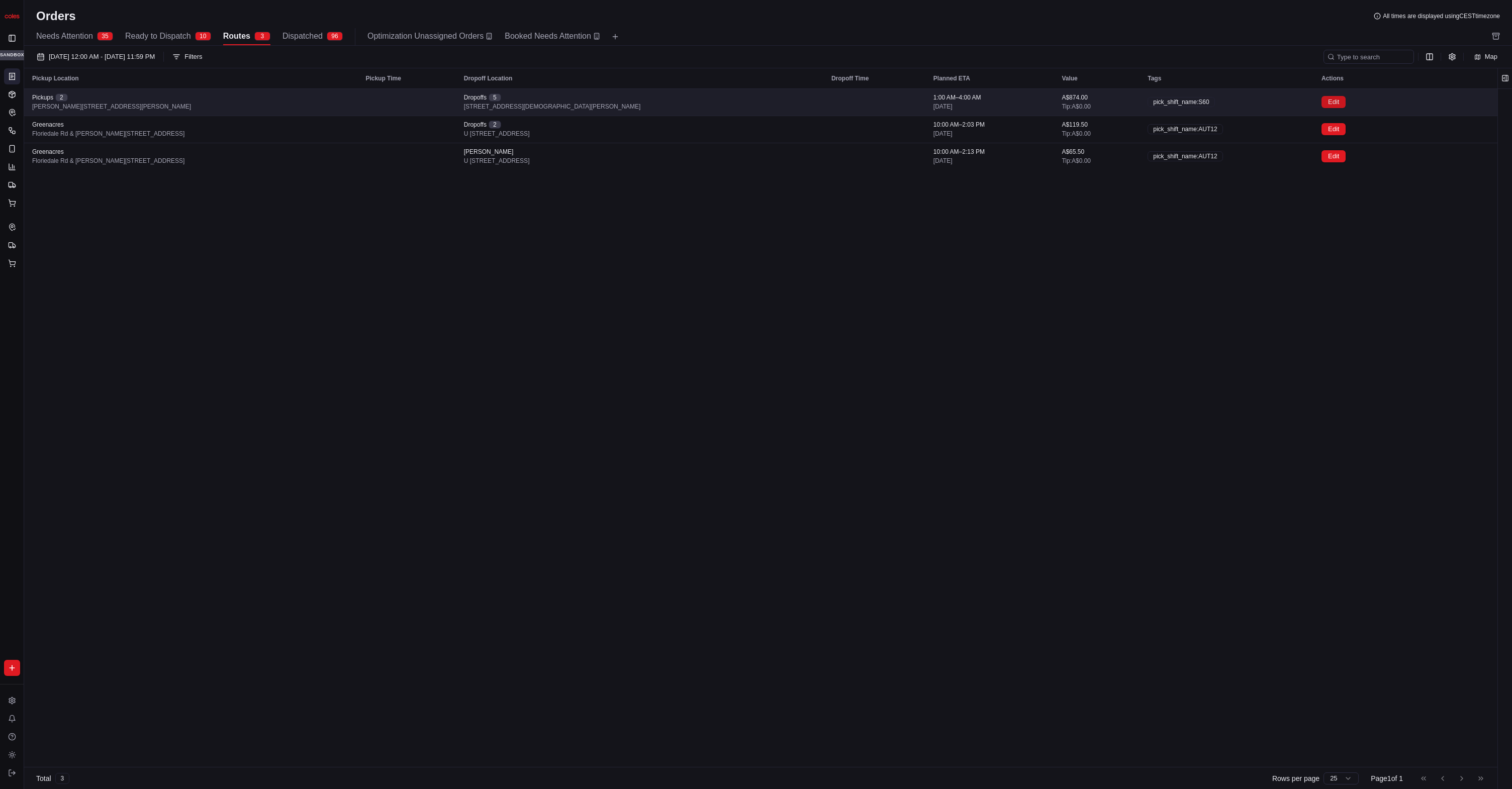
click at [970, 101] on button "Edit" at bounding box center [1333, 102] width 24 height 12
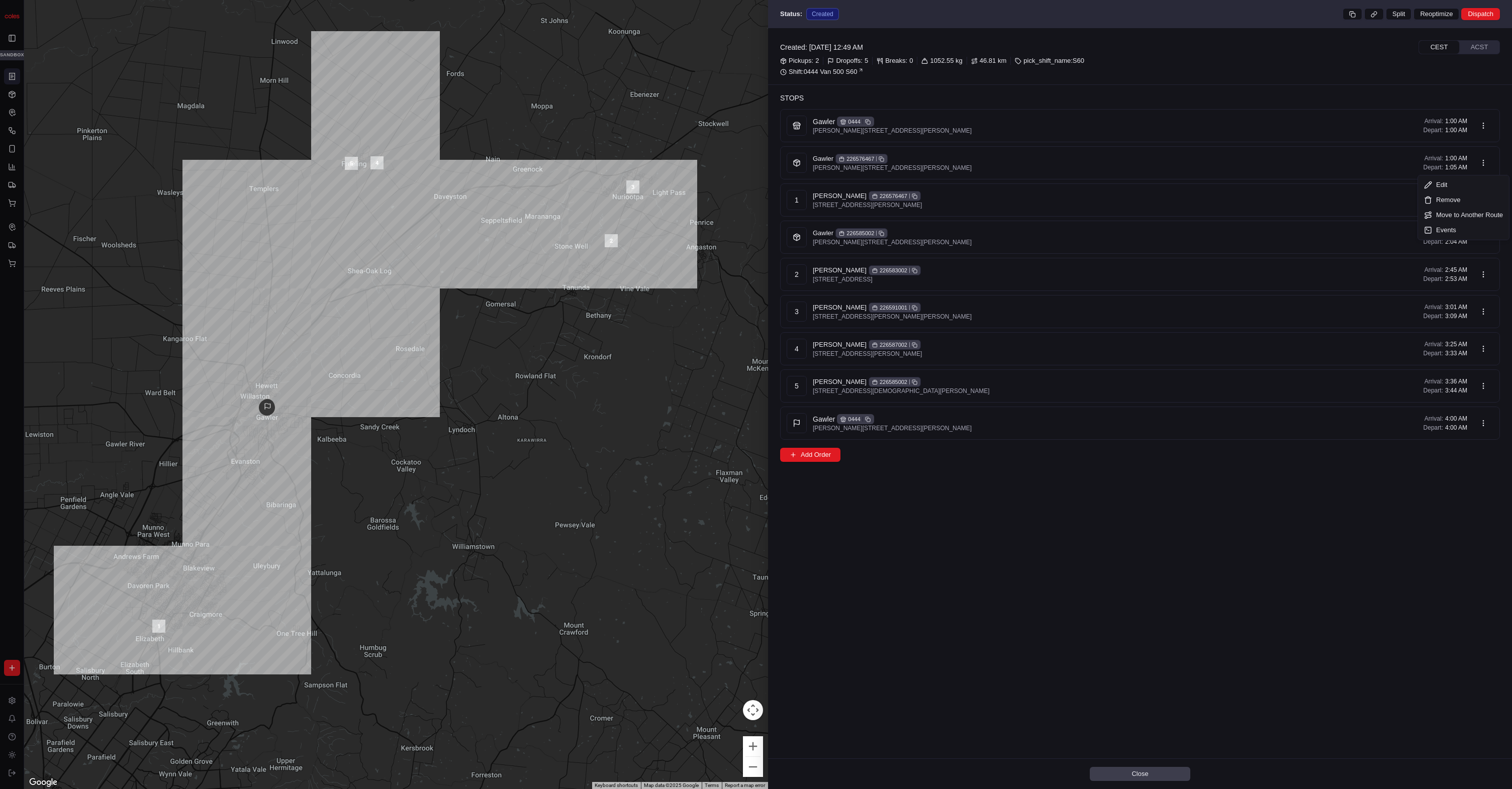
click at [970, 166] on body "Coles SVT [PERSON_NAME][EMAIL_ADDRESS][DOMAIN_NAME] Toggle Sidebar sandbox Orde…" at bounding box center [756, 394] width 1512 height 789
click at [970, 182] on div "Edit" at bounding box center [1463, 185] width 87 height 15
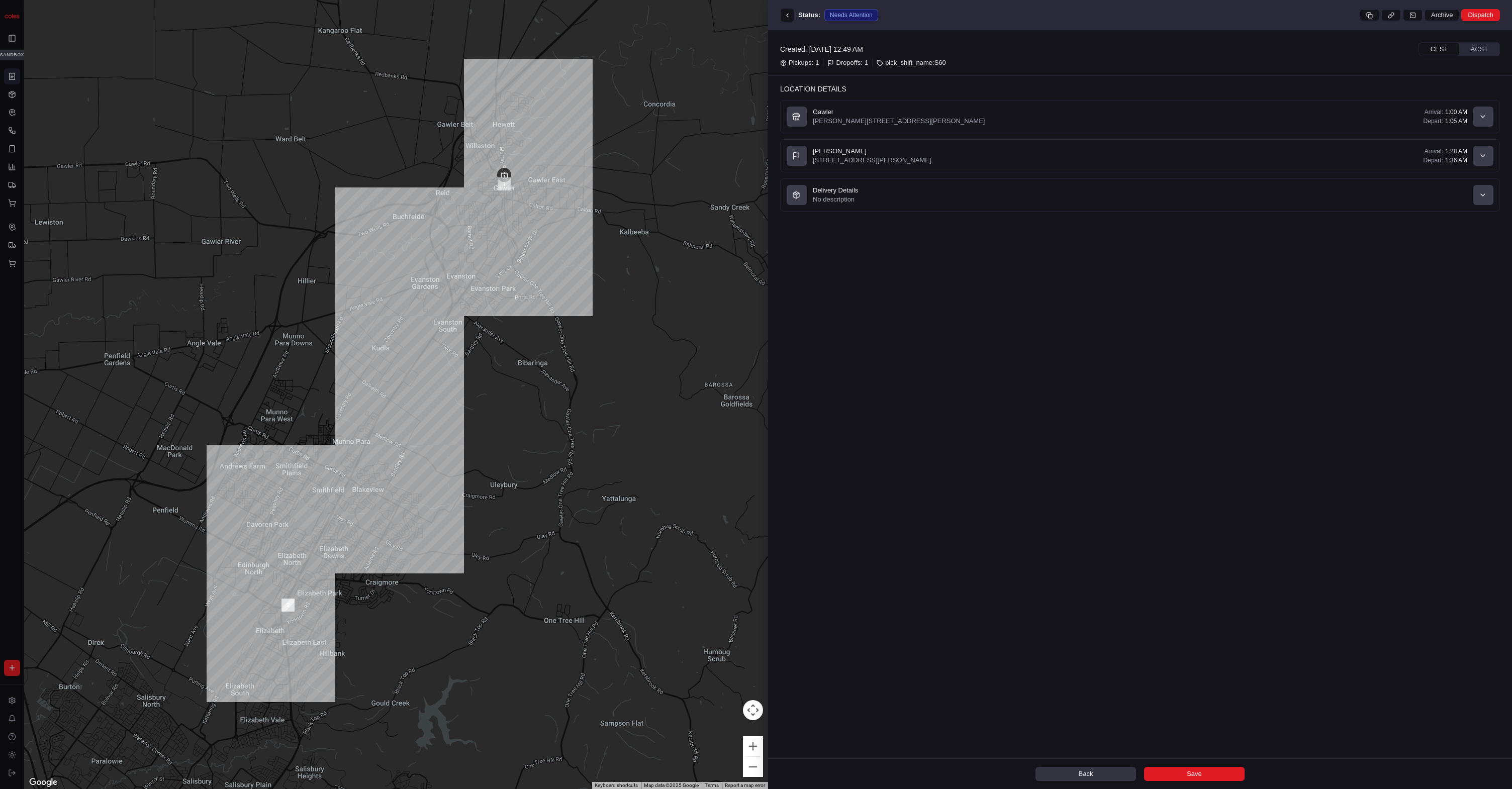
click at [970, 770] on button "Back" at bounding box center [1086, 774] width 101 height 14
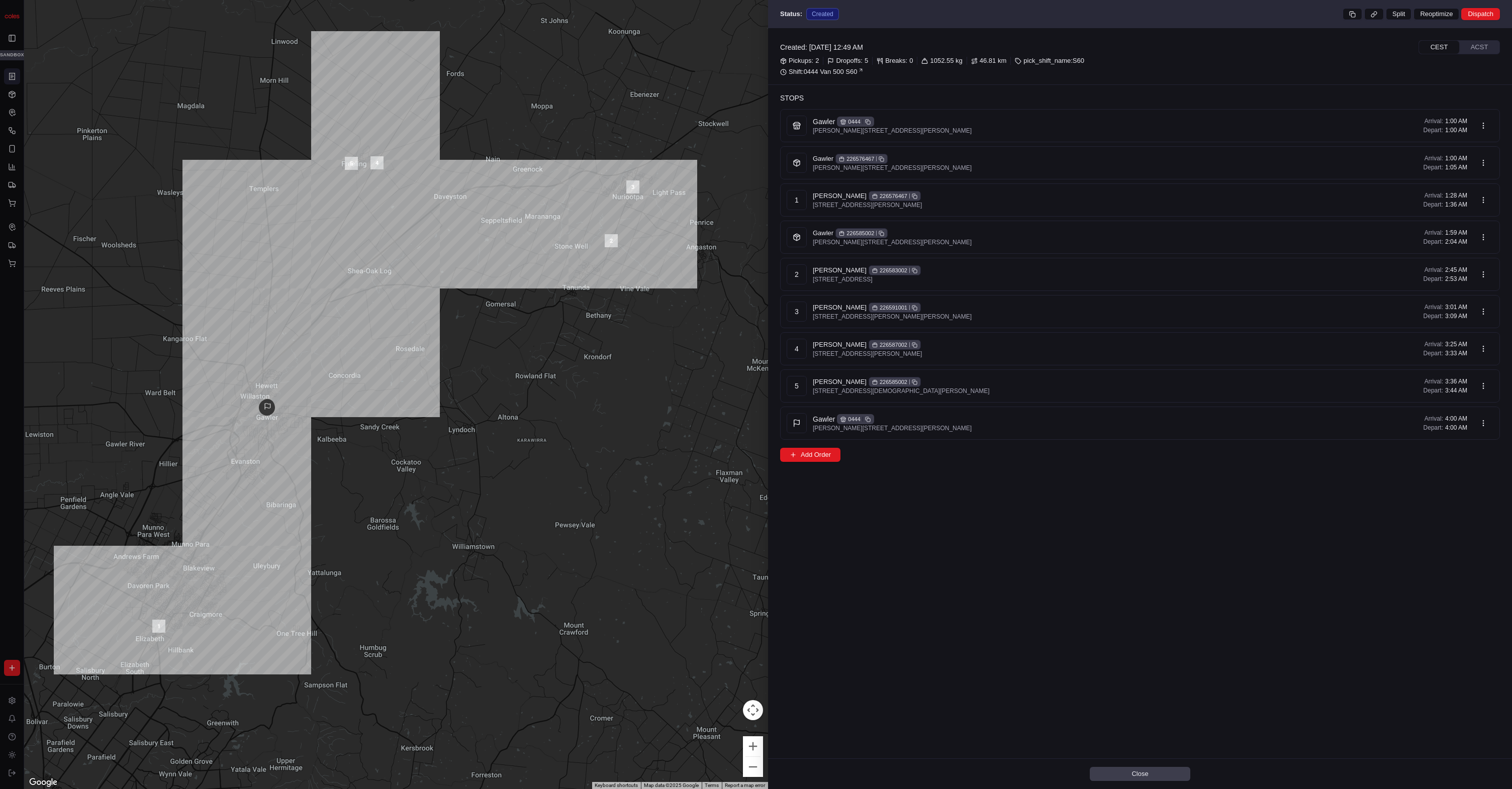
click at [970, 123] on body "Coles SVT karol@usenash.com Toggle Sidebar sandbox Orders Deliveries Control Or…" at bounding box center [756, 394] width 1512 height 789
drag, startPoint x: 1474, startPoint y: 117, endPoint x: 1489, endPoint y: 192, distance: 76.5
click at [970, 117] on div at bounding box center [756, 394] width 1512 height 789
click at [970, 309] on body "Coles SVT karol@usenash.com Toggle Sidebar sandbox Orders Deliveries Control Or…" at bounding box center [756, 394] width 1512 height 789
click at [970, 339] on div "Edit" at bounding box center [1463, 334] width 87 height 15
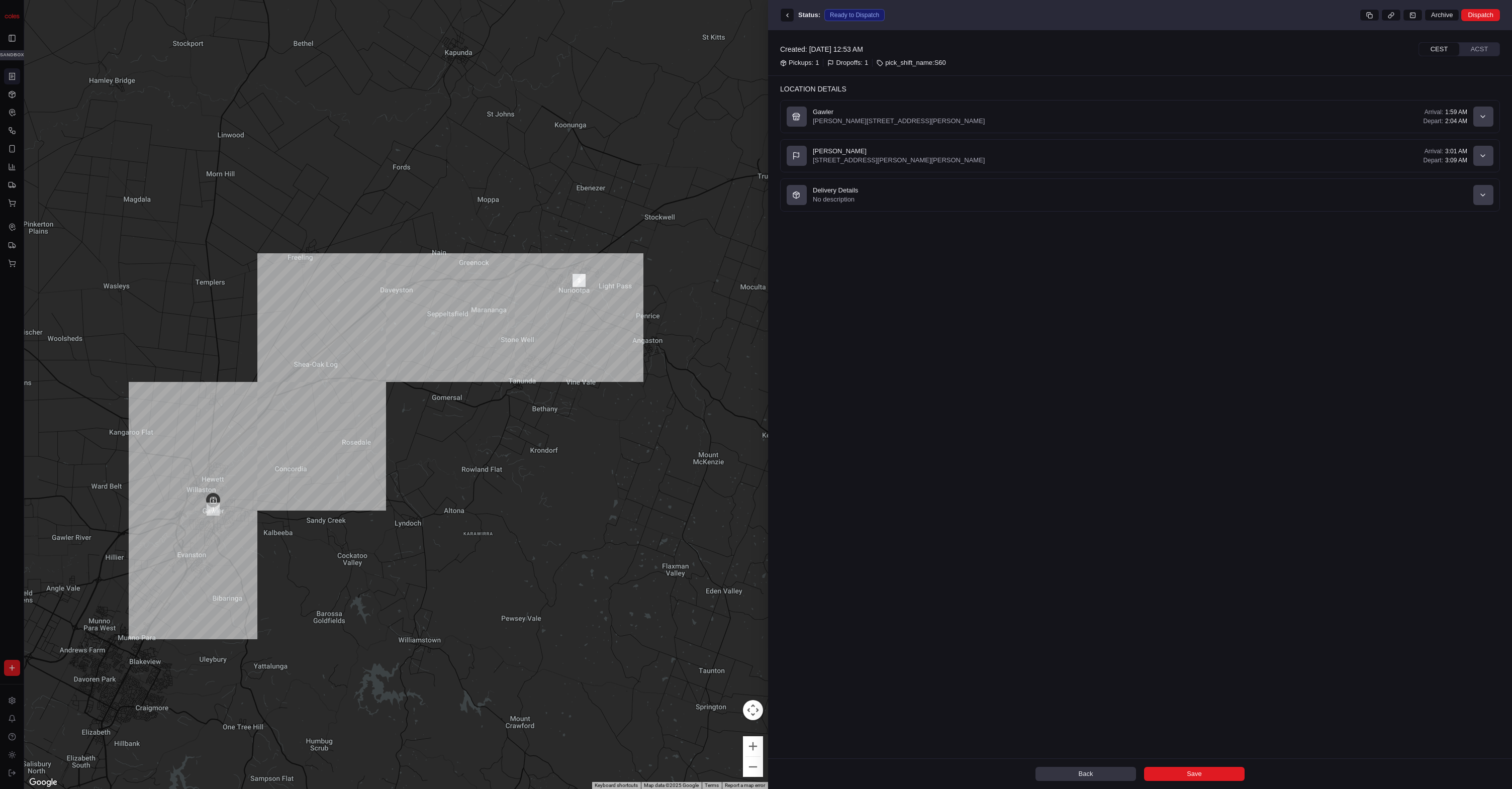
click at [970, 770] on button "Back" at bounding box center [1086, 774] width 101 height 14
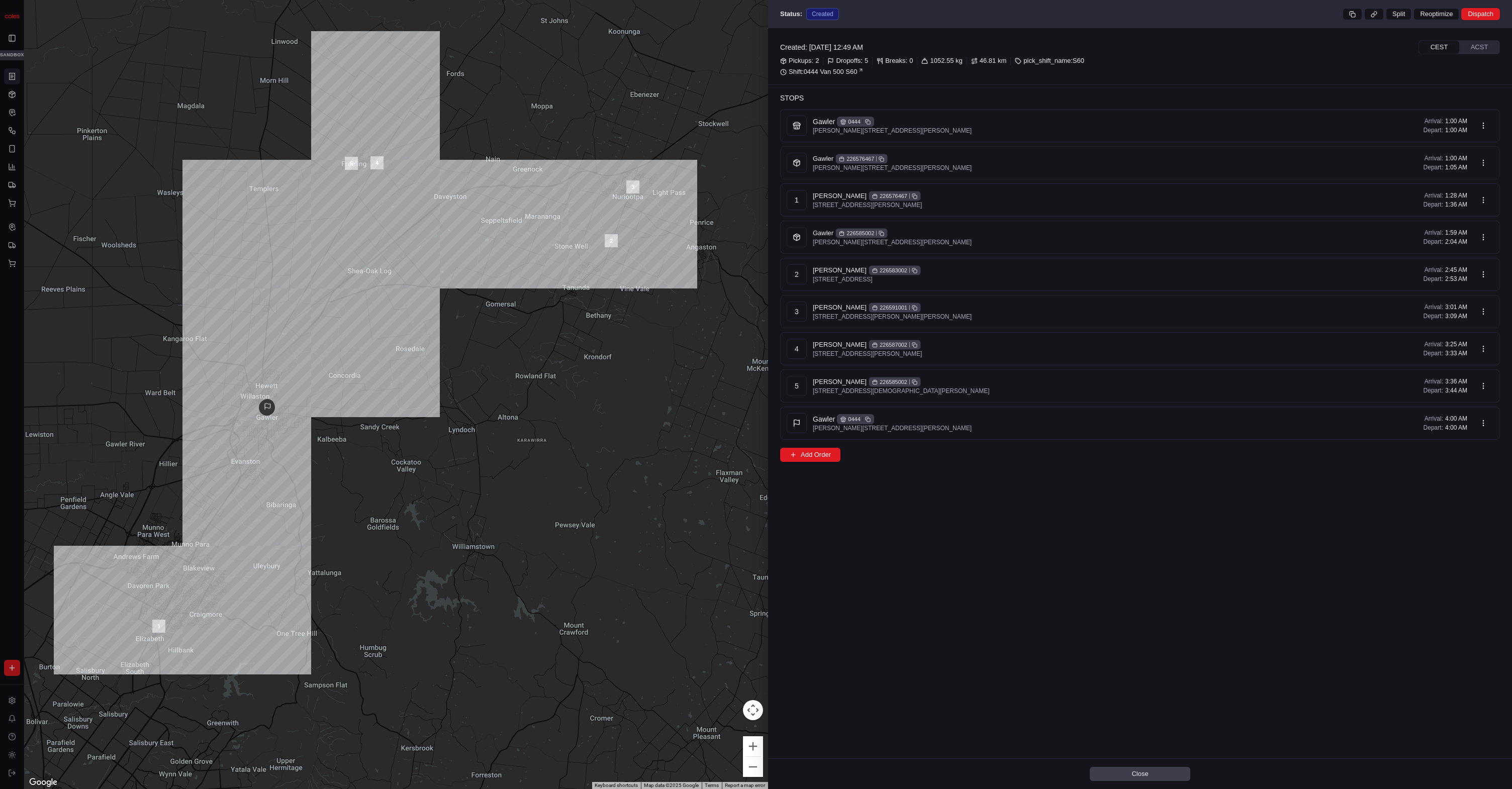
click at [939, 568] on div "Created: 02/09/2025 12:49 AM CEST ACST Pickups: 2 Dropoffs: 5 Breaks: 0 1052.55…" at bounding box center [1140, 393] width 744 height 731
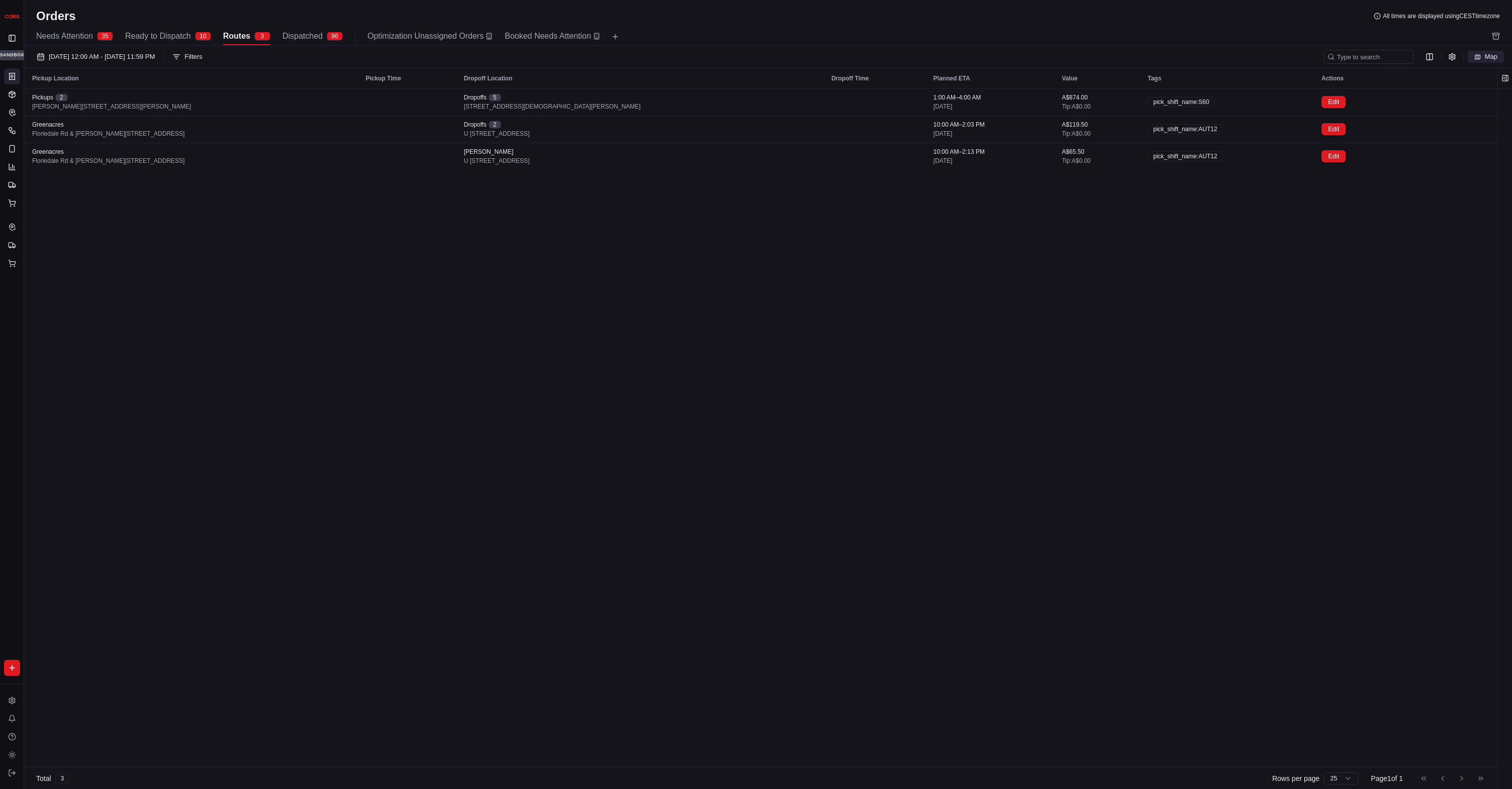
click at [970, 60] on span "Map" at bounding box center [1491, 57] width 12 height 9
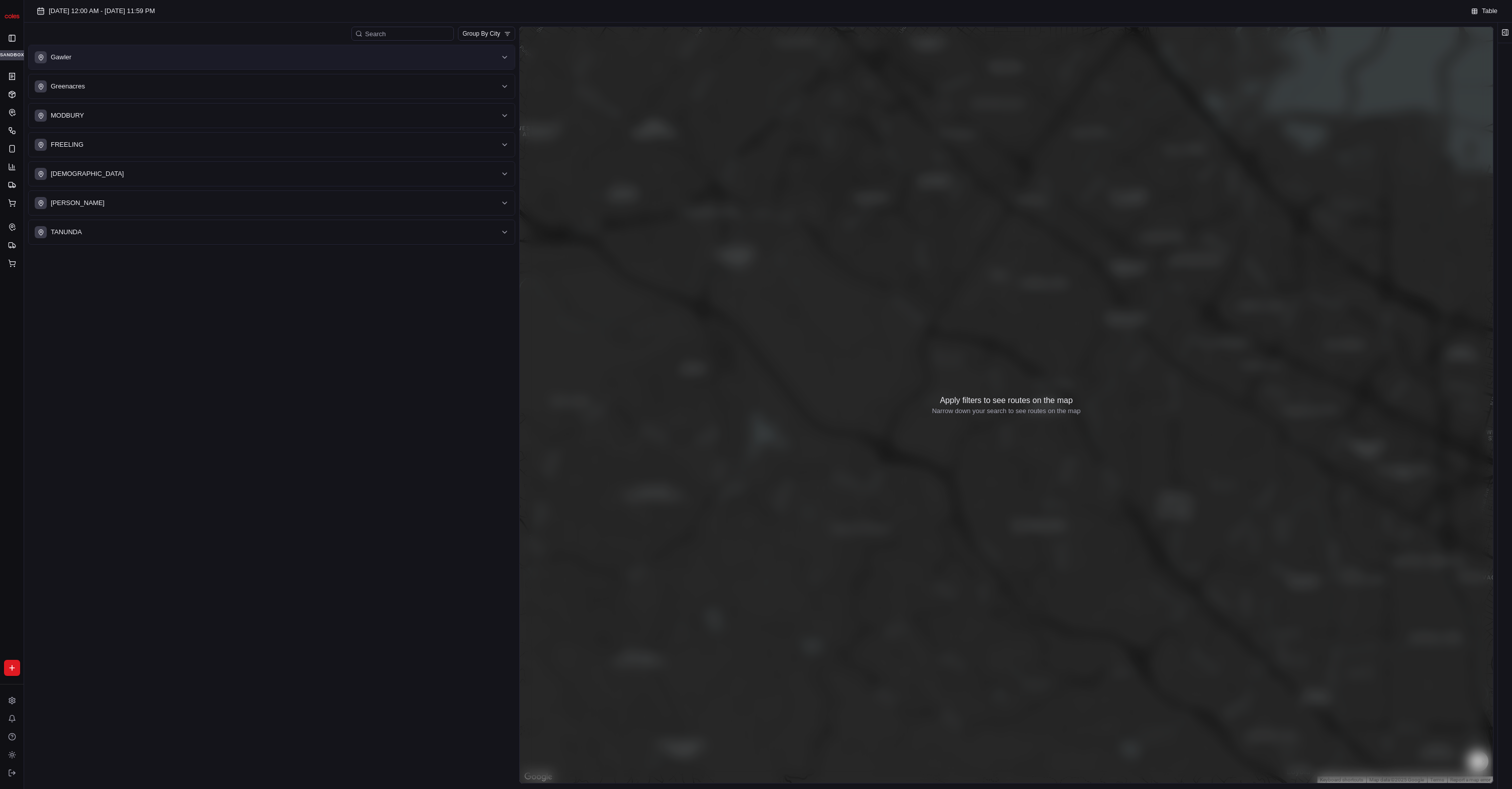
click at [260, 61] on div "Gawler" at bounding box center [265, 57] width 462 height 12
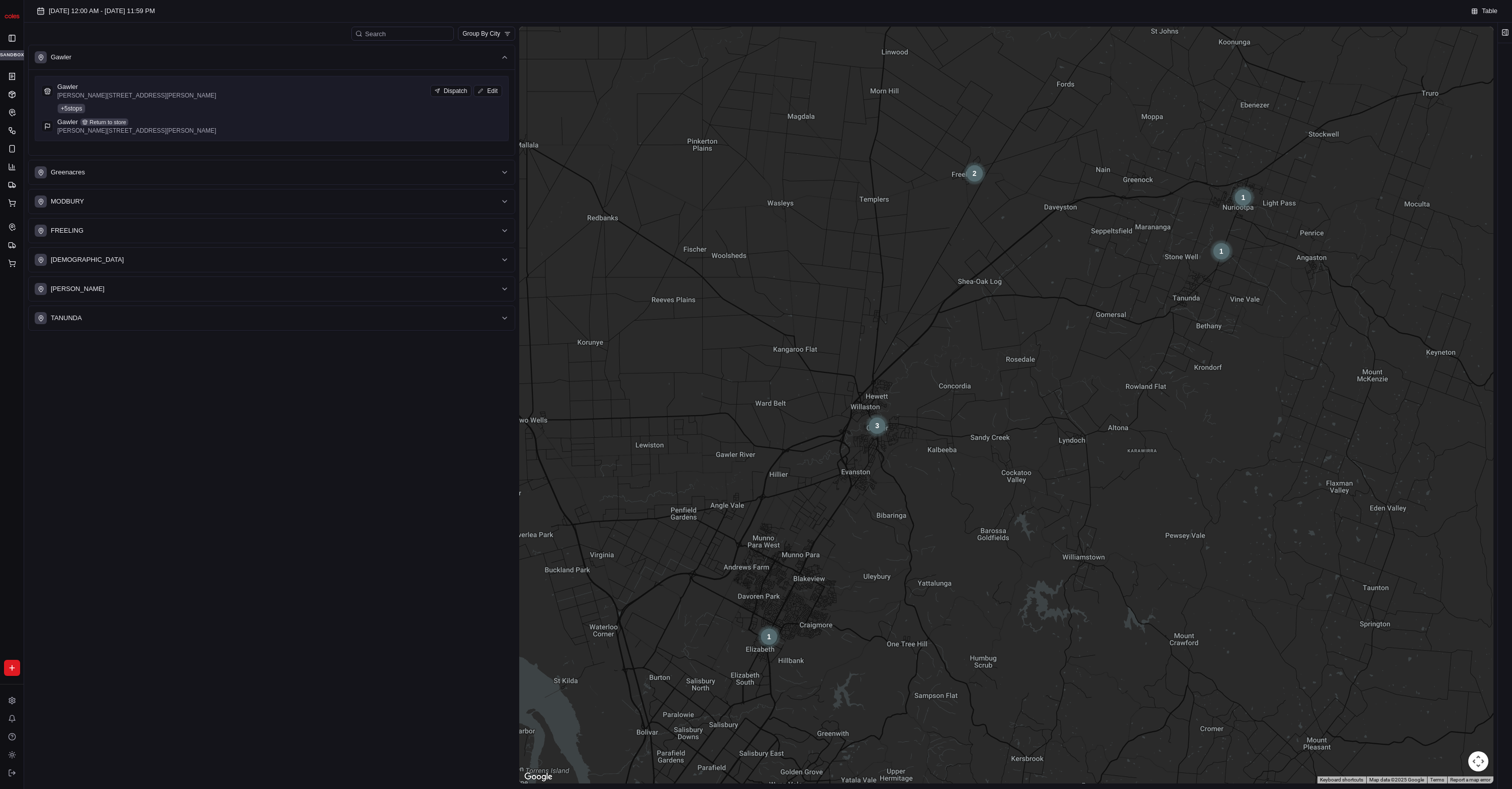
click at [171, 106] on div "Gawler Cowan St & Murray St, Gawler SA 5118, Australia Dispatch Edit + 5 stops …" at bounding box center [272, 109] width 461 height 52
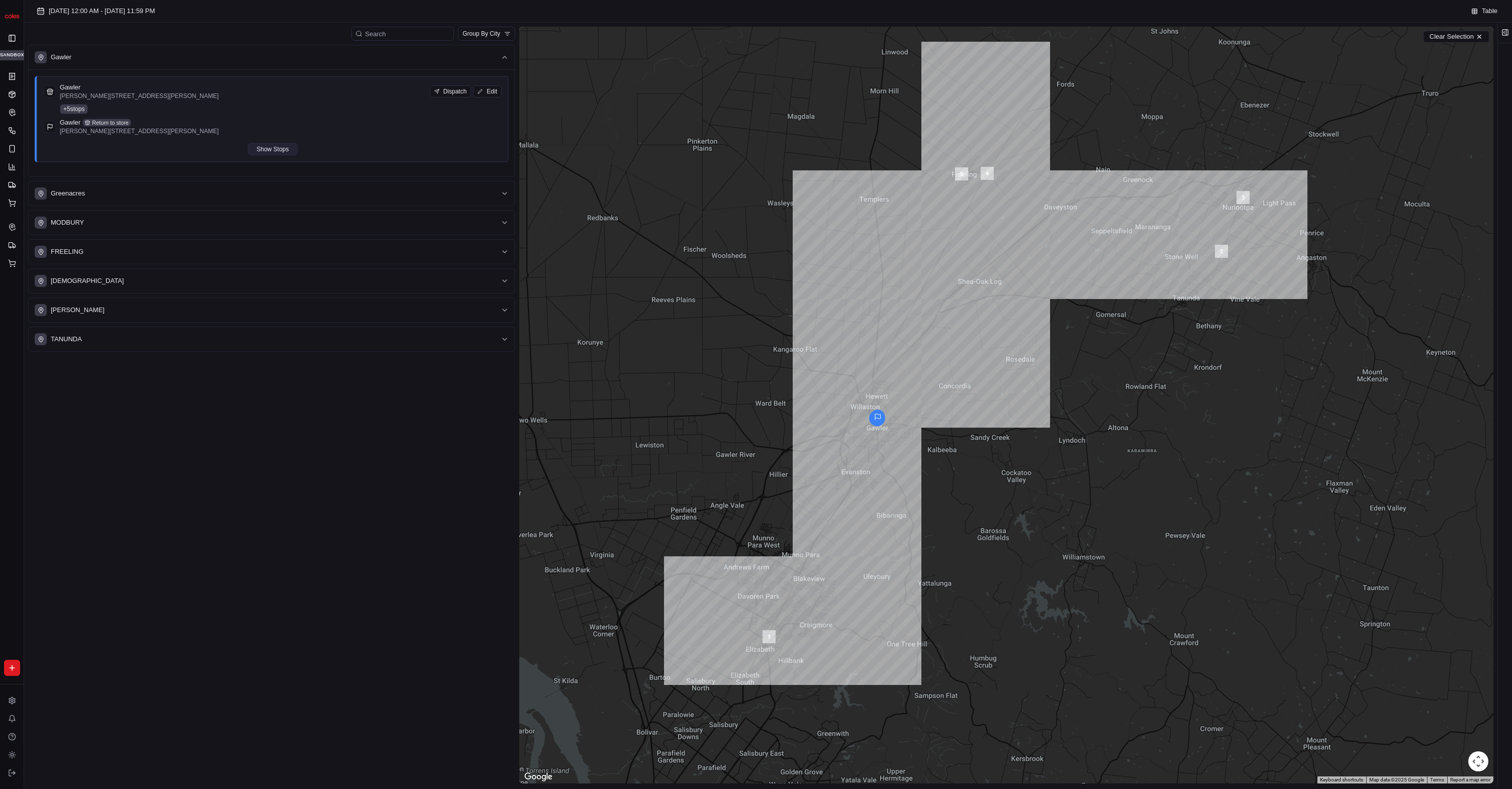
click at [276, 150] on button "Show Stops" at bounding box center [272, 149] width 50 height 12
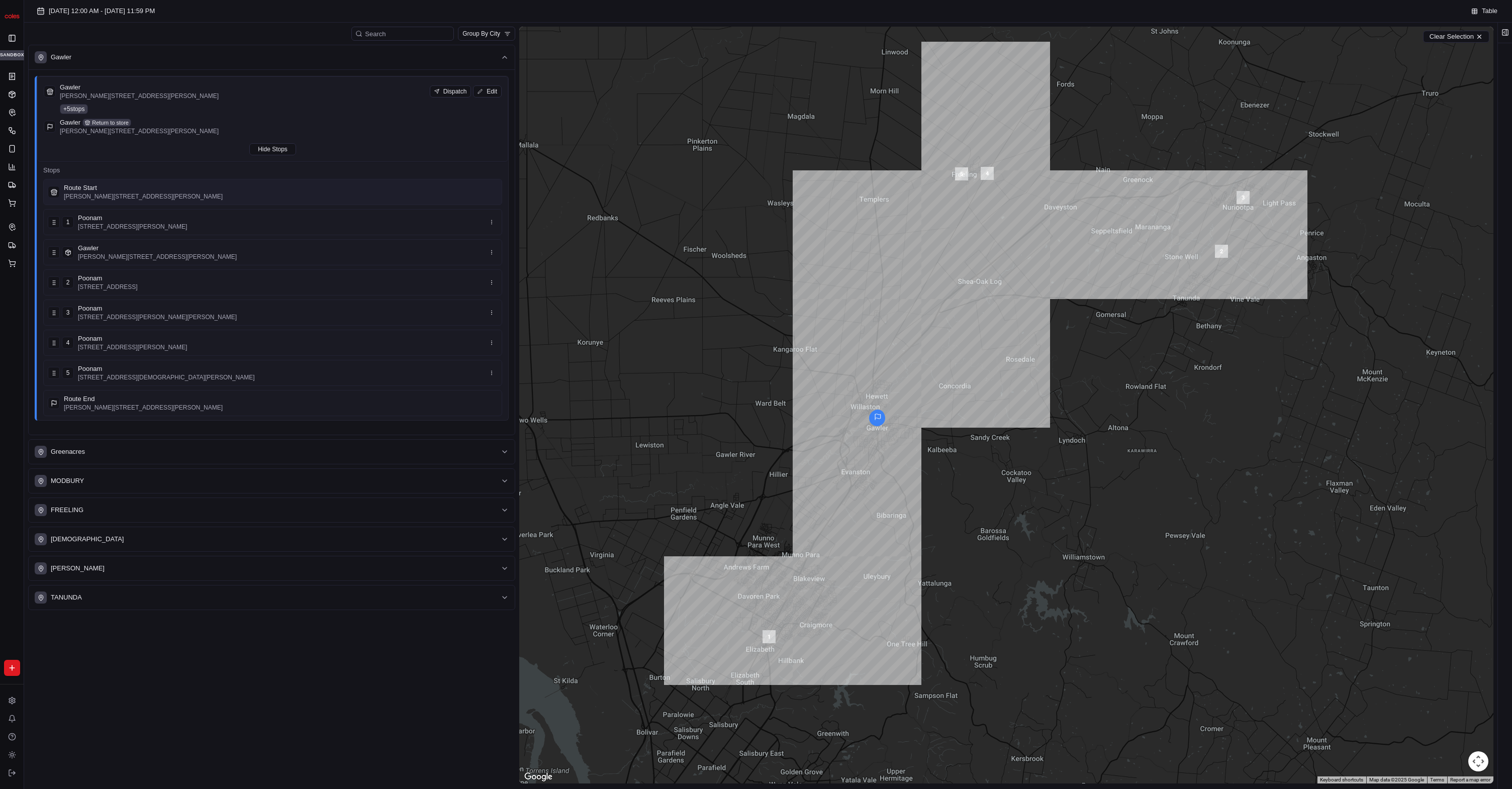
click at [150, 192] on div "Route Start" at bounding box center [143, 188] width 159 height 9
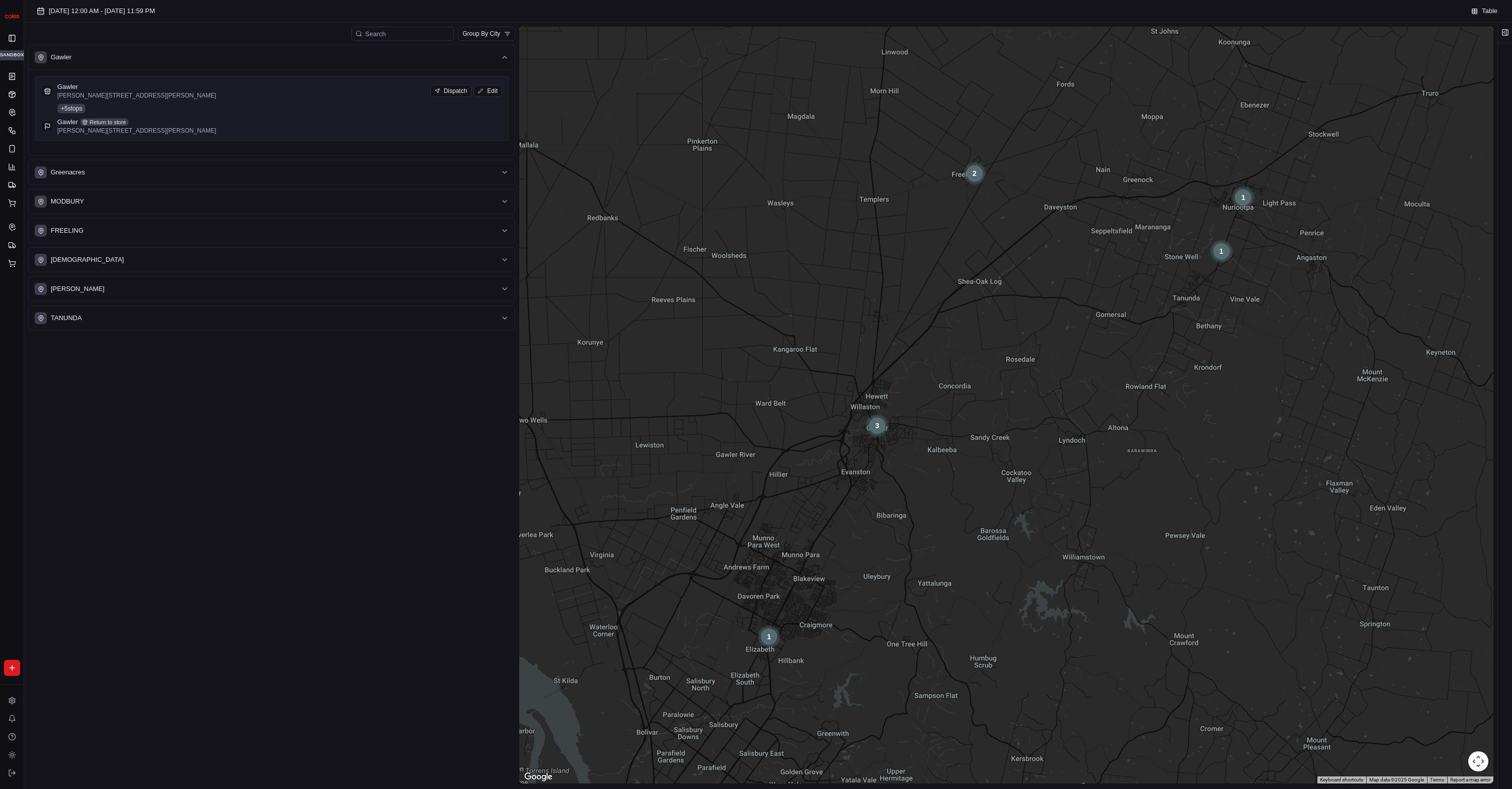
click at [194, 126] on div "Gawler Return to store" at bounding box center [136, 121] width 159 height 9
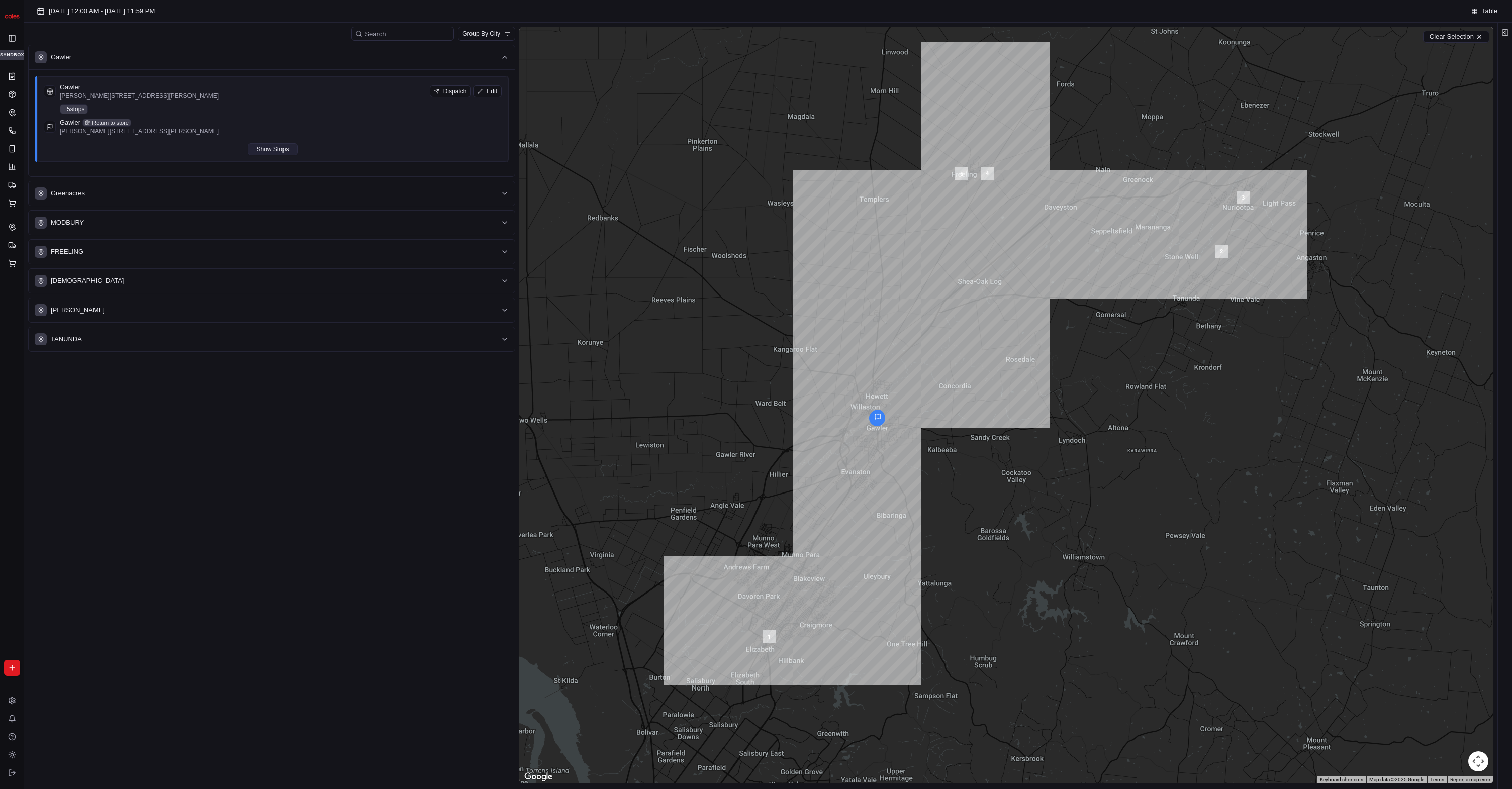
click at [254, 148] on button "Show Stops" at bounding box center [272, 149] width 50 height 12
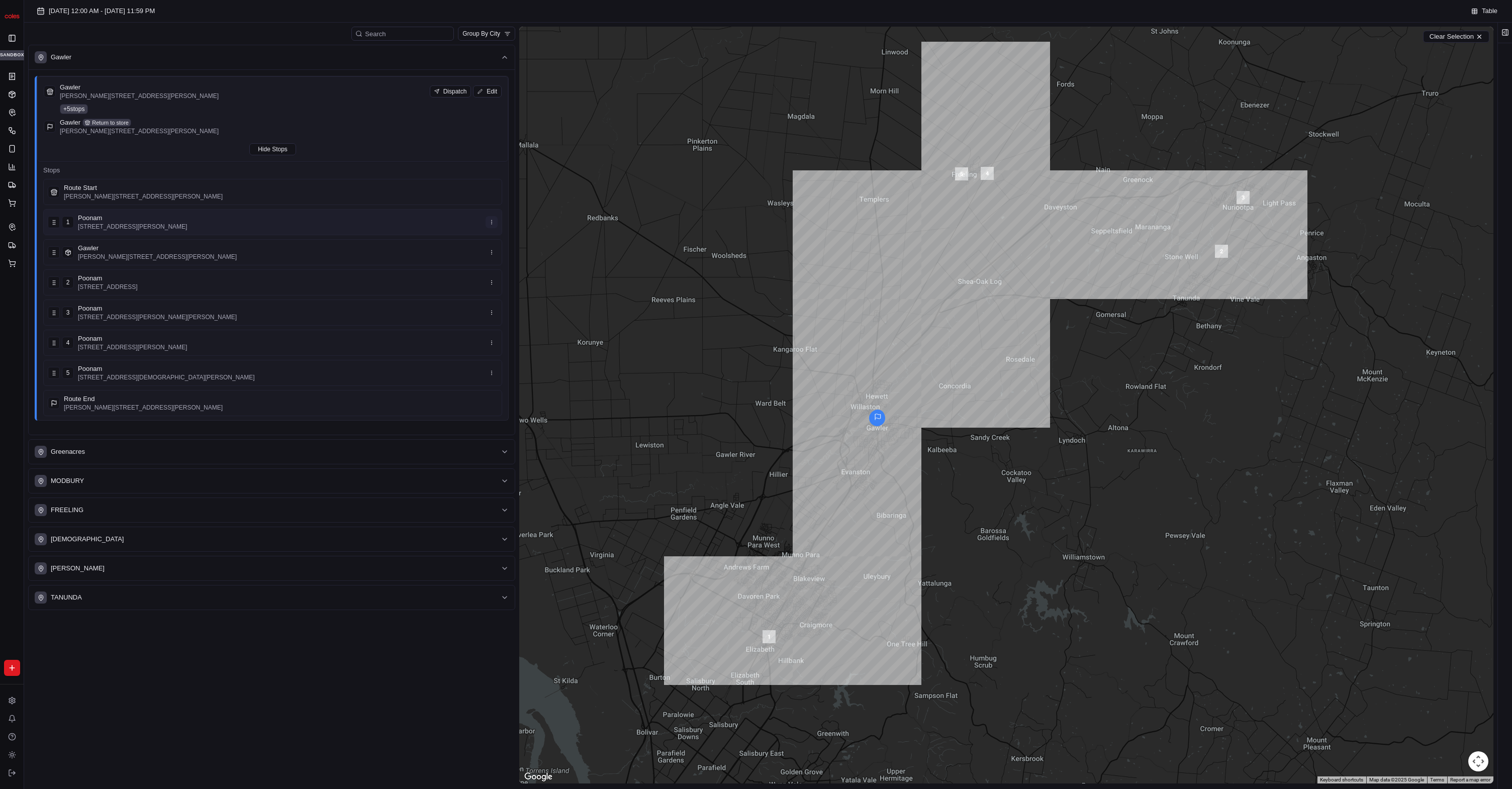
click at [493, 221] on html "Coles SVT karol@usenash.com Toggle Sidebar sandbox Orders Deliveries Control Or…" at bounding box center [756, 394] width 1512 height 789
click at [488, 237] on div "Edit" at bounding box center [491, 241] width 88 height 15
click at [460, 285] on div "2 Poonam 9 Seppeltsfield Rd, TANUNDA, SA 5352, AU" at bounding box center [272, 282] width 459 height 26
